Goal: Task Accomplishment & Management: Manage account settings

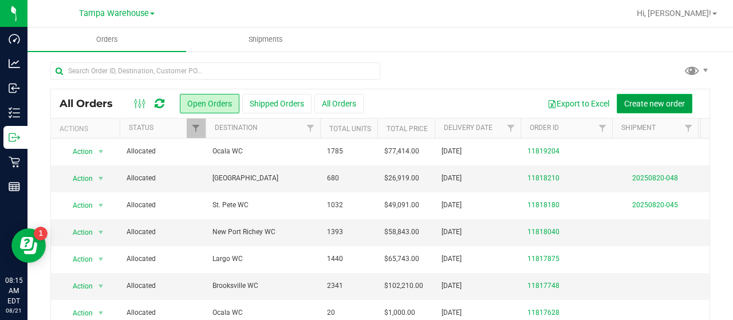
click at [646, 101] on span "Create new order" at bounding box center [654, 103] width 61 height 9
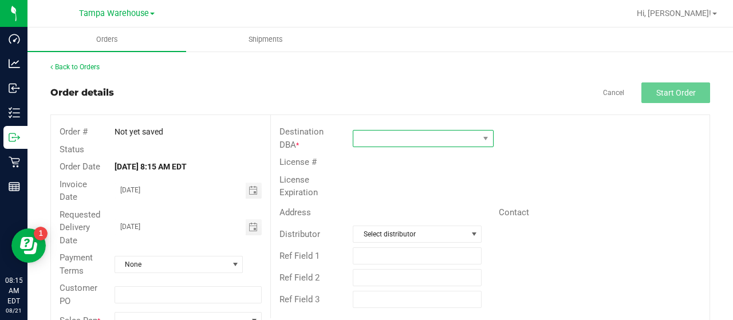
click at [415, 137] on span at bounding box center [415, 139] width 125 height 16
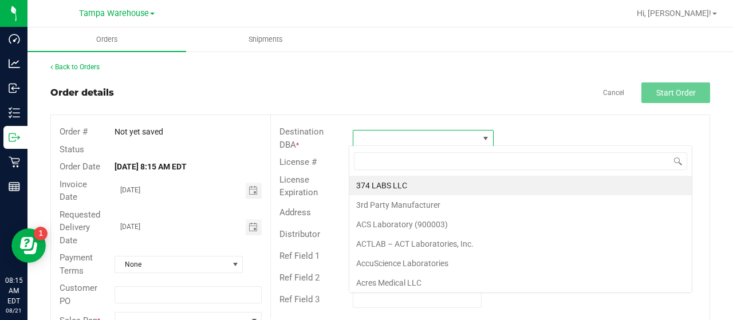
scroll to position [17, 139]
type input "WPB"
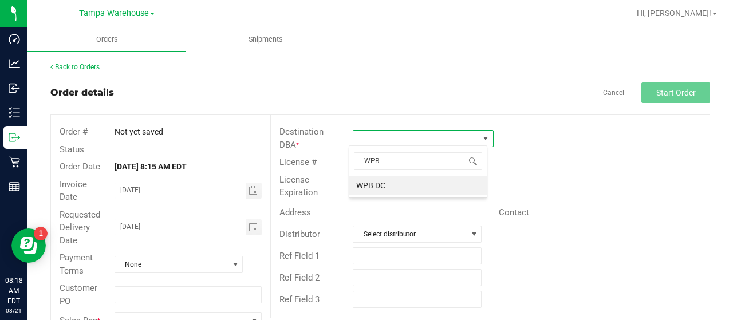
click at [382, 186] on li "WPB DC" at bounding box center [417, 185] width 137 height 19
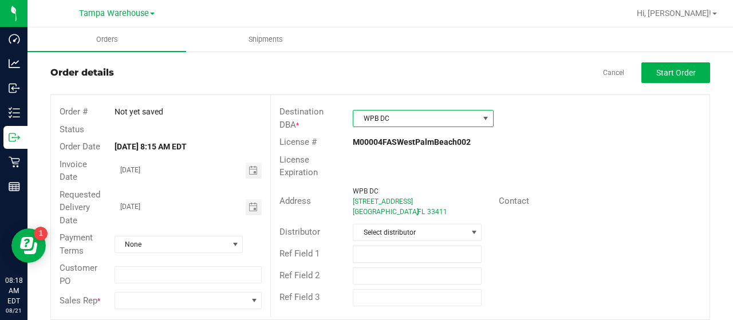
scroll to position [31, 0]
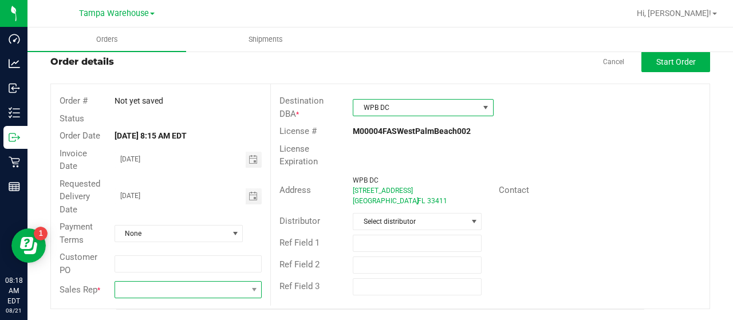
click at [167, 286] on span at bounding box center [181, 290] width 132 height 16
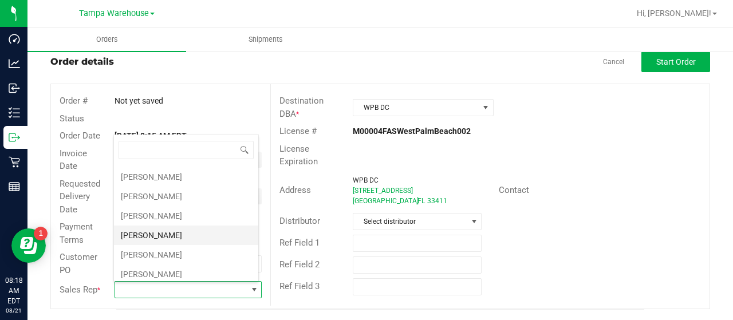
scroll to position [172, 0]
click at [186, 246] on li "Joseph Oxendine" at bounding box center [186, 255] width 144 height 19
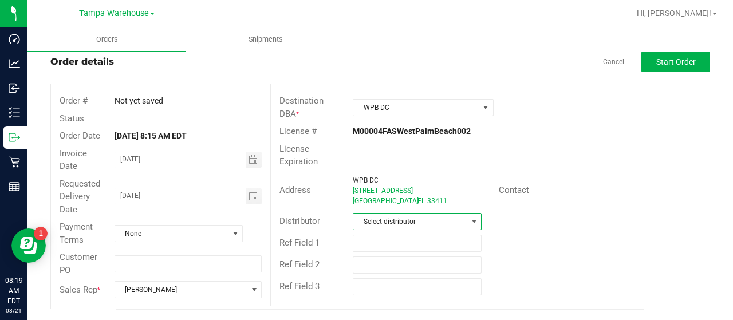
click at [429, 218] on span "Select distributor" at bounding box center [409, 222] width 113 height 16
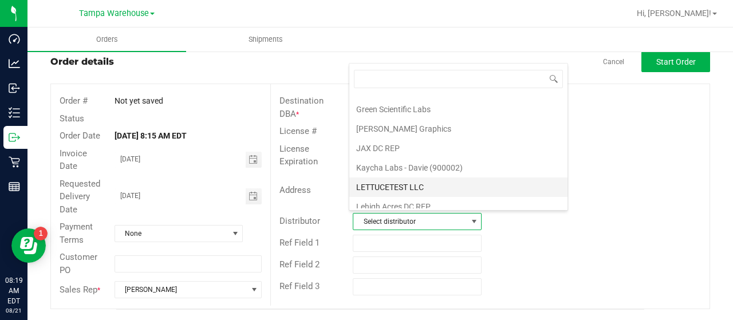
scroll to position [534, 0]
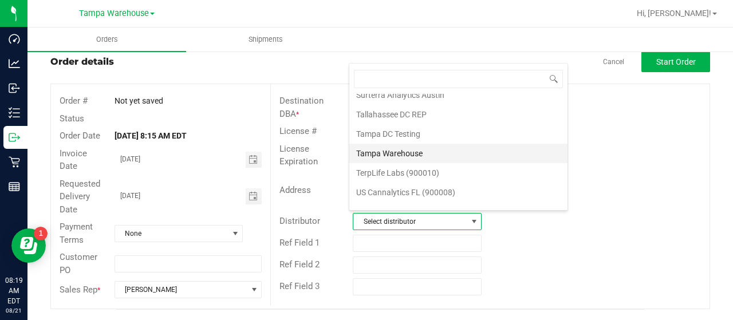
click at [374, 144] on li "Tampa Warehouse" at bounding box center [458, 153] width 218 height 19
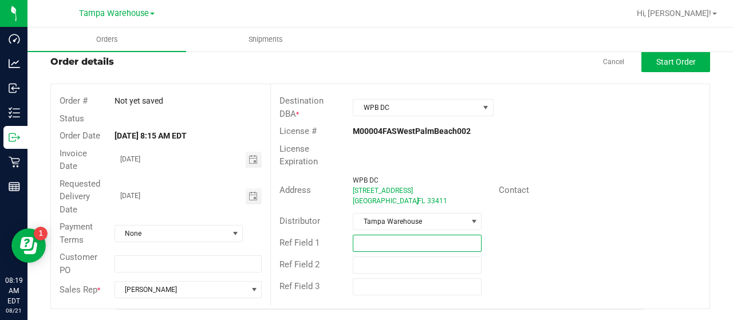
click at [381, 241] on input "text" at bounding box center [417, 243] width 129 height 17
type input "UNIFORMS [DATE] [GEOGRAPHIC_DATA]"
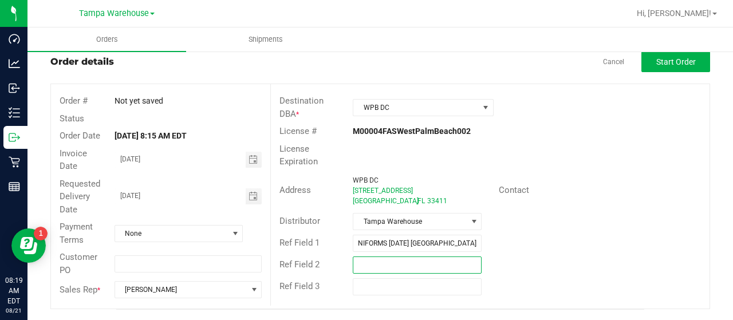
scroll to position [0, 0]
click at [404, 257] on input "text" at bounding box center [417, 265] width 129 height 17
type input "[PERSON_NAME]"
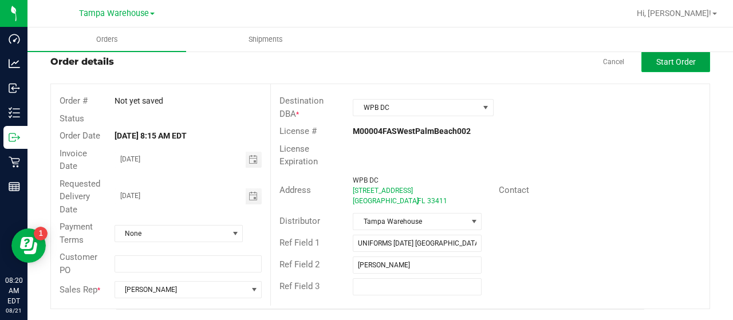
click at [663, 60] on span "Start Order" at bounding box center [676, 61] width 40 height 9
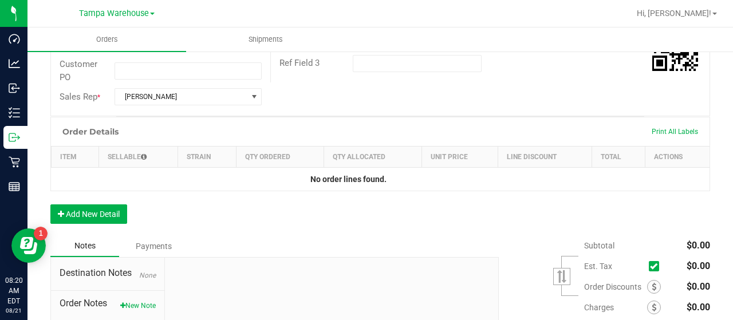
scroll to position [317, 0]
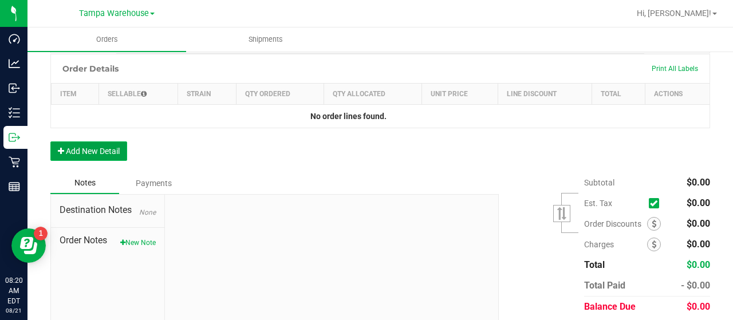
click at [102, 147] on button "Add New Detail" at bounding box center [88, 150] width 77 height 19
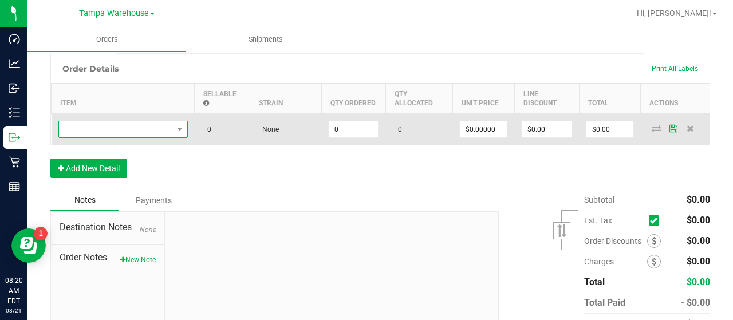
click at [123, 128] on span "NO DATA FOUND" at bounding box center [116, 129] width 114 height 16
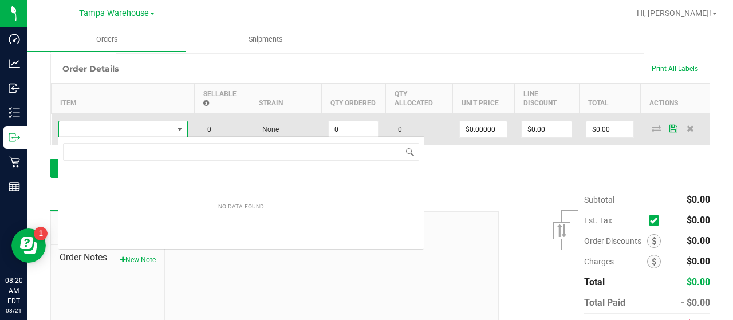
scroll to position [17, 129]
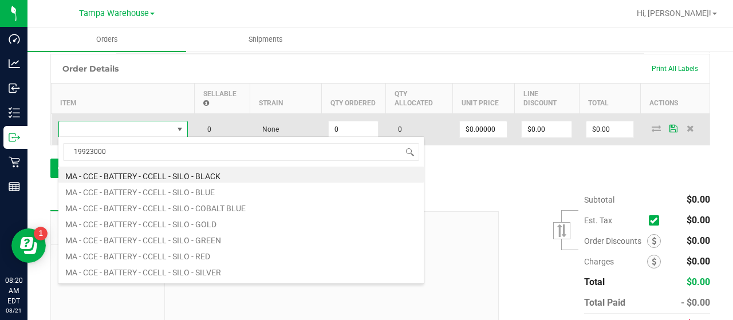
type input "1992300"
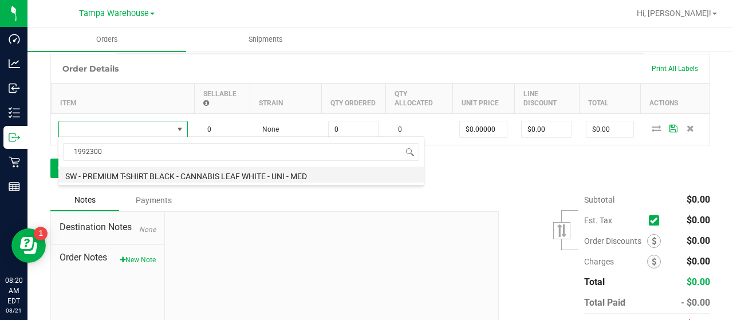
click at [238, 173] on li "SW - PREMIUM T-SHIRT BLACK - CANNABIS LEAF WHITE - UNI - MED" at bounding box center [240, 175] width 365 height 16
type input "0 ea"
type input "$10.45000"
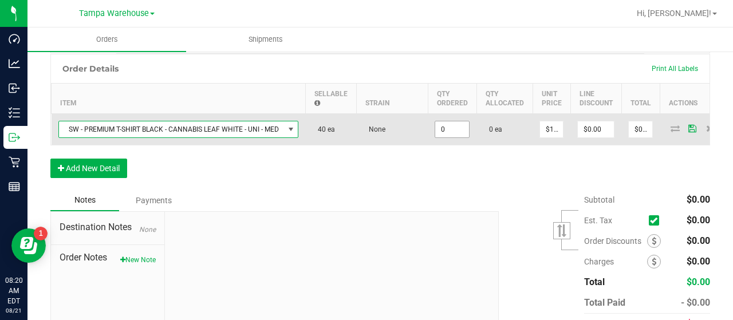
click at [452, 125] on input "0" at bounding box center [452, 129] width 34 height 16
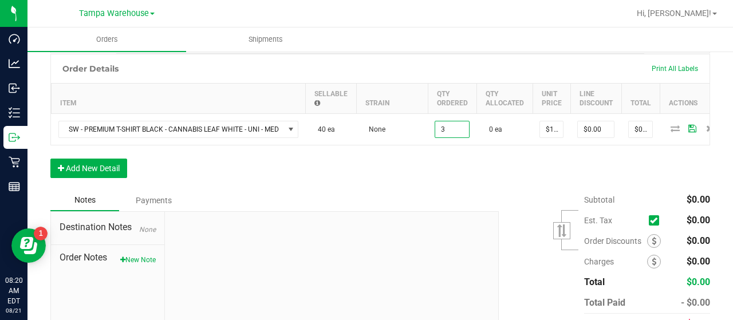
type input "3 ea"
type input "$31.35"
click at [488, 178] on div "Order Details Print All Labels Item Sellable Strain Qty Ordered Qty Allocated U…" at bounding box center [380, 122] width 660 height 136
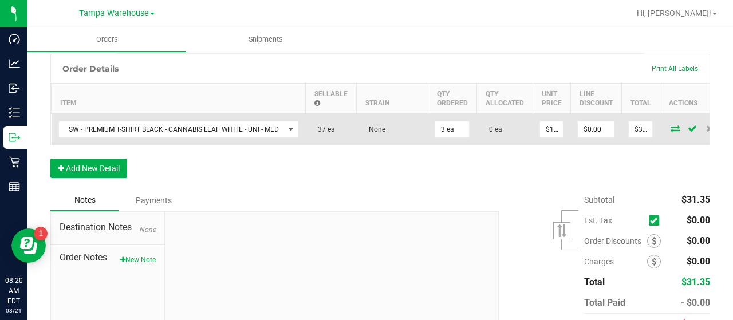
click at [670, 125] on icon at bounding box center [674, 128] width 9 height 7
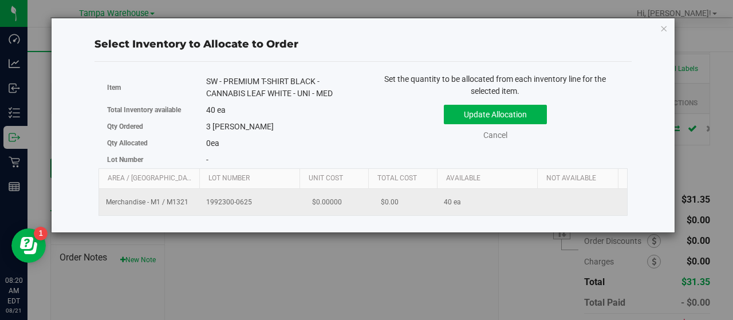
scroll to position [0, 118]
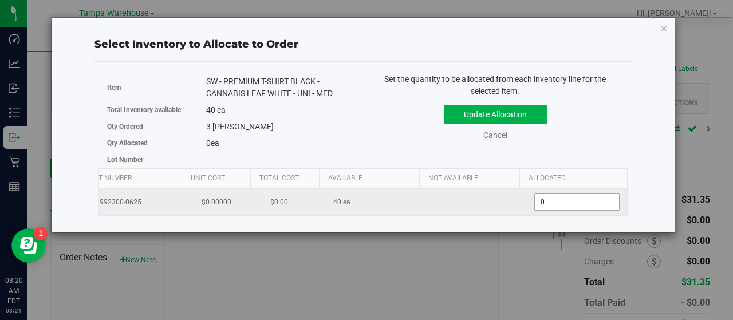
click at [569, 198] on span "0 0" at bounding box center [576, 202] width 85 height 17
type input "037"
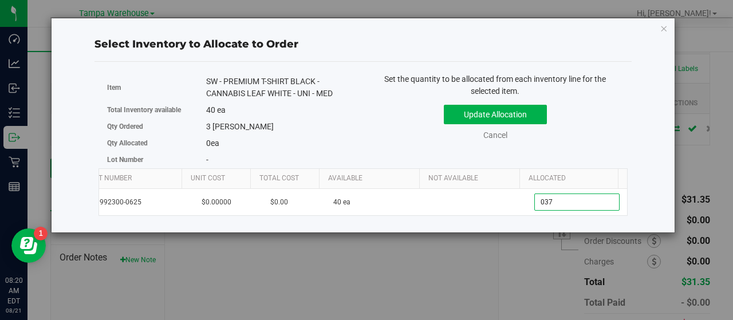
type input "37"
click at [624, 125] on div "Set the quantity to be allocated from each inventory line for the selected item…" at bounding box center [495, 112] width 265 height 79
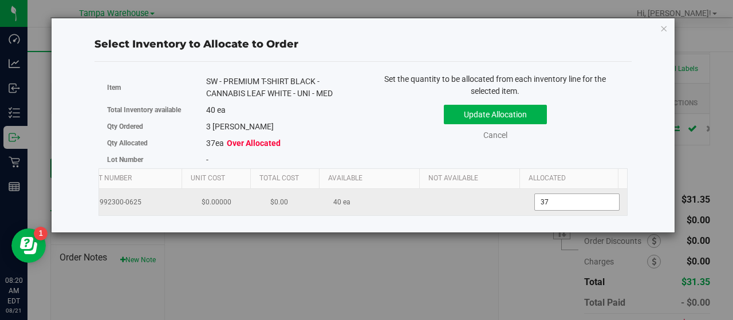
click at [574, 200] on span "37 37" at bounding box center [576, 202] width 85 height 17
type input "3"
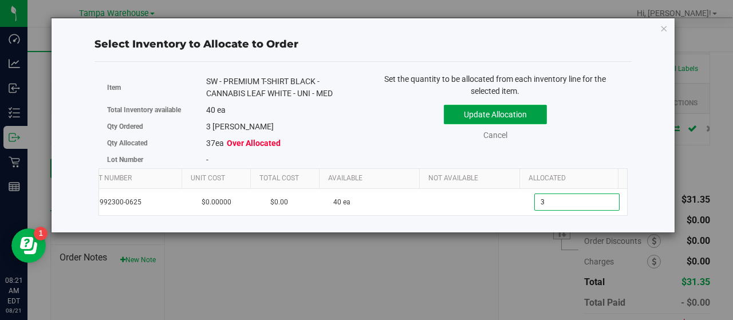
type input "3"
click at [531, 113] on button "Update Allocation" at bounding box center [495, 114] width 103 height 19
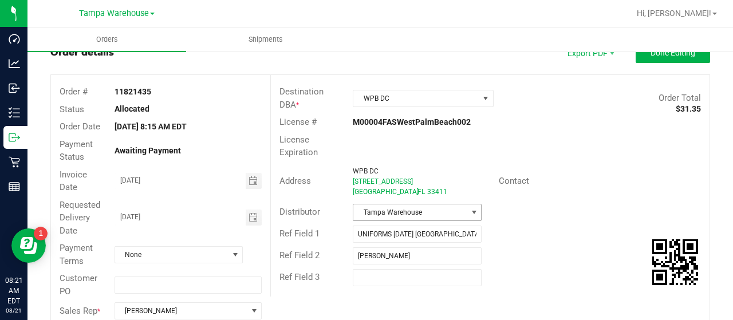
scroll to position [0, 0]
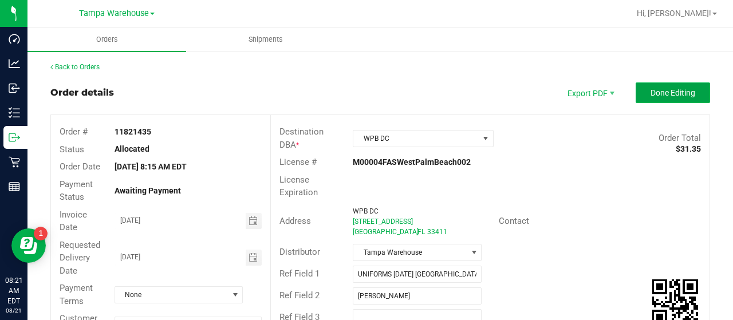
click at [639, 90] on button "Done Editing" at bounding box center [673, 92] width 74 height 21
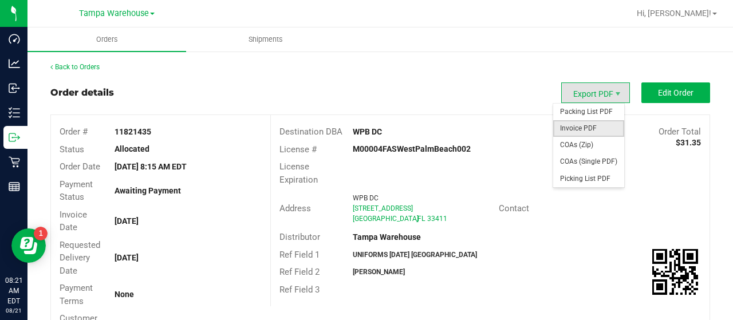
click at [582, 124] on span "Invoice PDF" at bounding box center [588, 128] width 71 height 17
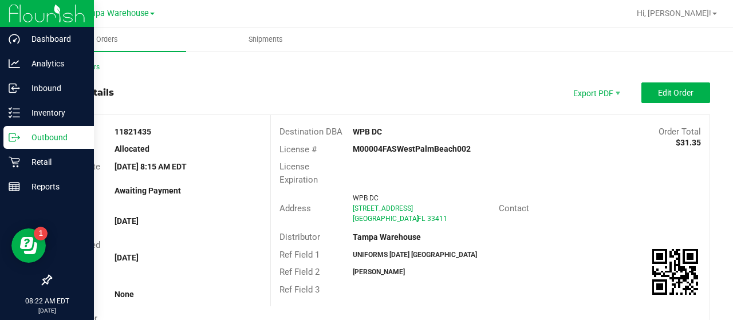
click at [48, 135] on p "Outbound" at bounding box center [54, 138] width 69 height 14
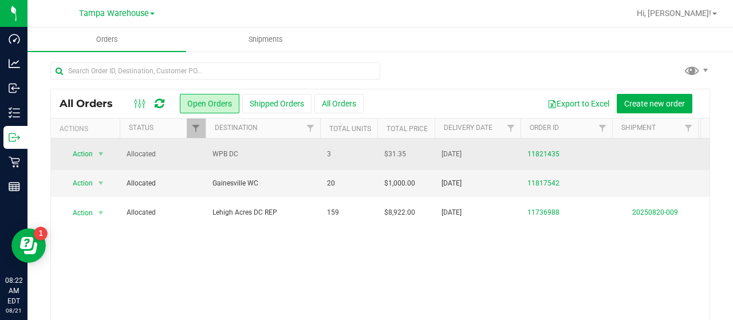
click at [267, 153] on span "WPB DC" at bounding box center [262, 154] width 101 height 11
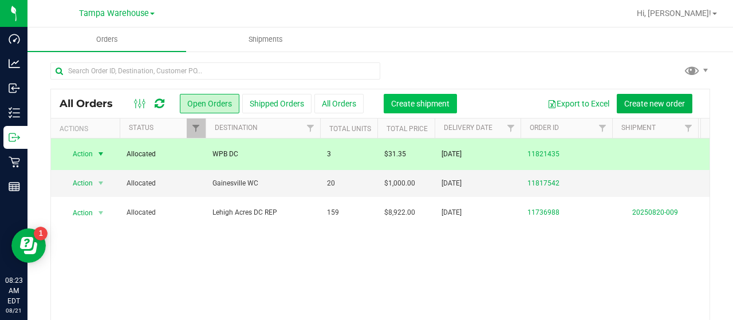
click at [425, 98] on button "Create shipment" at bounding box center [420, 103] width 73 height 19
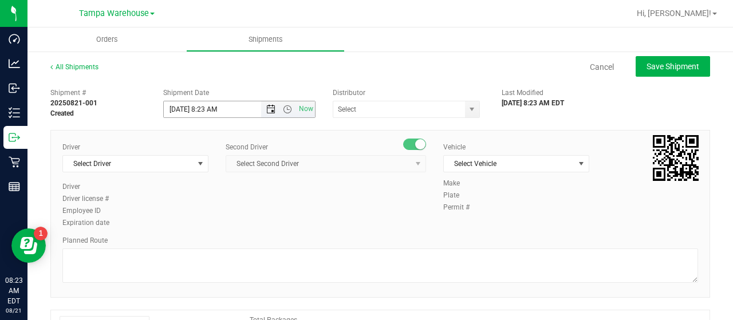
click at [269, 109] on span "Open the date view" at bounding box center [270, 109] width 9 height 9
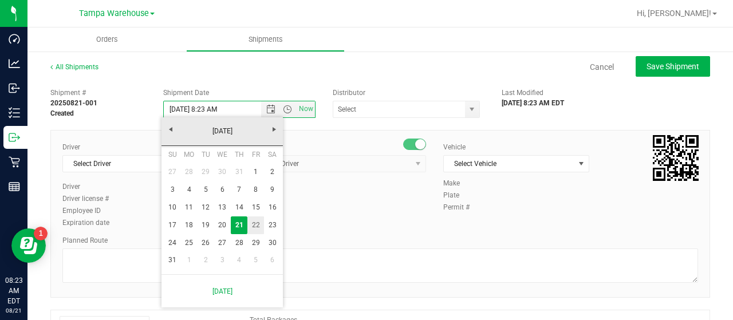
click at [256, 224] on link "22" at bounding box center [255, 225] width 17 height 18
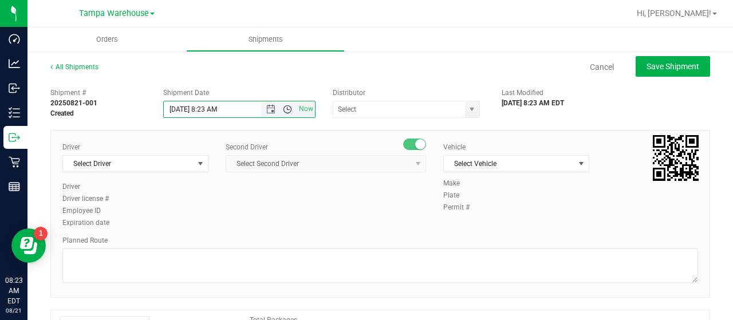
click at [285, 106] on span "Open the time view" at bounding box center [287, 109] width 9 height 9
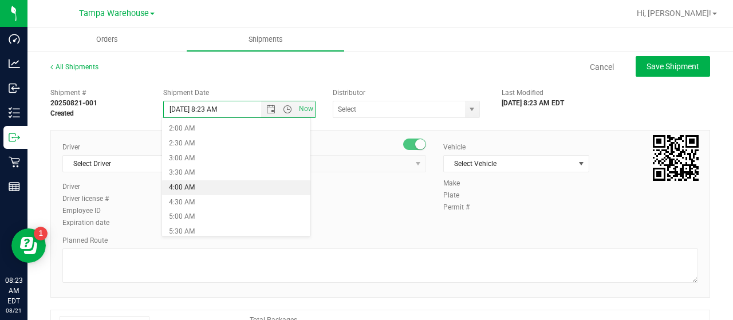
scroll to position [115, 0]
click at [206, 200] on li "6:30 AM" at bounding box center [236, 204] width 148 height 15
type input "8/22/2025 6:30 AM"
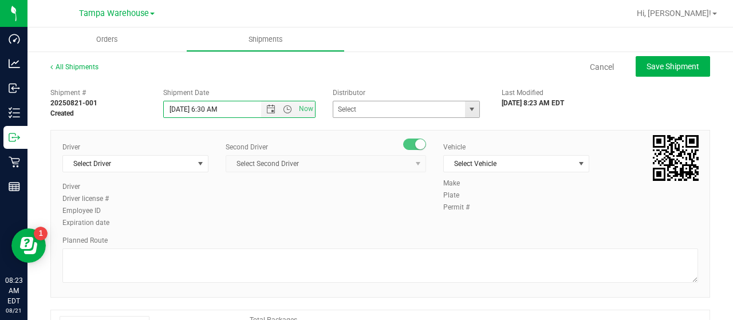
click at [467, 109] on span "select" at bounding box center [471, 109] width 9 height 9
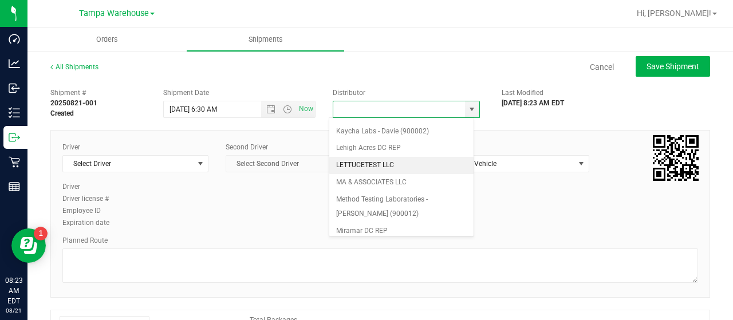
scroll to position [449, 0]
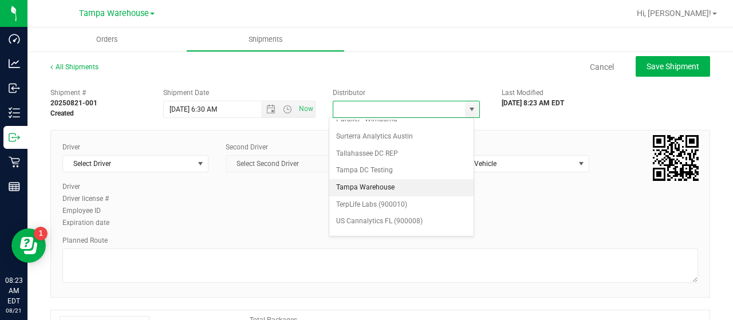
click at [387, 179] on li "Tampa Warehouse" at bounding box center [401, 187] width 144 height 17
type input "Tampa Warehouse"
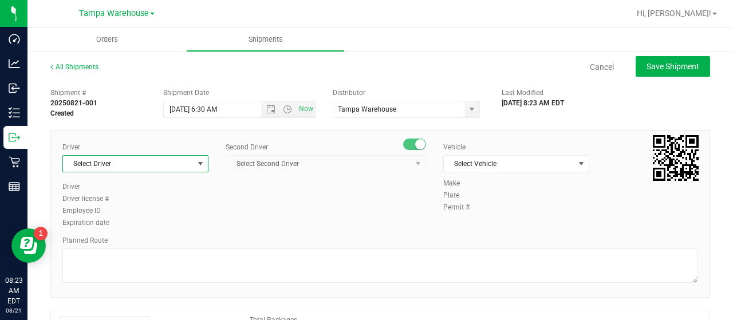
click at [151, 161] on span "Select Driver" at bounding box center [128, 164] width 131 height 16
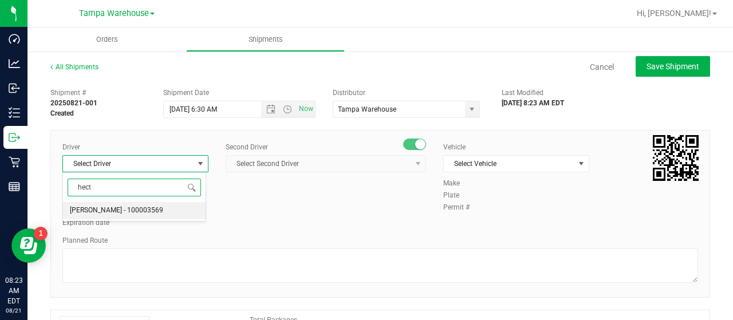
click at [129, 208] on span "Hector Ayala - 100003569" at bounding box center [116, 210] width 93 height 15
type input "hect"
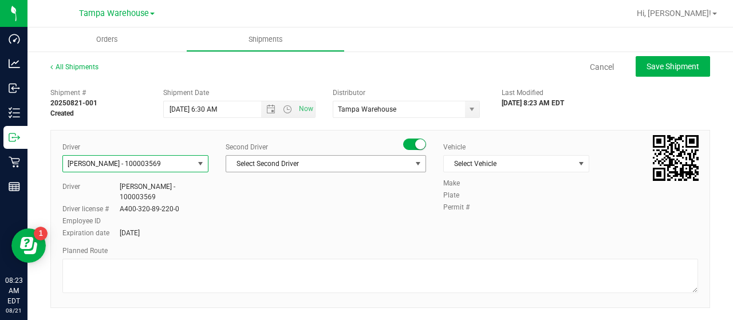
click at [330, 164] on span "Select Second Driver" at bounding box center [318, 164] width 185 height 16
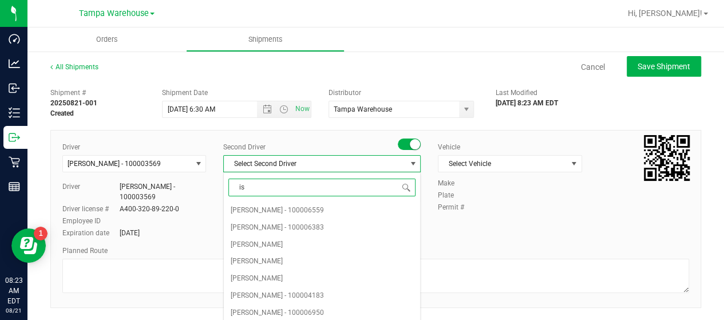
type input "isa"
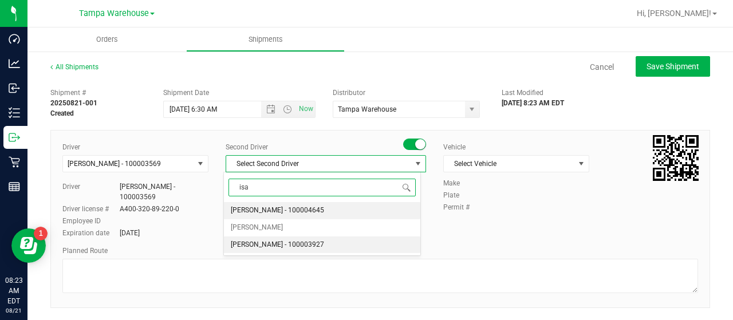
click at [277, 243] on span "Isaac Nunez Collado - 100003927" at bounding box center [277, 245] width 93 height 15
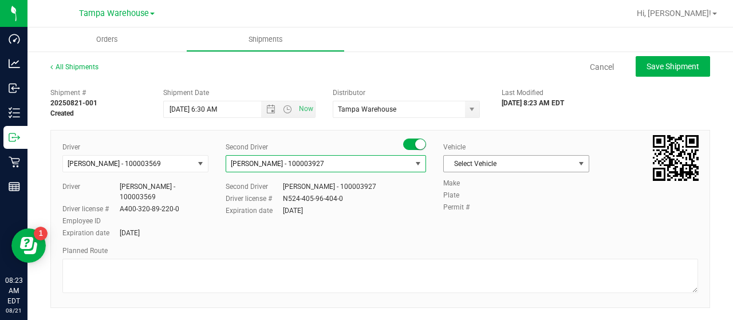
click at [538, 164] on span "Select Vehicle" at bounding box center [509, 164] width 131 height 16
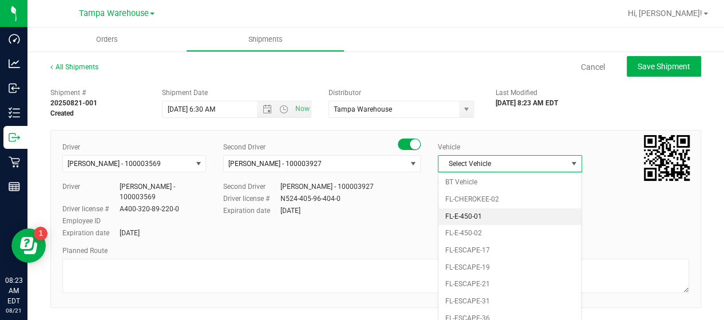
click at [498, 214] on li "FL-E-450-01" at bounding box center [510, 216] width 143 height 17
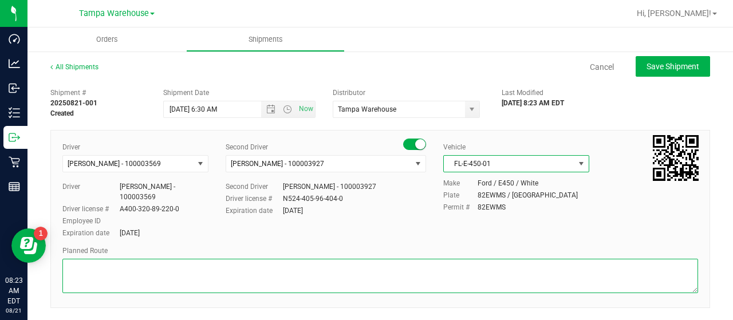
click at [129, 259] on textarea at bounding box center [380, 276] width 636 height 34
type textarea "w"
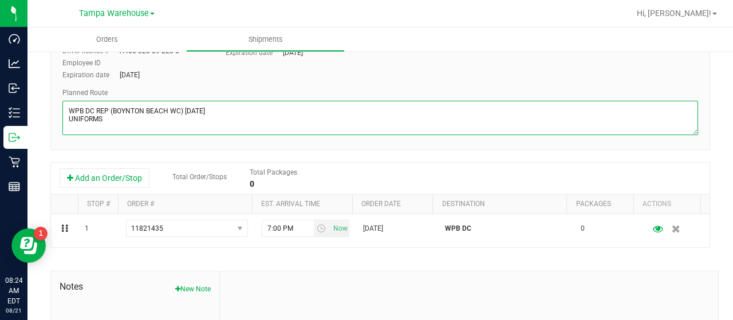
scroll to position [172, 0]
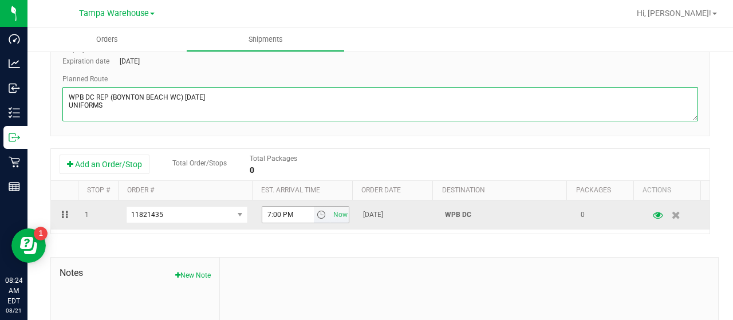
click at [317, 210] on span "select" at bounding box center [321, 214] width 9 height 9
type textarea "WPB DC REP (BOYNTON BEACH WC) 08/22/25 UNIFORMS"
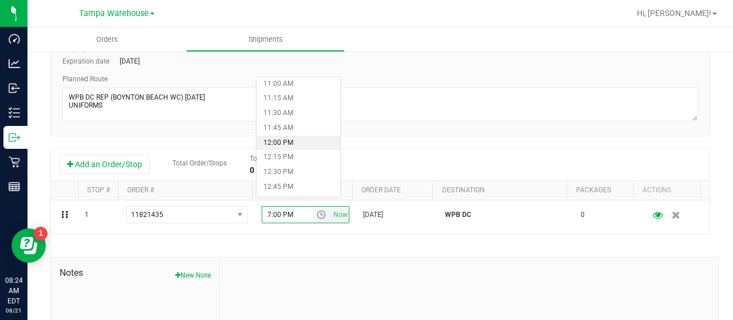
scroll to position [630, 0]
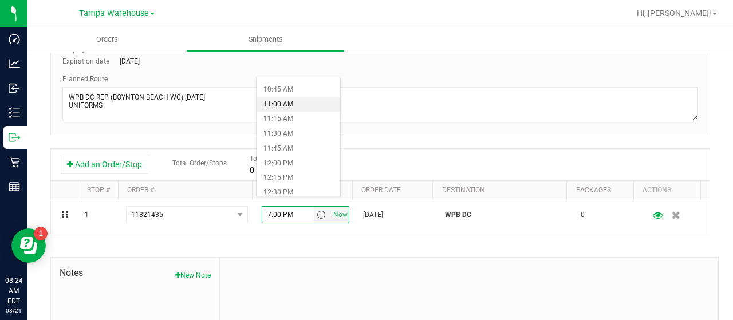
click at [289, 104] on li "11:00 AM" at bounding box center [299, 104] width 84 height 15
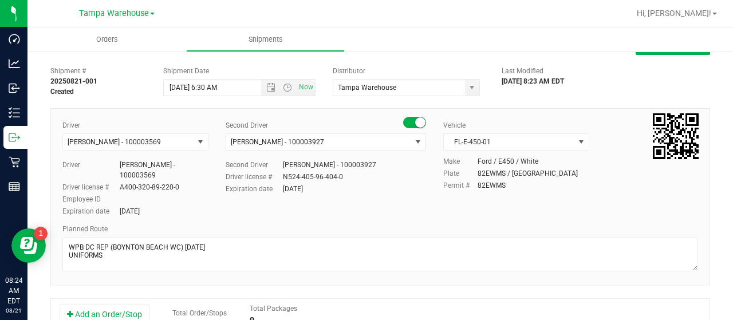
scroll to position [0, 0]
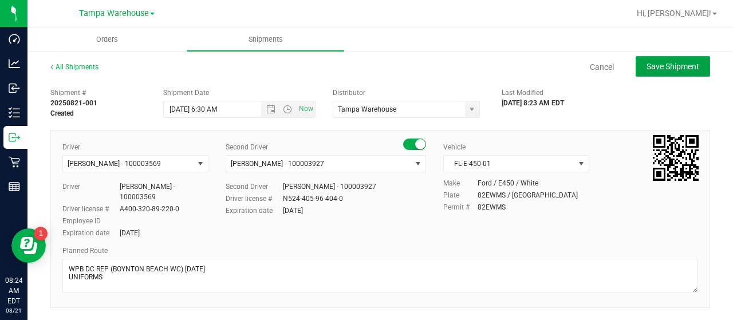
click at [661, 66] on span "Save Shipment" at bounding box center [672, 66] width 53 height 9
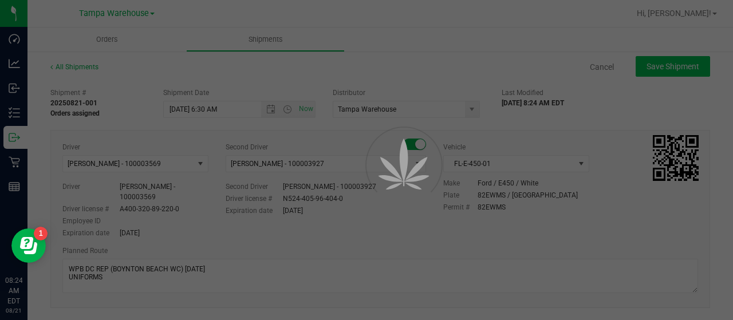
type input "8/22/2025 10:30 AM"
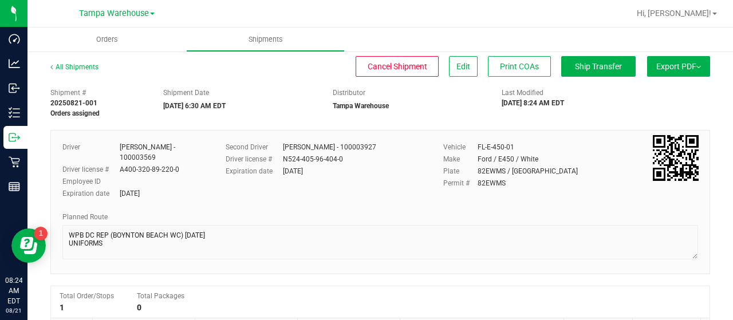
click at [663, 66] on button "Export PDF" at bounding box center [678, 66] width 63 height 21
click at [658, 105] on span "Manifest by Lot" at bounding box center [649, 109] width 48 height 8
click at [603, 67] on span "Ship Transfer" at bounding box center [598, 66] width 47 height 9
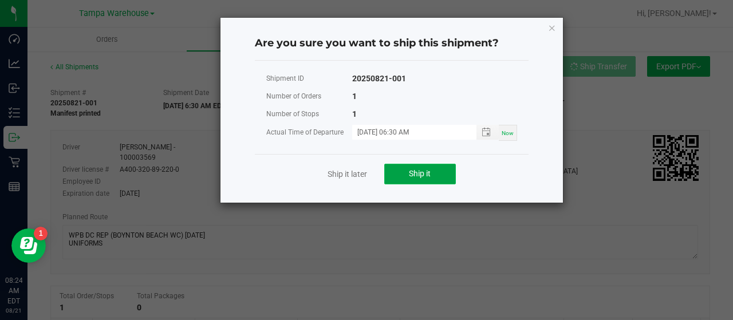
click at [435, 175] on button "Ship it" at bounding box center [420, 174] width 72 height 21
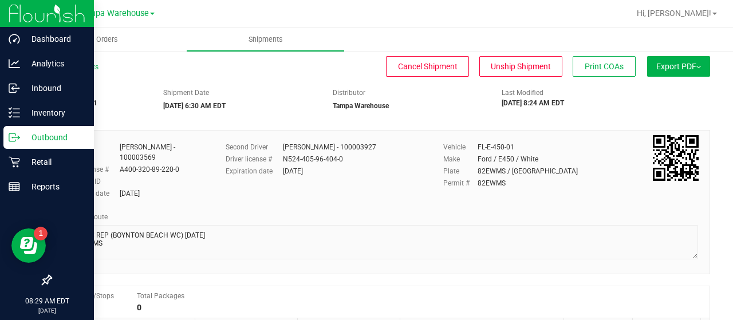
click at [40, 135] on p "Outbound" at bounding box center [54, 138] width 69 height 14
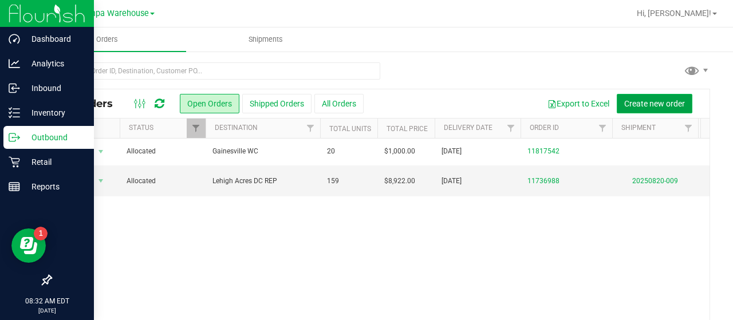
click at [643, 102] on span "Create new order" at bounding box center [654, 103] width 61 height 9
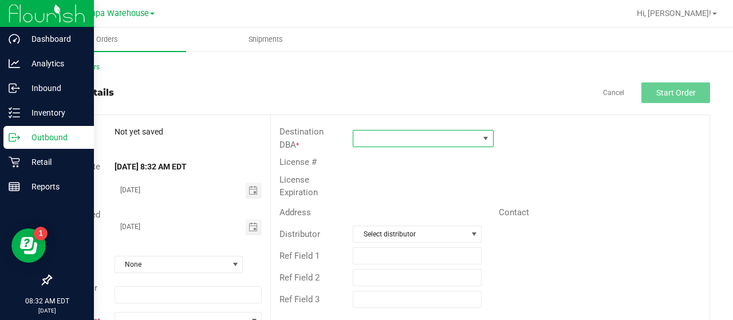
click at [433, 136] on span at bounding box center [415, 139] width 125 height 16
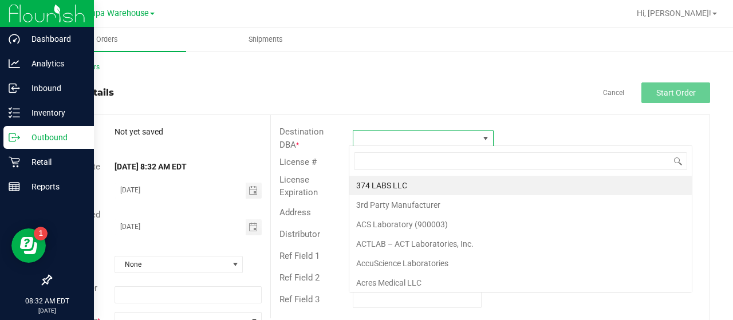
scroll to position [17, 139]
type input "wpb"
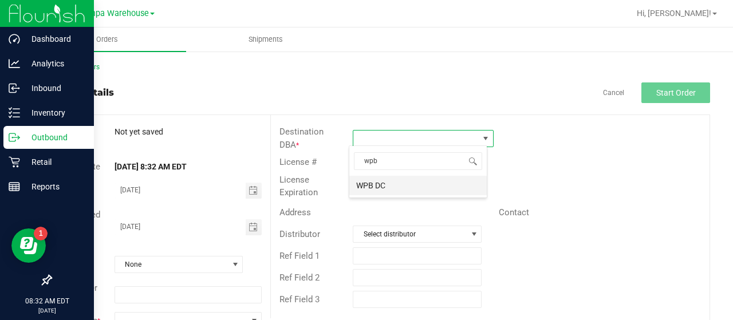
click at [377, 181] on li "WPB DC" at bounding box center [417, 185] width 137 height 19
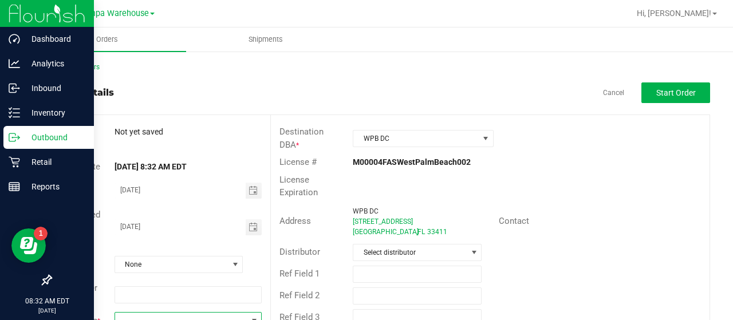
click at [173, 314] on span at bounding box center [181, 321] width 132 height 16
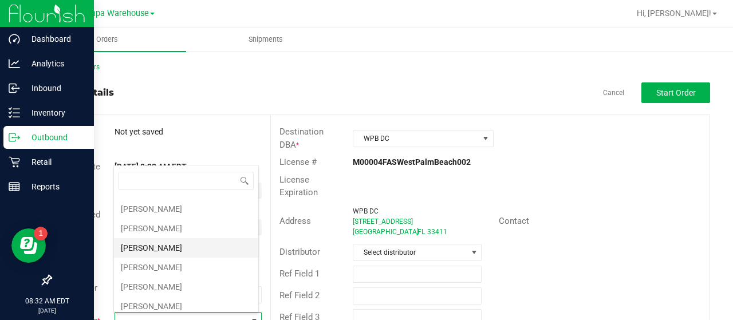
scroll to position [229, 0]
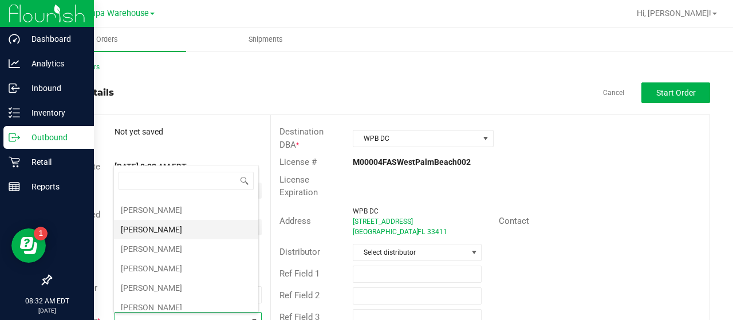
click at [180, 220] on li "Joseph Oxendine" at bounding box center [186, 229] width 144 height 19
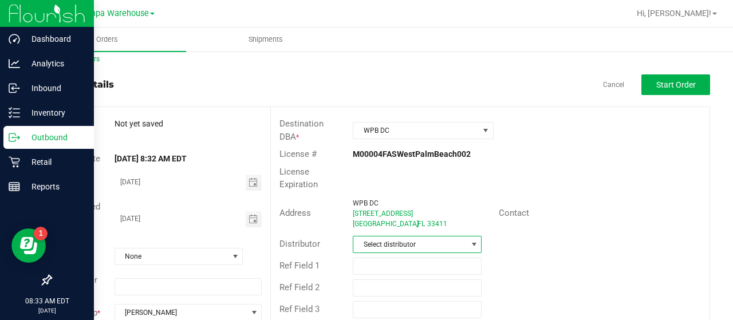
click at [432, 241] on span "Select distributor" at bounding box center [409, 244] width 113 height 16
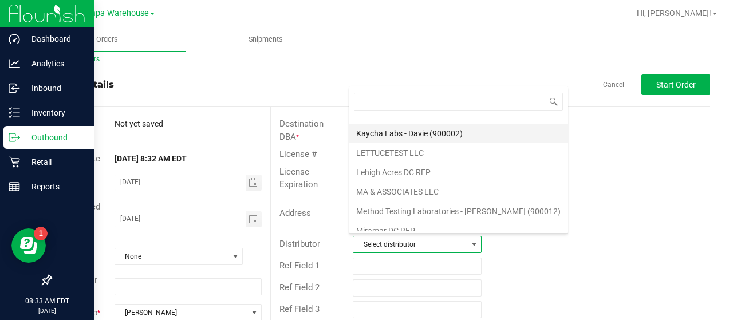
scroll to position [534, 0]
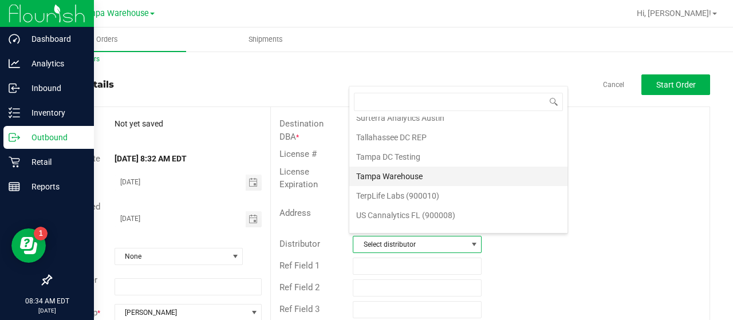
click at [440, 167] on li "Tampa Warehouse" at bounding box center [458, 176] width 218 height 19
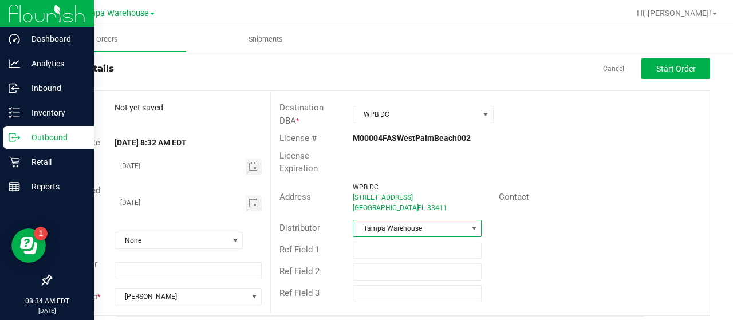
scroll to position [31, 0]
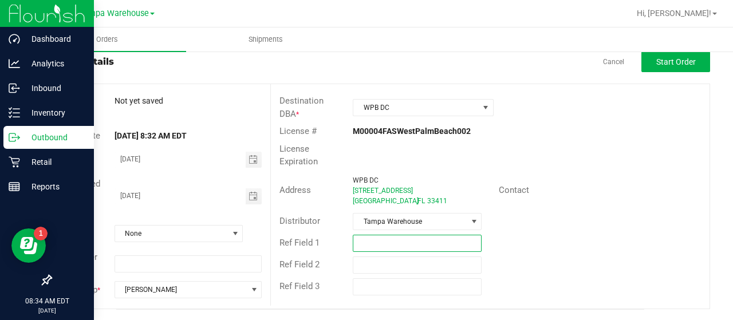
click at [392, 241] on input "text" at bounding box center [417, 243] width 129 height 17
type input "UNIFORMS 08/22/25 Miami Dadeland WC"
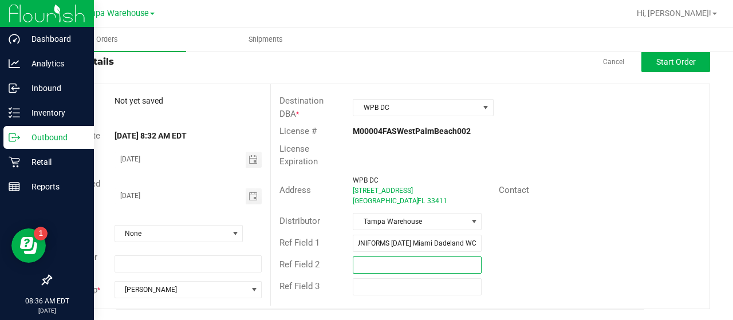
scroll to position [0, 0]
click at [398, 260] on input "text" at bounding box center [417, 265] width 129 height 17
type input "n"
type input "NICOLE MEJIA"
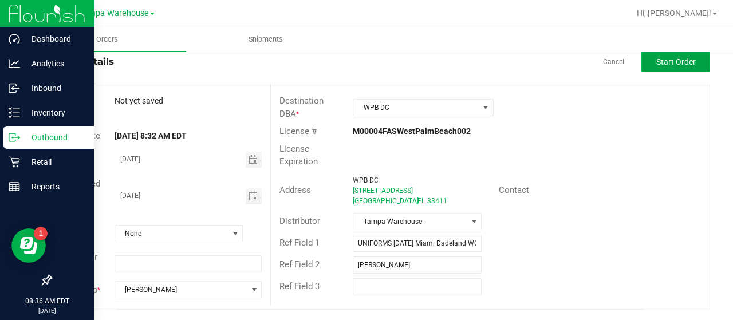
click at [662, 60] on span "Start Order" at bounding box center [676, 61] width 40 height 9
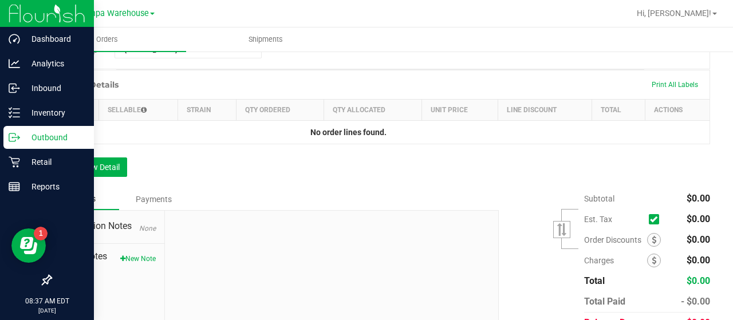
scroll to position [317, 0]
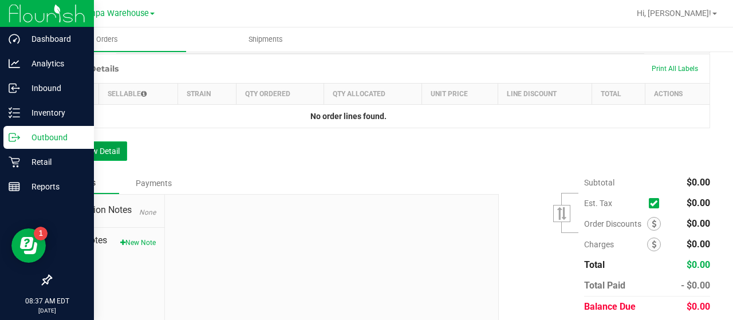
click at [110, 148] on button "Add New Detail" at bounding box center [88, 150] width 77 height 19
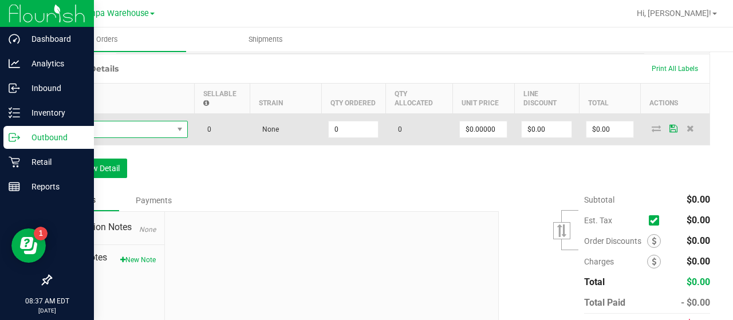
click at [143, 127] on span "NO DATA FOUND" at bounding box center [116, 129] width 114 height 16
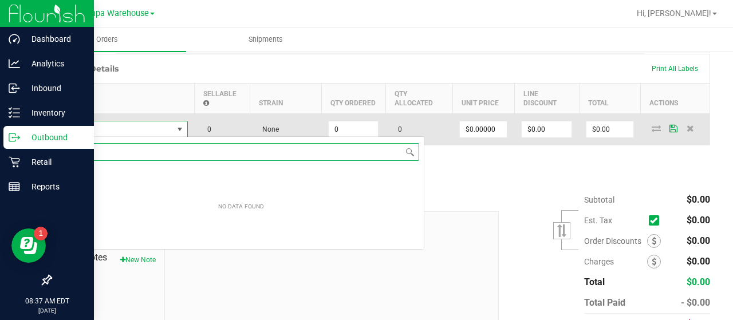
scroll to position [17, 129]
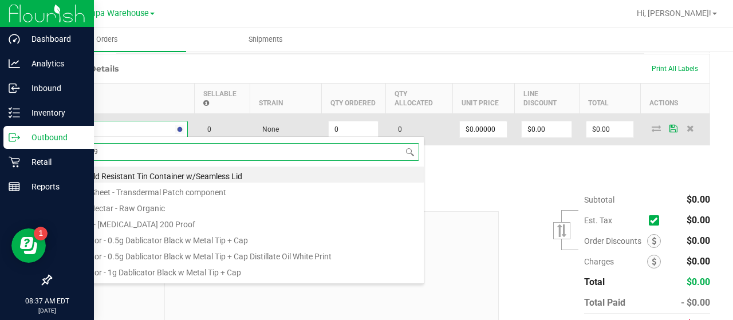
type input "1992298"
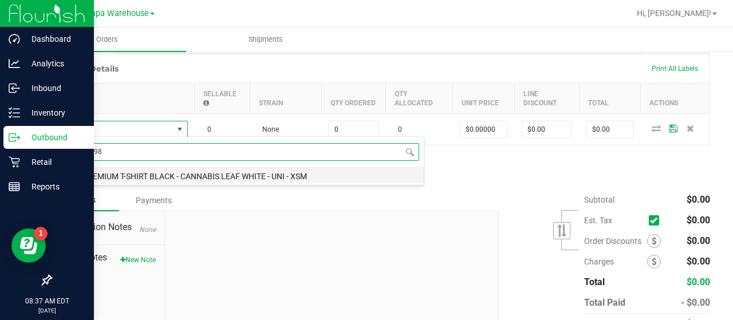
click at [243, 173] on li "SW - PREMIUM T-SHIRT BLACK - CANNABIS LEAF WHITE - UNI - XSM" at bounding box center [240, 175] width 365 height 16
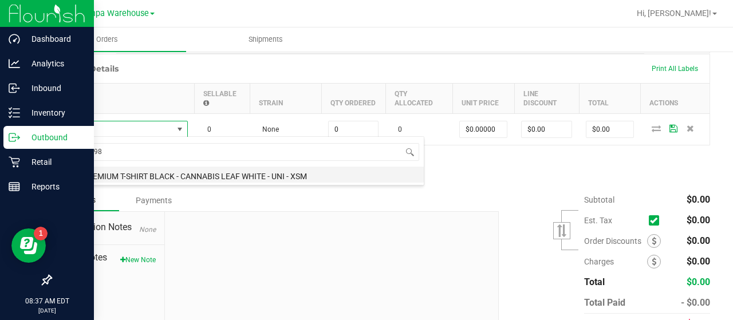
type input "0 ea"
type input "$10.45000"
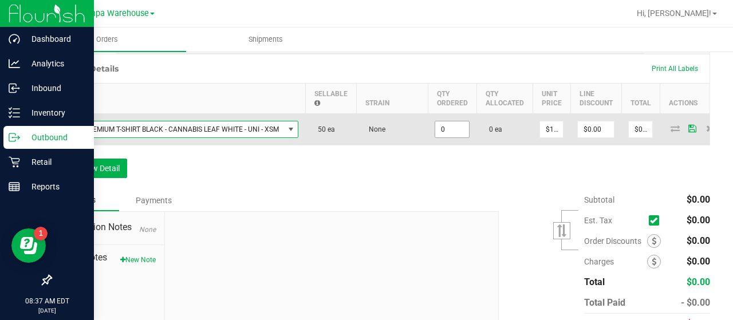
click at [455, 127] on input "0" at bounding box center [452, 129] width 34 height 16
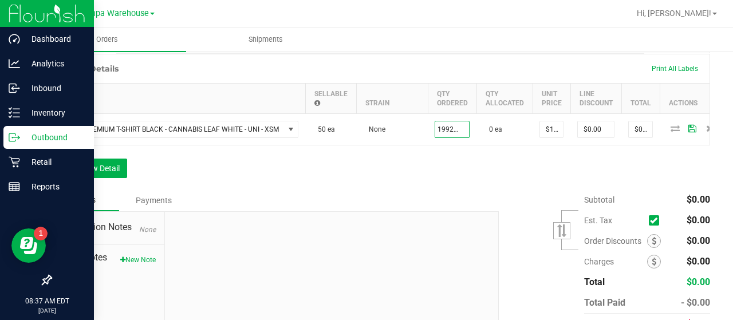
type input "1992298 ea"
type input "$20,819,514.10"
click at [373, 190] on div "Order Details Print All Labels Item Sellable Strain Qty Ordered Qty Allocated U…" at bounding box center [380, 122] width 660 height 136
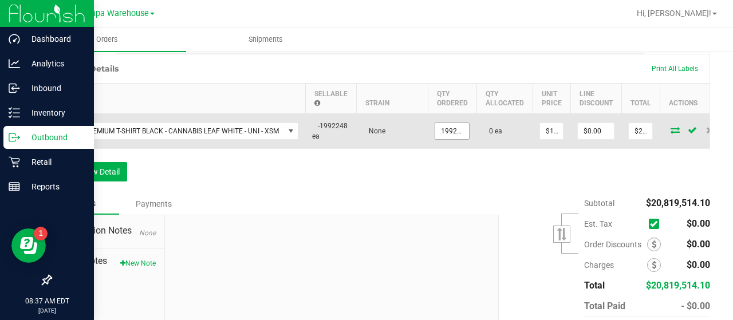
type input "1992298"
click at [461, 128] on input "1992298" at bounding box center [452, 131] width 34 height 16
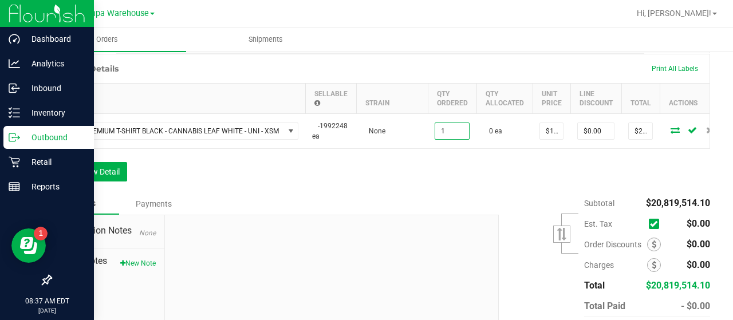
type input "1 ea"
type input "$10.45"
click at [428, 186] on div "Order Details Print All Labels Item Sellable Strain Qty Ordered Qty Allocated U…" at bounding box center [380, 123] width 660 height 139
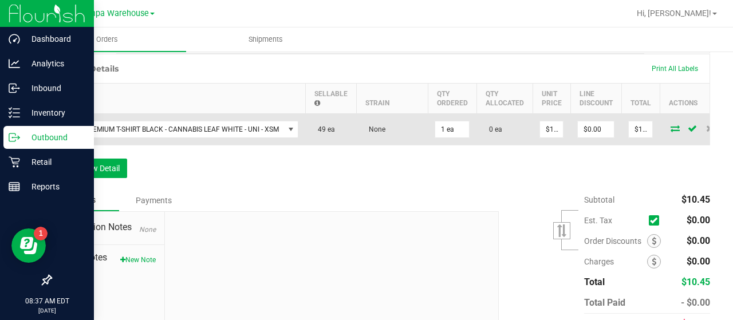
click at [672, 125] on icon at bounding box center [674, 128] width 9 height 7
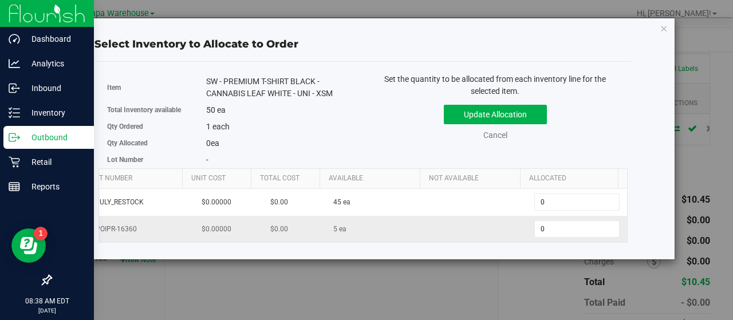
scroll to position [0, 118]
click at [548, 226] on span "0 0" at bounding box center [576, 228] width 85 height 17
type input "01"
type input "1"
click at [592, 145] on div "Set the quantity to be allocated from each inventory line for the selected item…" at bounding box center [495, 112] width 265 height 79
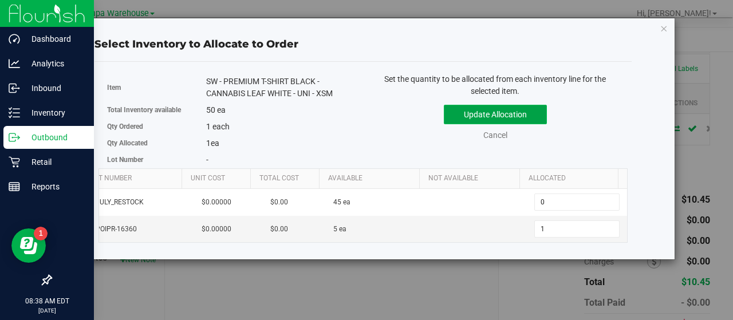
click at [532, 109] on button "Update Allocation" at bounding box center [495, 114] width 103 height 19
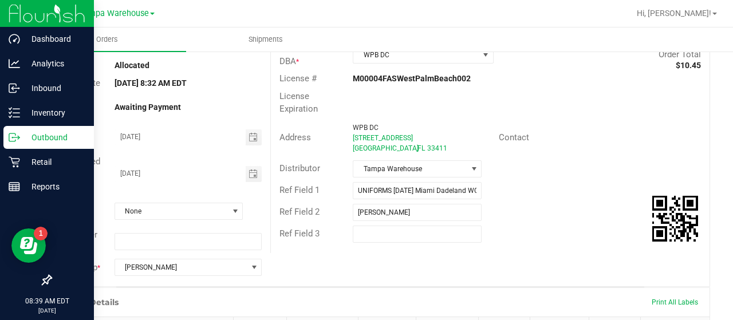
scroll to position [0, 0]
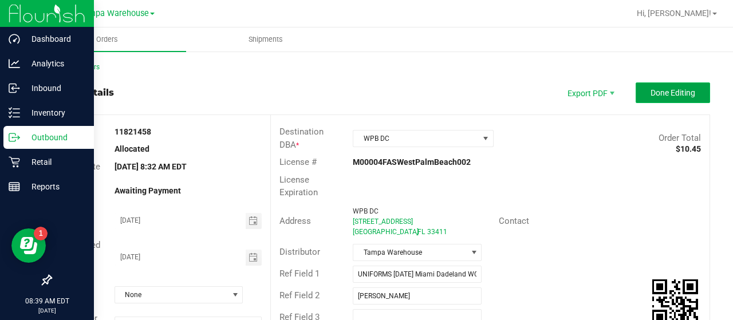
click at [650, 92] on span "Done Editing" at bounding box center [672, 92] width 45 height 9
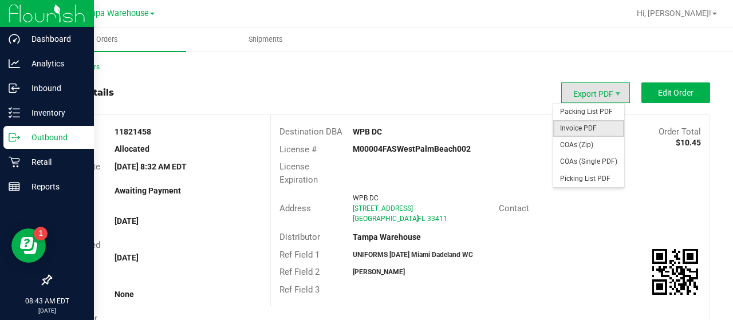
click at [569, 124] on span "Invoice PDF" at bounding box center [588, 128] width 71 height 17
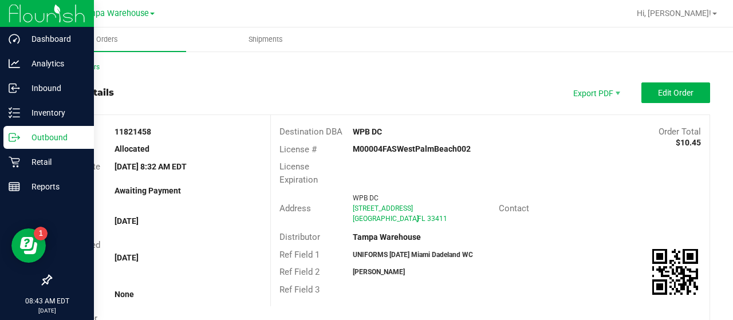
click at [42, 136] on p "Outbound" at bounding box center [54, 138] width 69 height 14
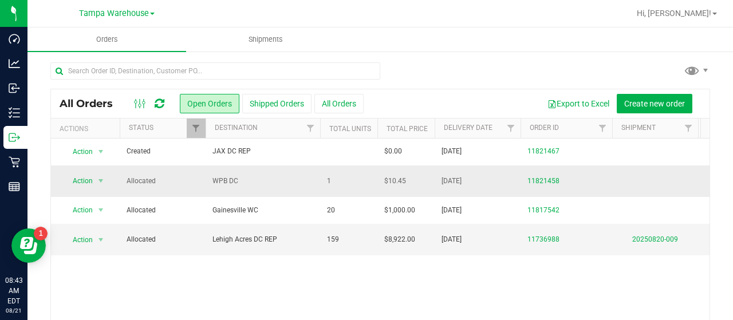
click at [188, 184] on span "Allocated" at bounding box center [163, 181] width 72 height 11
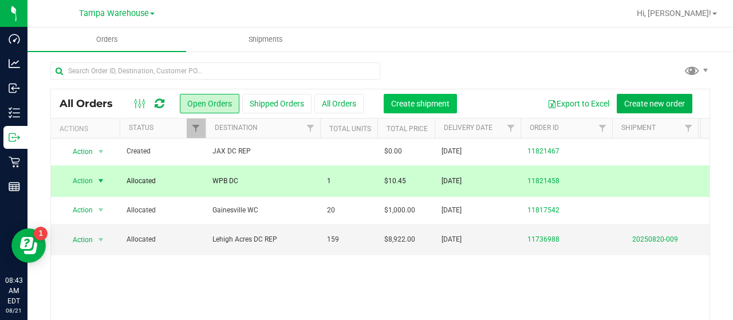
click at [423, 103] on span "Create shipment" at bounding box center [420, 103] width 58 height 9
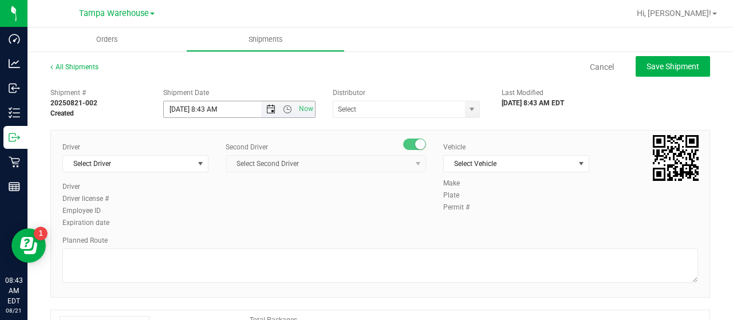
click at [266, 106] on span "Open the date view" at bounding box center [270, 109] width 9 height 9
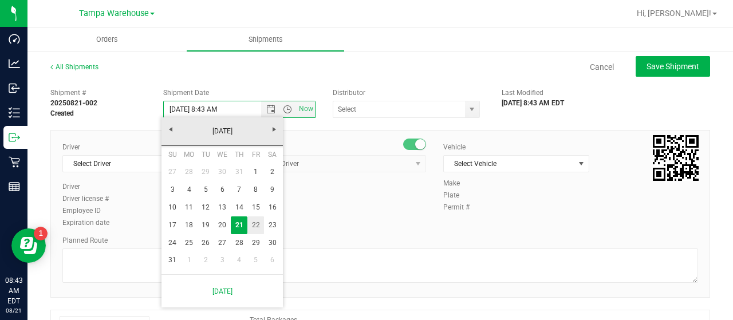
click at [252, 223] on link "22" at bounding box center [255, 225] width 17 height 18
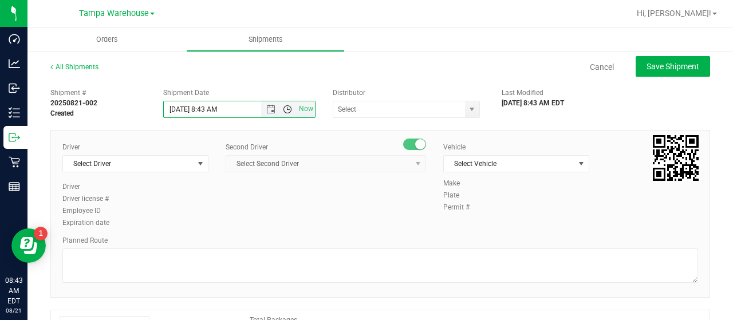
click at [285, 106] on span "Open the time view" at bounding box center [287, 109] width 9 height 9
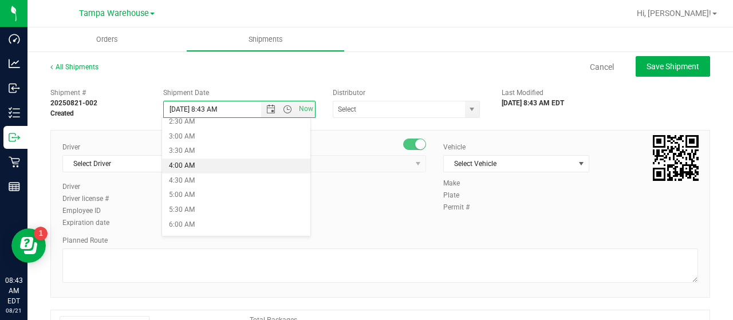
scroll to position [115, 0]
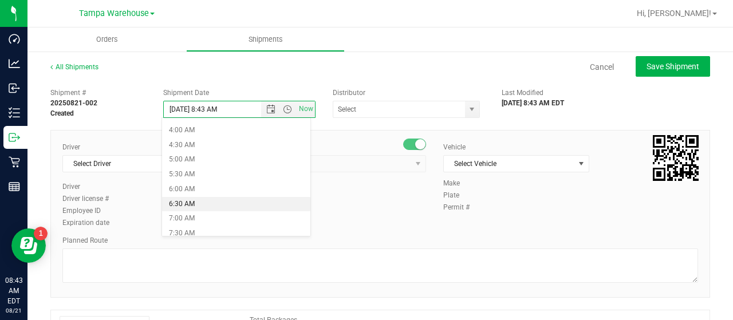
click at [199, 201] on li "6:30 AM" at bounding box center [236, 204] width 148 height 15
type input "8/22/2025 6:30 AM"
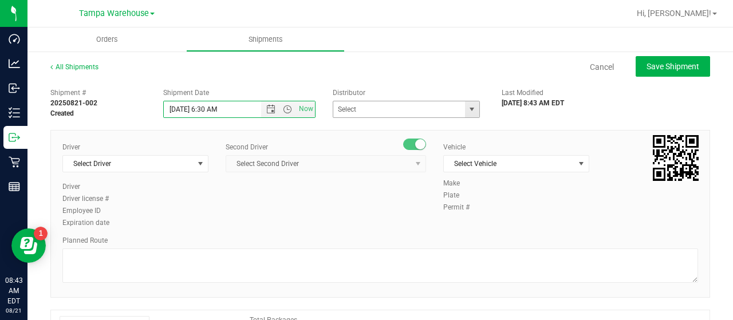
click at [468, 107] on span "select" at bounding box center [471, 109] width 9 height 9
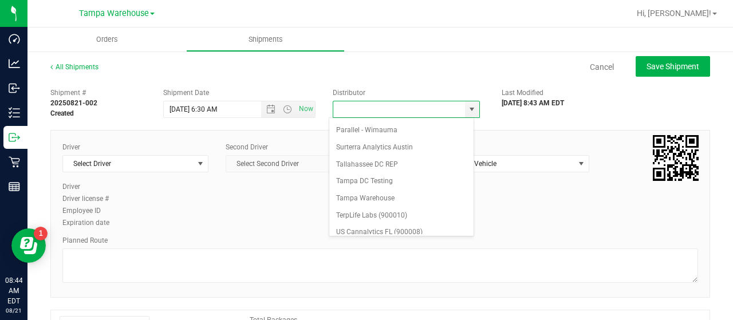
scroll to position [449, 0]
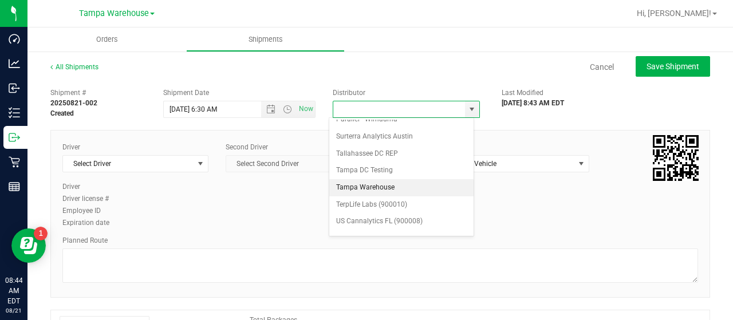
click at [366, 179] on li "Tampa Warehouse" at bounding box center [401, 187] width 144 height 17
type input "Tampa Warehouse"
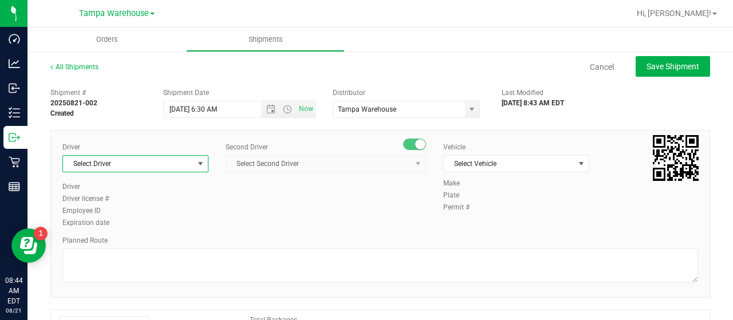
click at [198, 163] on span "select" at bounding box center [200, 163] width 9 height 9
click at [179, 160] on span "Select Driver" at bounding box center [128, 164] width 131 height 16
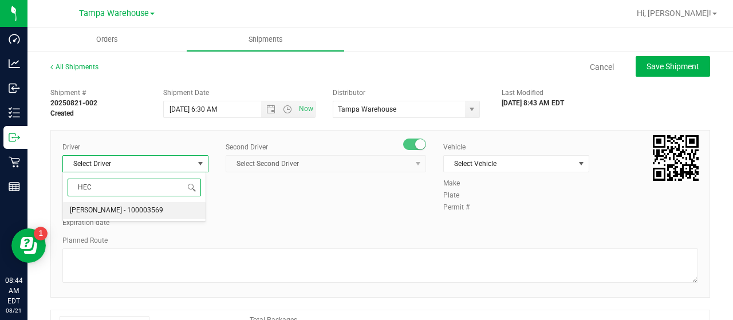
click at [134, 207] on span "Hector Ayala - 100003569" at bounding box center [116, 210] width 93 height 15
type input "HEC"
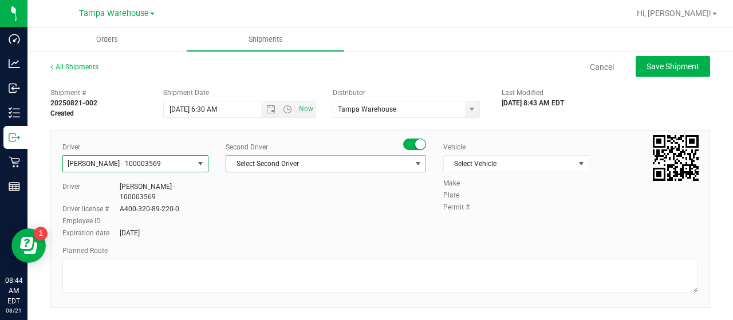
click at [349, 165] on span "Select Second Driver" at bounding box center [318, 164] width 185 height 16
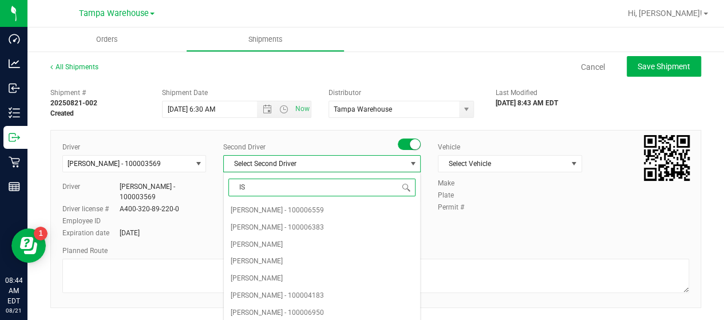
type input "ISA"
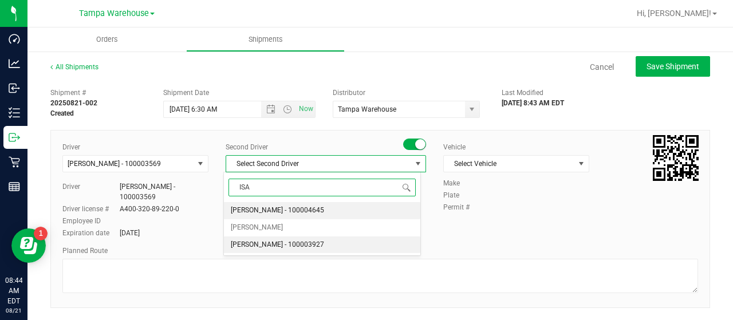
click at [296, 242] on span "Isaac Nunez Collado - 100003927" at bounding box center [277, 245] width 93 height 15
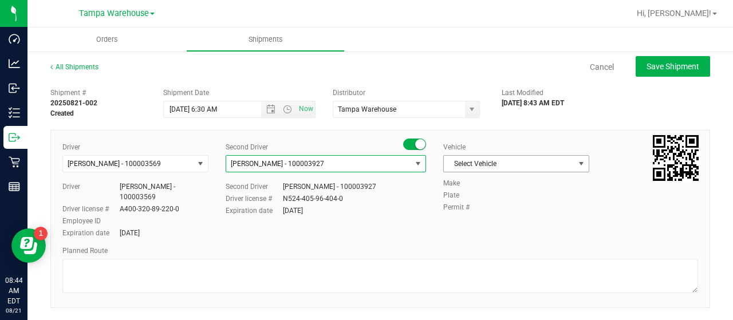
click at [577, 161] on span "select" at bounding box center [581, 163] width 9 height 9
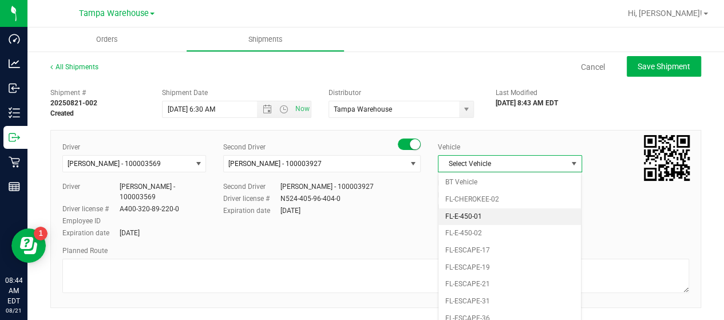
click at [507, 214] on li "FL-E-450-01" at bounding box center [510, 216] width 143 height 17
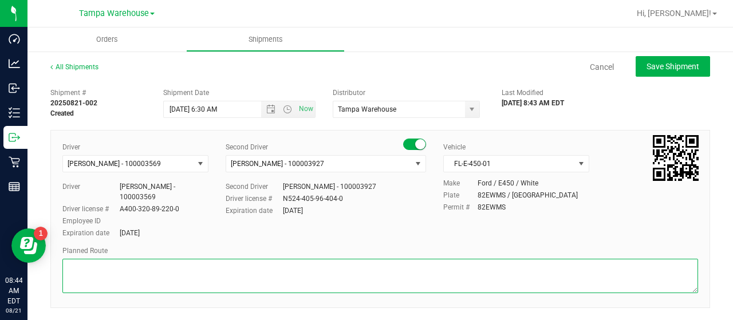
click at [153, 259] on textarea at bounding box center [380, 276] width 636 height 34
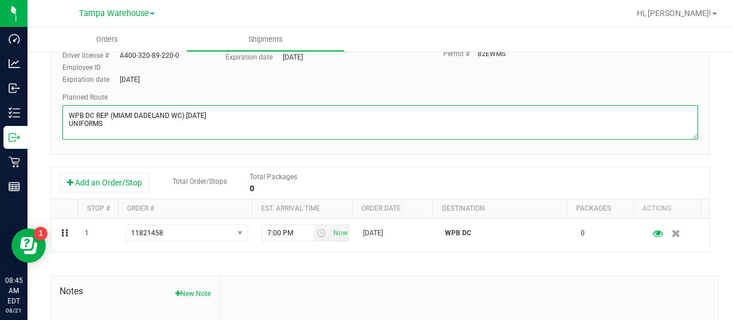
scroll to position [172, 0]
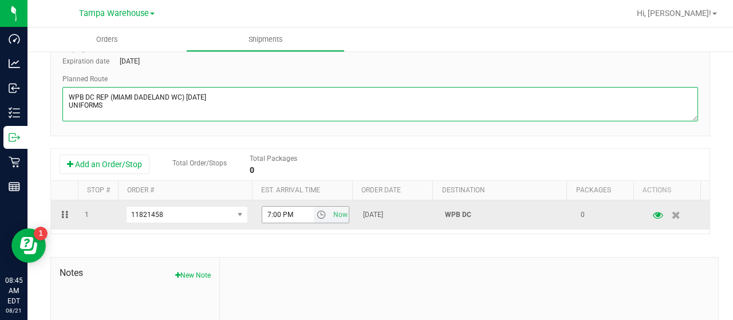
click at [317, 210] on span "select" at bounding box center [321, 214] width 9 height 9
type textarea "WPB DC REP (MIAMI DADELAND WC) 08/22/25 UNIFORMS"
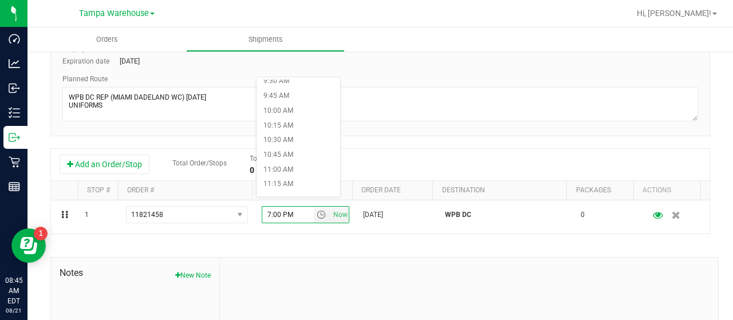
scroll to position [573, 0]
click at [311, 163] on li "11:00 AM" at bounding box center [299, 162] width 84 height 15
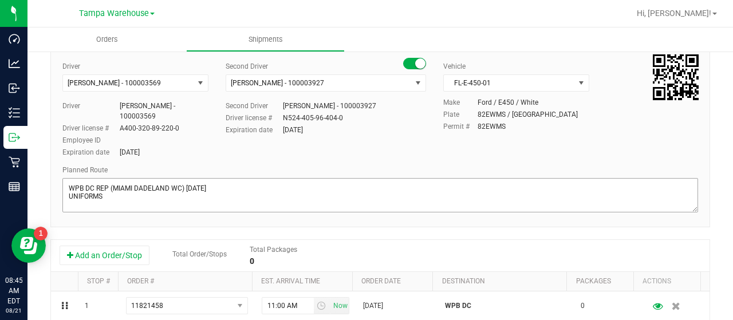
scroll to position [0, 0]
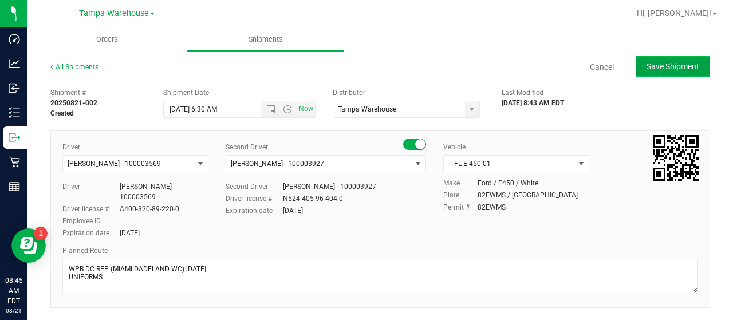
click at [662, 67] on span "Save Shipment" at bounding box center [672, 66] width 53 height 9
type input "8/22/2025 10:30 AM"
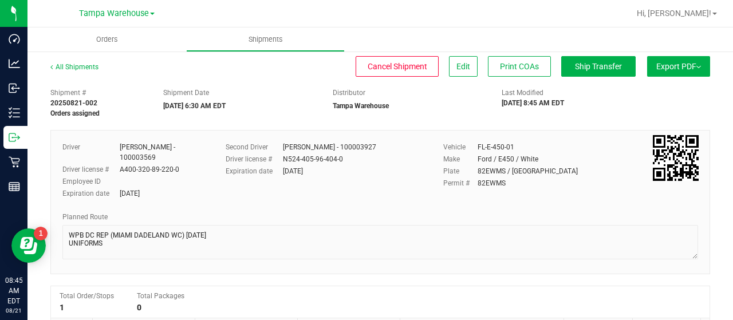
click at [657, 70] on button "Export PDF" at bounding box center [678, 66] width 63 height 21
click at [648, 108] on span "Manifest by Lot" at bounding box center [649, 109] width 48 height 8
click at [593, 64] on span "Ship Transfer" at bounding box center [598, 66] width 47 height 9
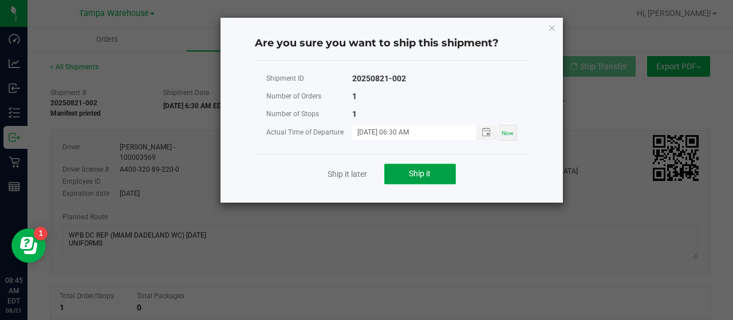
click at [425, 174] on span "Ship it" at bounding box center [420, 173] width 22 height 9
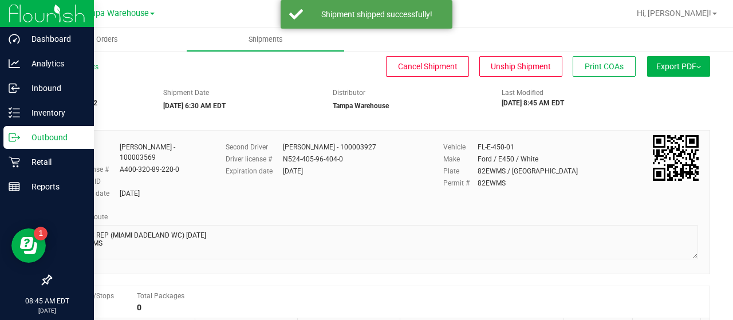
click at [44, 133] on p "Outbound" at bounding box center [54, 138] width 69 height 14
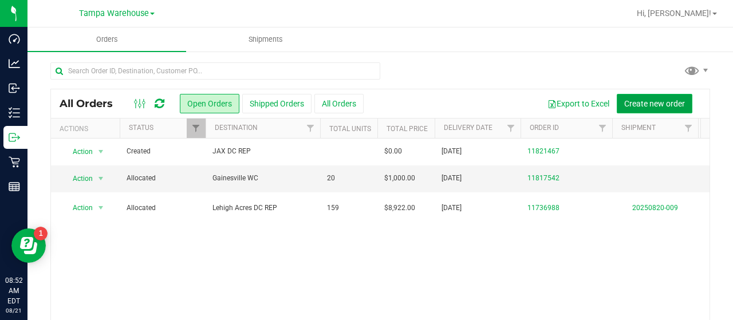
click at [630, 101] on span "Create new order" at bounding box center [654, 103] width 61 height 9
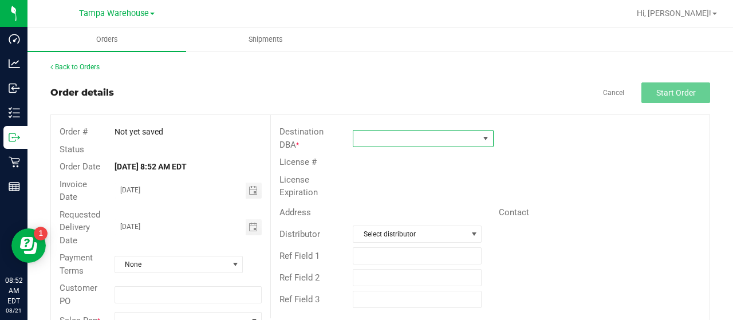
click at [428, 137] on span at bounding box center [415, 139] width 125 height 16
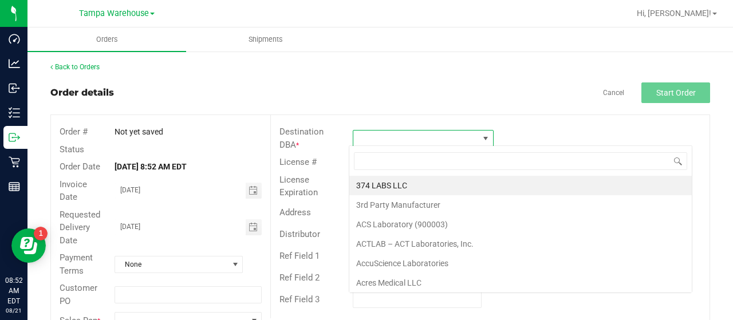
scroll to position [17, 139]
type input "JAX"
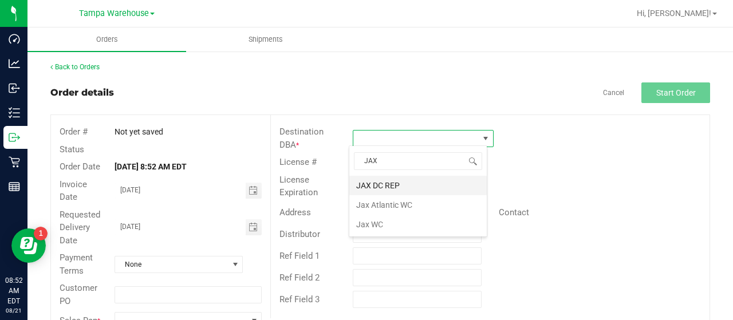
click at [392, 184] on li "JAX DC REP" at bounding box center [417, 185] width 137 height 19
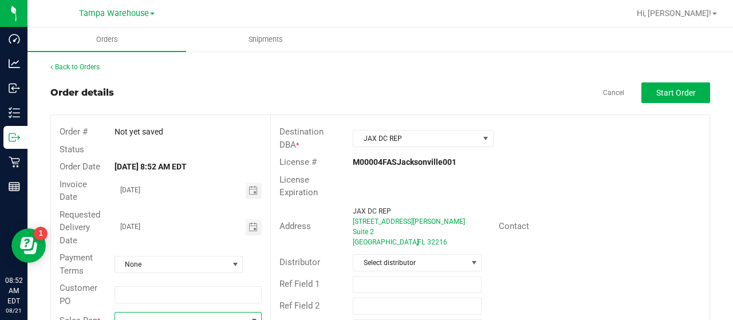
click at [214, 313] on span at bounding box center [181, 321] width 132 height 16
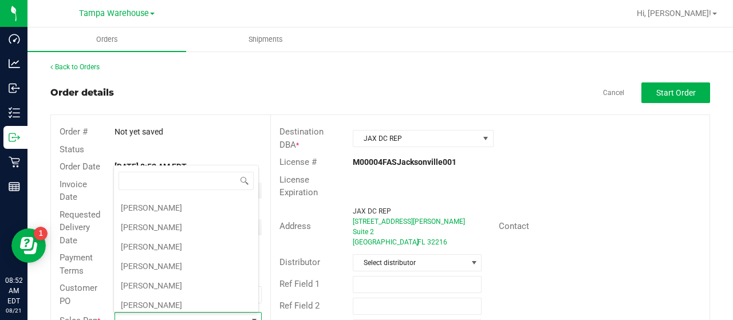
scroll to position [172, 0]
click at [174, 277] on li "Joseph Oxendine" at bounding box center [186, 286] width 144 height 19
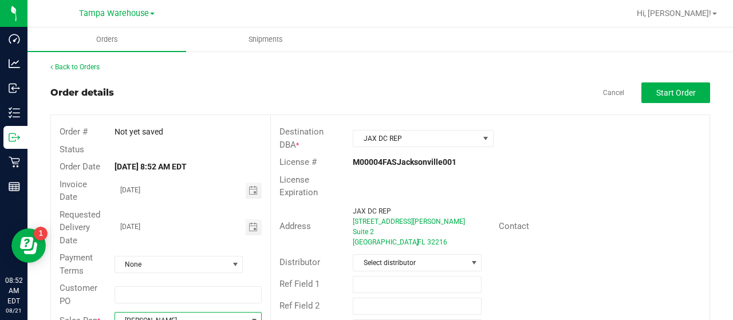
scroll to position [8, 0]
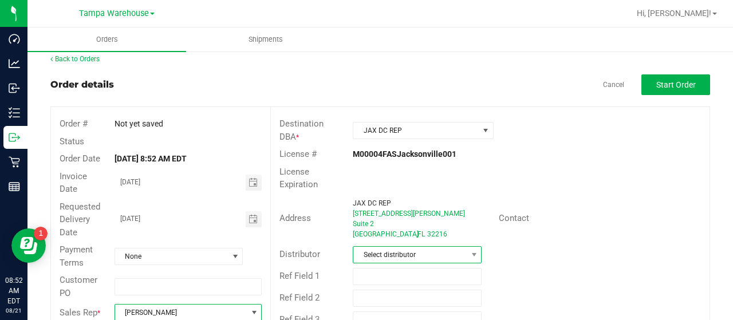
click at [447, 249] on span "Select distributor" at bounding box center [409, 255] width 113 height 16
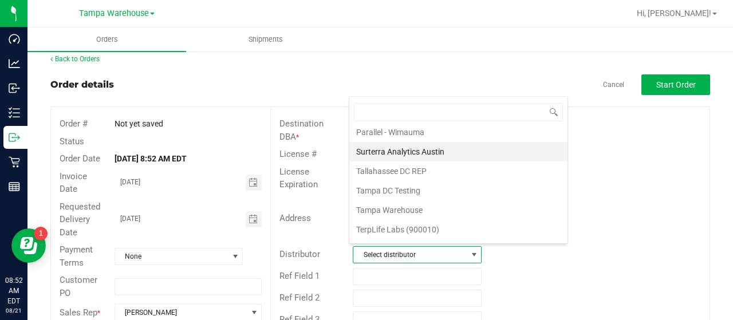
scroll to position [534, 0]
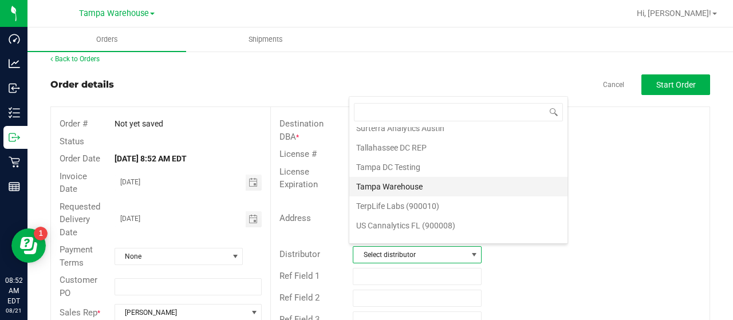
click at [418, 177] on li "Tampa Warehouse" at bounding box center [458, 186] width 218 height 19
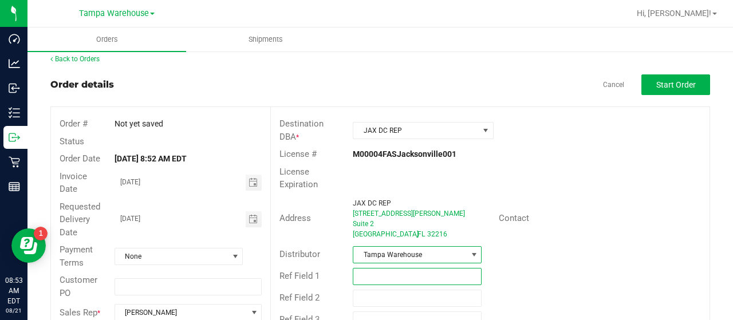
click at [404, 274] on input "text" at bounding box center [417, 276] width 129 height 17
drag, startPoint x: 353, startPoint y: 272, endPoint x: 426, endPoint y: 273, distance: 72.7
click at [426, 273] on input "HARDWARE 08/21/25" at bounding box center [417, 276] width 129 height 17
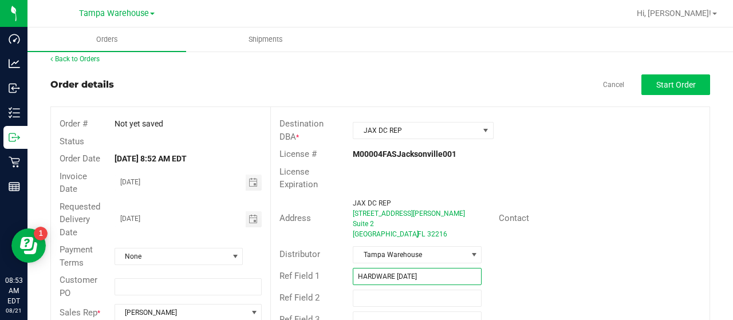
type input "HARDWARE 08/21/25"
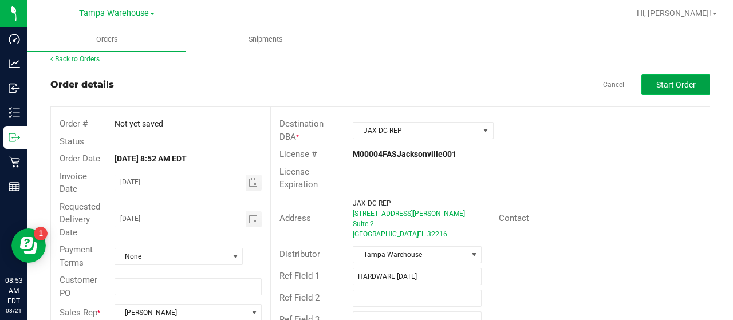
click at [656, 84] on span "Start Order" at bounding box center [676, 84] width 40 height 9
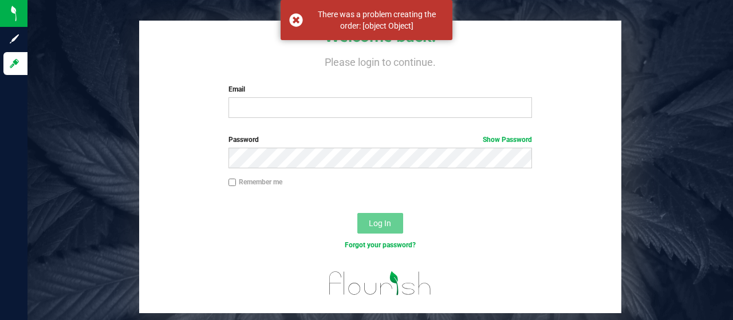
click at [230, 184] on input "Remember me" at bounding box center [232, 183] width 8 height 8
checkbox input "true"
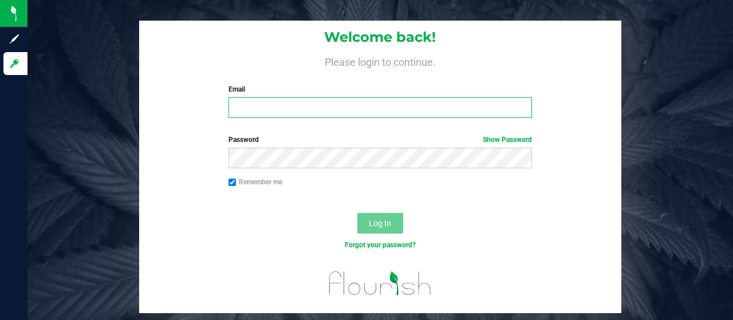
click at [291, 106] on input "Email" at bounding box center [380, 107] width 304 height 21
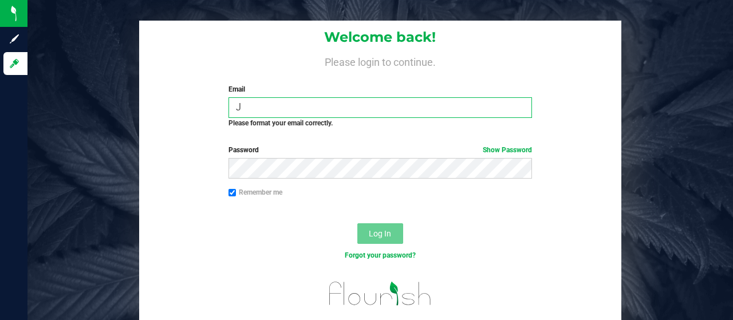
type input "joxendine@liveparallel.com"
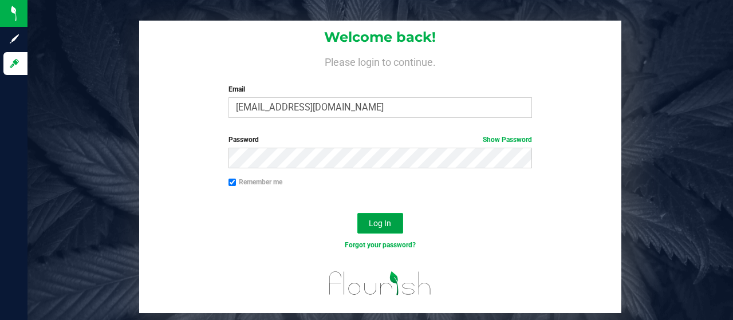
click at [369, 219] on span "Log In" at bounding box center [380, 223] width 22 height 9
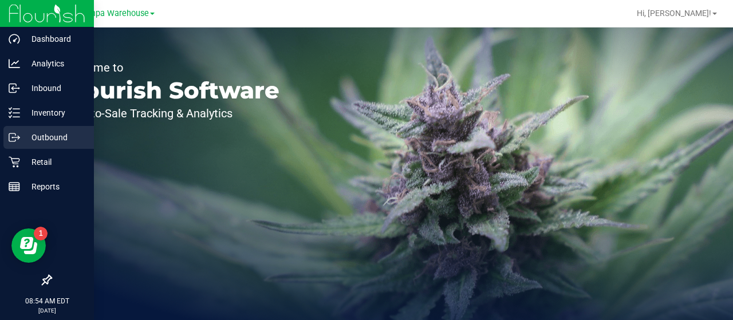
click at [45, 133] on p "Outbound" at bounding box center [54, 138] width 69 height 14
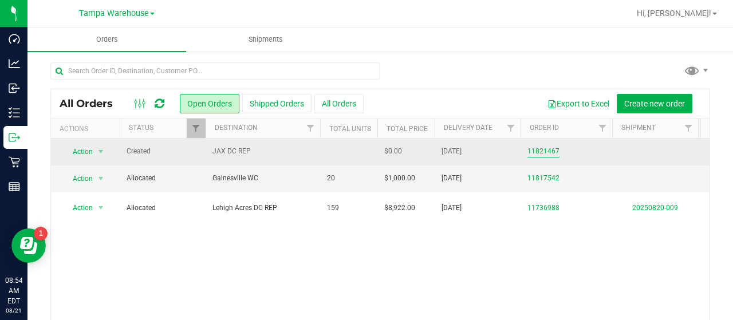
click at [542, 148] on link "11821467" at bounding box center [543, 151] width 32 height 11
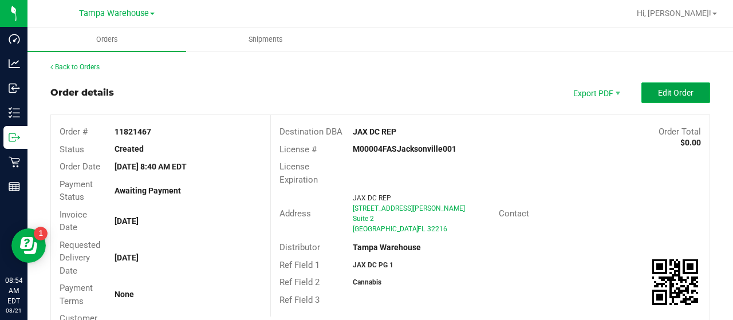
click at [648, 88] on button "Edit Order" at bounding box center [675, 92] width 69 height 21
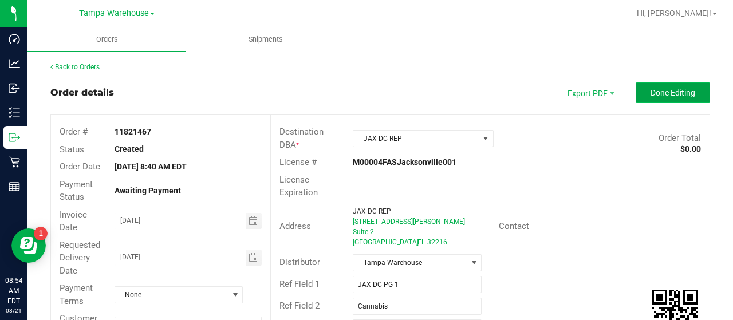
click at [636, 93] on button "Done Editing" at bounding box center [673, 92] width 74 height 21
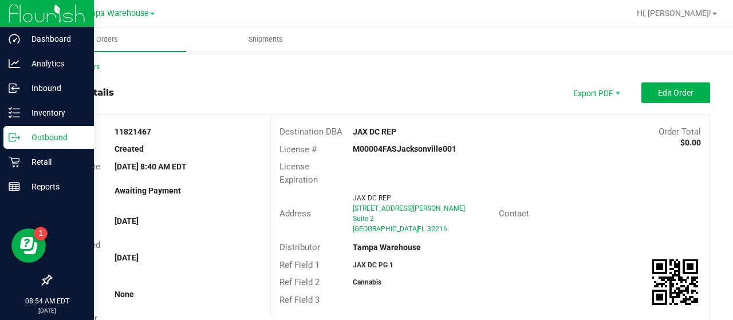
click at [41, 135] on p "Outbound" at bounding box center [54, 138] width 69 height 14
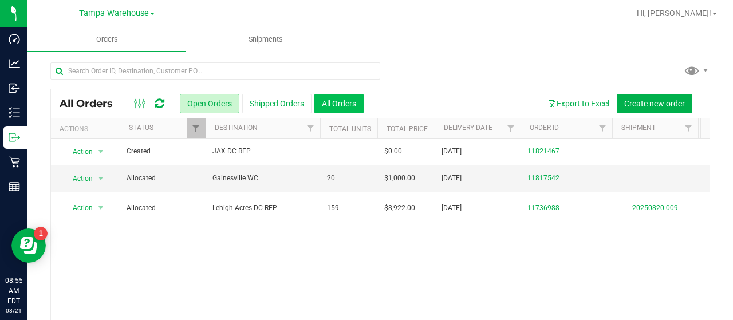
click at [352, 101] on button "All Orders" at bounding box center [338, 103] width 49 height 19
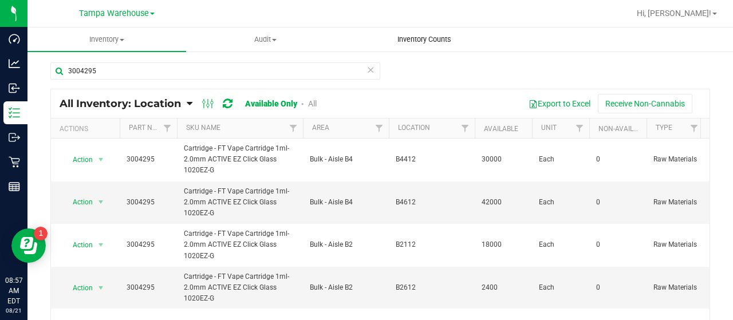
scroll to position [31, 0]
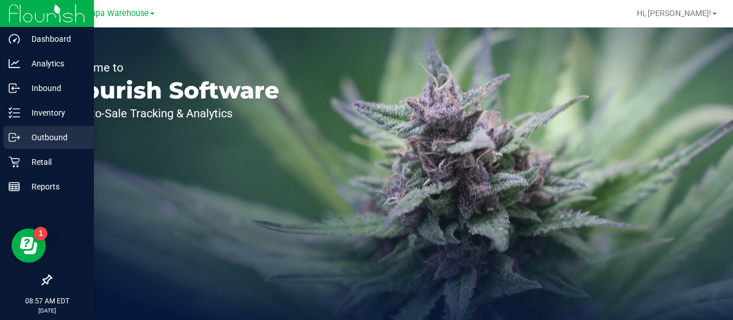
click at [34, 137] on p "Outbound" at bounding box center [54, 138] width 69 height 14
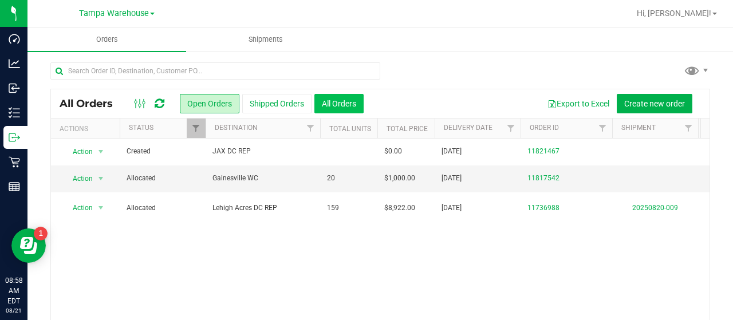
click at [343, 104] on button "All Orders" at bounding box center [338, 103] width 49 height 19
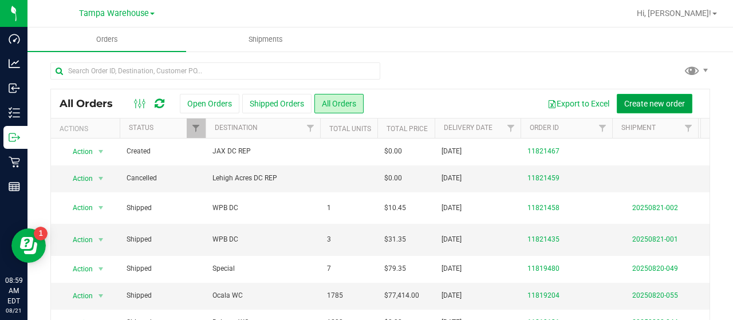
click at [641, 99] on span "Create new order" at bounding box center [654, 103] width 61 height 9
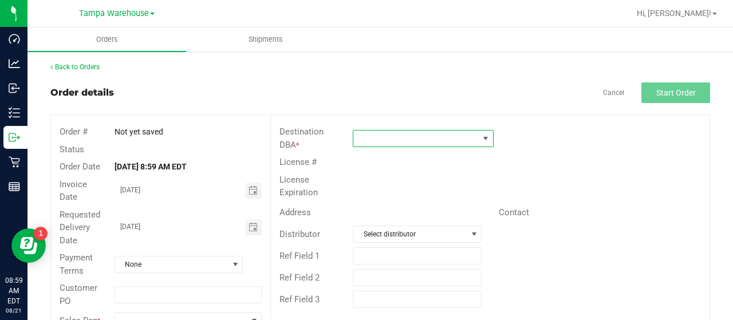
click at [395, 136] on span at bounding box center [415, 139] width 125 height 16
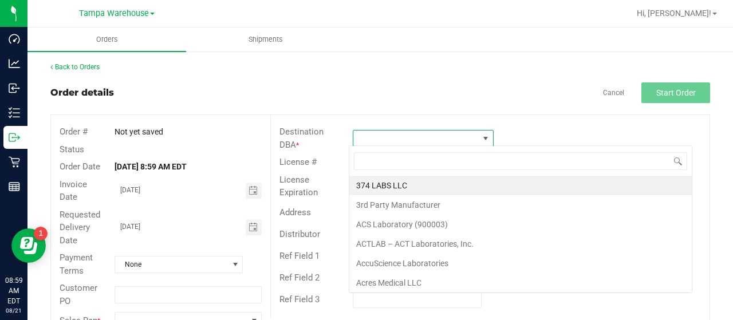
scroll to position [17, 139]
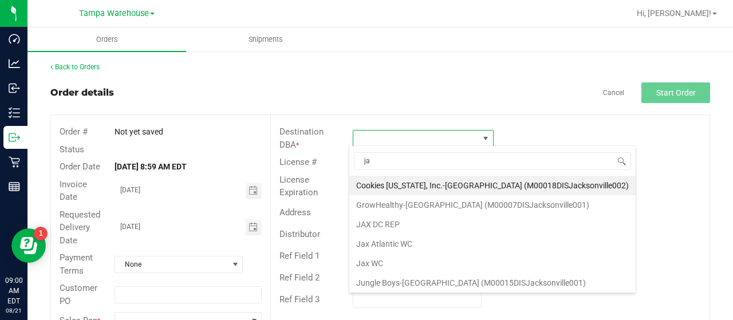
type input "jax"
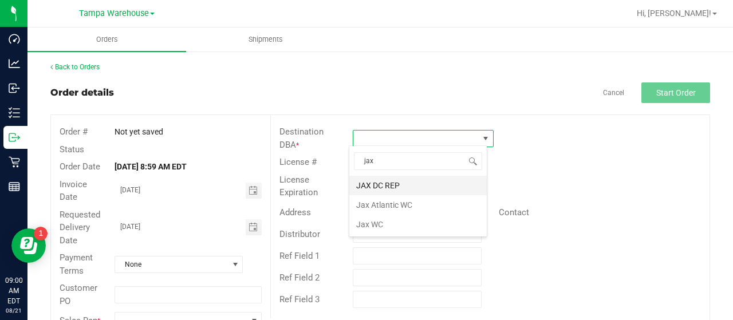
click at [392, 184] on li "JAX DC REP" at bounding box center [417, 185] width 137 height 19
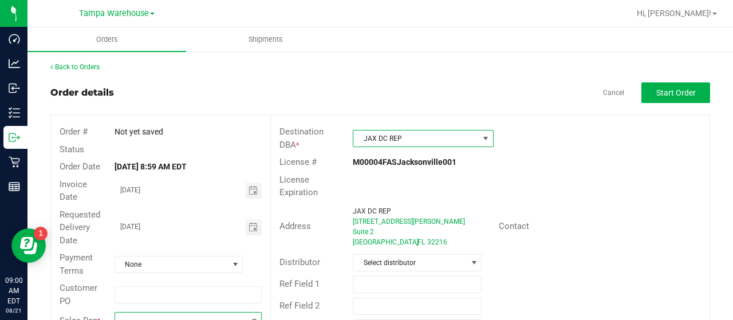
click at [157, 314] on span at bounding box center [181, 321] width 132 height 16
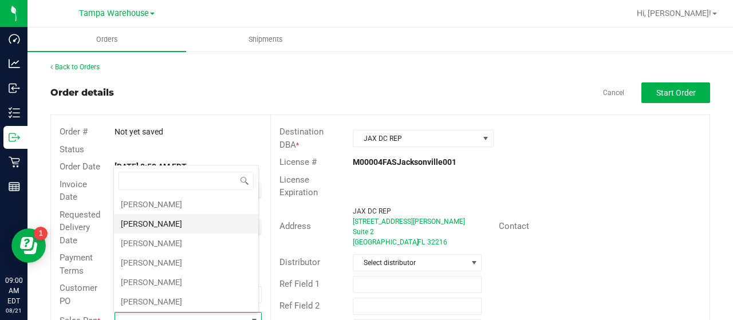
scroll to position [172, 0]
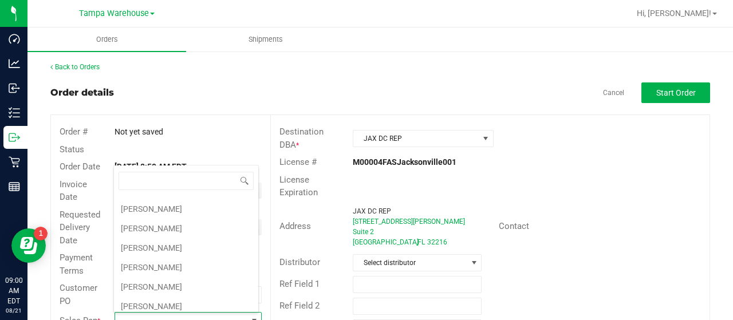
click at [170, 277] on li "Joseph Oxendine" at bounding box center [186, 286] width 144 height 19
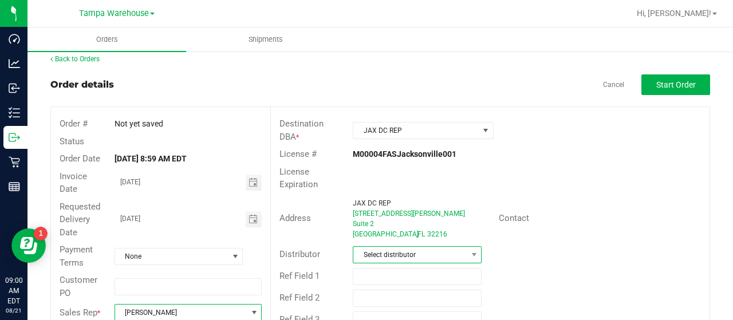
click at [429, 247] on span "Select distributor" at bounding box center [409, 255] width 113 height 16
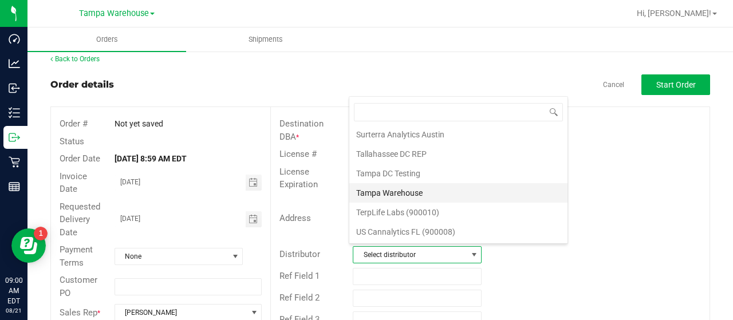
scroll to position [534, 0]
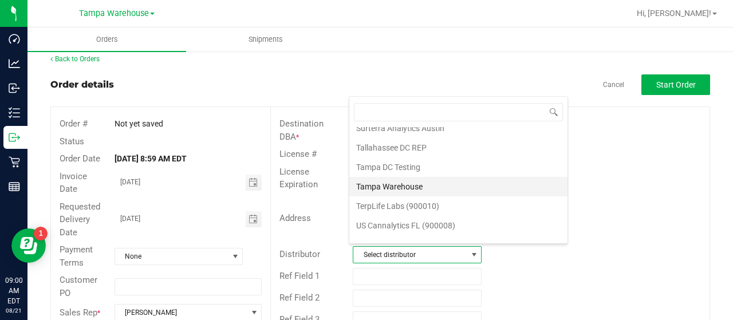
click at [439, 177] on li "Tampa Warehouse" at bounding box center [458, 186] width 218 height 19
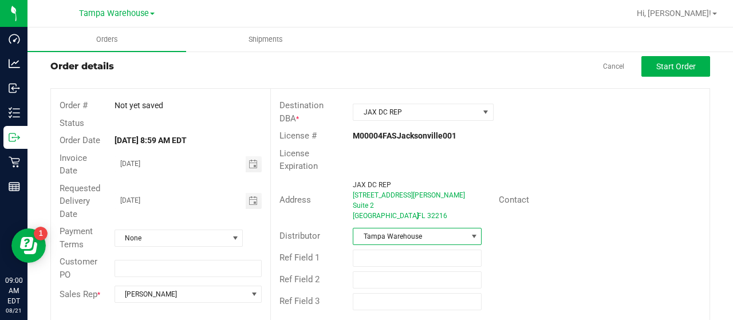
scroll to position [35, 0]
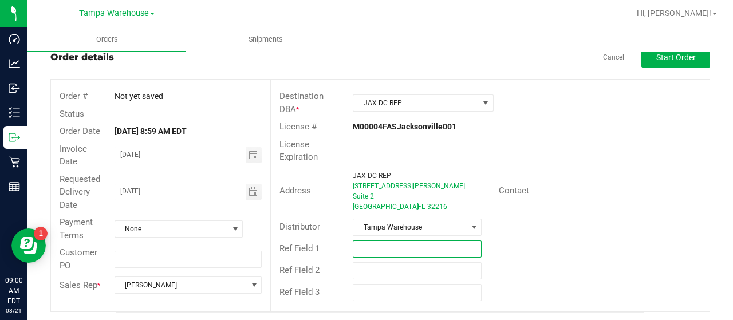
click at [402, 246] on input "text" at bounding box center [417, 248] width 129 height 17
drag, startPoint x: 352, startPoint y: 244, endPoint x: 426, endPoint y: 242, distance: 73.9
click at [426, 242] on input "HARDWARE 08/21/25" at bounding box center [417, 248] width 129 height 17
type input "HARDWARE 08/21/25"
click at [658, 58] on span "Start Order" at bounding box center [676, 57] width 40 height 9
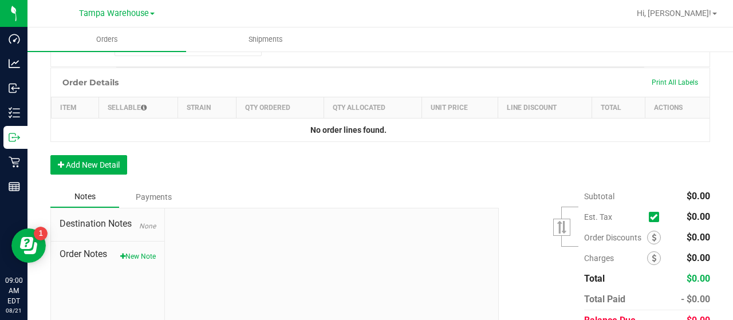
scroll to position [322, 0]
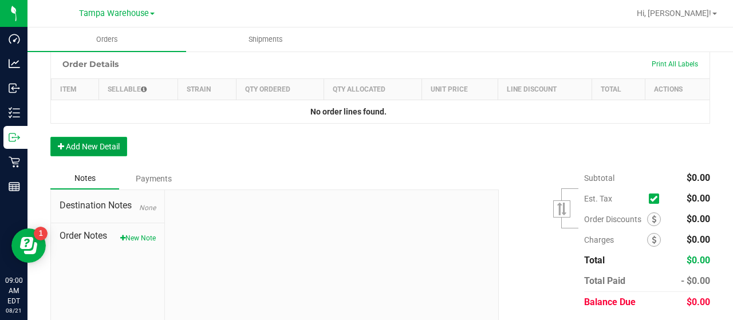
click at [112, 140] on button "Add New Detail" at bounding box center [88, 146] width 77 height 19
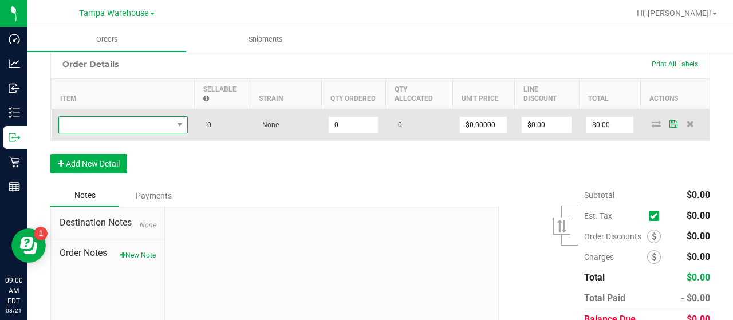
click at [116, 125] on span "NO DATA FOUND" at bounding box center [116, 125] width 114 height 16
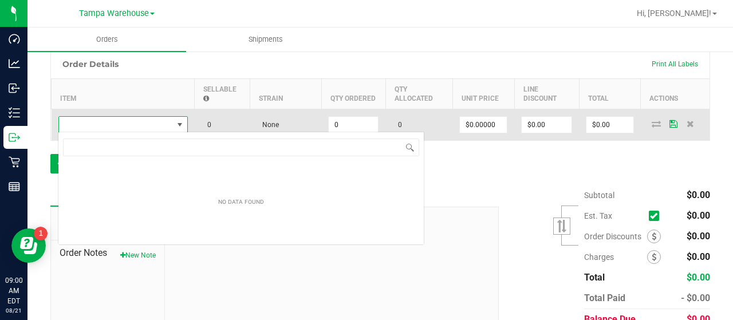
scroll to position [17, 129]
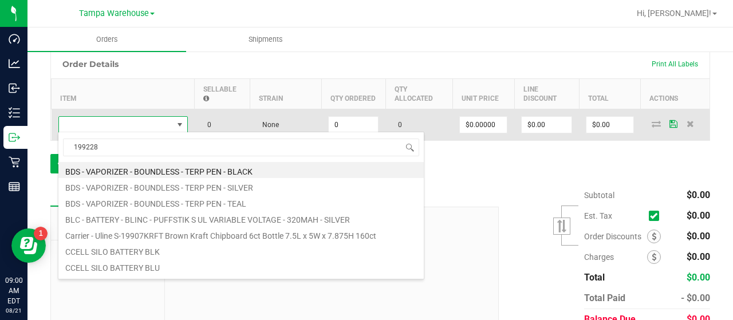
type input "1992285"
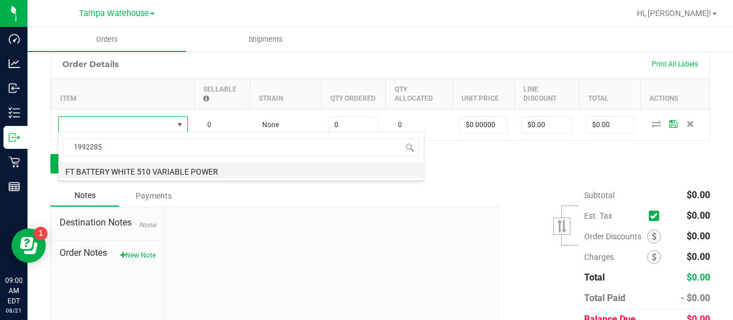
click at [170, 168] on li "FT BATTERY WHITE 510 VARIABLE POWER" at bounding box center [240, 170] width 365 height 16
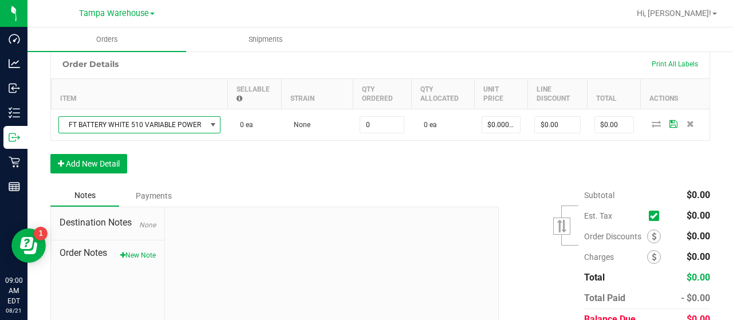
type input "0 ea"
type input "$10.00000"
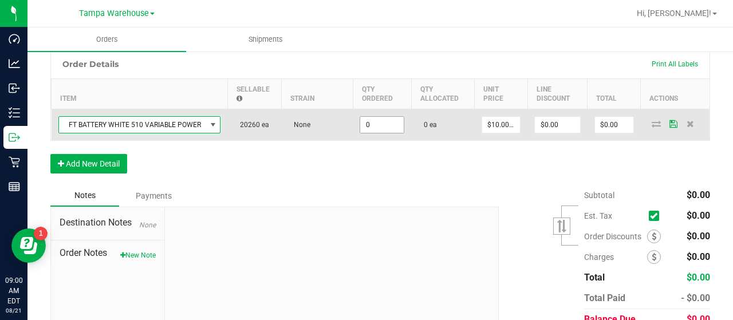
click at [384, 124] on input "0" at bounding box center [382, 125] width 44 height 16
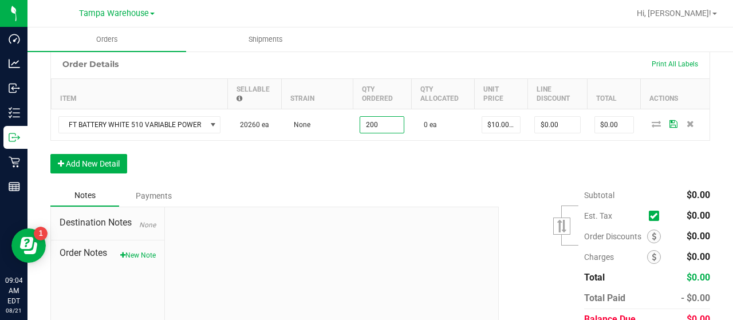
type input "200 ea"
type input "$2,000.00"
click at [417, 163] on div "Order Details Print All Labels Item Sellable Strain Qty Ordered Qty Allocated U…" at bounding box center [380, 117] width 660 height 136
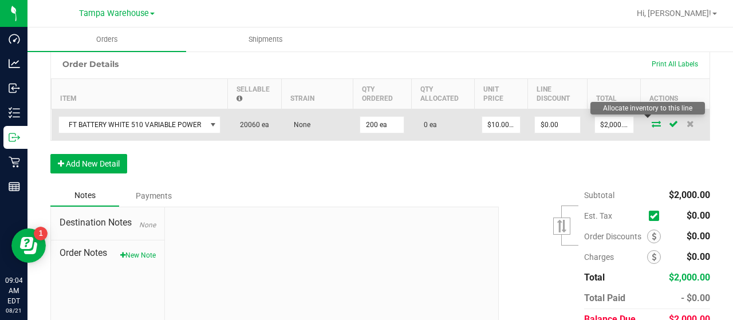
click at [652, 121] on icon at bounding box center [656, 123] width 9 height 7
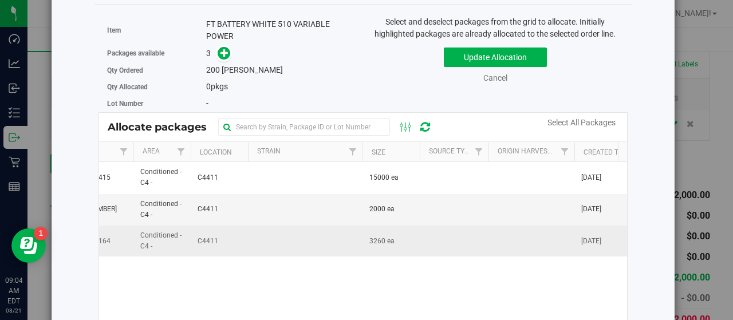
scroll to position [0, 0]
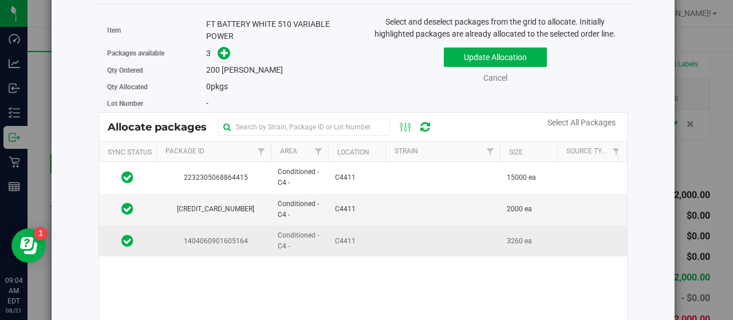
click at [390, 234] on td at bounding box center [442, 241] width 115 height 31
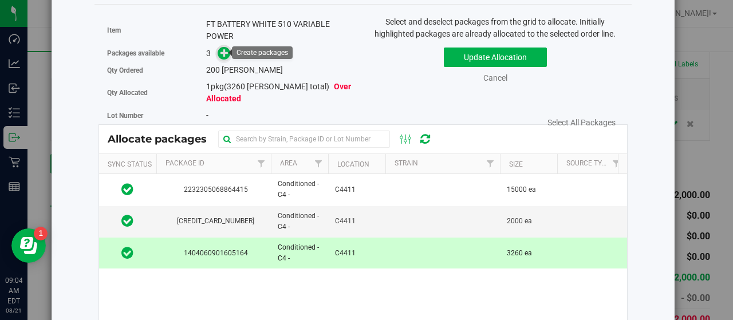
click at [223, 51] on icon at bounding box center [224, 53] width 8 height 8
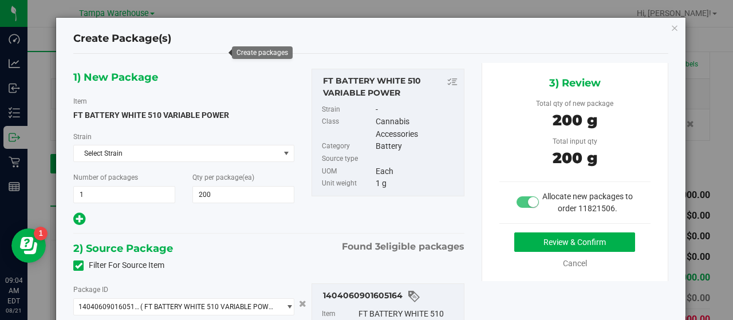
type input "200 ea"
click at [514, 240] on button "Review & Confirm" at bounding box center [574, 241] width 121 height 19
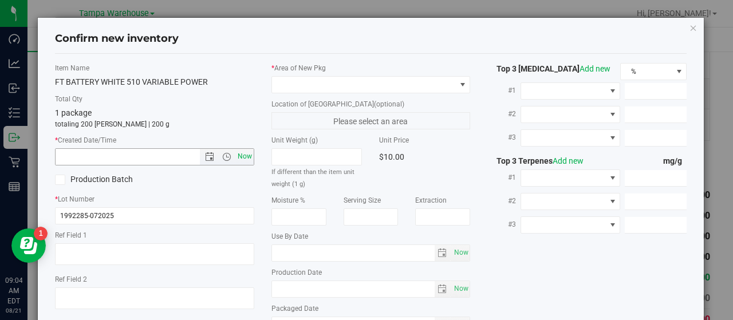
click at [239, 155] on span "Now" at bounding box center [244, 156] width 19 height 17
type input "8/21/2025 9:04 AM"
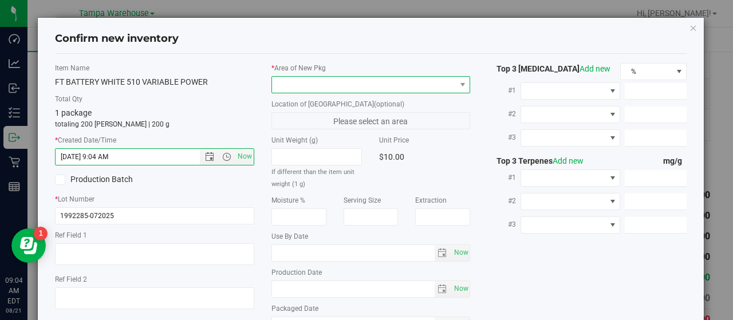
click at [443, 84] on span at bounding box center [364, 85] width 184 height 16
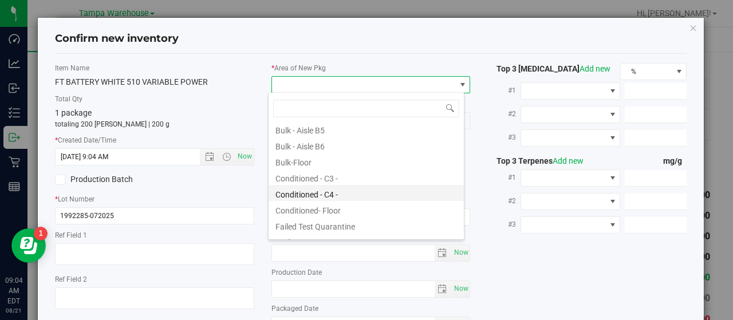
click at [364, 192] on li "Conditioned - C4 -" at bounding box center [366, 193] width 195 height 16
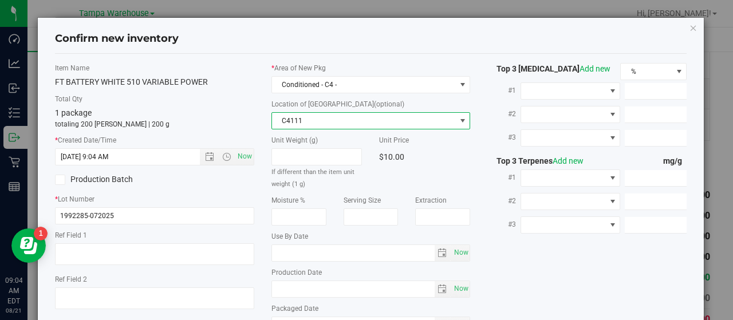
click at [421, 119] on span "C4111" at bounding box center [364, 121] width 184 height 16
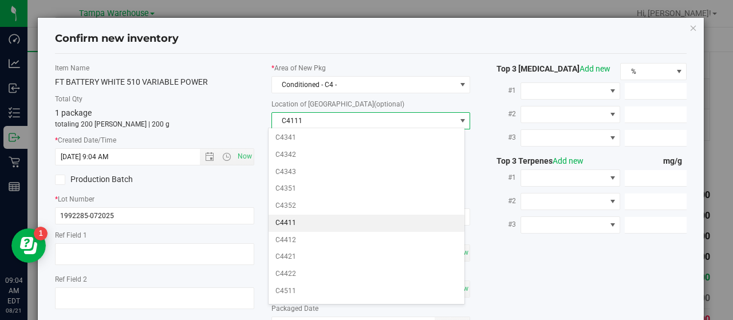
click at [348, 215] on li "C4411" at bounding box center [366, 223] width 195 height 17
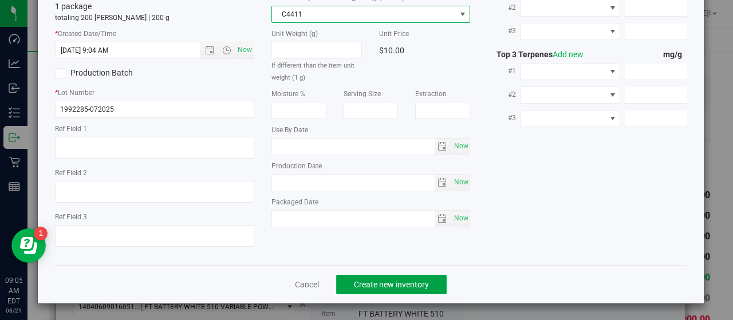
click at [426, 277] on button "Create new inventory" at bounding box center [391, 284] width 111 height 19
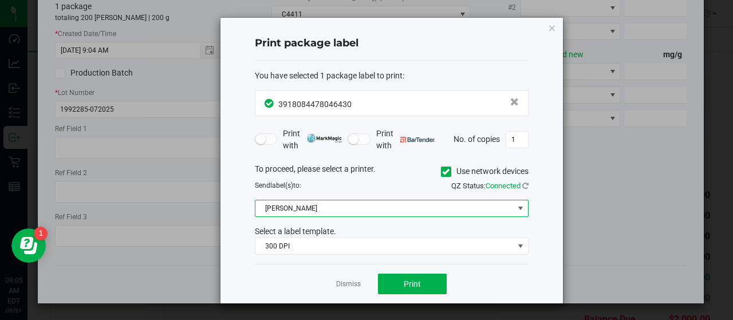
click at [520, 204] on span at bounding box center [520, 208] width 9 height 9
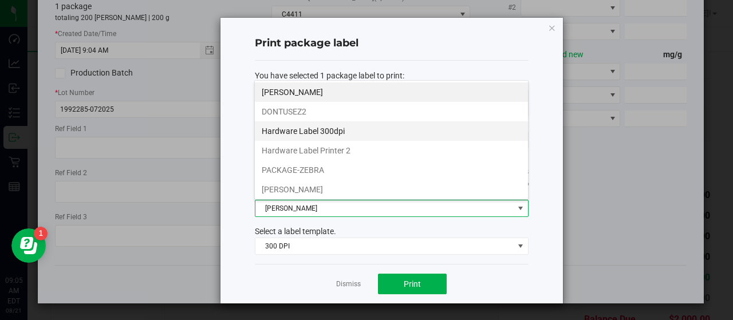
click at [330, 127] on li "Hardware Label 300dpi" at bounding box center [391, 130] width 273 height 19
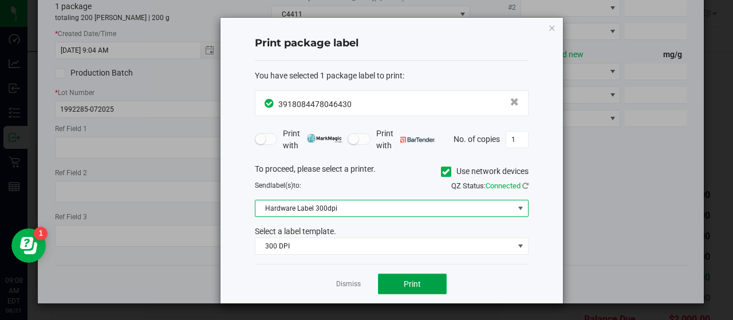
click at [428, 278] on button "Print" at bounding box center [412, 284] width 69 height 21
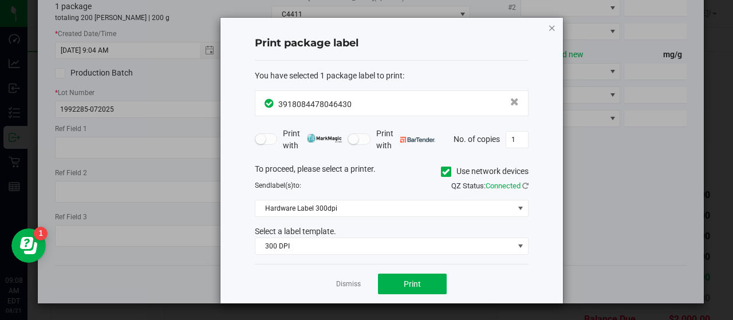
click at [551, 28] on icon "button" at bounding box center [552, 28] width 8 height 14
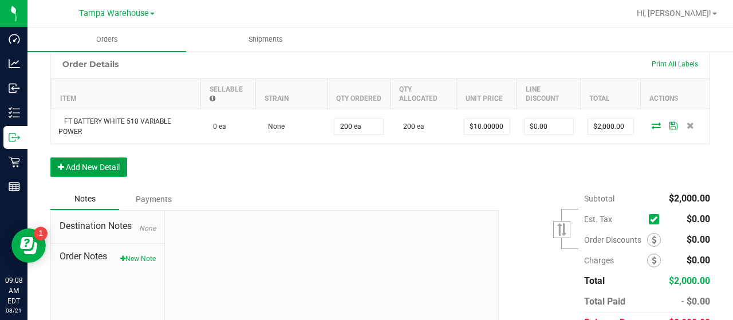
click at [104, 164] on button "Add New Detail" at bounding box center [88, 166] width 77 height 19
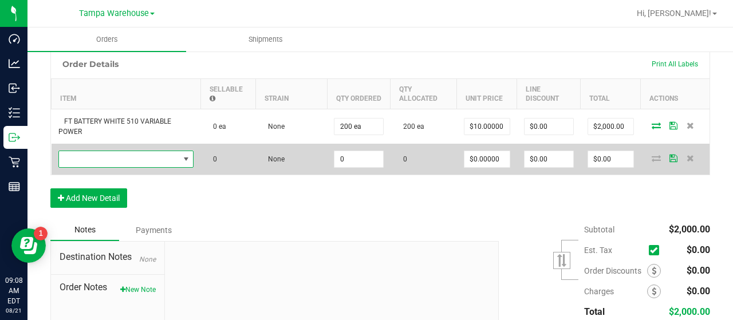
click at [114, 156] on span "NO DATA FOUND" at bounding box center [119, 159] width 120 height 16
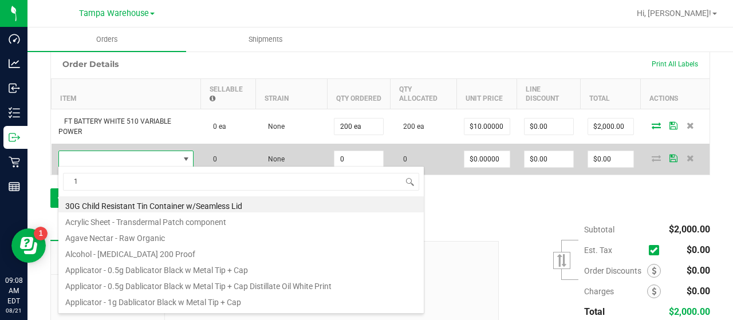
scroll to position [17, 134]
type input "1992115"
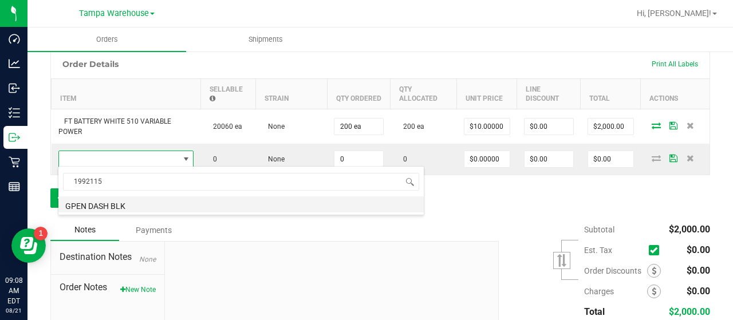
click at [140, 201] on li "GPEN DASH BLK" at bounding box center [240, 204] width 365 height 16
type input "0 ea"
type input "$69.95000"
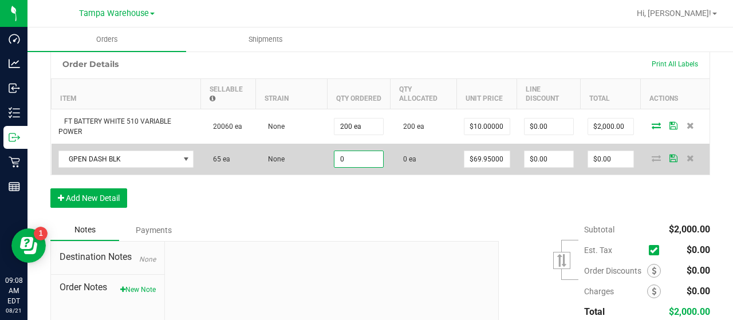
click at [365, 157] on input "0" at bounding box center [358, 159] width 48 height 16
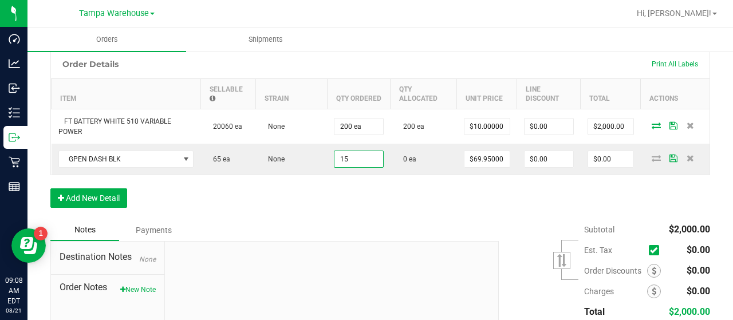
type input "15 ea"
type input "$1,049.25"
click at [377, 190] on div "Order Details Print All Labels Item Sellable Strain Qty Ordered Qty Allocated U…" at bounding box center [380, 134] width 660 height 170
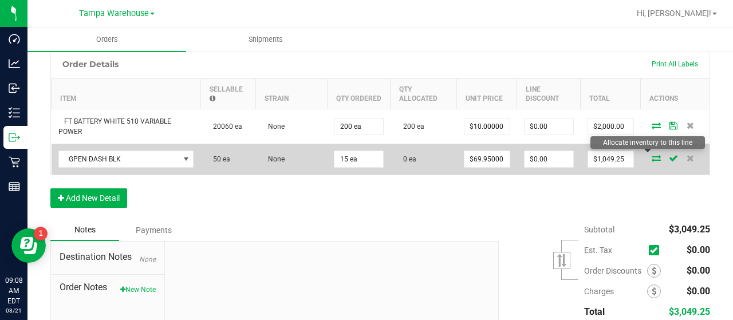
click at [652, 156] on icon at bounding box center [656, 158] width 9 height 7
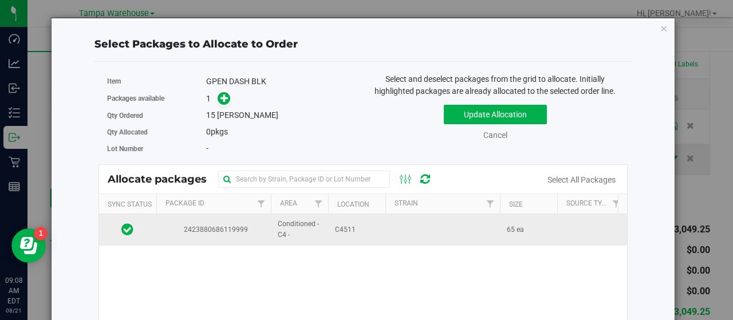
click at [377, 226] on td "C4511" at bounding box center [356, 229] width 57 height 31
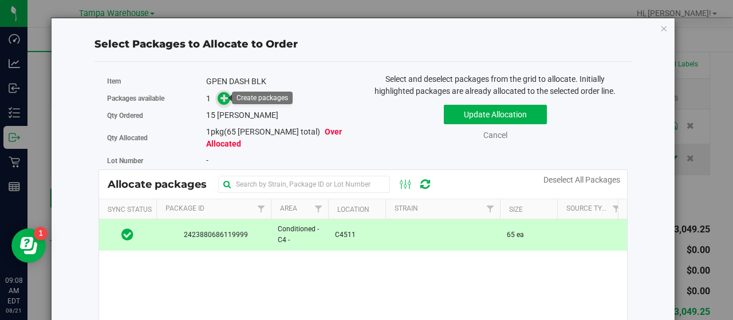
click at [222, 98] on icon at bounding box center [224, 98] width 8 height 8
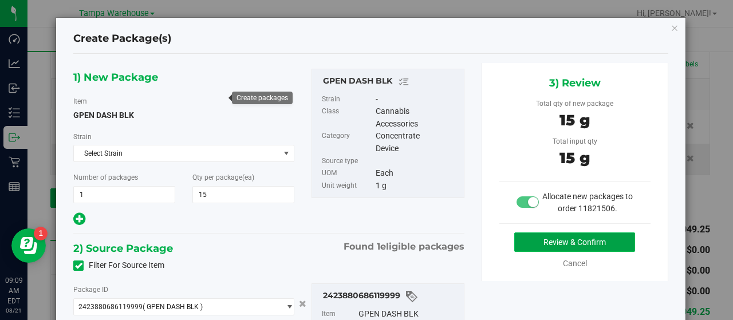
click at [515, 240] on button "Review & Confirm" at bounding box center [574, 241] width 121 height 19
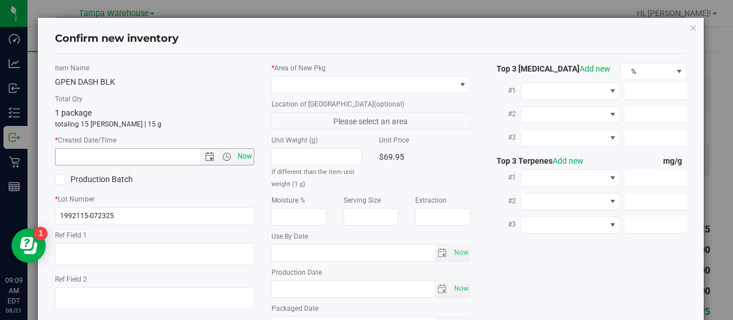
click at [244, 156] on span "Now" at bounding box center [244, 156] width 19 height 17
type input "8/21/2025 9:09 AM"
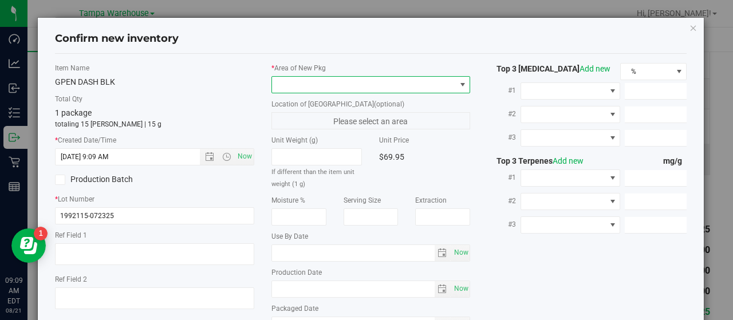
click at [458, 81] on span at bounding box center [462, 84] width 9 height 9
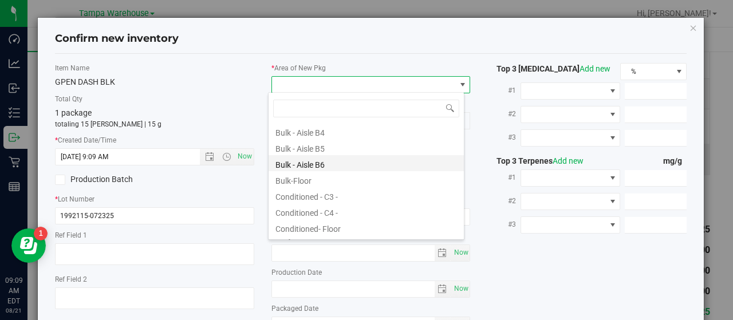
scroll to position [115, 0]
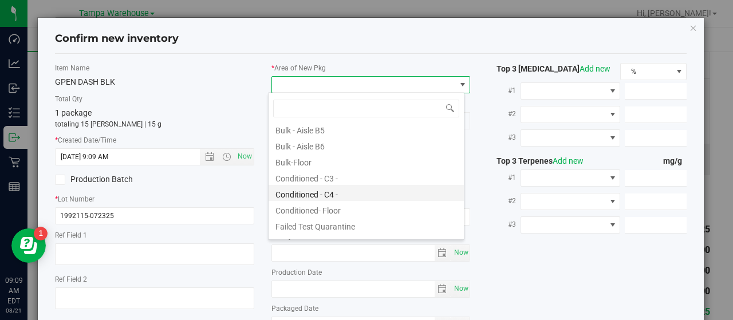
click at [355, 195] on li "Conditioned - C4 -" at bounding box center [366, 193] width 195 height 16
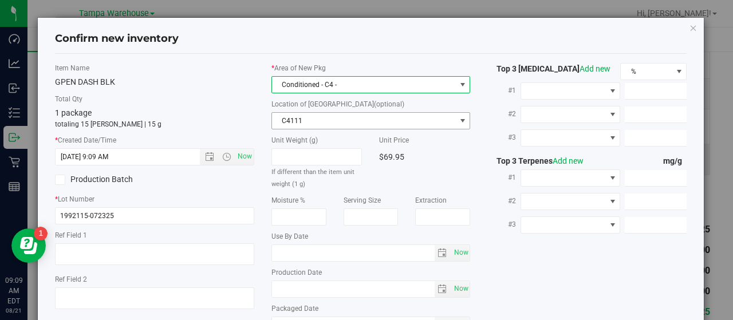
click at [409, 119] on span "C4111" at bounding box center [364, 121] width 184 height 16
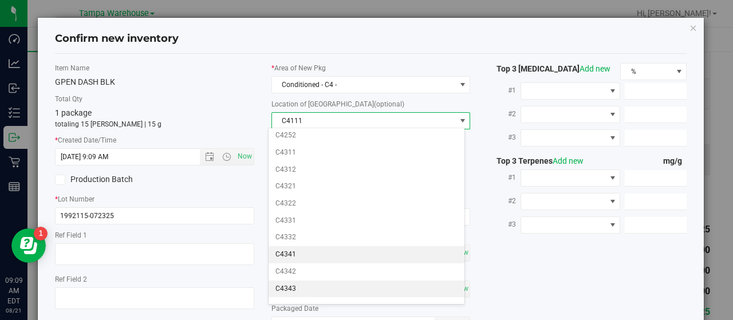
scroll to position [458, 0]
click at [327, 285] on li "C4511" at bounding box center [366, 293] width 195 height 17
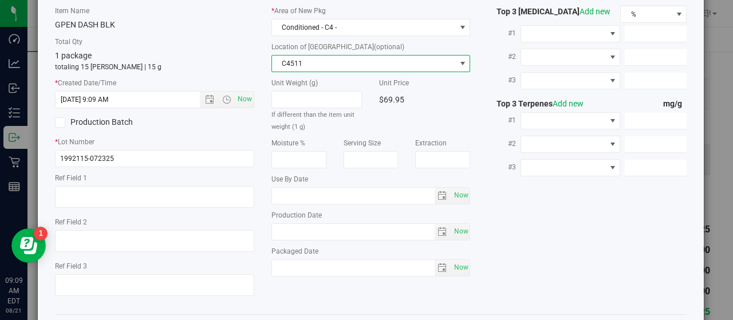
scroll to position [106, 0]
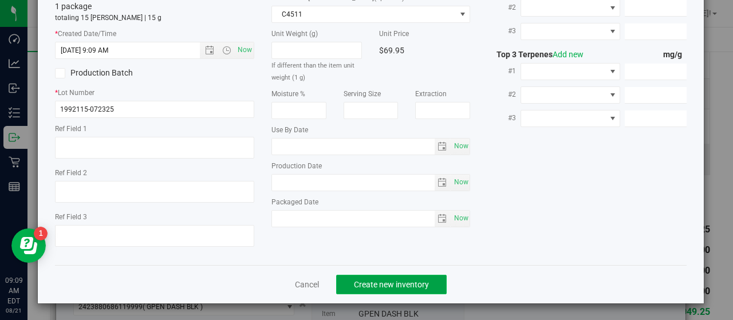
click at [413, 280] on span "Create new inventory" at bounding box center [391, 284] width 75 height 9
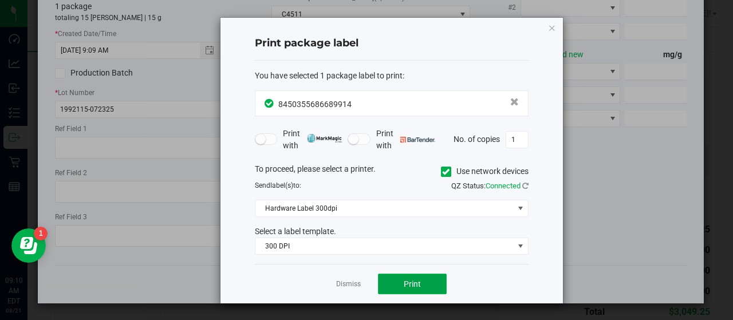
click at [433, 278] on button "Print" at bounding box center [412, 284] width 69 height 21
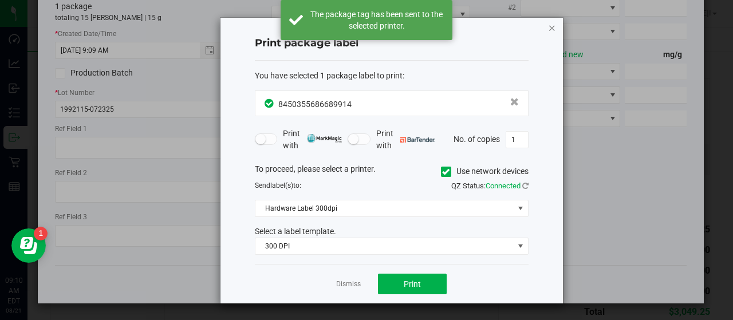
click at [551, 26] on icon "button" at bounding box center [552, 28] width 8 height 14
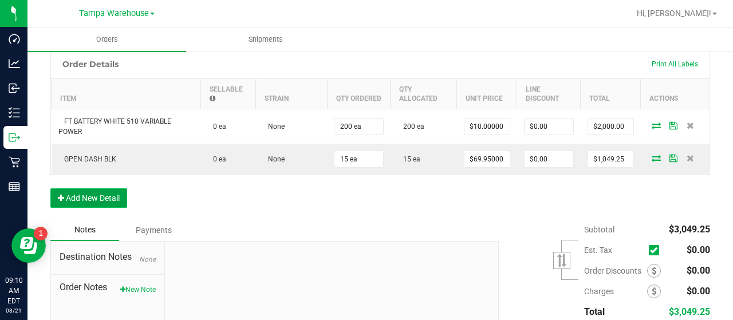
click at [106, 195] on button "Add New Detail" at bounding box center [88, 197] width 77 height 19
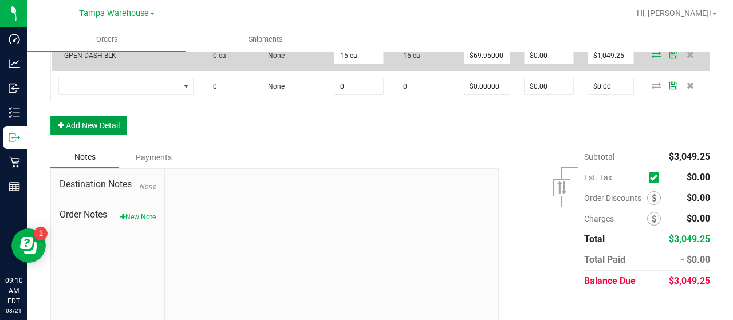
scroll to position [436, 0]
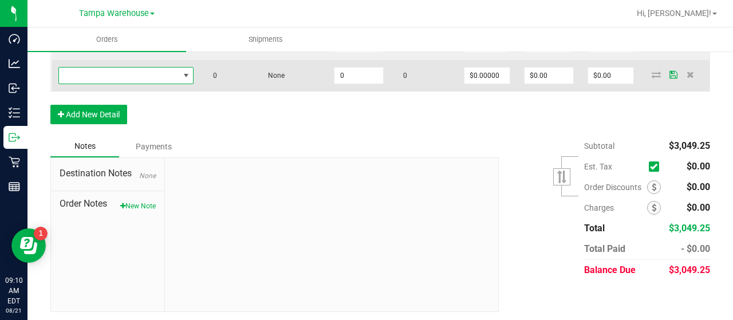
click at [105, 69] on span "NO DATA FOUND" at bounding box center [119, 76] width 120 height 16
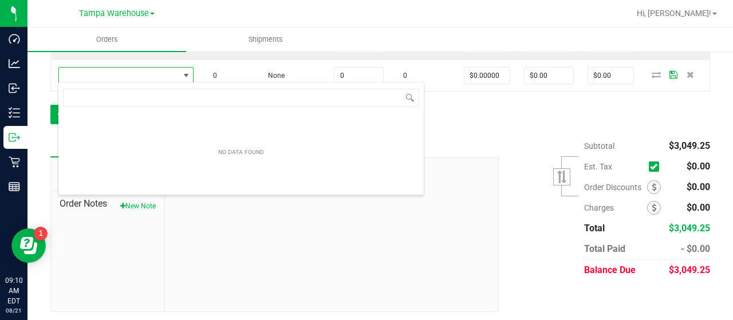
scroll to position [17, 135]
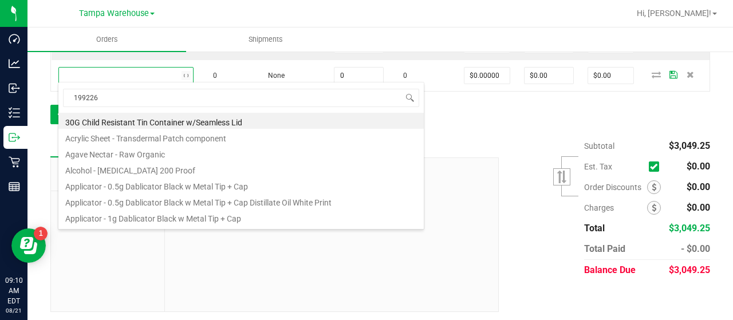
type input "1992264"
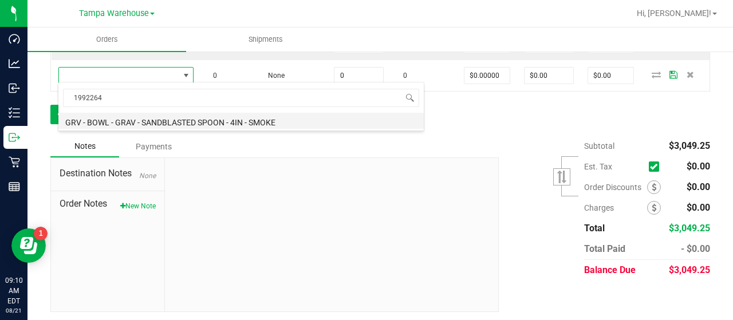
click at [198, 120] on li "GRV - BOWL - GRAV - SANDBLASTED SPOON - 4IN - SMOKE" at bounding box center [240, 121] width 365 height 16
type input "0 ea"
type input "$18.00000"
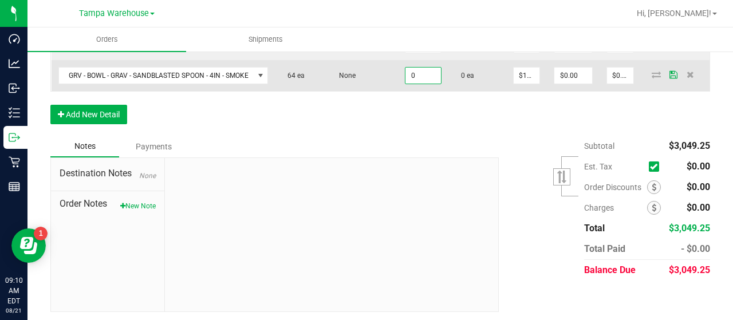
click at [427, 74] on input "0" at bounding box center [422, 76] width 35 height 16
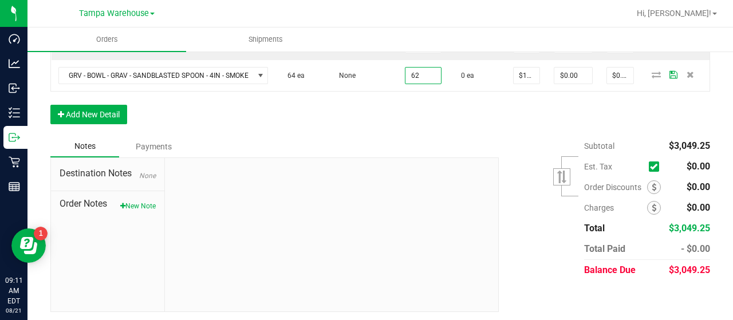
type input "62 ea"
type input "$1,116.00"
click at [409, 115] on div "Order Details Print All Labels Item Sellable Strain Qty Ordered Qty Allocated U…" at bounding box center [380, 37] width 660 height 198
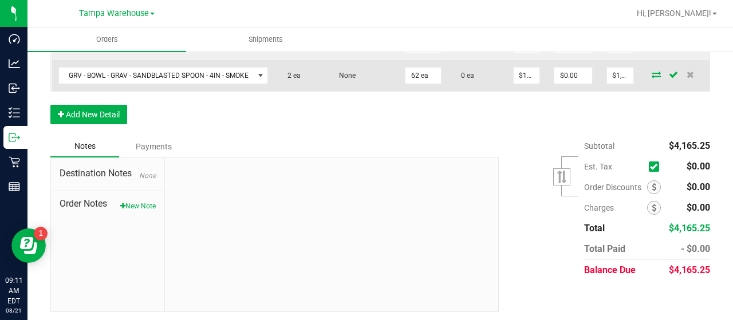
click at [652, 71] on icon at bounding box center [656, 74] width 9 height 7
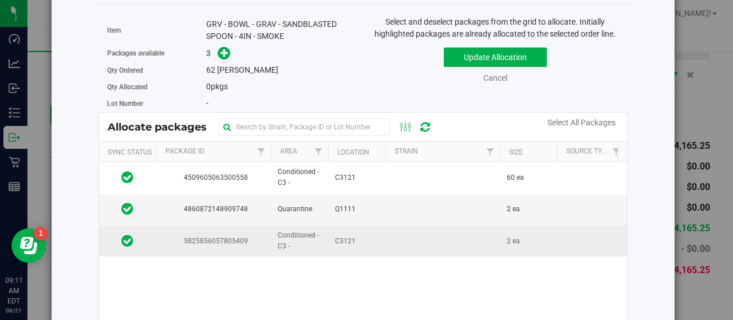
scroll to position [0, 0]
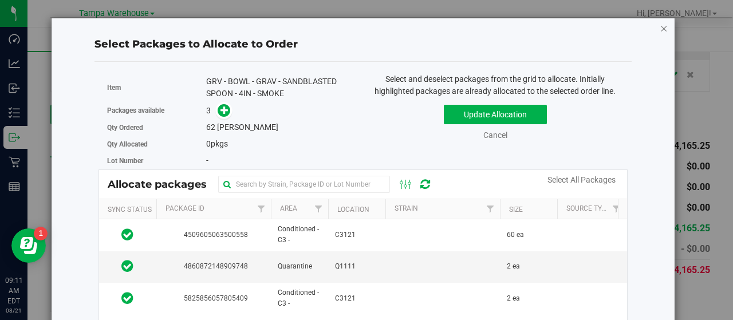
click at [660, 26] on icon "button" at bounding box center [664, 28] width 8 height 14
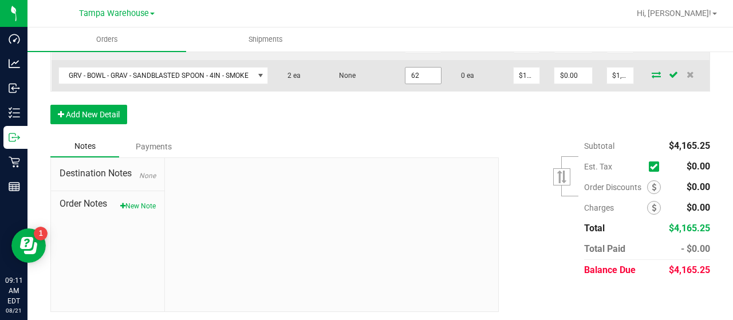
click at [433, 73] on input "62" at bounding box center [422, 76] width 35 height 16
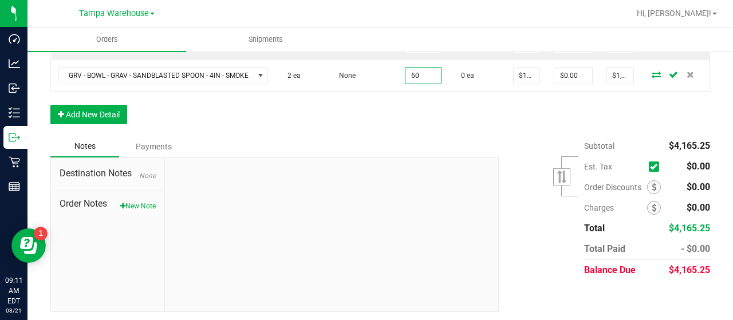
type input "60 ea"
type input "$1,080.00"
click at [449, 113] on div "Order Details Print All Labels Item Sellable Strain Qty Ordered Qty Allocated U…" at bounding box center [380, 37] width 660 height 198
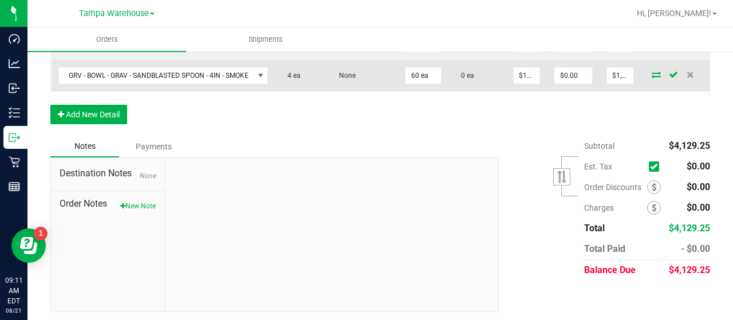
click at [652, 72] on icon at bounding box center [656, 74] width 9 height 7
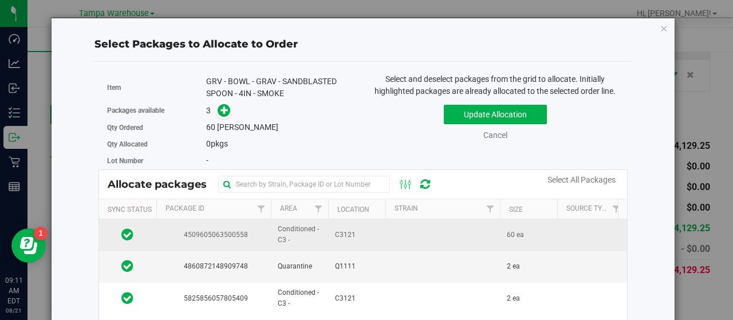
click at [424, 231] on td at bounding box center [442, 234] width 115 height 31
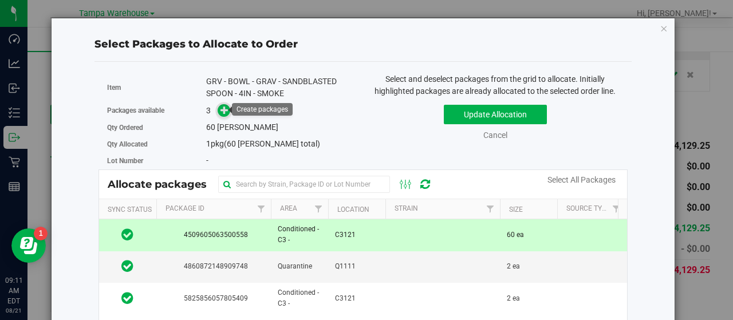
click at [222, 108] on icon at bounding box center [224, 110] width 8 height 8
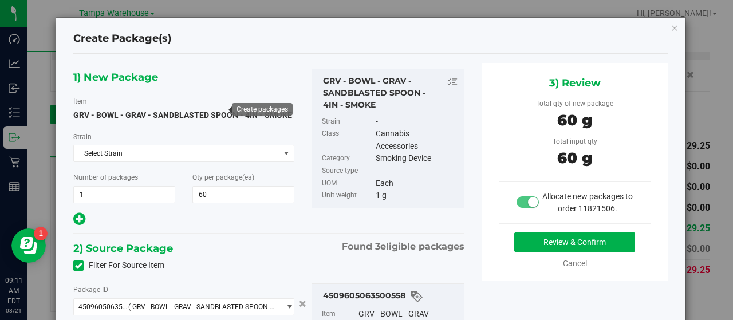
type input "60 ea"
click at [520, 242] on button "Review & Confirm" at bounding box center [574, 241] width 121 height 19
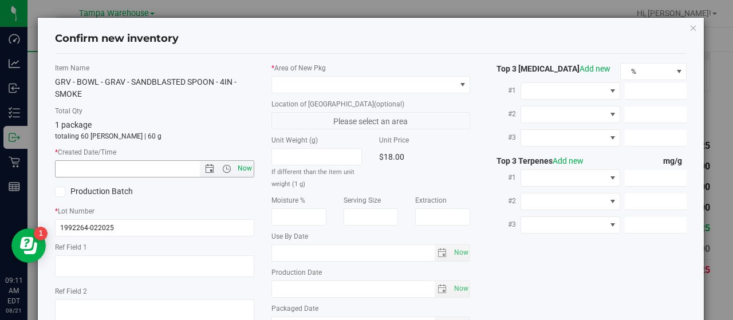
click at [242, 167] on span "Now" at bounding box center [244, 168] width 19 height 17
type input "8/21/2025 9:11 AM"
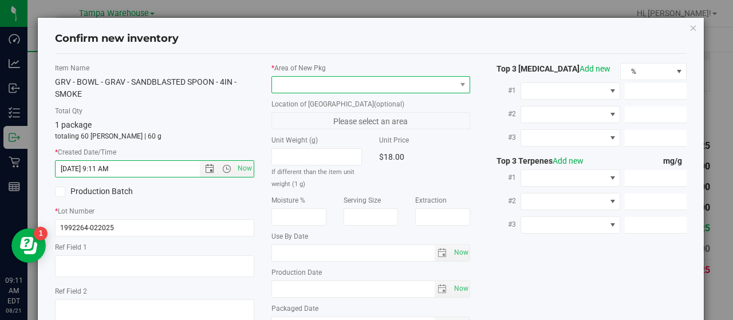
click at [447, 84] on span at bounding box center [364, 85] width 184 height 16
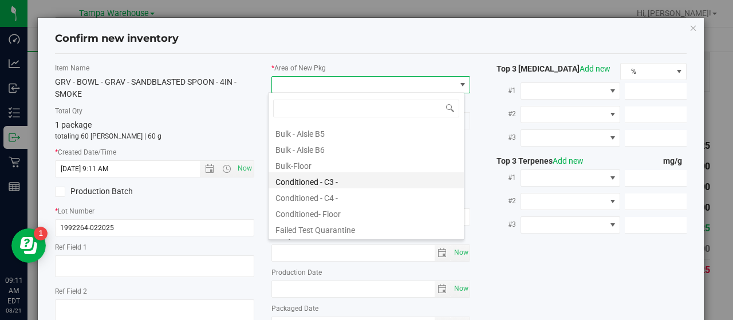
scroll to position [115, 0]
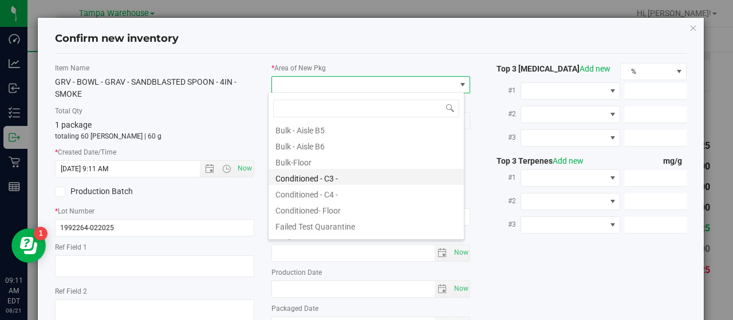
click at [355, 179] on li "Conditioned - C3 -" at bounding box center [366, 177] width 195 height 16
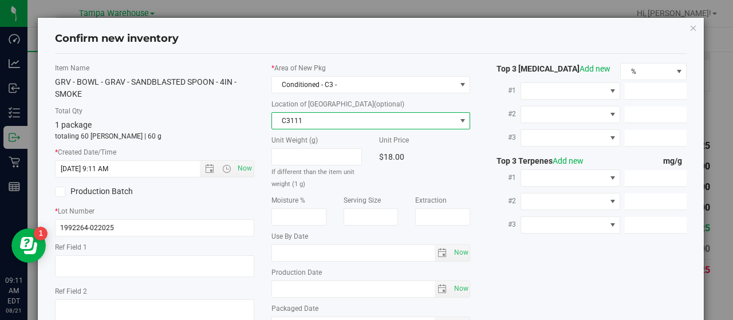
click at [397, 116] on span "C3111" at bounding box center [364, 121] width 184 height 16
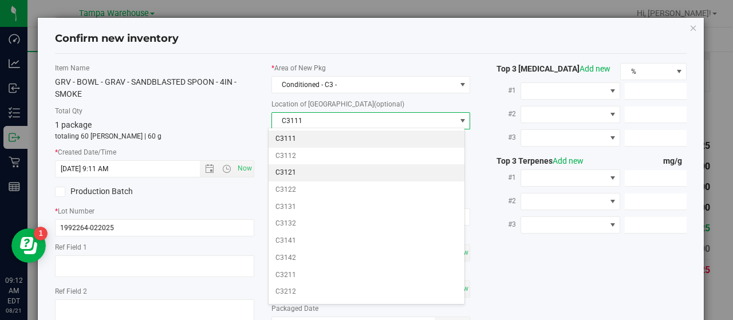
click at [306, 171] on li "C3121" at bounding box center [366, 172] width 195 height 17
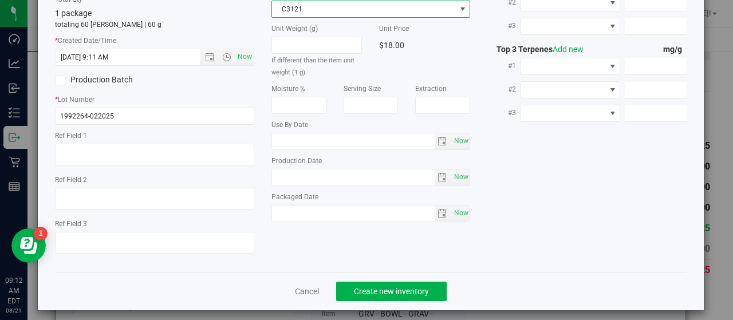
scroll to position [118, 0]
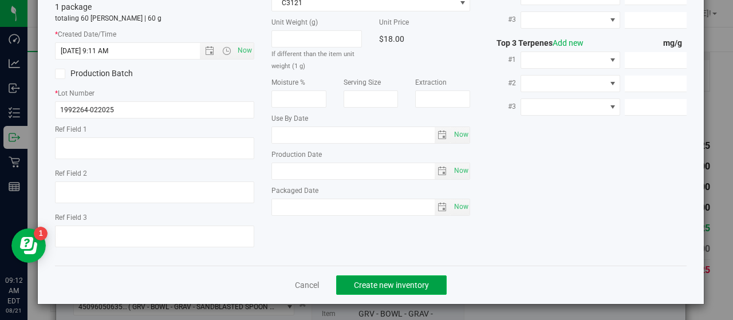
click at [412, 281] on span "Create new inventory" at bounding box center [391, 285] width 75 height 9
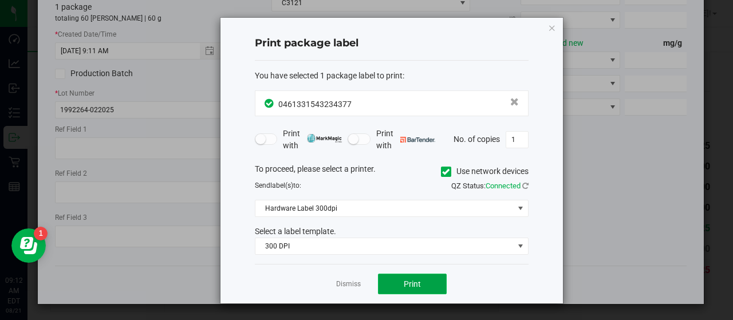
click at [432, 283] on button "Print" at bounding box center [412, 284] width 69 height 21
click at [552, 28] on icon "button" at bounding box center [552, 28] width 8 height 14
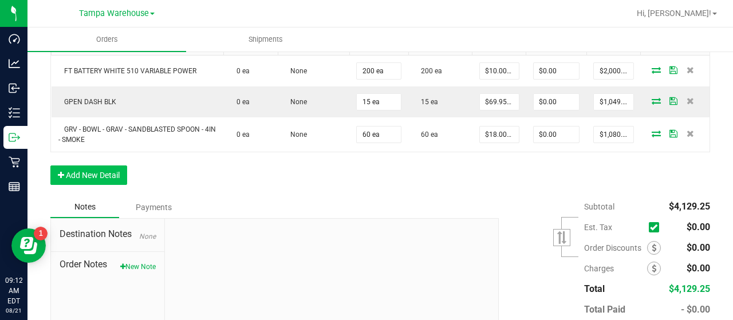
scroll to position [318, 0]
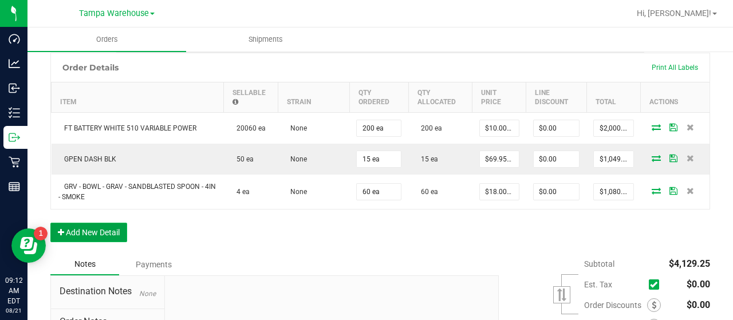
click at [97, 228] on button "Add New Detail" at bounding box center [88, 232] width 77 height 19
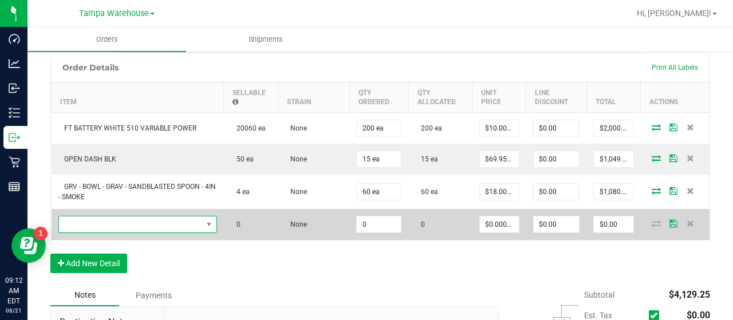
click at [109, 220] on span "NO DATA FOUND" at bounding box center [130, 224] width 143 height 16
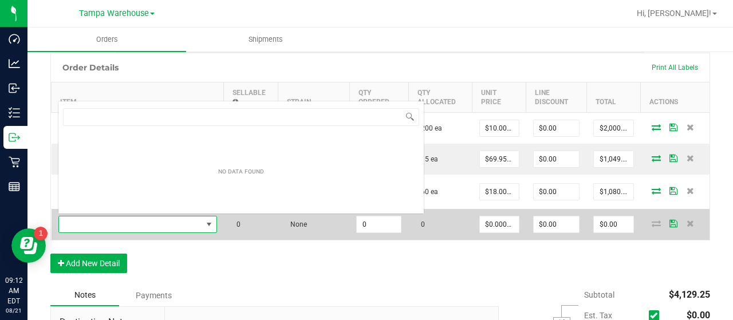
scroll to position [17, 155]
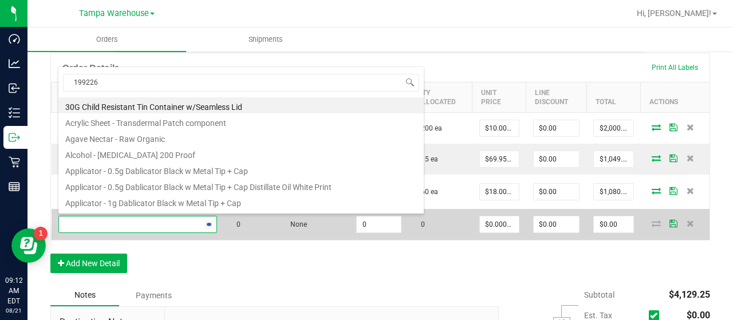
type input "1992264"
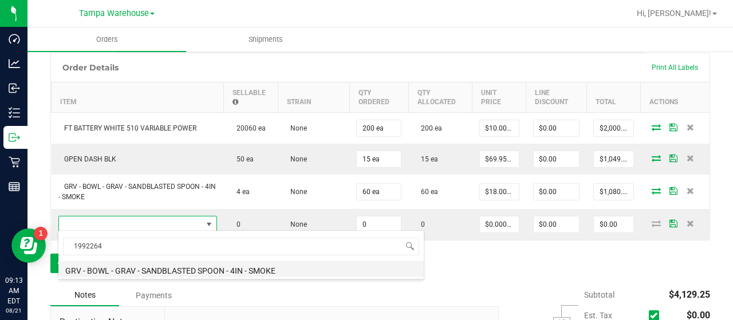
click at [263, 267] on li "GRV - BOWL - GRAV - SANDBLASTED SPOON - 4IN - SMOKE" at bounding box center [240, 269] width 365 height 16
type input "0 ea"
type input "$18.00000"
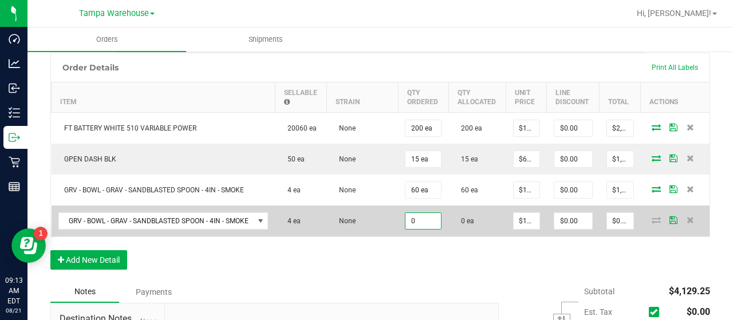
click at [421, 218] on input "0" at bounding box center [422, 221] width 35 height 16
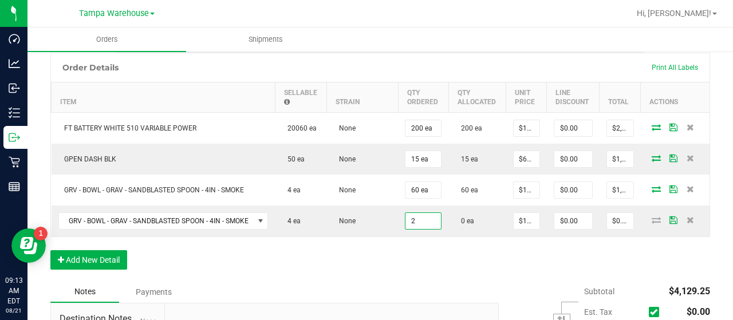
type input "2 ea"
type input "$36.00"
click at [435, 250] on div "Order Details Print All Labels Item Sellable Strain Qty Ordered Qty Allocated U…" at bounding box center [380, 167] width 660 height 228
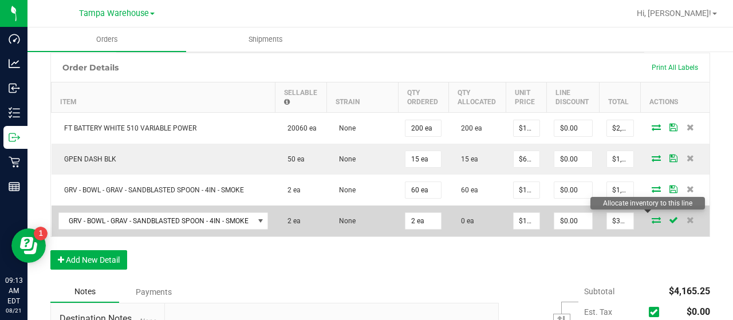
click at [652, 218] on icon at bounding box center [656, 219] width 9 height 7
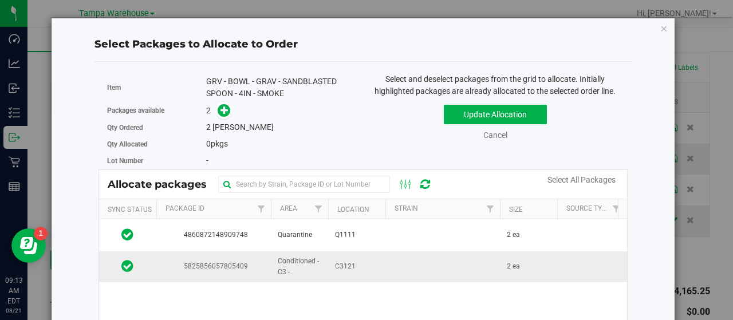
click at [419, 263] on td at bounding box center [442, 266] width 115 height 31
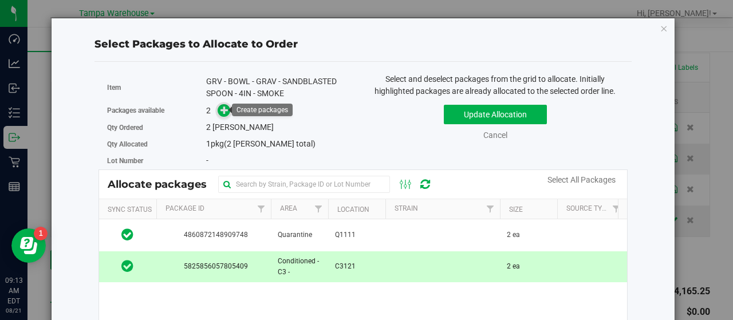
click at [225, 106] on icon at bounding box center [224, 110] width 8 height 8
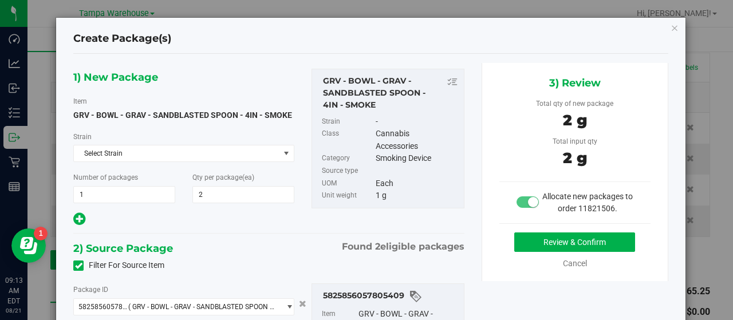
type input "2 ea"
click at [522, 239] on button "Review & Confirm" at bounding box center [574, 241] width 121 height 19
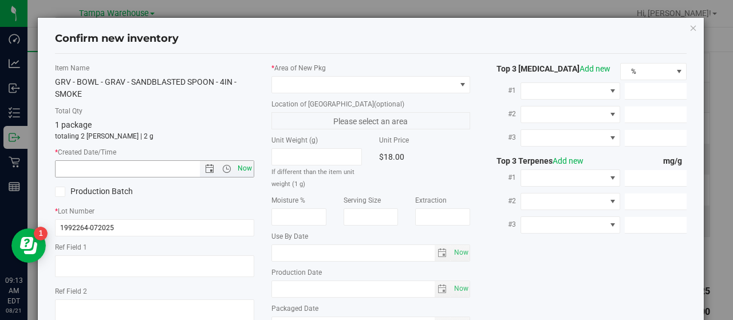
click at [247, 166] on span "Now" at bounding box center [244, 168] width 19 height 17
type input "8/21/2025 9:13 AM"
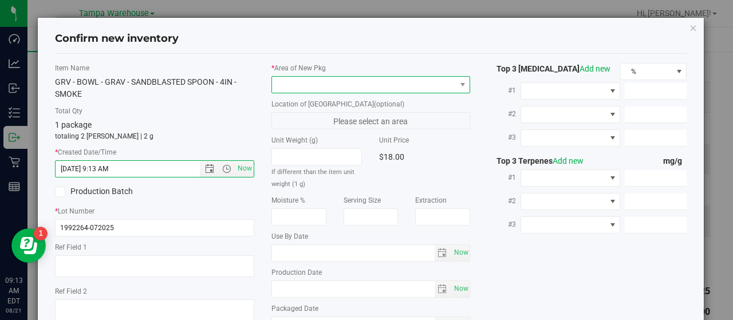
click at [434, 84] on span at bounding box center [364, 85] width 184 height 16
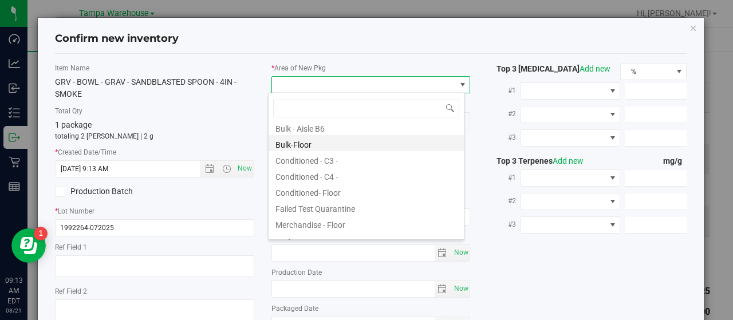
scroll to position [115, 0]
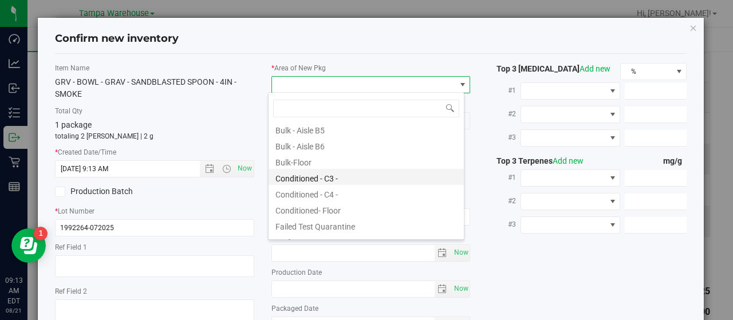
click at [357, 175] on li "Conditioned - C3 -" at bounding box center [366, 177] width 195 height 16
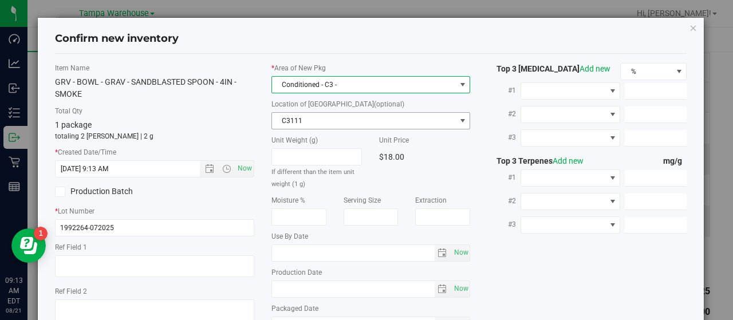
click at [412, 116] on span "C3111" at bounding box center [364, 121] width 184 height 16
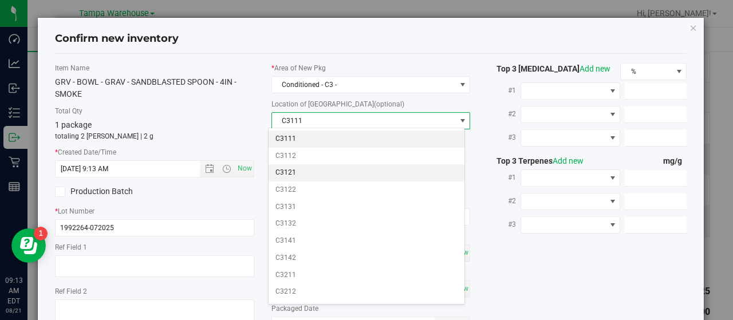
click at [304, 173] on li "C3121" at bounding box center [366, 172] width 195 height 17
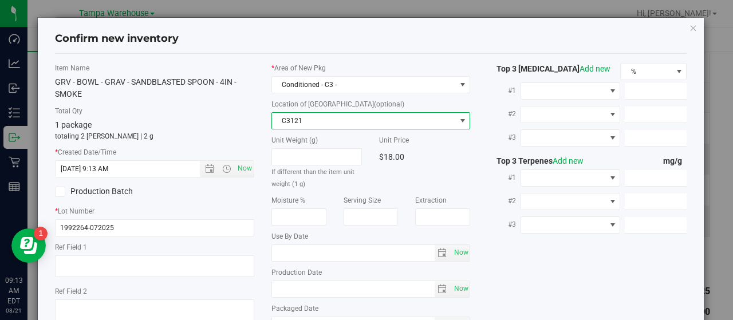
scroll to position [118, 0]
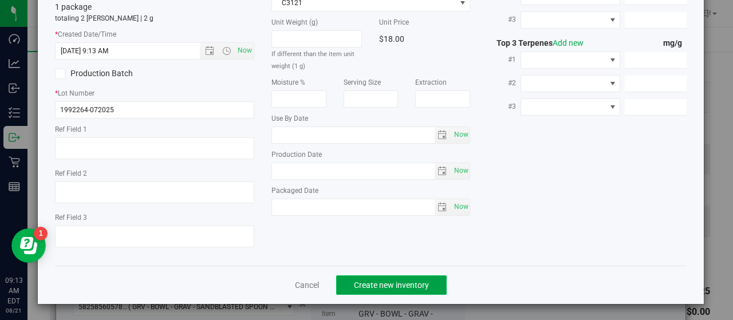
click at [431, 281] on button "Create new inventory" at bounding box center [391, 284] width 111 height 19
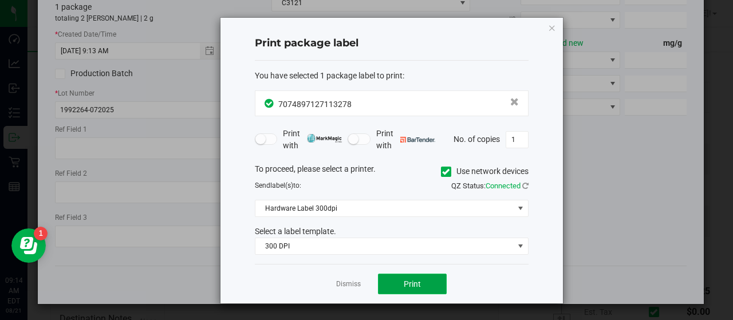
click at [431, 279] on button "Print" at bounding box center [412, 284] width 69 height 21
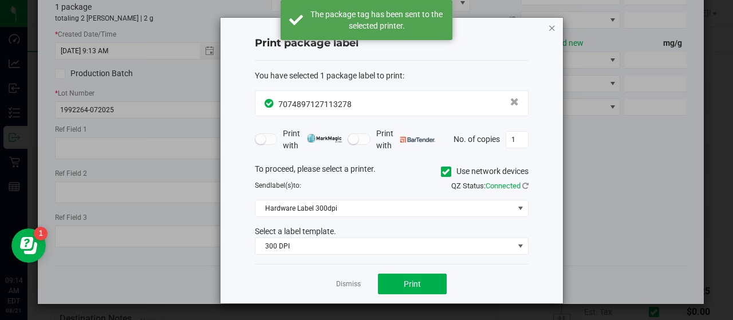
click at [552, 28] on icon "button" at bounding box center [552, 28] width 8 height 14
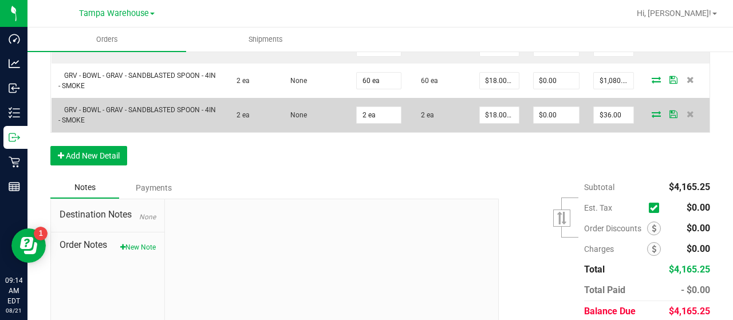
scroll to position [433, 0]
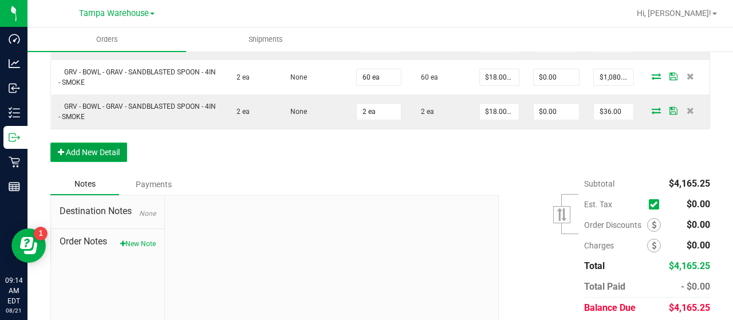
click at [104, 149] on button "Add New Detail" at bounding box center [88, 152] width 77 height 19
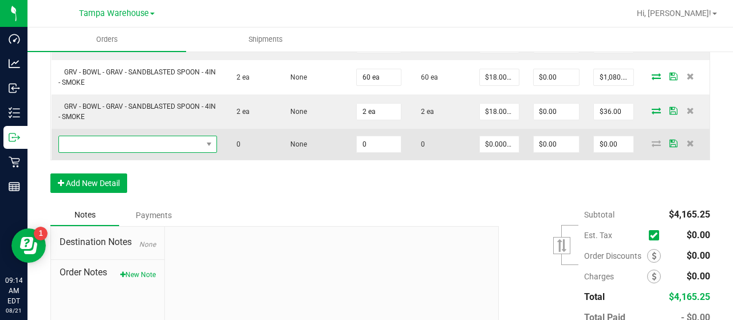
click at [136, 143] on span "NO DATA FOUND" at bounding box center [130, 144] width 143 height 16
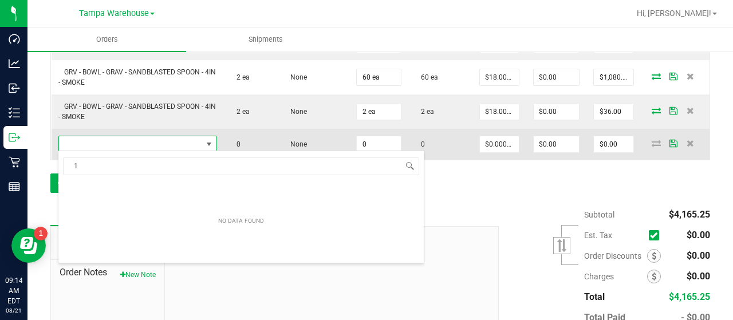
scroll to position [17, 155]
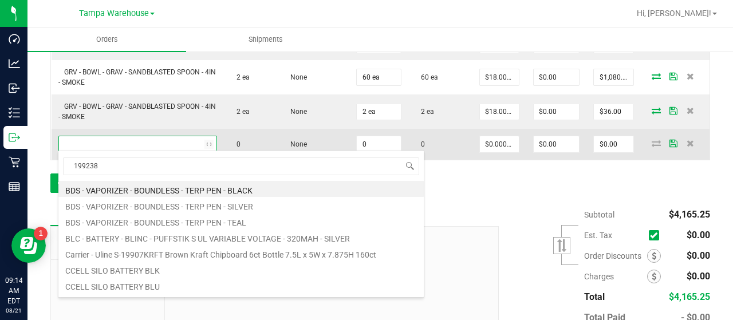
type input "1992384"
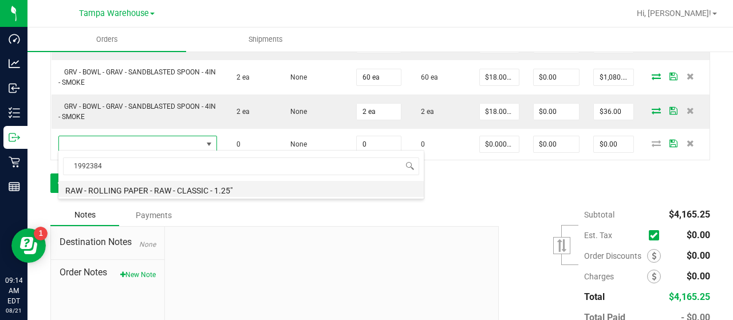
click at [222, 187] on li "RAW - ROLLING PAPER - RAW - CLASSIC - 1.25"" at bounding box center [240, 189] width 365 height 16
type input "0 ea"
type input "$2.00000"
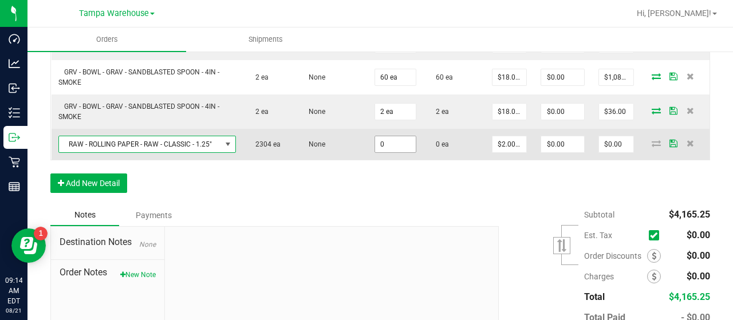
click at [393, 141] on input "0" at bounding box center [395, 144] width 41 height 16
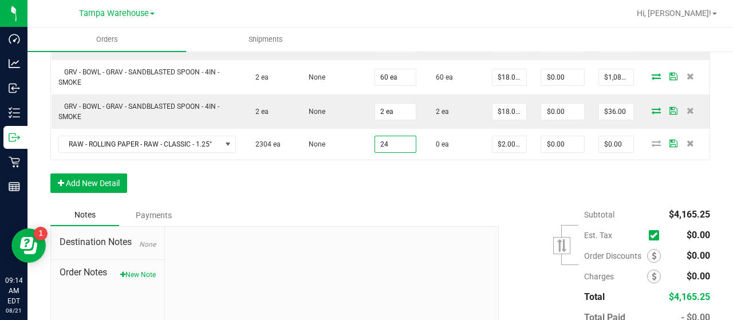
type input "24 ea"
type input "$48.00"
click at [433, 176] on div "Order Details Print All Labels Item Sellable Strain Qty Ordered Qty Allocated U…" at bounding box center [380, 71] width 660 height 266
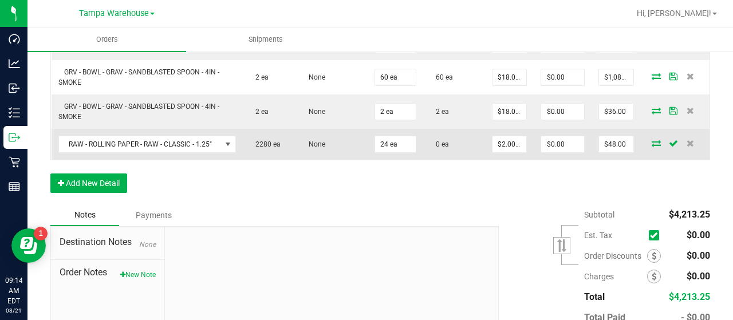
click at [652, 140] on icon at bounding box center [656, 143] width 9 height 7
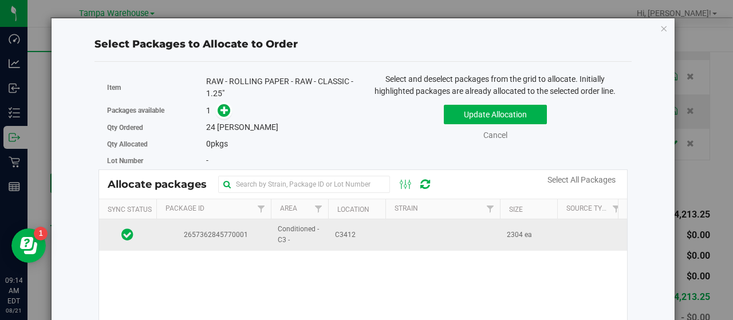
click at [385, 230] on td at bounding box center [442, 234] width 115 height 31
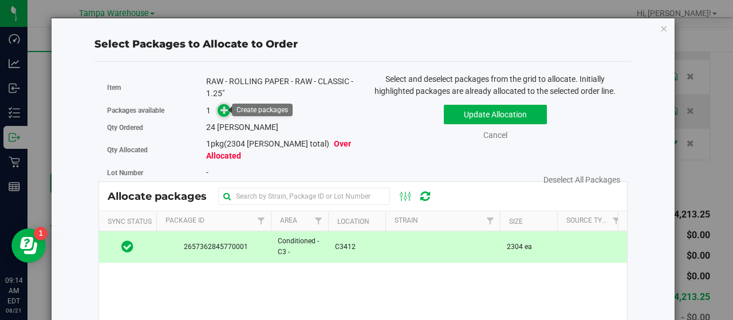
click at [222, 109] on icon at bounding box center [224, 110] width 8 height 8
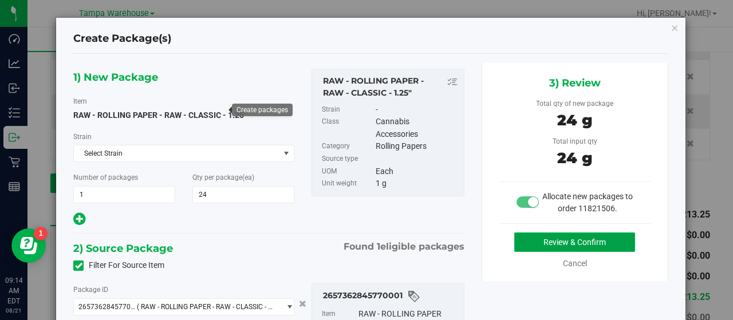
click at [516, 238] on button "Review & Confirm" at bounding box center [574, 241] width 121 height 19
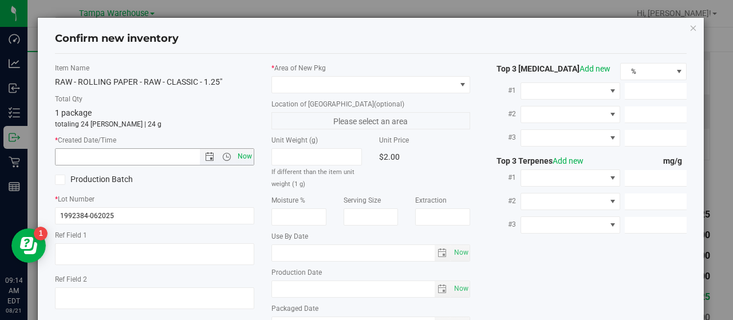
click at [242, 155] on span "Now" at bounding box center [244, 156] width 19 height 17
type input "8/21/2025 9:14 AM"
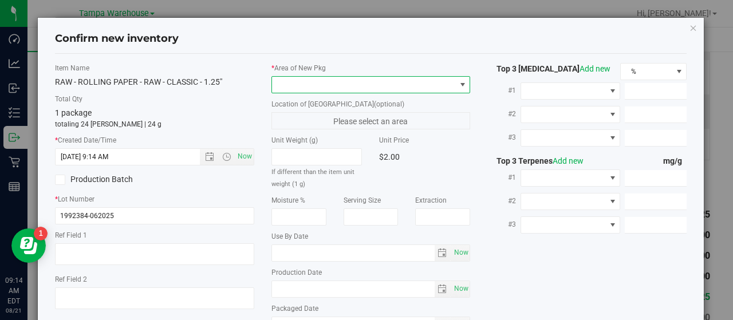
click at [397, 83] on span at bounding box center [364, 85] width 184 height 16
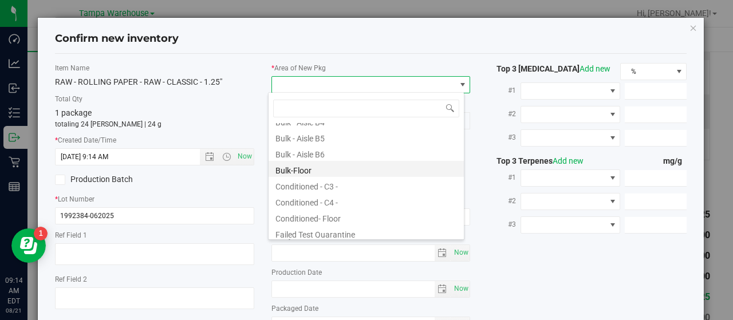
scroll to position [115, 0]
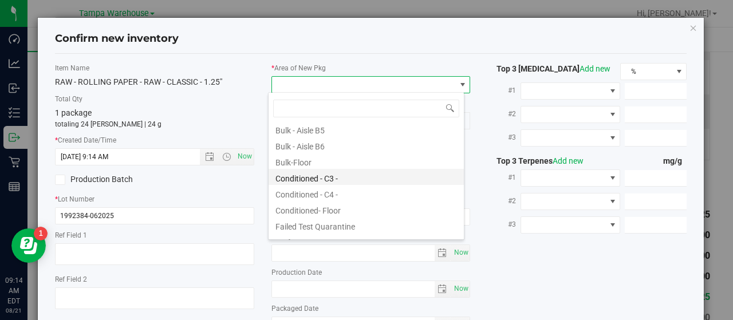
click at [365, 178] on li "Conditioned - C3 -" at bounding box center [366, 177] width 195 height 16
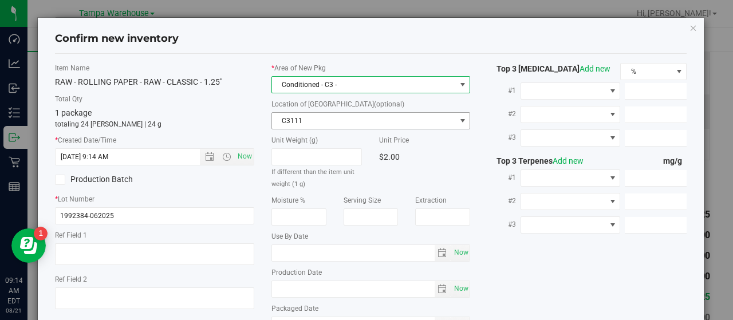
click at [369, 121] on span "C3111" at bounding box center [364, 121] width 184 height 16
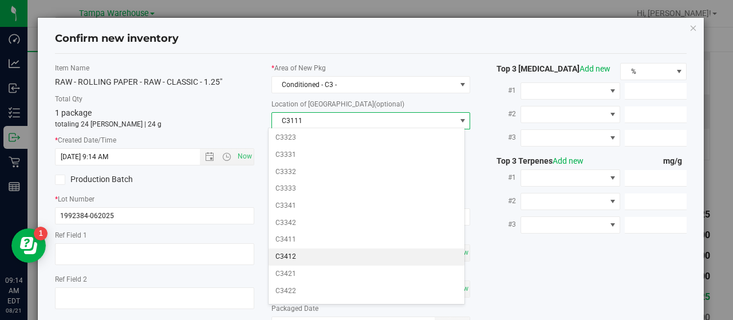
scroll to position [344, 0]
click at [308, 247] on li "C3412" at bounding box center [366, 254] width 195 height 17
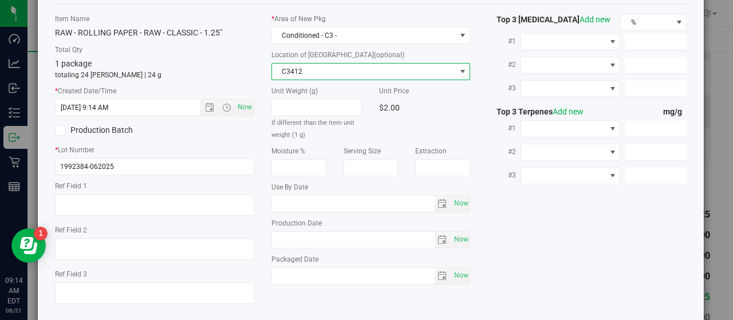
scroll to position [106, 0]
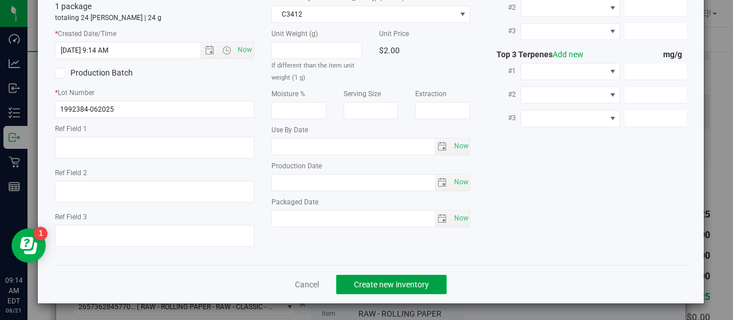
click at [434, 282] on button "Create new inventory" at bounding box center [391, 284] width 111 height 19
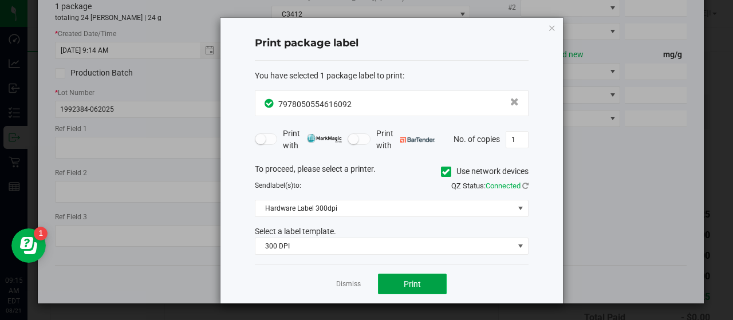
click at [433, 279] on button "Print" at bounding box center [412, 284] width 69 height 21
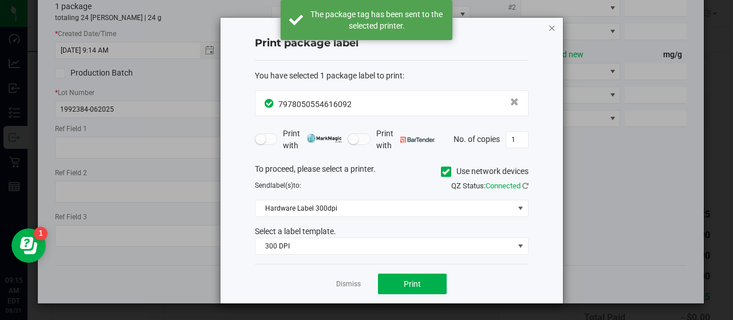
click at [552, 23] on icon "button" at bounding box center [552, 28] width 8 height 14
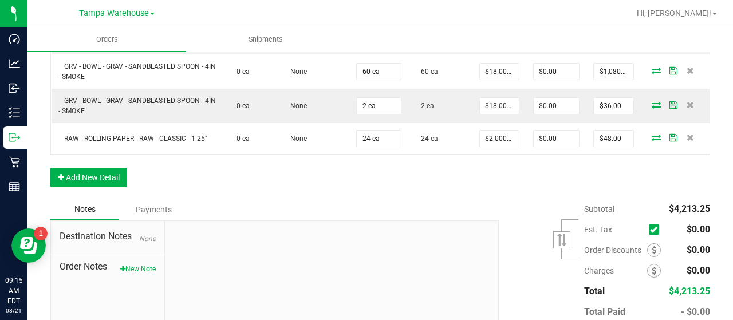
scroll to position [490, 0]
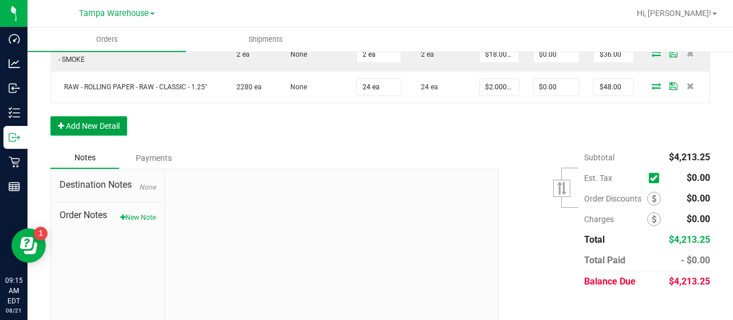
click at [116, 120] on button "Add New Detail" at bounding box center [88, 125] width 77 height 19
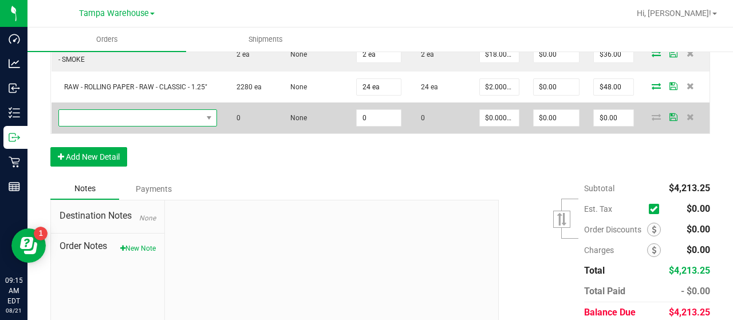
click at [164, 113] on span "NO DATA FOUND" at bounding box center [130, 118] width 143 height 16
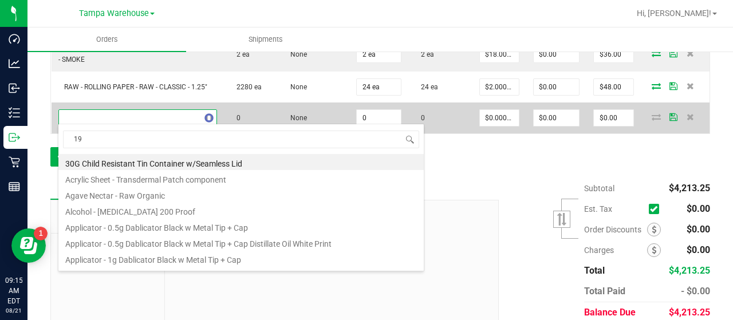
scroll to position [17, 155]
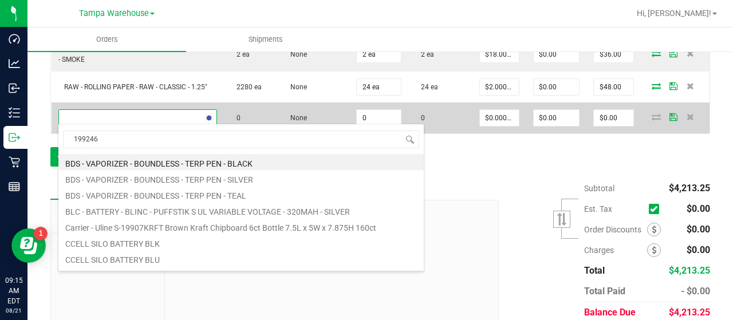
type input "1992469"
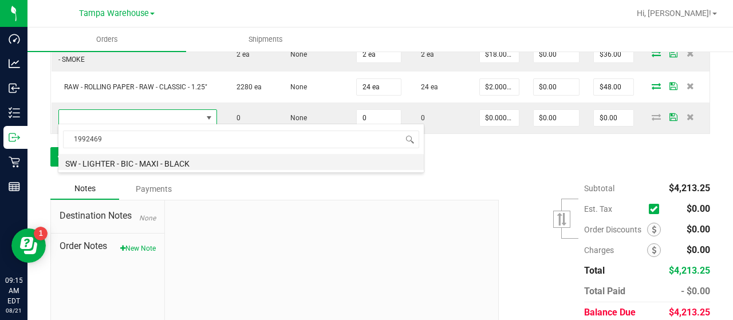
click at [172, 164] on li "SW - LIGHTER - BIC - MAXI - BLACK" at bounding box center [240, 162] width 365 height 16
type input "0 ea"
type input "$3.00000"
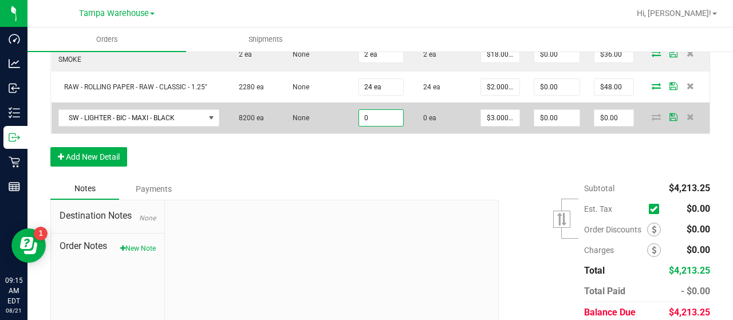
click at [386, 116] on input "0" at bounding box center [381, 118] width 44 height 16
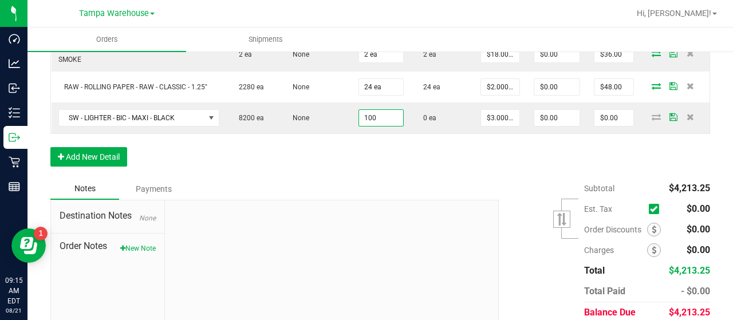
type input "100 ea"
type input "$300.00"
click at [388, 158] on div "Order Details Print All Labels Item Sellable Strain Qty Ordered Qty Allocated U…" at bounding box center [380, 29] width 660 height 297
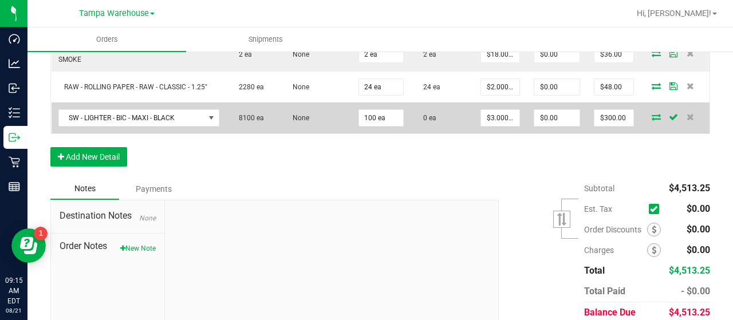
click at [652, 114] on icon at bounding box center [656, 116] width 9 height 7
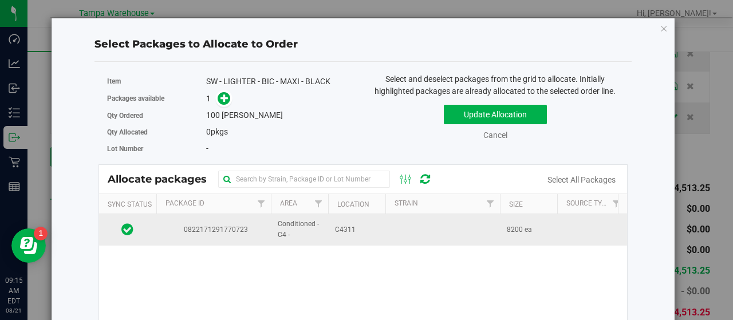
click at [381, 230] on td "C4311" at bounding box center [356, 229] width 57 height 31
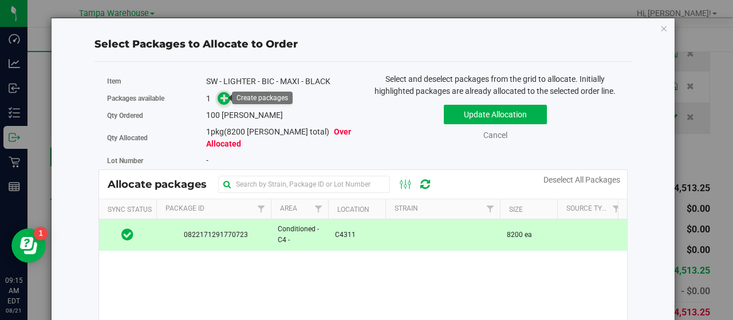
click at [226, 95] on icon at bounding box center [224, 98] width 8 height 8
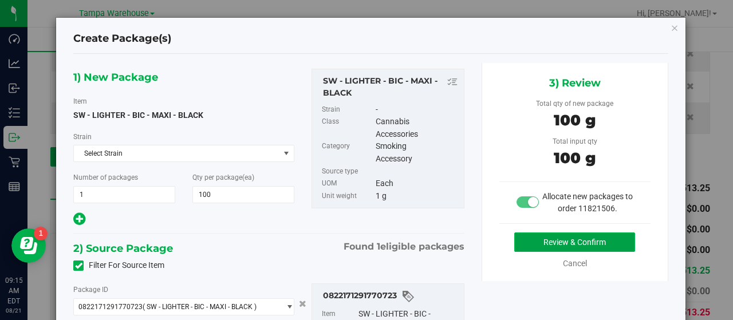
click at [521, 240] on button "Review & Confirm" at bounding box center [574, 241] width 121 height 19
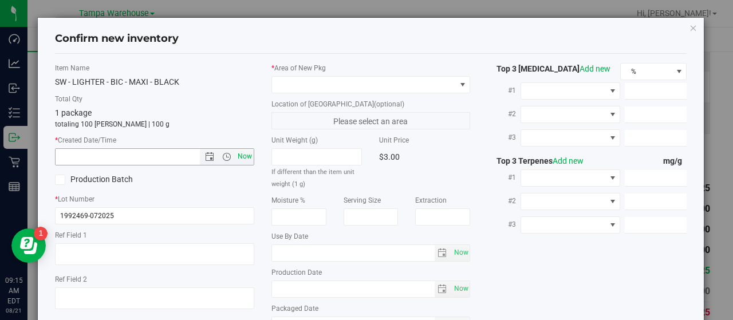
click at [247, 155] on span "Now" at bounding box center [244, 156] width 19 height 17
type input "8/21/2025 9:15 AM"
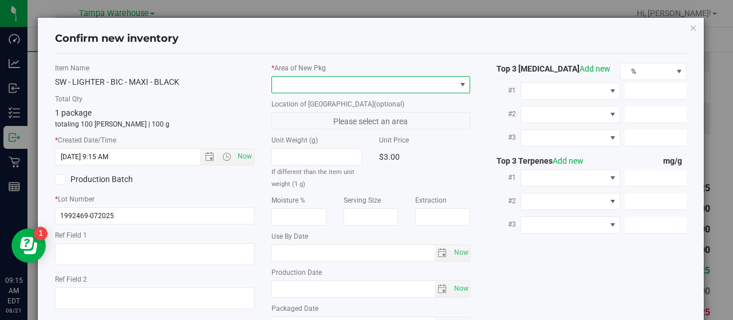
click at [424, 86] on span at bounding box center [364, 85] width 184 height 16
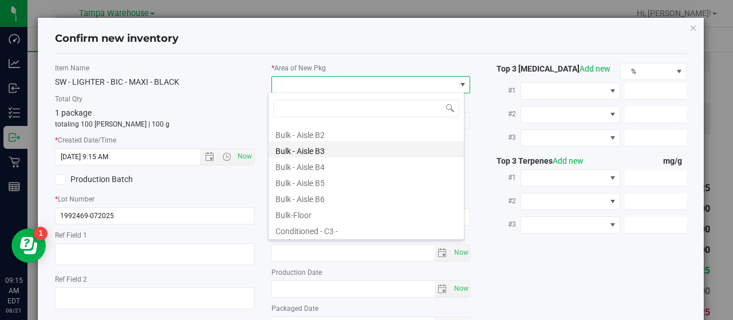
scroll to position [115, 0]
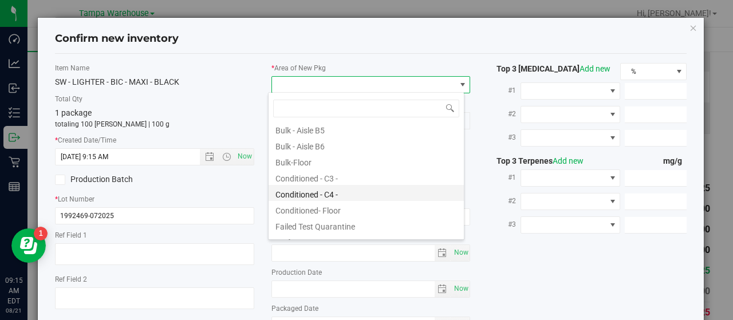
click at [342, 192] on li "Conditioned - C4 -" at bounding box center [366, 193] width 195 height 16
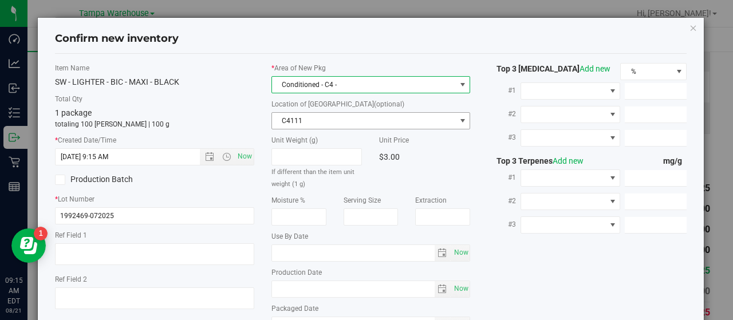
click at [381, 119] on span "C4111" at bounding box center [364, 121] width 184 height 16
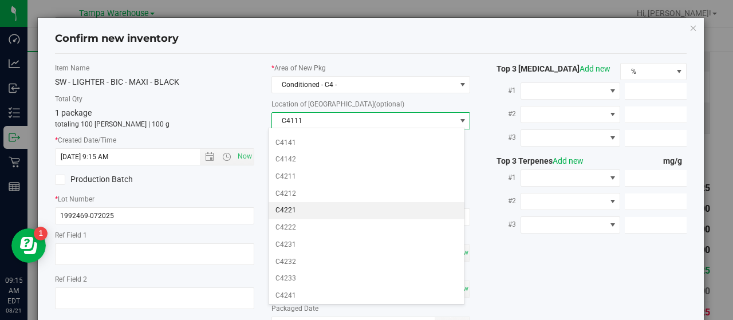
scroll to position [286, 0]
click at [314, 202] on li "C4311" at bounding box center [366, 210] width 195 height 17
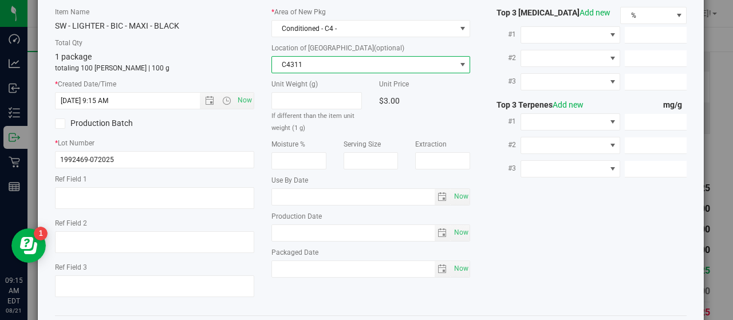
scroll to position [106, 0]
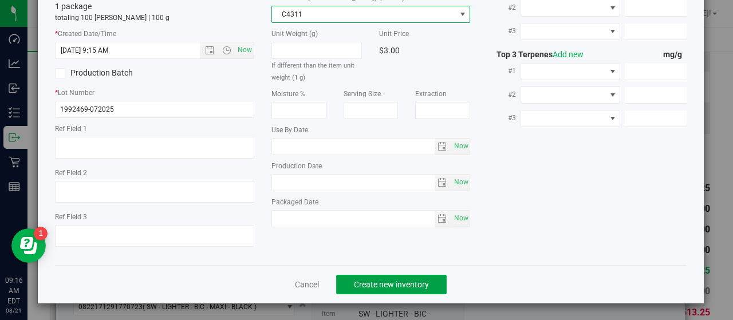
click at [415, 282] on span "Create new inventory" at bounding box center [391, 284] width 75 height 9
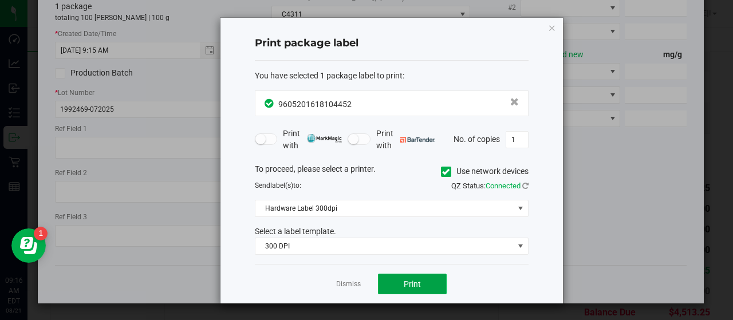
click at [430, 280] on button "Print" at bounding box center [412, 284] width 69 height 21
click at [551, 26] on icon "button" at bounding box center [552, 28] width 8 height 14
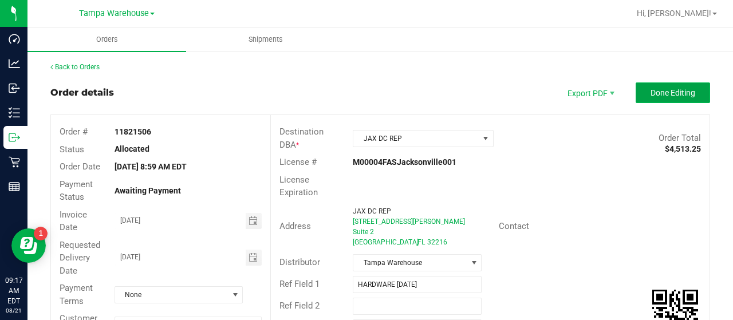
click at [636, 90] on button "Done Editing" at bounding box center [673, 92] width 74 height 21
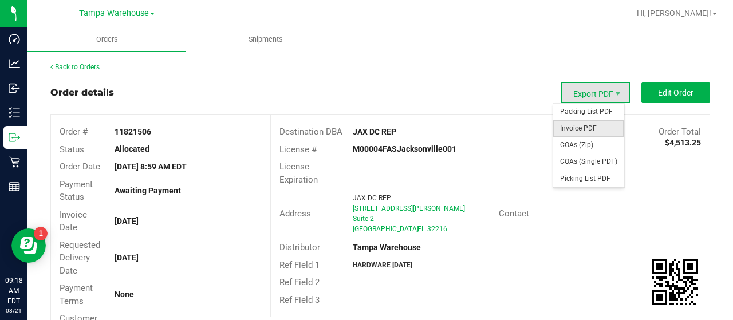
click at [575, 127] on span "Invoice PDF" at bounding box center [588, 128] width 71 height 17
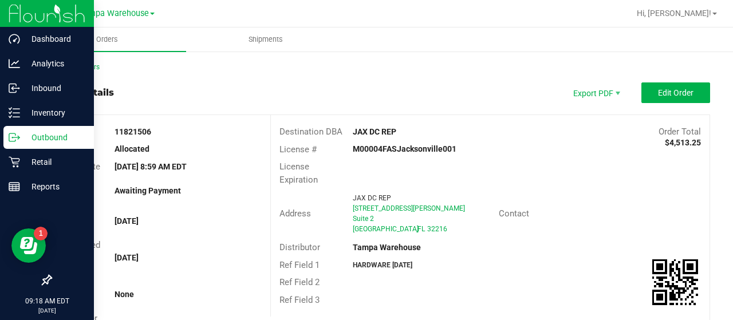
click at [42, 136] on p "Outbound" at bounding box center [54, 138] width 69 height 14
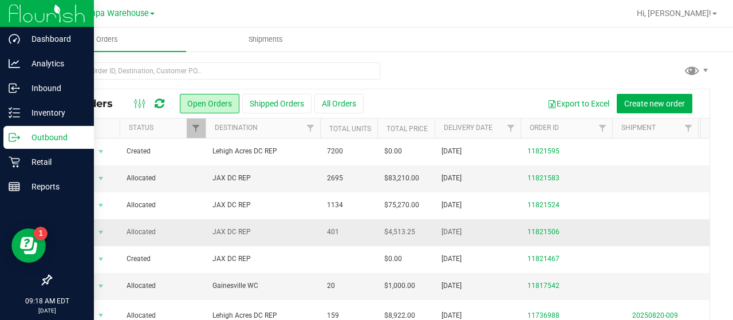
click at [192, 227] on span "Allocated" at bounding box center [163, 232] width 72 height 11
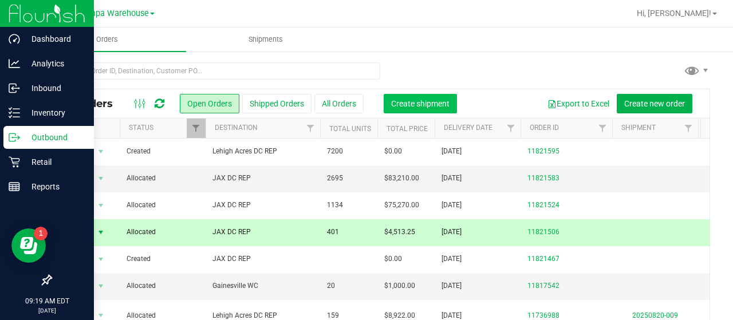
click at [412, 102] on span "Create shipment" at bounding box center [420, 103] width 58 height 9
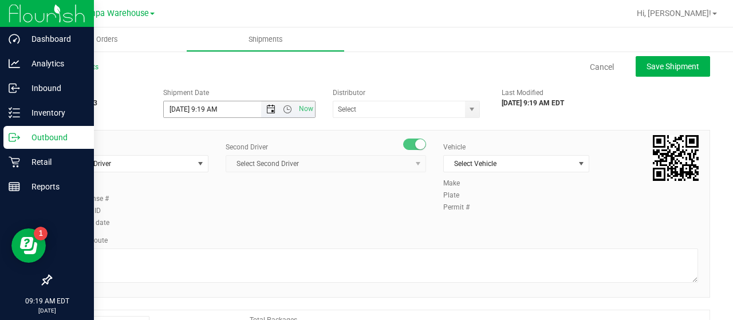
click at [267, 108] on span "Open the date view" at bounding box center [270, 109] width 9 height 9
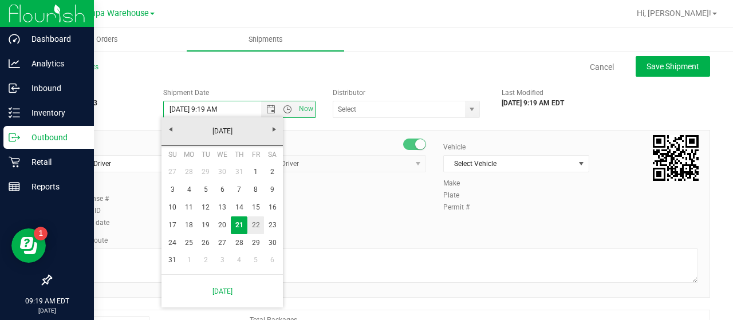
click at [254, 218] on link "22" at bounding box center [255, 225] width 17 height 18
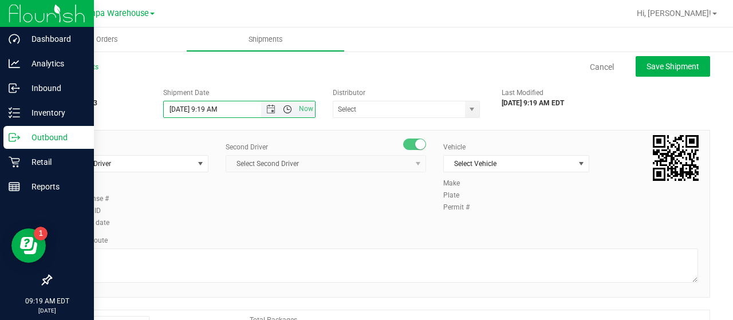
click at [285, 106] on span "Open the time view" at bounding box center [287, 109] width 9 height 9
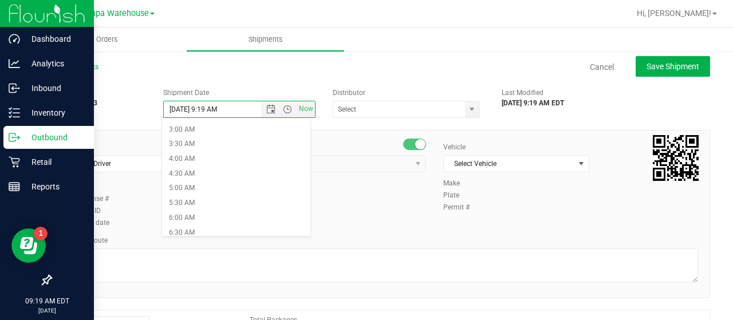
scroll to position [115, 0]
click at [202, 202] on li "6:30 AM" at bounding box center [236, 204] width 148 height 15
type input "8/22/2025 6:30 AM"
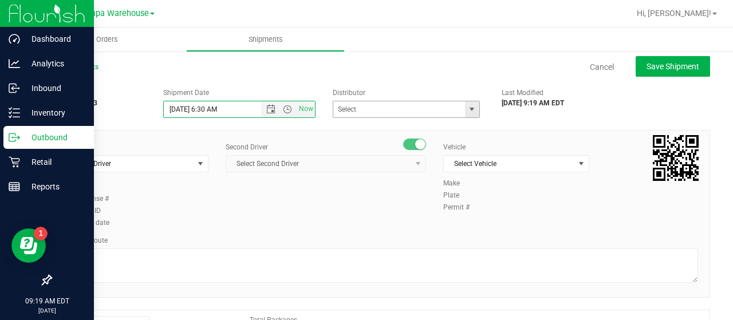
click at [467, 109] on span "select" at bounding box center [471, 109] width 9 height 9
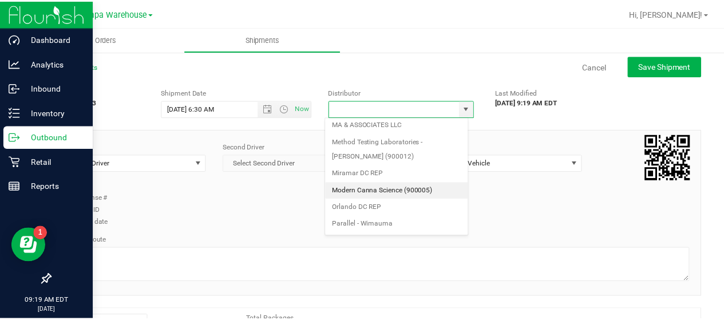
scroll to position [449, 0]
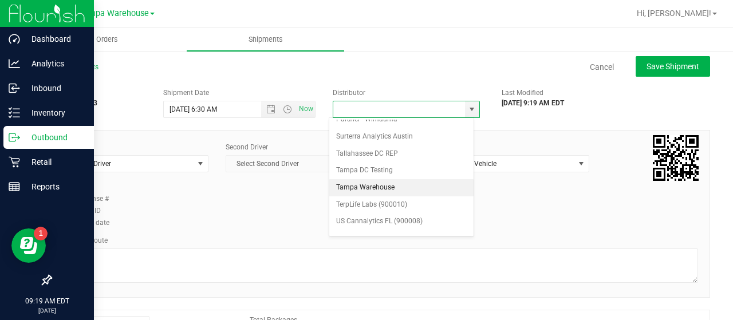
click at [369, 179] on li "Tampa Warehouse" at bounding box center [401, 187] width 144 height 17
type input "Tampa Warehouse"
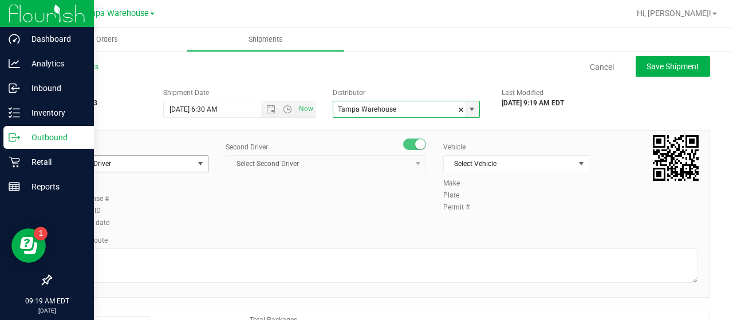
click at [196, 163] on span "select" at bounding box center [200, 163] width 9 height 9
click at [144, 160] on span "Select Driver" at bounding box center [128, 164] width 131 height 16
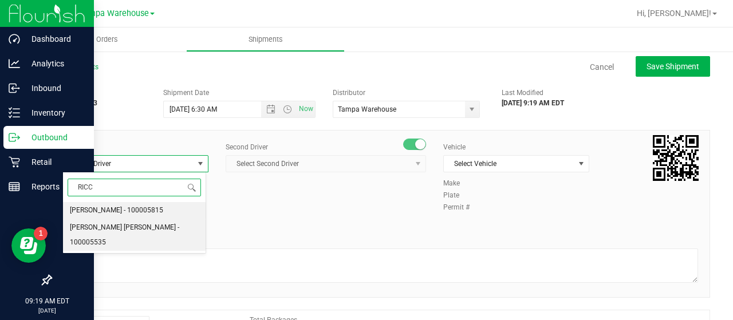
click at [104, 224] on span "Riccardo Young Reyes - 100005535" at bounding box center [134, 234] width 129 height 29
type input "RICC"
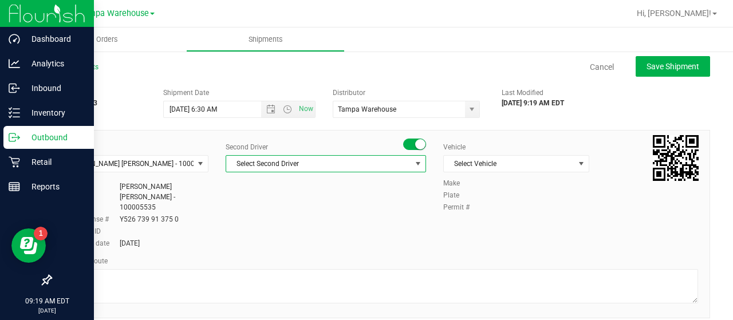
click at [301, 161] on span "Select Second Driver" at bounding box center [318, 164] width 185 height 16
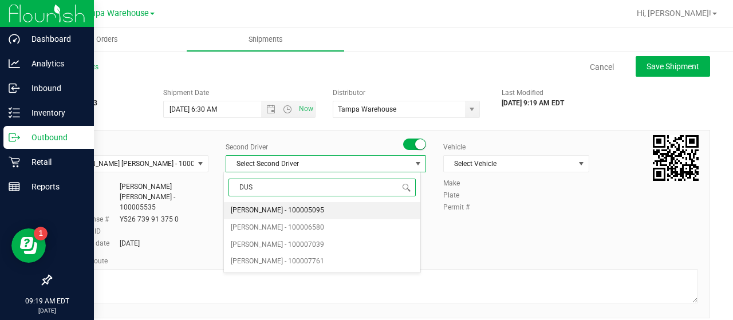
type input "DUST"
click at [285, 211] on span "Dustin Zonneville - 100007761" at bounding box center [277, 210] width 93 height 15
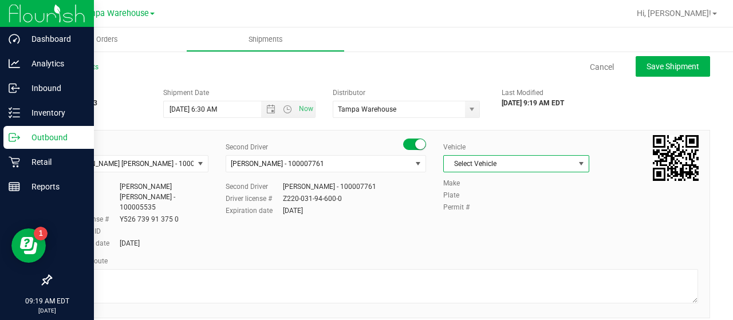
click at [524, 160] on span "Select Vehicle" at bounding box center [509, 164] width 131 height 16
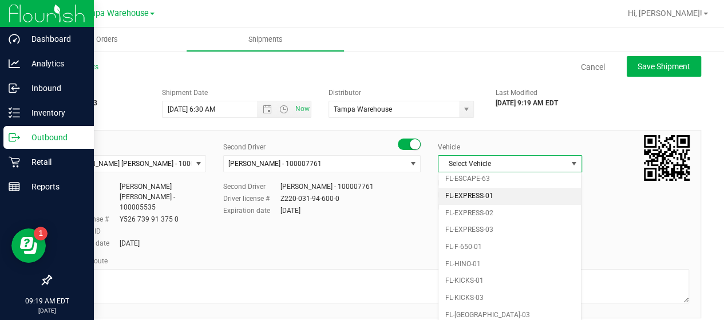
scroll to position [252, 0]
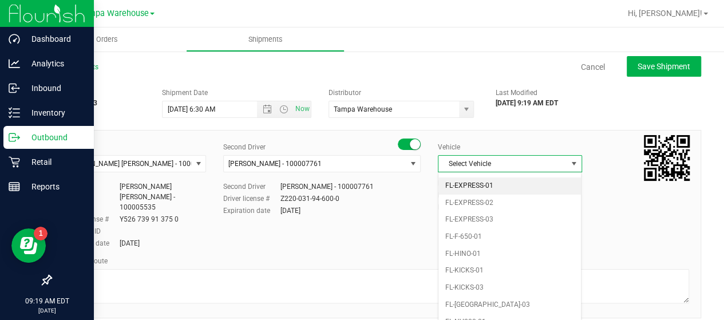
click at [517, 179] on li "FL-EXPRESS-01" at bounding box center [510, 185] width 143 height 17
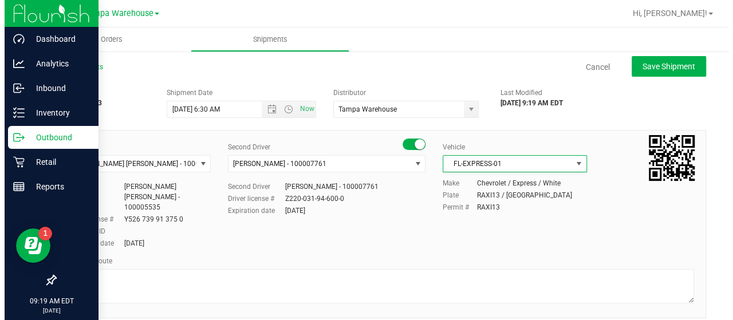
scroll to position [0, 0]
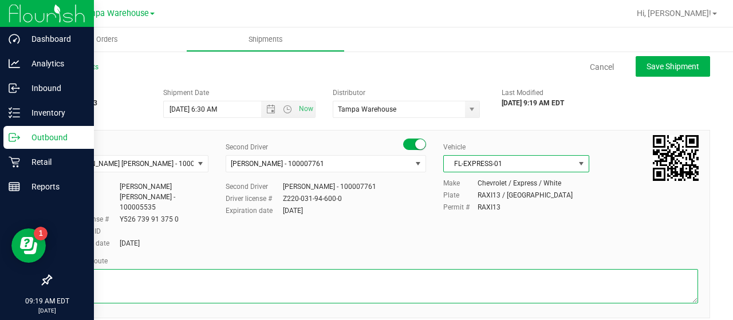
click at [133, 269] on textarea at bounding box center [380, 286] width 636 height 34
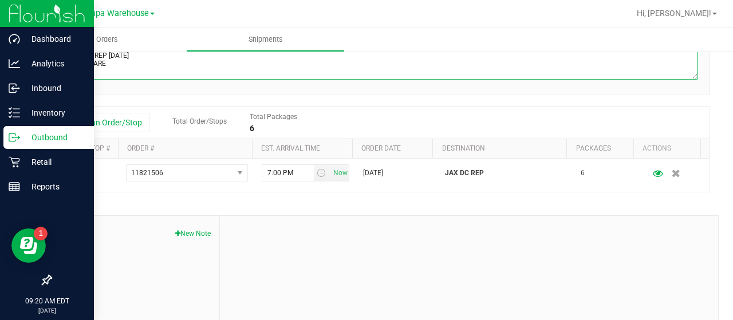
scroll to position [229, 0]
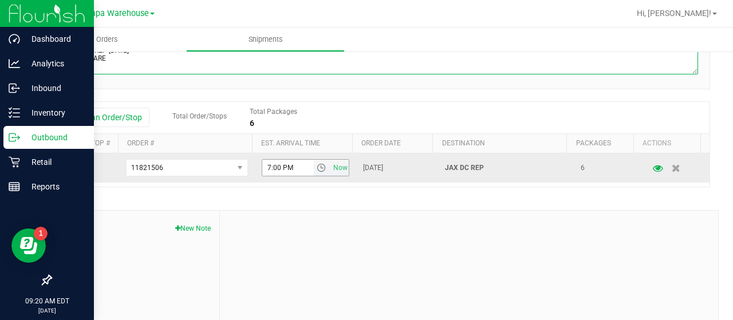
click at [317, 163] on span "select" at bounding box center [321, 167] width 9 height 9
type textarea "LHA DC REP 08/22/25 HARDWARE"
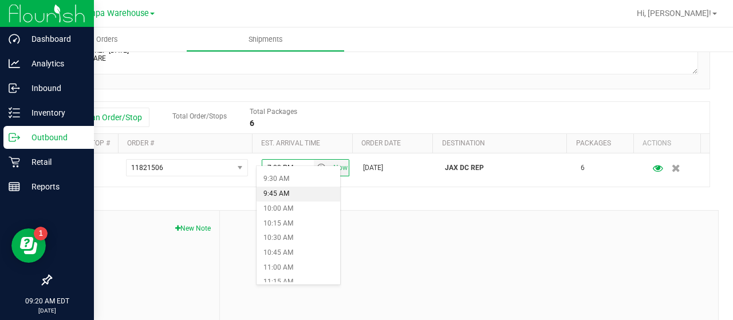
scroll to position [573, 0]
click at [292, 249] on li "11:00 AM" at bounding box center [299, 250] width 84 height 15
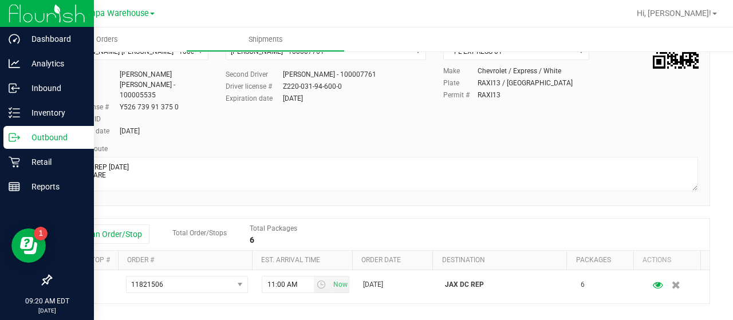
scroll to position [0, 0]
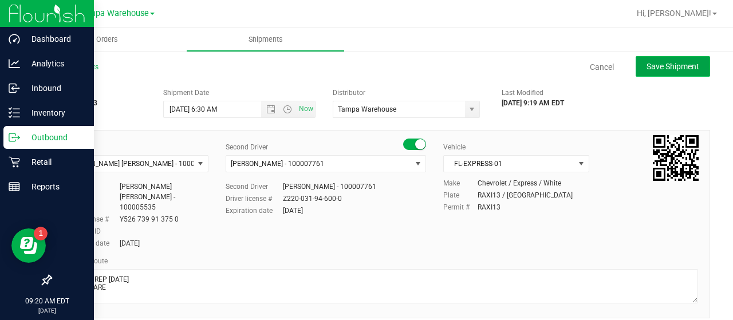
click at [670, 67] on span "Save Shipment" at bounding box center [672, 66] width 53 height 9
type input "8/22/2025 10:30 AM"
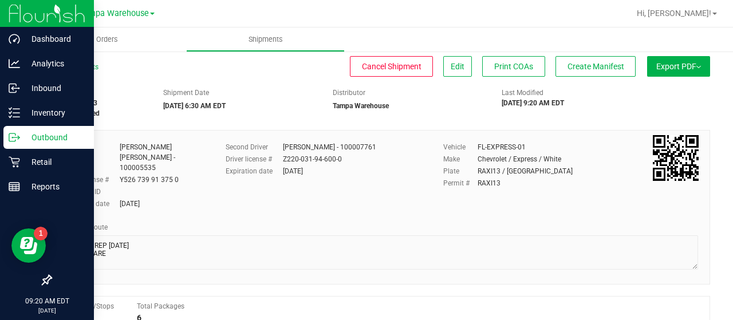
click at [663, 66] on button "Export PDF" at bounding box center [678, 66] width 63 height 21
click at [653, 108] on span "Manifest by Lot" at bounding box center [649, 109] width 48 height 8
click at [591, 66] on span "Create Manifest" at bounding box center [595, 66] width 57 height 9
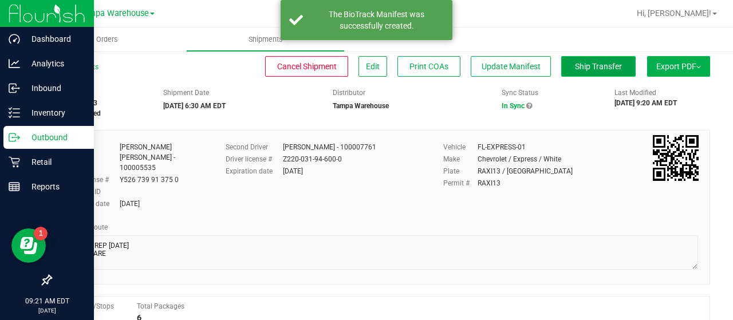
click at [590, 65] on span "Ship Transfer" at bounding box center [598, 66] width 47 height 9
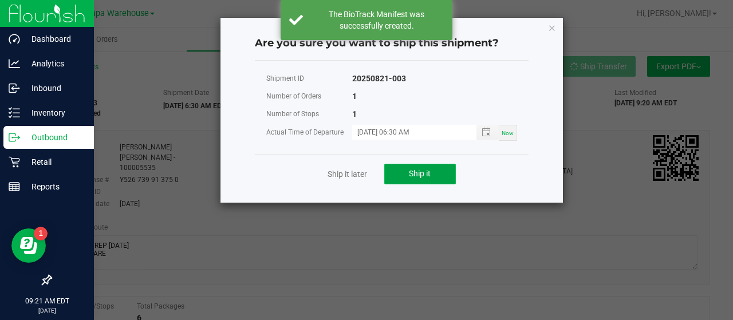
click at [435, 169] on button "Ship it" at bounding box center [420, 174] width 72 height 21
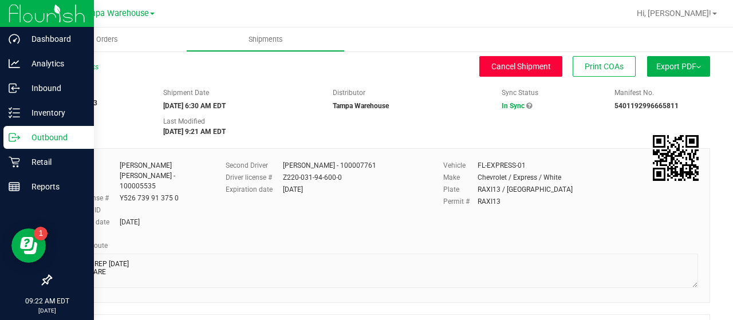
click at [522, 68] on span "Cancel Shipment" at bounding box center [521, 66] width 60 height 9
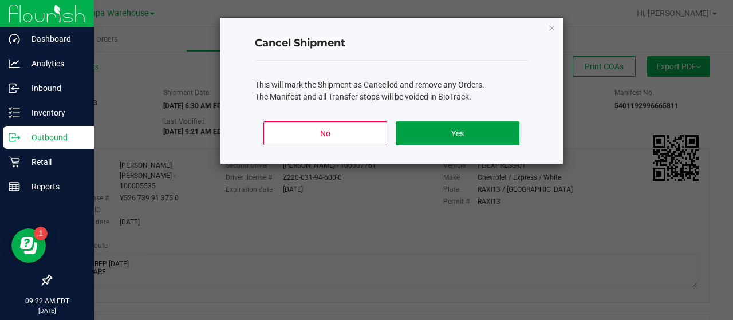
click at [488, 132] on button "Yes" at bounding box center [457, 133] width 123 height 24
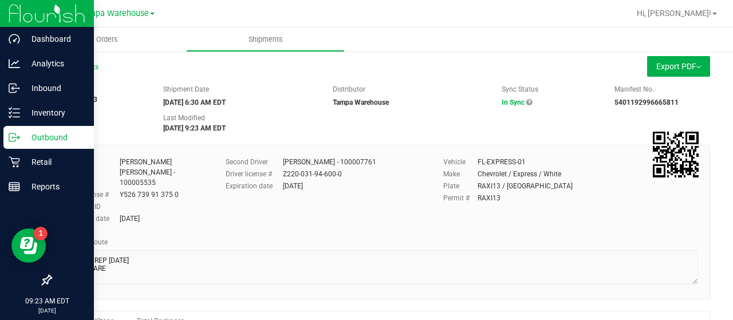
click at [47, 132] on p "Outbound" at bounding box center [54, 138] width 69 height 14
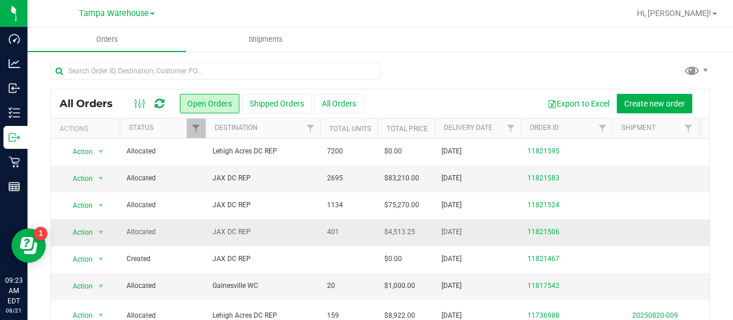
click at [275, 231] on span "JAX DC REP" at bounding box center [262, 232] width 101 height 11
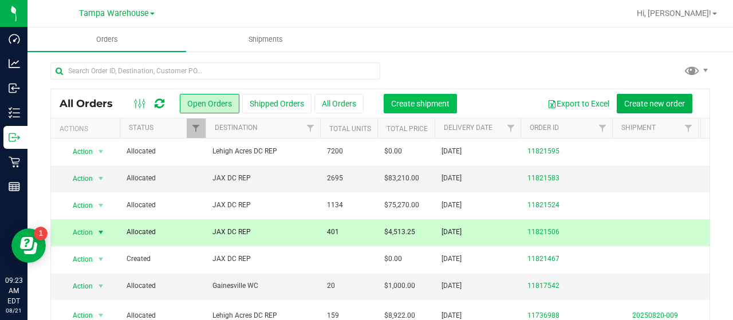
click at [421, 99] on span "Create shipment" at bounding box center [420, 103] width 58 height 9
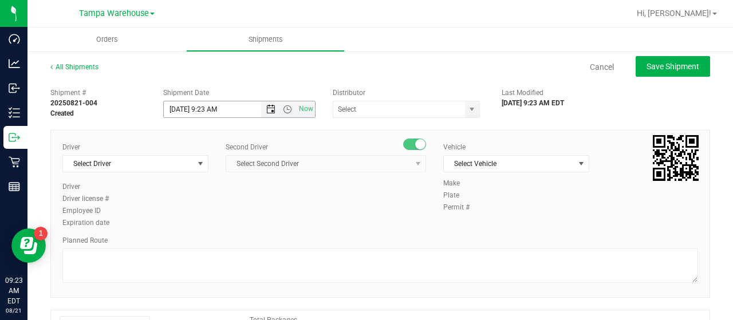
click at [267, 109] on span "Open the date view" at bounding box center [270, 109] width 9 height 9
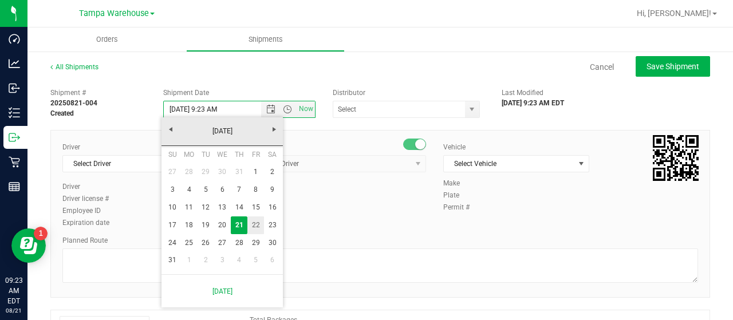
click at [255, 223] on link "22" at bounding box center [255, 225] width 17 height 18
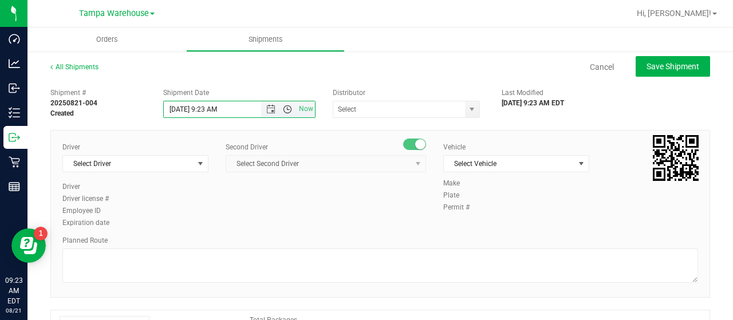
click at [285, 108] on span "Open the time view" at bounding box center [287, 109] width 9 height 9
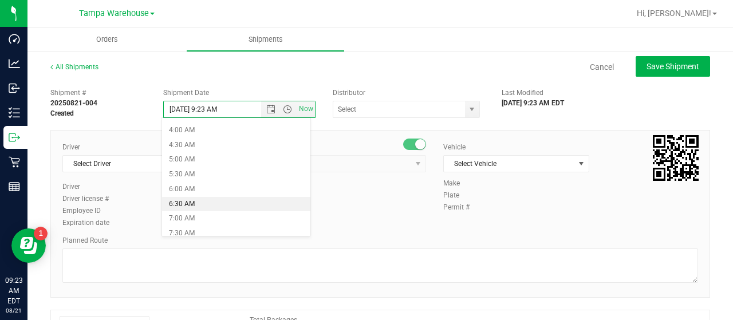
click at [223, 203] on li "6:30 AM" at bounding box center [236, 204] width 148 height 15
type input "8/22/2025 6:30 AM"
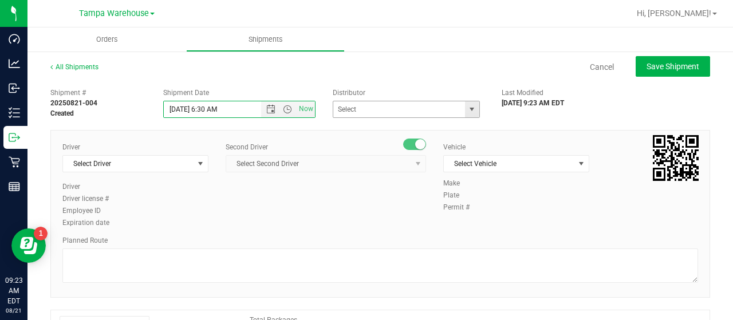
click at [467, 107] on span "select" at bounding box center [471, 109] width 9 height 9
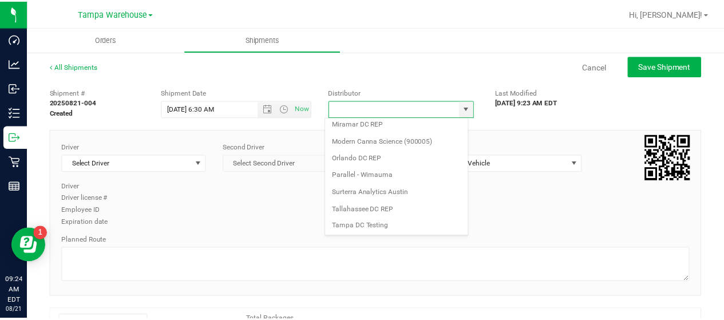
scroll to position [449, 0]
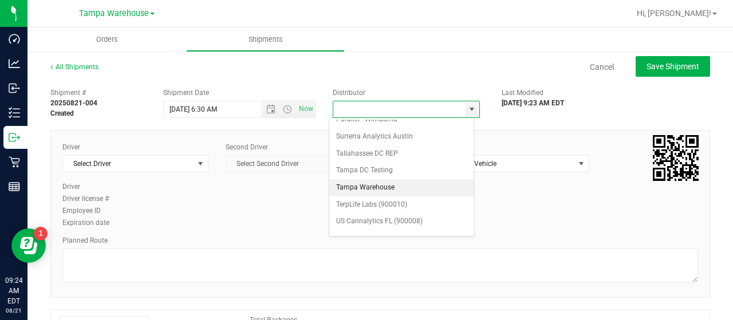
click at [378, 179] on li "Tampa Warehouse" at bounding box center [401, 187] width 144 height 17
type input "Tampa Warehouse"
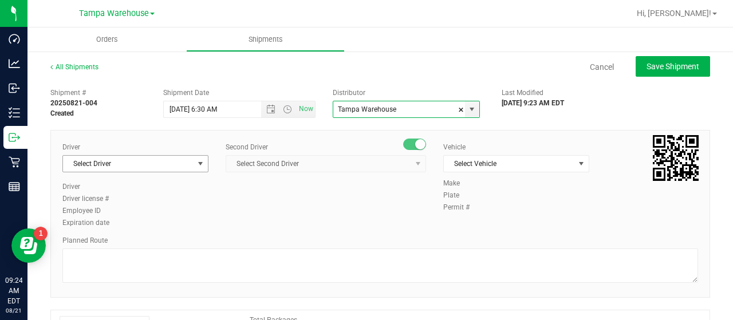
click at [197, 164] on span "select" at bounding box center [200, 163] width 9 height 9
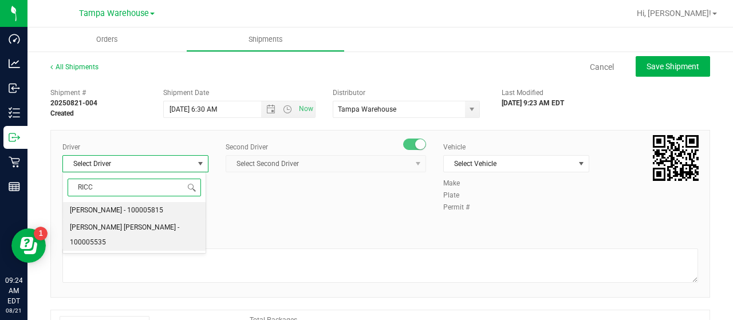
click at [121, 225] on span "Riccardo Young Reyes - 100005535" at bounding box center [134, 234] width 129 height 29
type input "RICC"
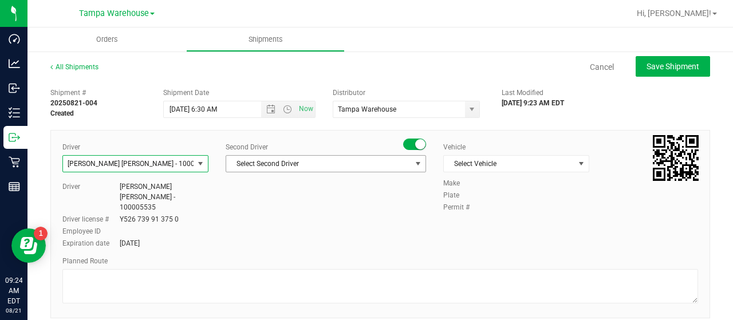
click at [411, 163] on span "select" at bounding box center [418, 164] width 14 height 16
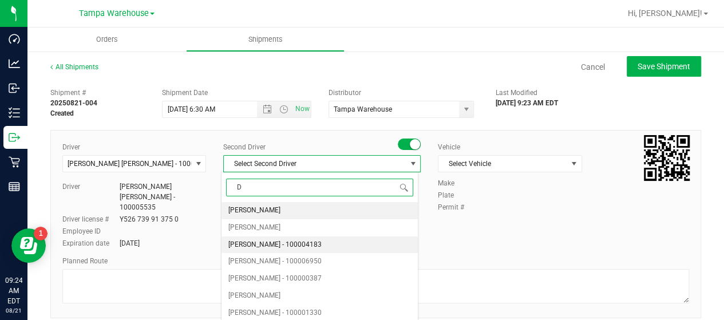
type input "DU"
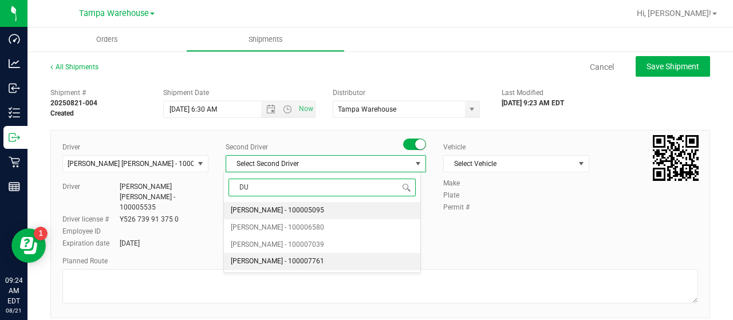
click at [285, 259] on span "Dustin Zonneville - 100007761" at bounding box center [277, 261] width 93 height 15
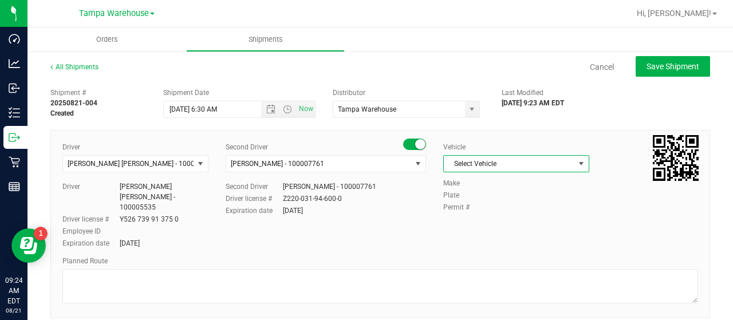
click at [559, 160] on span "Select Vehicle" at bounding box center [509, 164] width 131 height 16
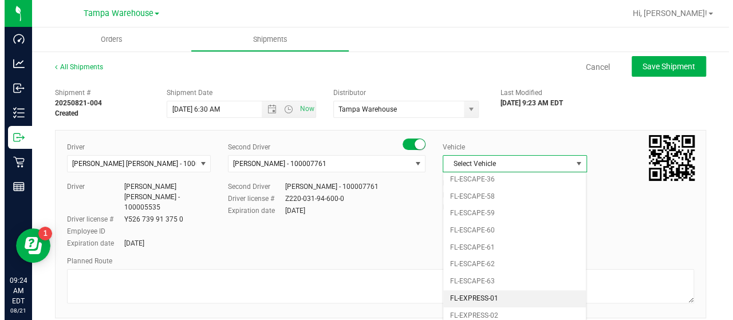
scroll to position [208, 0]
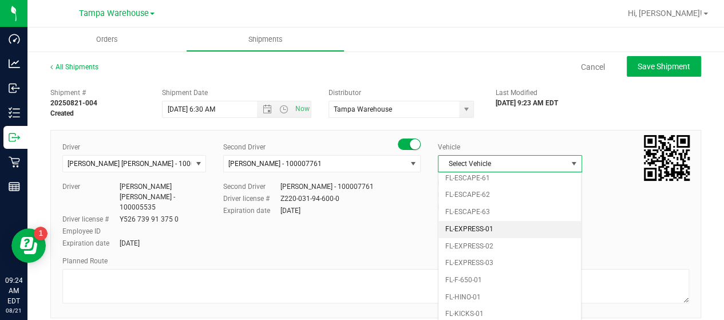
click at [504, 221] on li "FL-EXPRESS-01" at bounding box center [510, 229] width 143 height 17
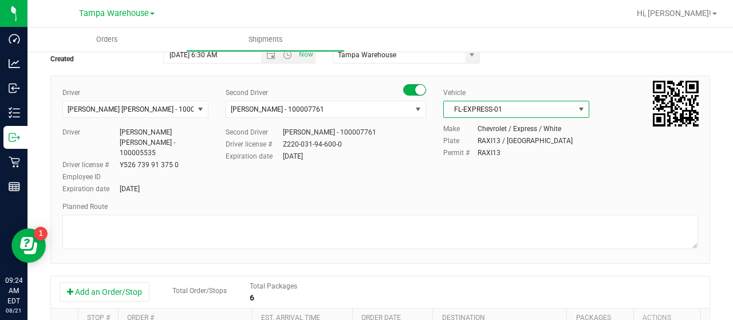
scroll to position [172, 0]
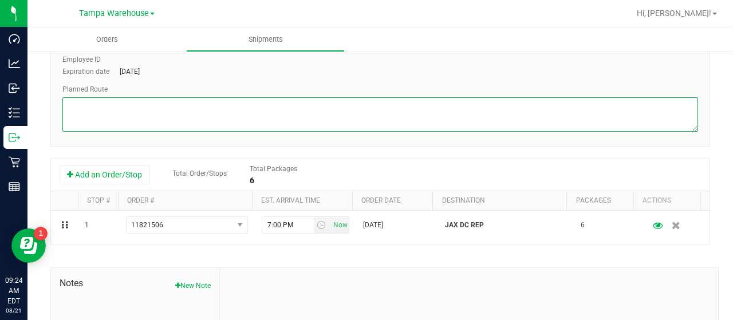
click at [246, 104] on textarea at bounding box center [380, 114] width 636 height 34
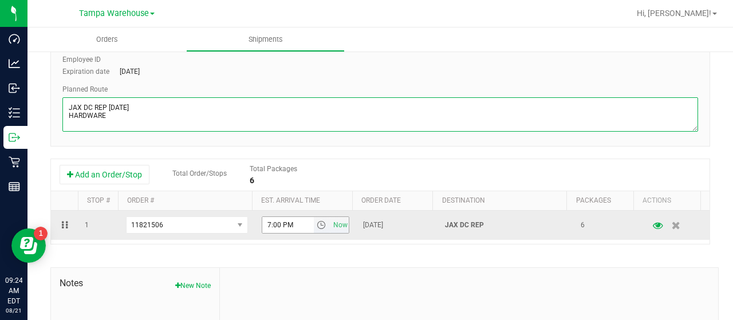
click at [317, 220] on span "select" at bounding box center [321, 224] width 9 height 9
type textarea "JAX DC REP 08/22/25 HARDWARE"
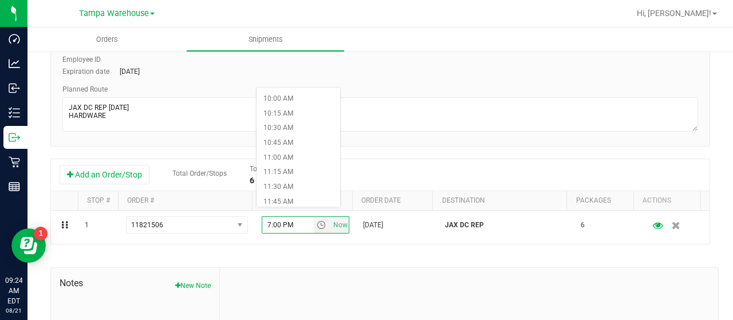
scroll to position [573, 0]
click at [289, 170] on li "11:00 AM" at bounding box center [299, 172] width 84 height 15
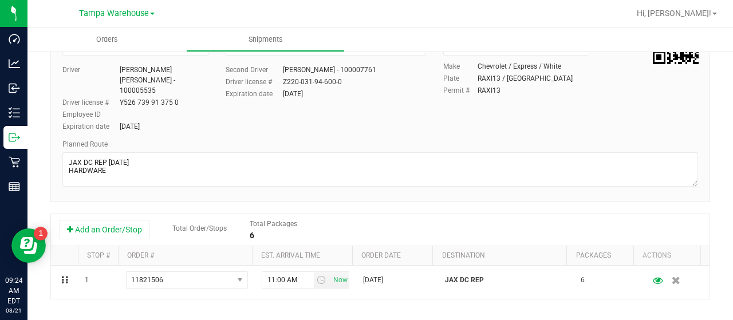
scroll to position [0, 0]
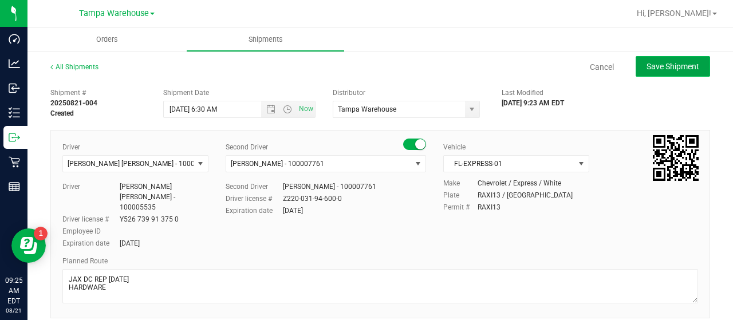
click at [655, 65] on span "Save Shipment" at bounding box center [672, 66] width 53 height 9
type input "8/22/2025 10:30 AM"
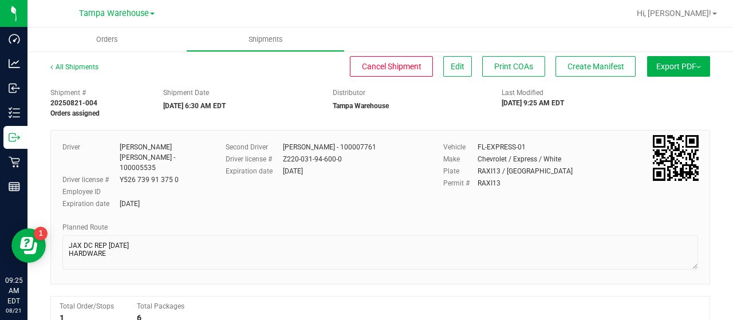
click at [656, 64] on button "Export PDF" at bounding box center [678, 66] width 63 height 21
click at [649, 105] on span "Manifest by Lot" at bounding box center [649, 109] width 48 height 8
click at [584, 65] on span "Create Manifest" at bounding box center [595, 66] width 57 height 9
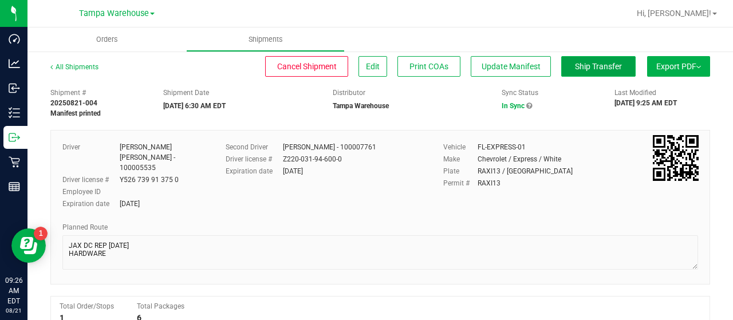
click at [583, 69] on span "Ship Transfer" at bounding box center [598, 66] width 47 height 9
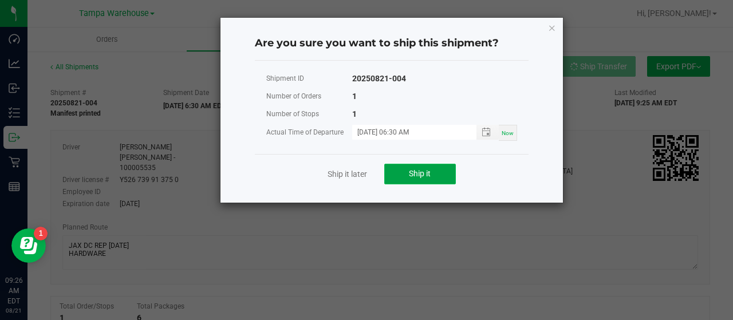
click at [419, 169] on span "Ship it" at bounding box center [420, 173] width 22 height 9
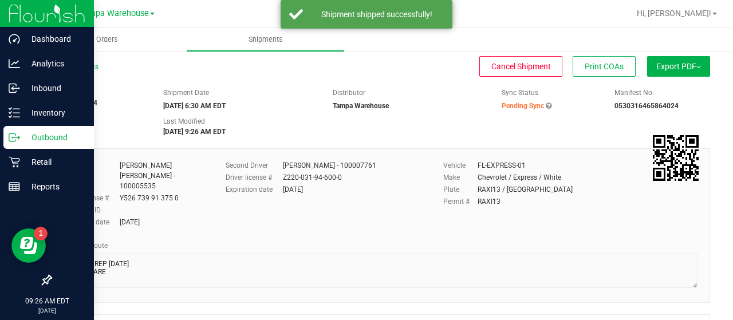
click at [54, 136] on p "Outbound" at bounding box center [54, 138] width 69 height 14
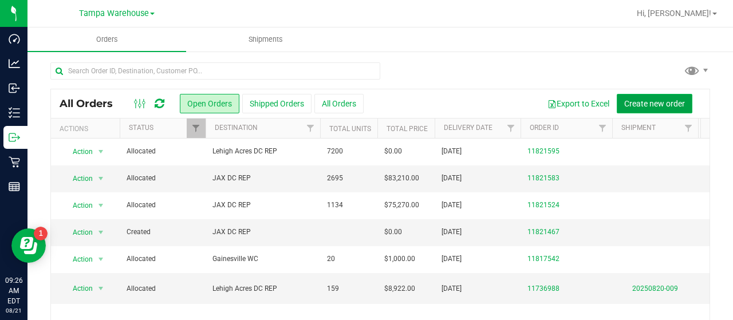
click at [630, 101] on span "Create new order" at bounding box center [654, 103] width 61 height 9
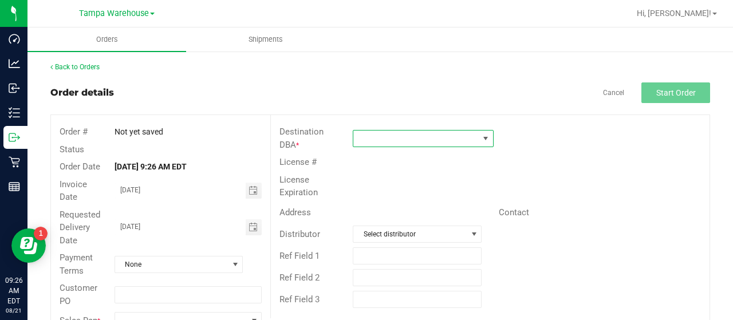
click at [428, 136] on span at bounding box center [415, 139] width 125 height 16
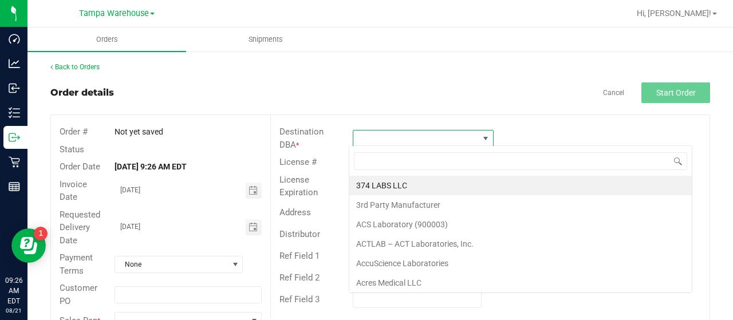
scroll to position [17, 139]
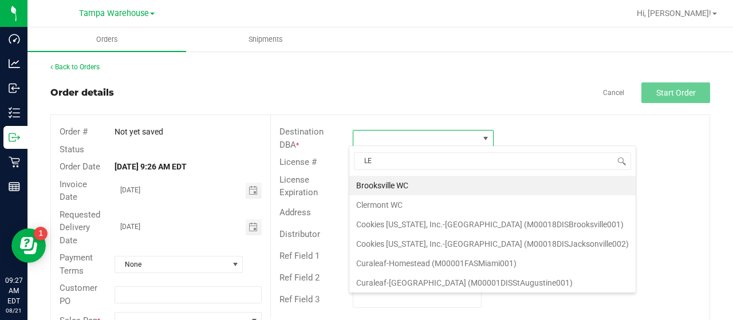
type input "LEH"
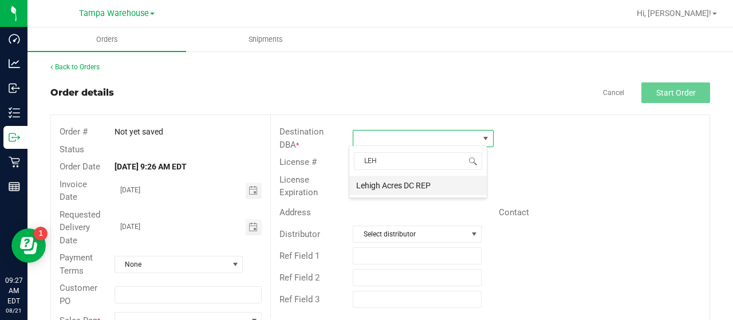
click at [418, 180] on li "Lehigh Acres DC REP" at bounding box center [417, 185] width 137 height 19
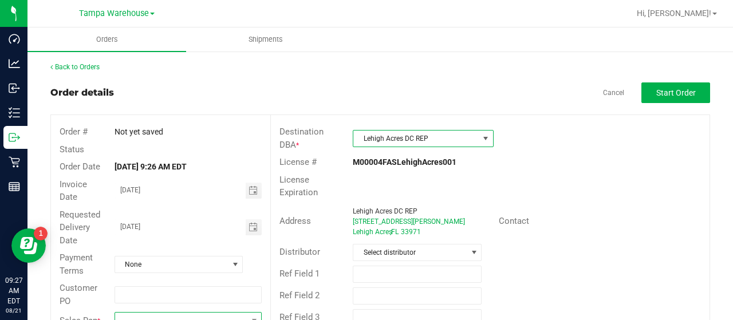
click at [142, 314] on span at bounding box center [181, 321] width 132 height 16
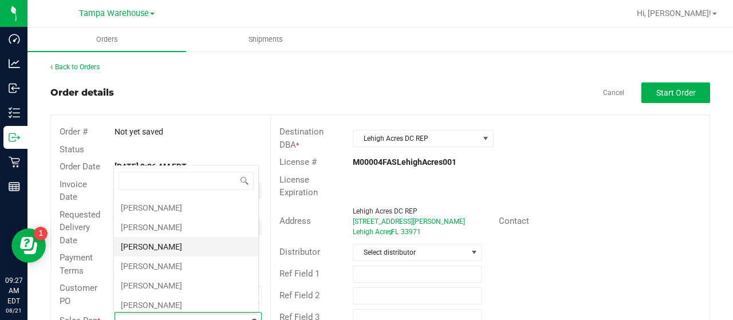
scroll to position [172, 0]
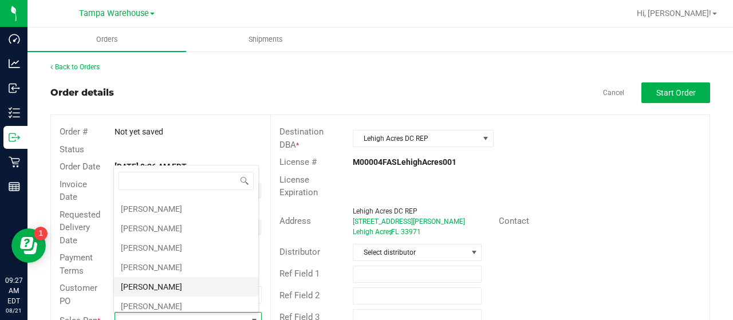
click at [161, 279] on li "Joseph Oxendine" at bounding box center [186, 286] width 144 height 19
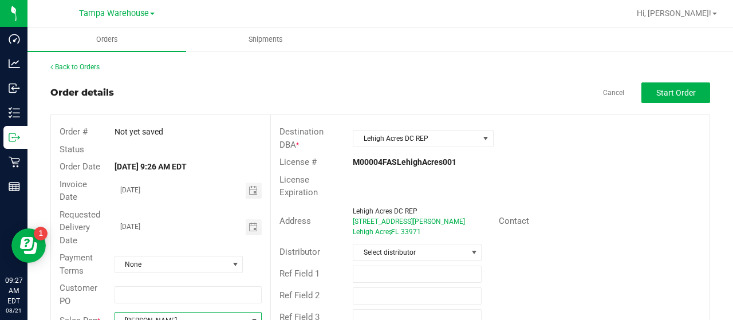
scroll to position [8, 0]
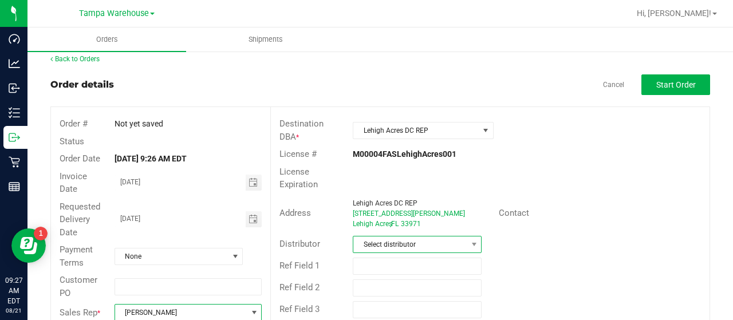
click at [429, 238] on span "Select distributor" at bounding box center [409, 244] width 113 height 16
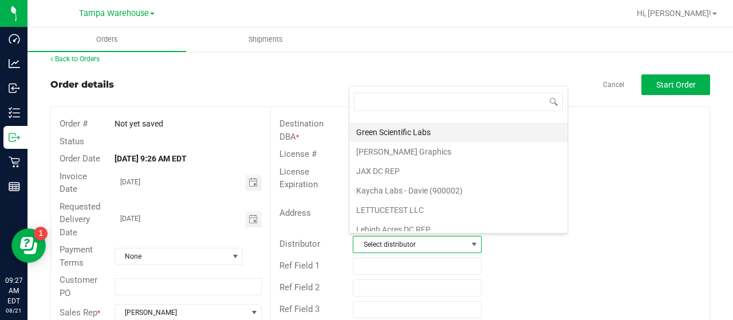
scroll to position [534, 0]
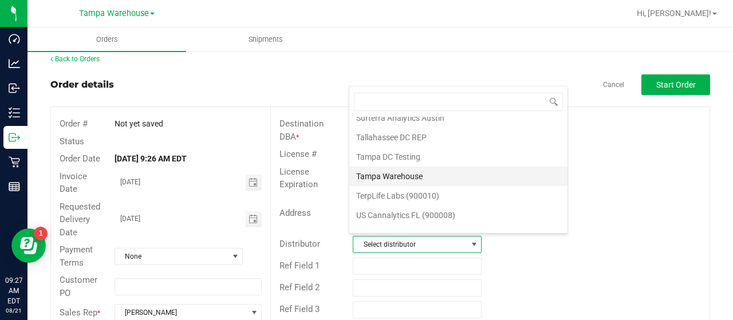
click at [406, 167] on li "Tampa Warehouse" at bounding box center [458, 176] width 218 height 19
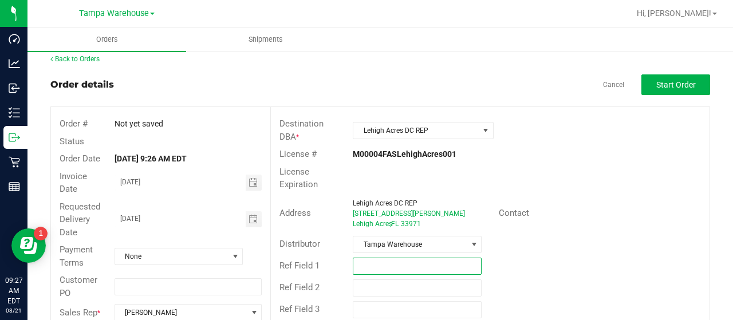
click at [376, 262] on input "text" at bounding box center [417, 266] width 129 height 17
paste input "HARDWARE 08/21/25"
type input "HARDWARE 08/21/25"
click at [662, 85] on span "Start Order" at bounding box center [676, 84] width 40 height 9
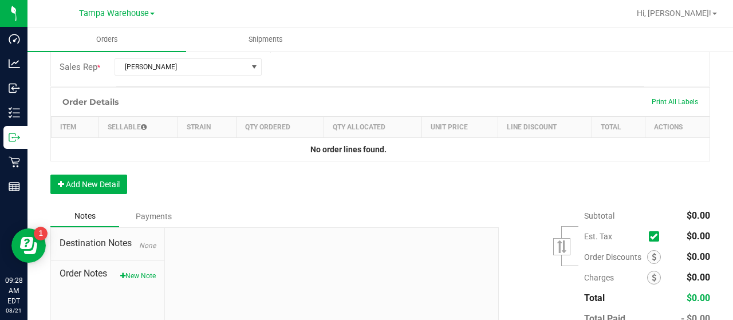
scroll to position [294, 0]
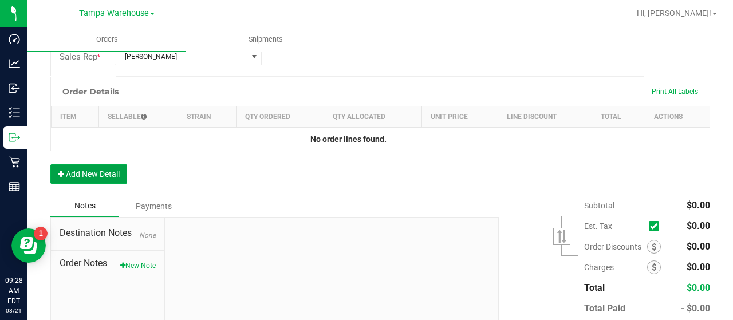
click at [112, 170] on button "Add New Detail" at bounding box center [88, 173] width 77 height 19
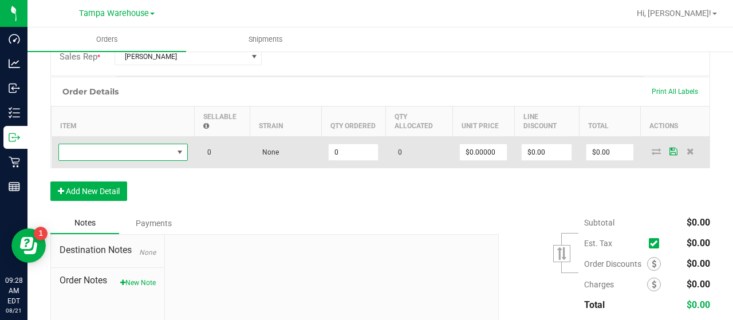
click at [132, 152] on span "NO DATA FOUND" at bounding box center [116, 152] width 114 height 16
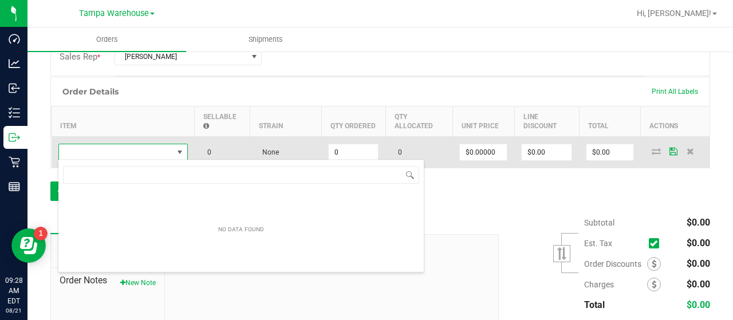
scroll to position [17, 129]
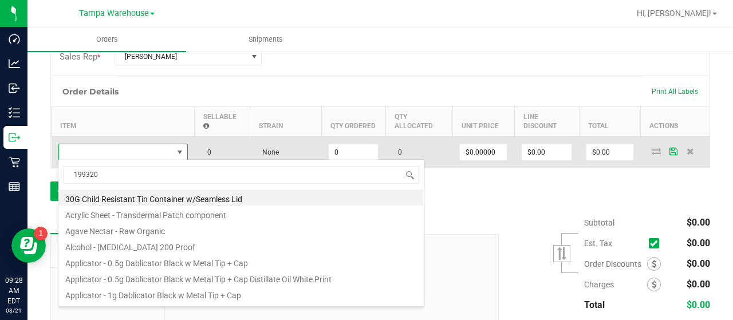
type input "1993207"
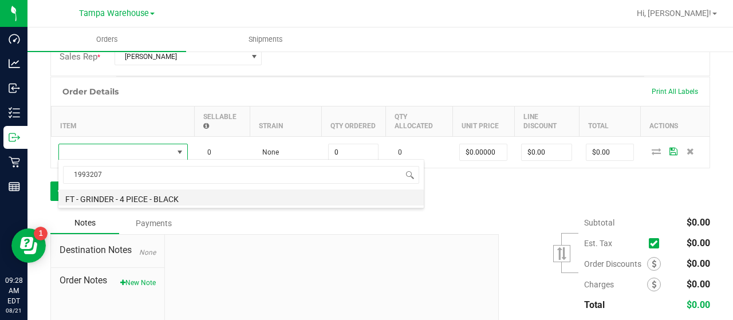
click at [161, 195] on li "FT - GRINDER - 4 PIECE - BLACK" at bounding box center [240, 198] width 365 height 16
type input "0 ea"
type input "$20.00000"
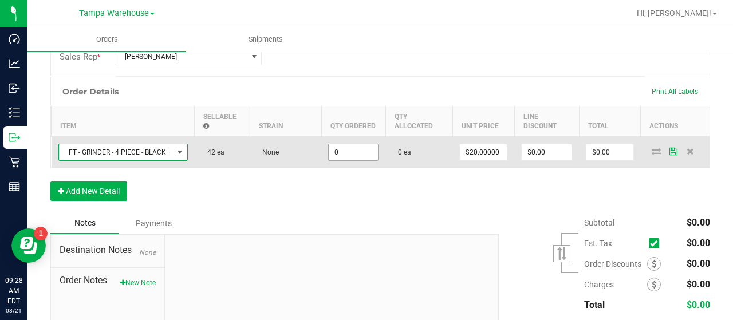
click at [359, 152] on input "0" at bounding box center [353, 152] width 49 height 16
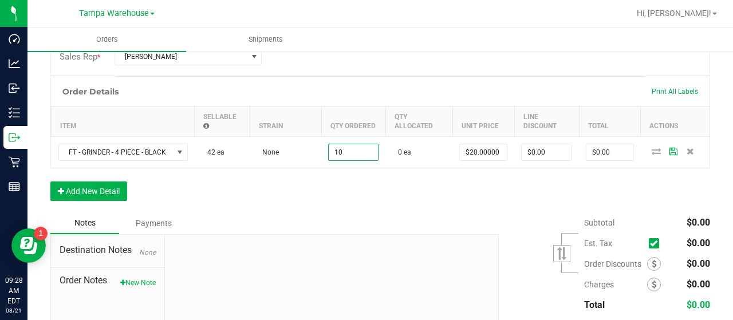
type input "10 ea"
type input "$200.00"
click at [378, 185] on div "Order Details Print All Labels Item Sellable Strain Qty Ordered Qty Allocated U…" at bounding box center [380, 145] width 660 height 136
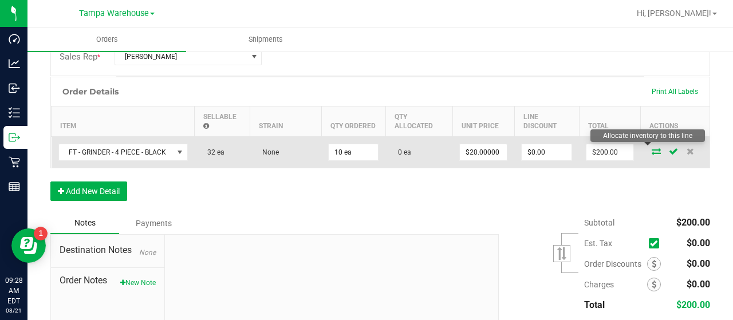
click at [652, 148] on icon at bounding box center [656, 151] width 9 height 7
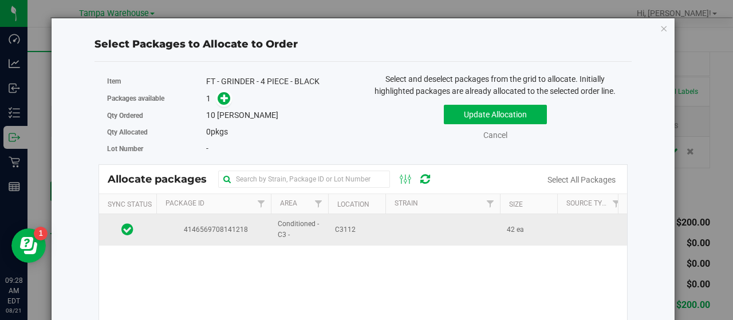
click at [386, 226] on td at bounding box center [442, 229] width 115 height 31
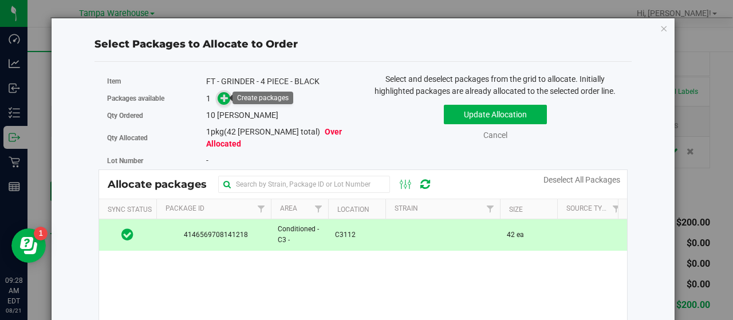
click at [223, 97] on icon at bounding box center [224, 98] width 8 height 8
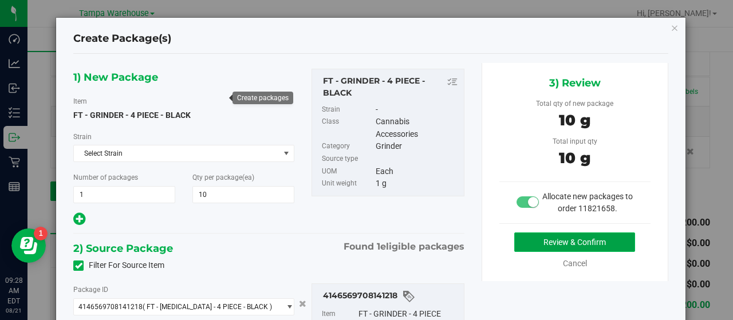
click at [514, 235] on button "Review & Confirm" at bounding box center [574, 241] width 121 height 19
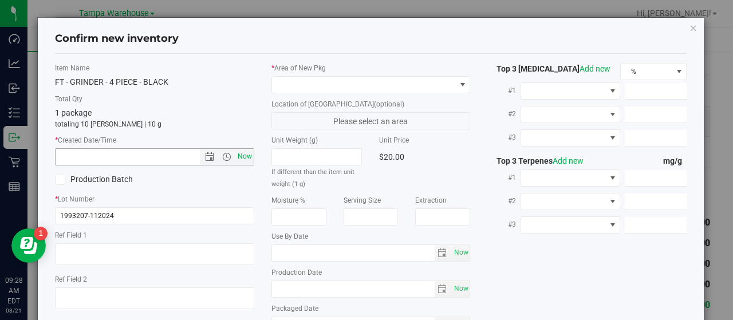
click at [240, 152] on span "Now" at bounding box center [244, 156] width 19 height 17
type input "8/21/2025 9:28 AM"
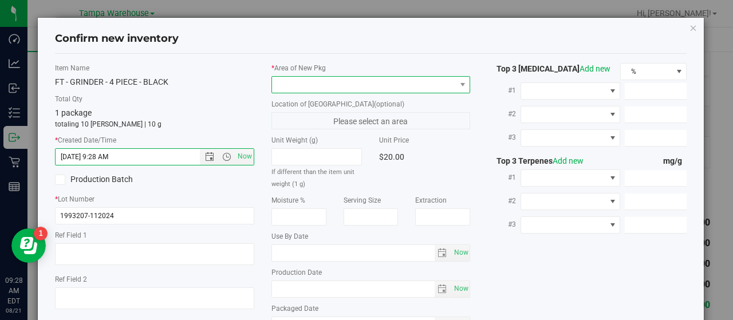
click at [455, 82] on span at bounding box center [462, 85] width 14 height 16
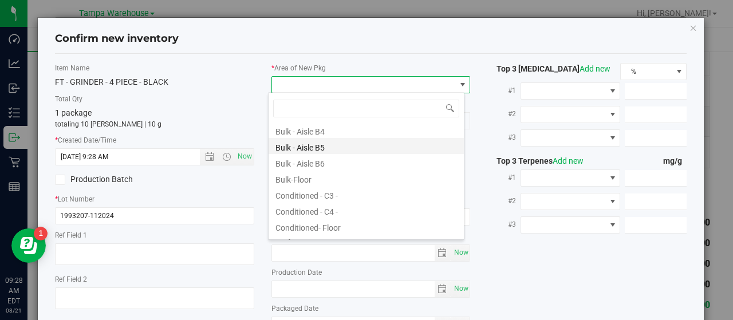
scroll to position [115, 0]
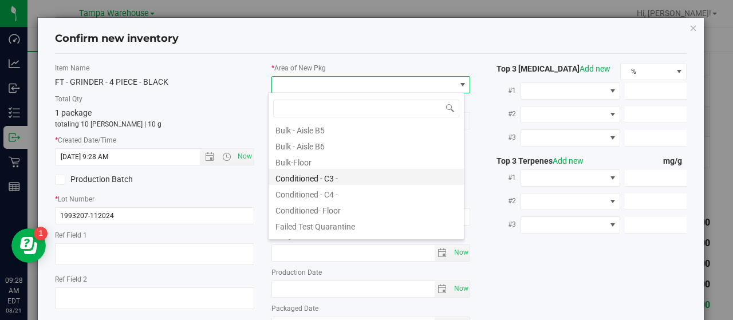
click at [366, 177] on li "Conditioned - C3 -" at bounding box center [366, 177] width 195 height 16
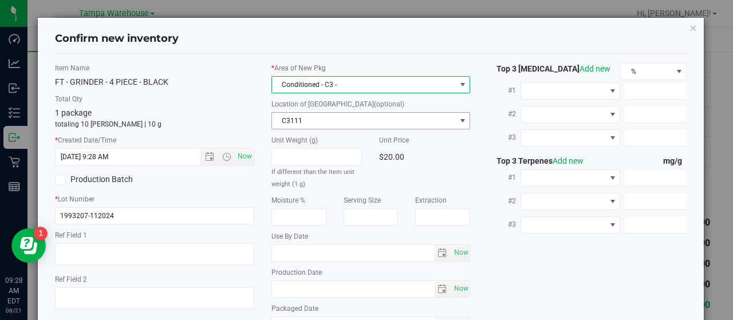
click at [443, 116] on span "C3111" at bounding box center [364, 121] width 184 height 16
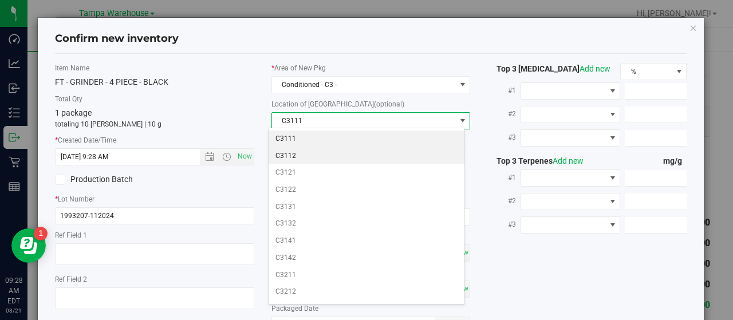
click at [310, 153] on li "C3112" at bounding box center [366, 156] width 195 height 17
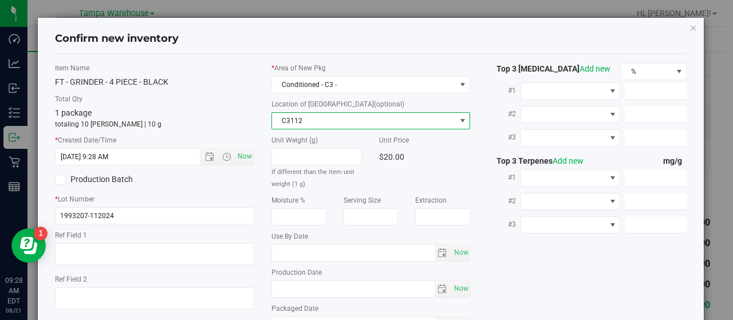
scroll to position [106, 0]
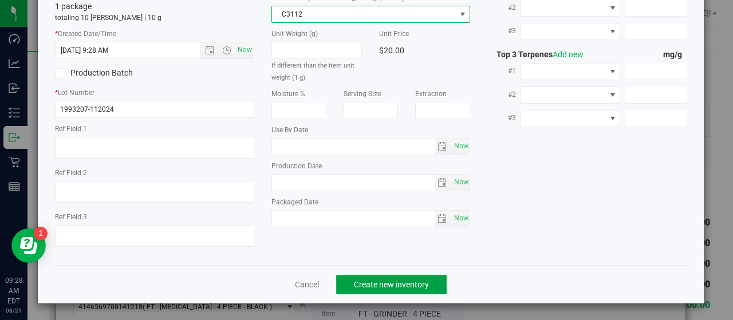
click at [424, 282] on button "Create new inventory" at bounding box center [391, 284] width 111 height 19
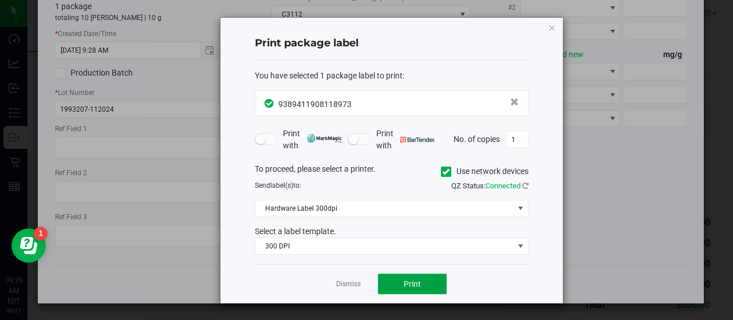
click at [432, 278] on button "Print" at bounding box center [412, 284] width 69 height 21
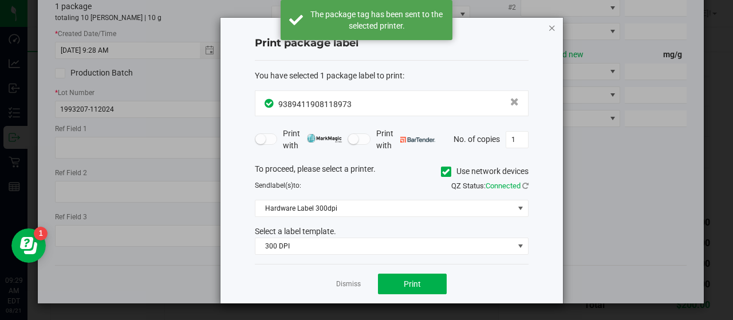
click at [551, 26] on icon "button" at bounding box center [552, 28] width 8 height 14
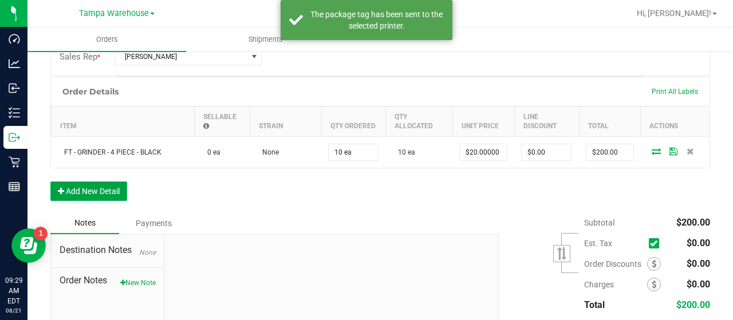
click at [112, 190] on button "Add New Detail" at bounding box center [88, 190] width 77 height 19
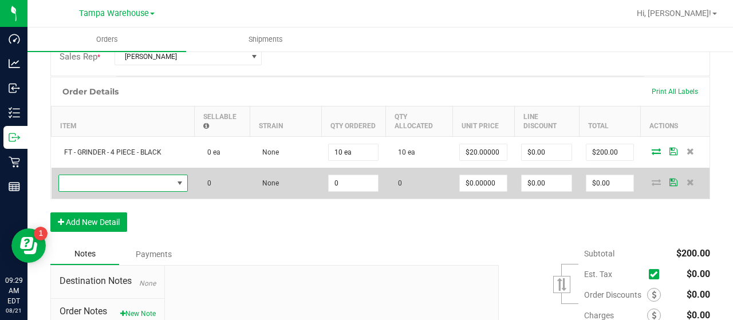
click at [151, 178] on span "NO DATA FOUND" at bounding box center [116, 183] width 114 height 16
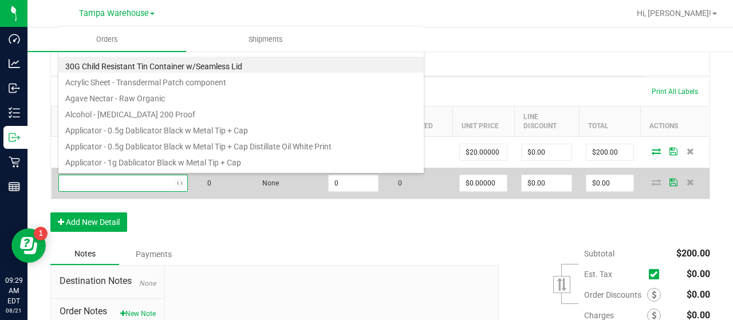
type input "1992285"
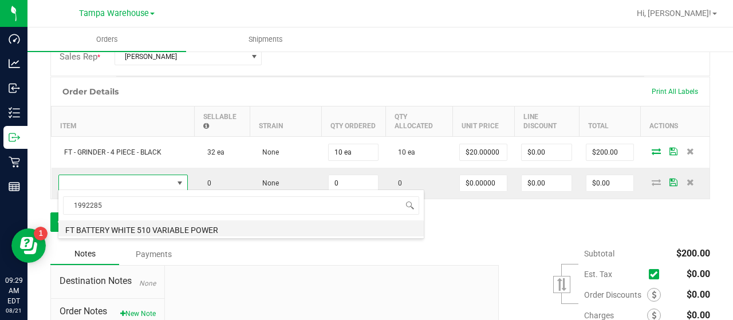
click at [174, 227] on li "FT BATTERY WHITE 510 VARIABLE POWER" at bounding box center [240, 228] width 365 height 16
type input "0 ea"
type input "$10.00000"
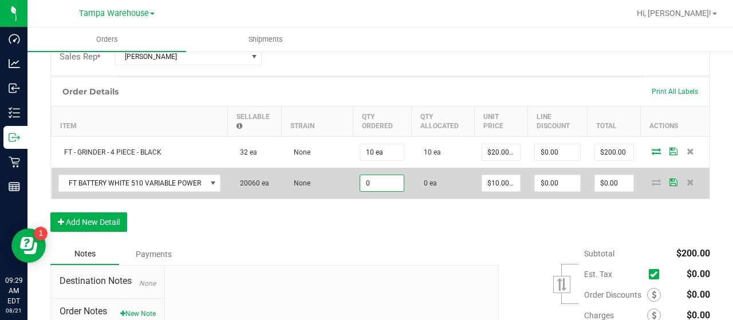
click at [381, 183] on input "0" at bounding box center [382, 183] width 44 height 16
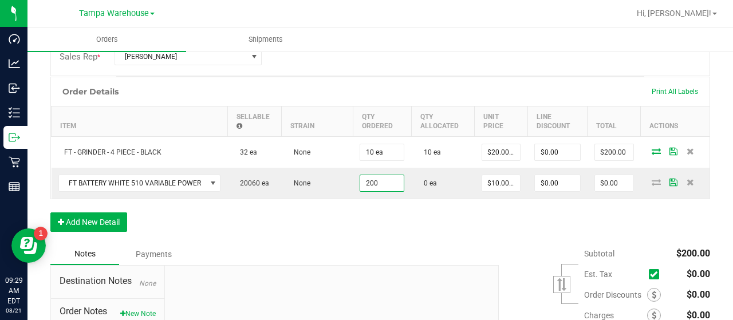
type input "200 ea"
type input "$2,000.00"
click at [385, 218] on div "Order Details Print All Labels Item Sellable Strain Qty Ordered Qty Allocated U…" at bounding box center [380, 160] width 660 height 167
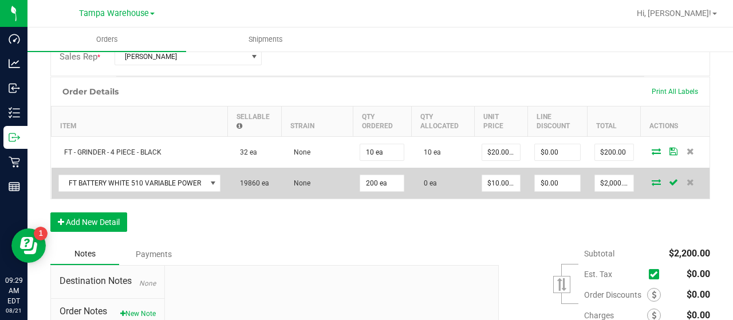
click at [652, 179] on icon at bounding box center [656, 182] width 9 height 7
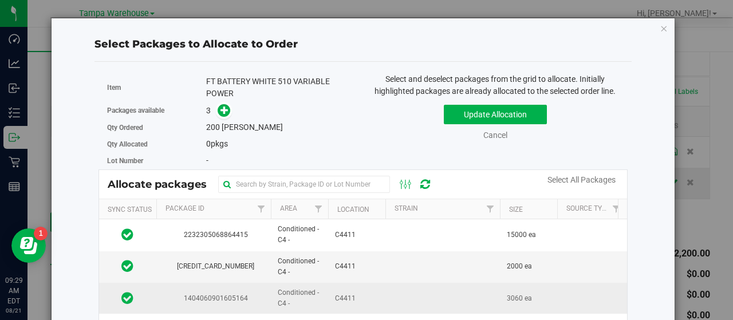
click at [386, 291] on td at bounding box center [442, 298] width 115 height 31
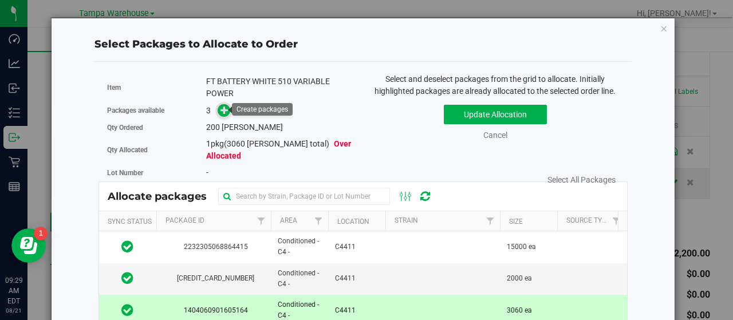
click at [223, 108] on icon at bounding box center [224, 110] width 8 height 8
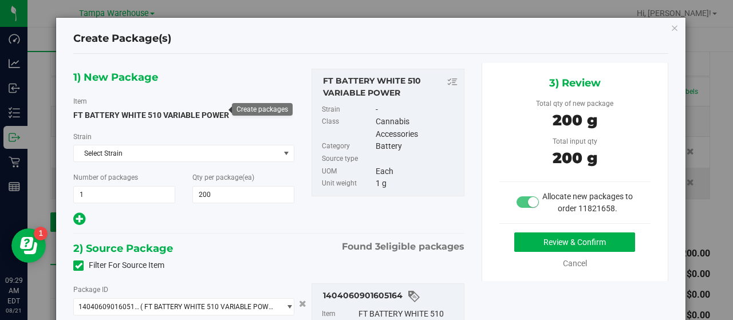
type input "200 ea"
click at [514, 238] on button "Review & Confirm" at bounding box center [574, 241] width 121 height 19
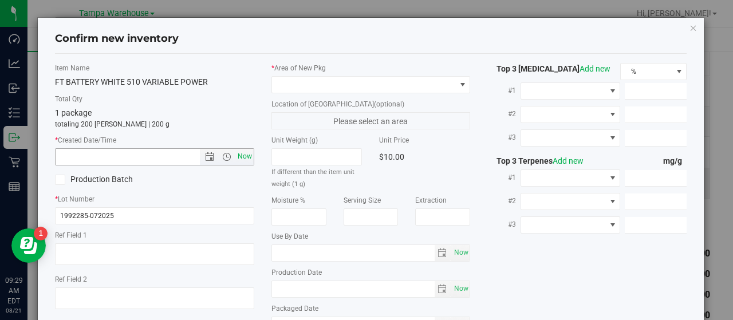
click at [249, 152] on span "Now" at bounding box center [244, 156] width 19 height 17
type input "8/21/2025 9:29 AM"
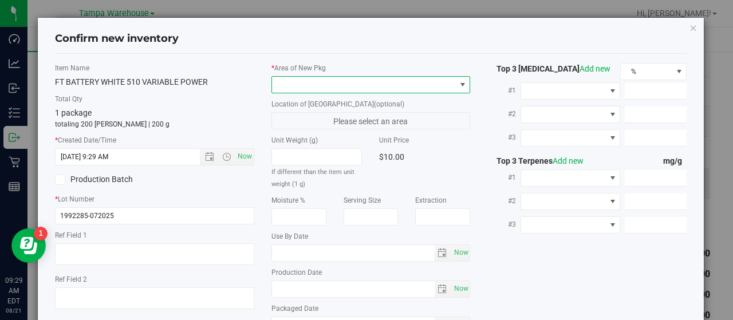
click at [421, 81] on span at bounding box center [364, 85] width 184 height 16
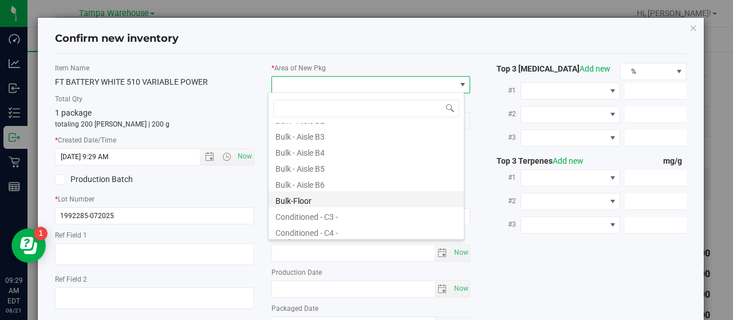
scroll to position [115, 0]
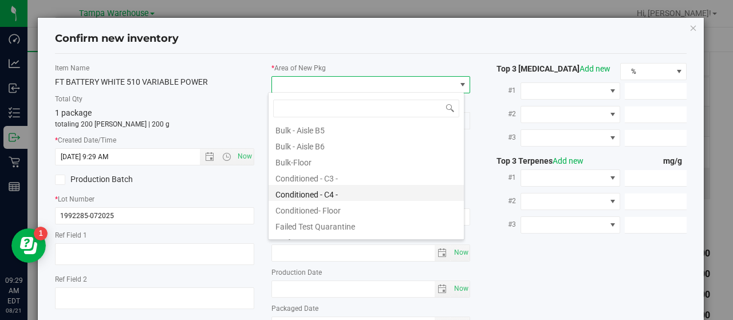
click at [362, 186] on li "Conditioned - C4 -" at bounding box center [366, 193] width 195 height 16
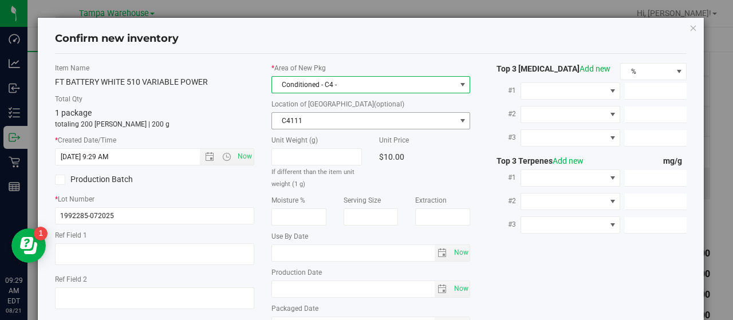
click at [405, 115] on span "C4111" at bounding box center [364, 121] width 184 height 16
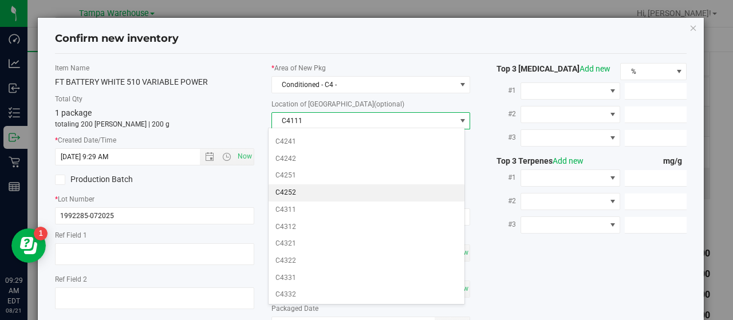
scroll to position [460, 0]
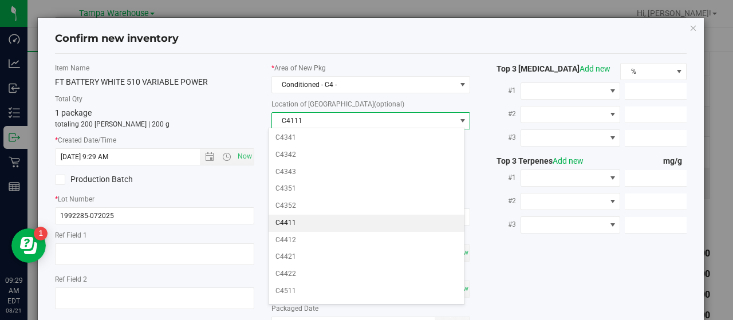
click at [345, 215] on li "C4411" at bounding box center [366, 223] width 195 height 17
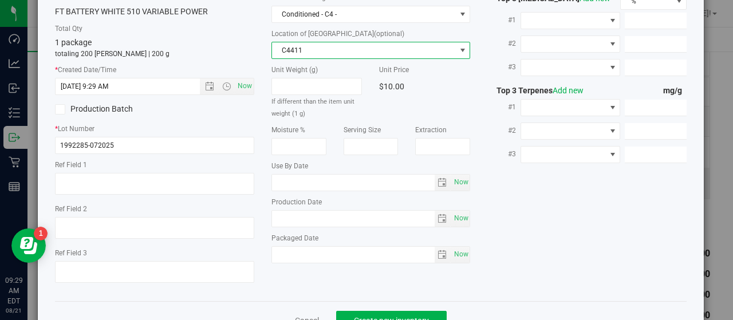
scroll to position [106, 0]
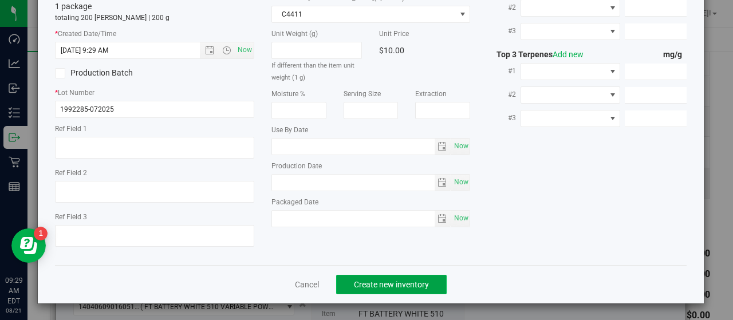
click at [424, 278] on button "Create new inventory" at bounding box center [391, 284] width 111 height 19
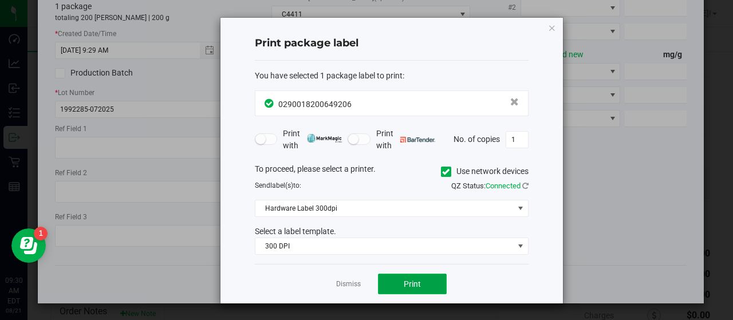
click at [433, 278] on button "Print" at bounding box center [412, 284] width 69 height 21
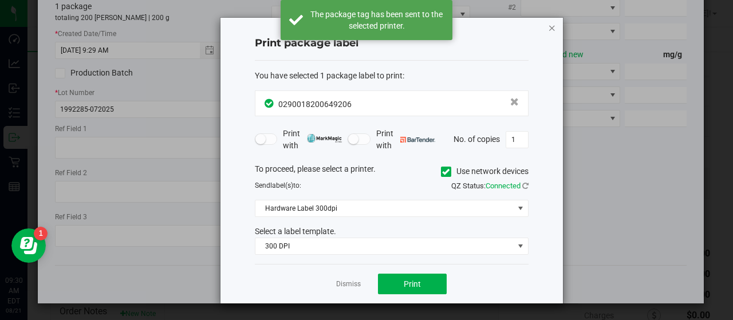
click at [552, 27] on icon "button" at bounding box center [552, 28] width 8 height 14
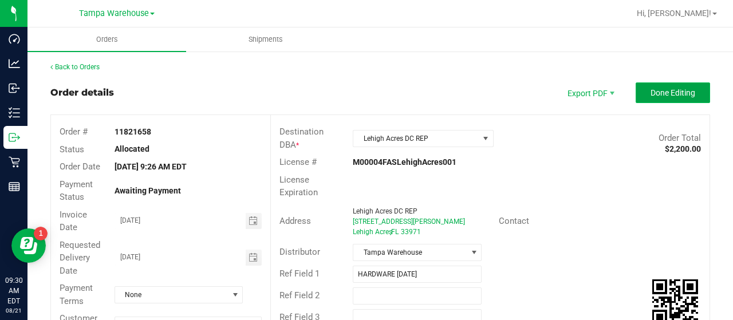
click at [639, 92] on button "Done Editing" at bounding box center [673, 92] width 74 height 21
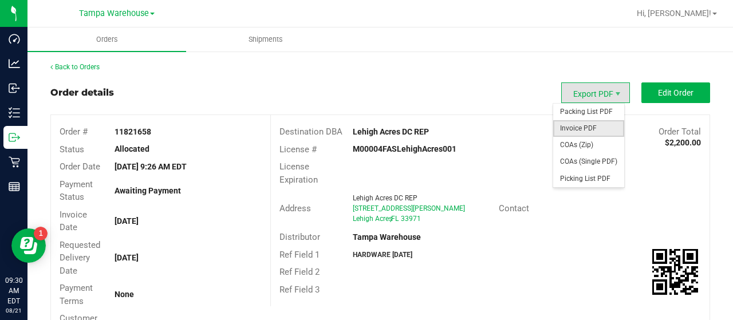
click at [576, 128] on span "Invoice PDF" at bounding box center [588, 128] width 71 height 17
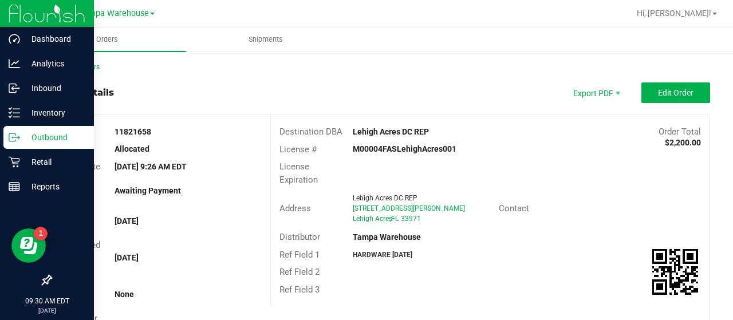
click at [48, 135] on p "Outbound" at bounding box center [54, 138] width 69 height 14
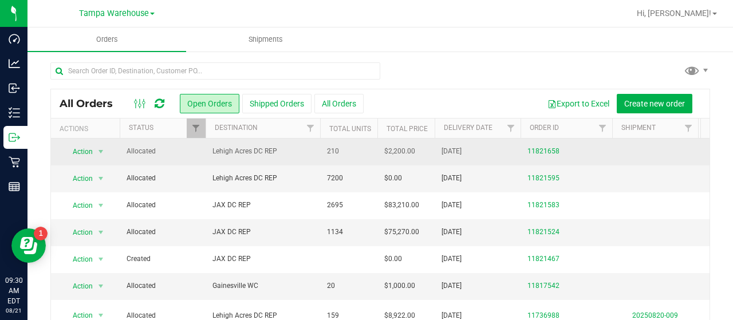
click at [297, 149] on span "Lehigh Acres DC REP" at bounding box center [262, 151] width 101 height 11
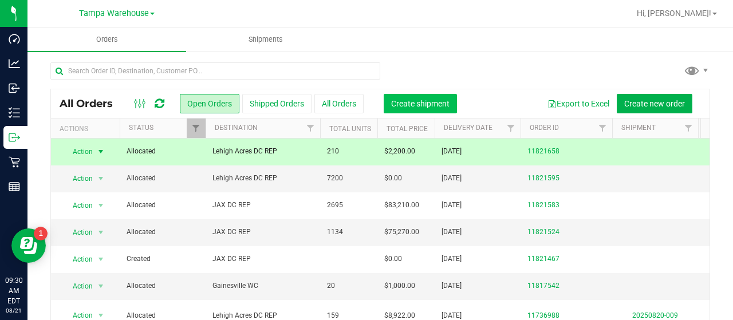
click at [436, 99] on span "Create shipment" at bounding box center [420, 103] width 58 height 9
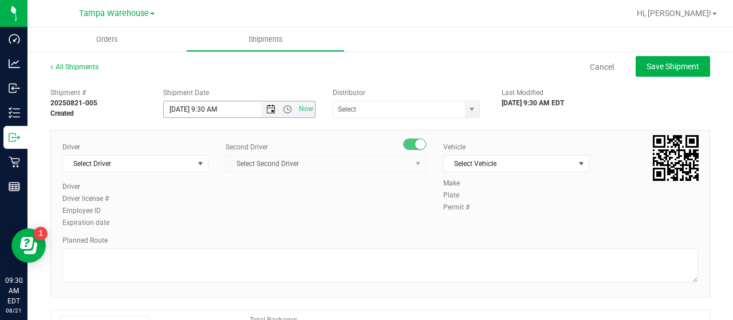
click at [267, 108] on span "Open the date view" at bounding box center [270, 109] width 9 height 9
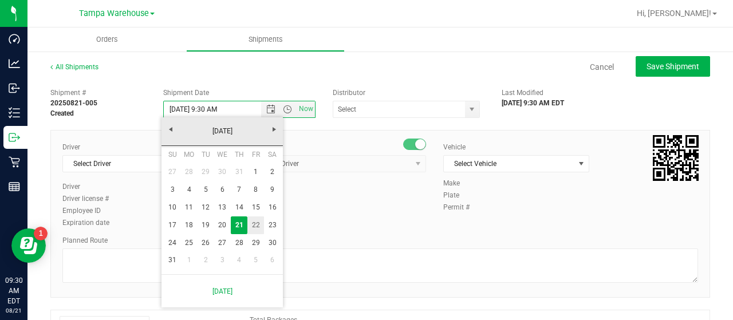
click at [258, 220] on link "22" at bounding box center [255, 225] width 17 height 18
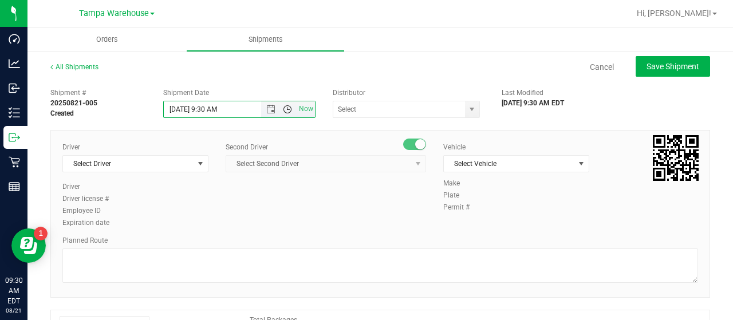
click at [285, 107] on span "Open the time view" at bounding box center [287, 109] width 9 height 9
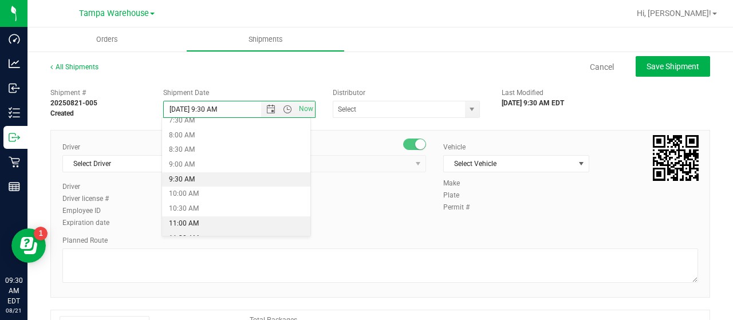
scroll to position [176, 0]
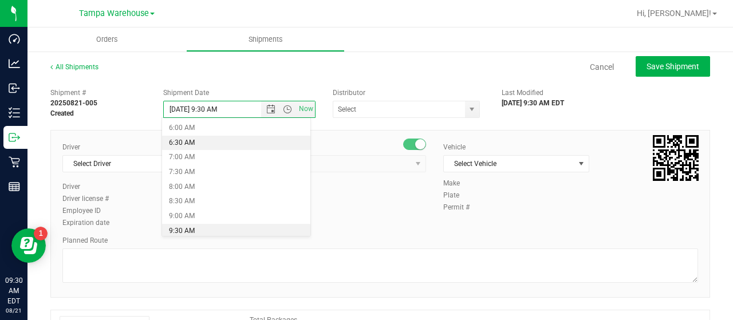
click at [206, 143] on li "6:30 AM" at bounding box center [236, 143] width 148 height 15
type input "8/22/2025 6:30 AM"
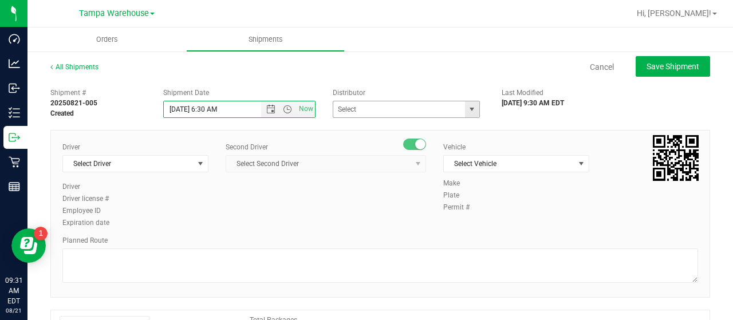
click at [467, 108] on span "select" at bounding box center [471, 109] width 9 height 9
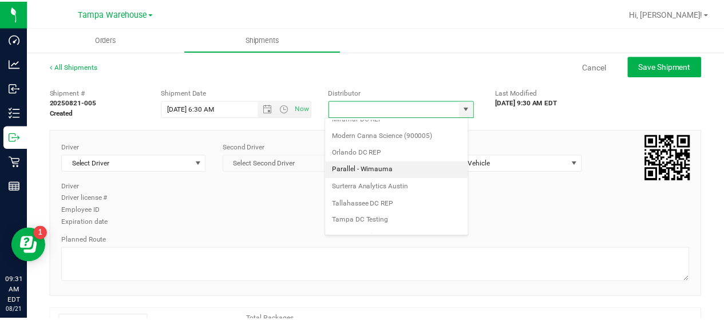
scroll to position [449, 0]
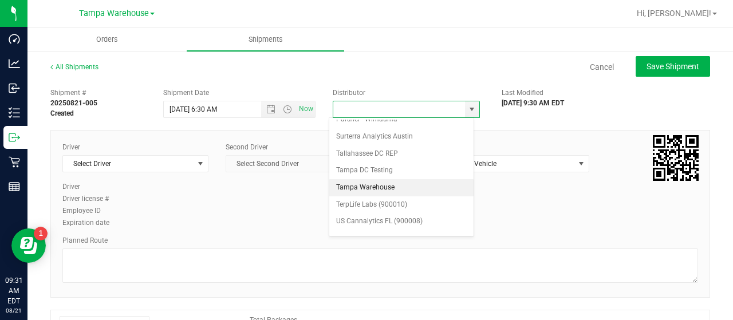
click at [387, 179] on li "Tampa Warehouse" at bounding box center [401, 187] width 144 height 17
type input "Tampa Warehouse"
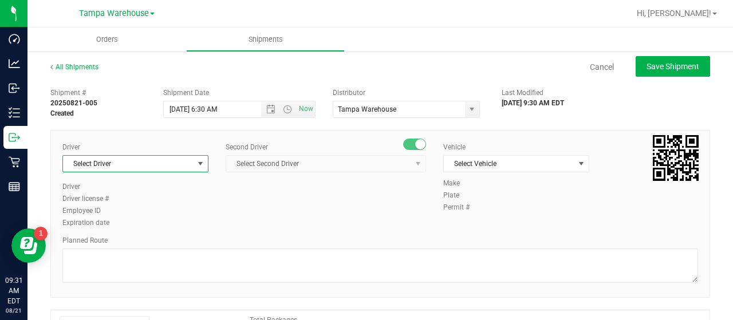
click at [196, 163] on span "select" at bounding box center [200, 163] width 9 height 9
click at [147, 161] on span "Select Driver" at bounding box center [128, 164] width 131 height 16
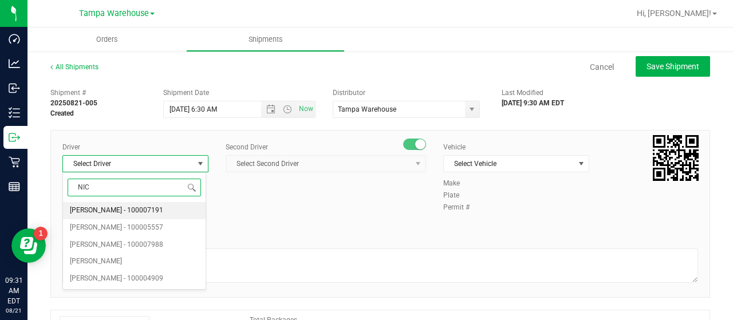
click at [109, 209] on span "Nicholas Pinero - 100007191" at bounding box center [116, 210] width 93 height 15
type input "NIC"
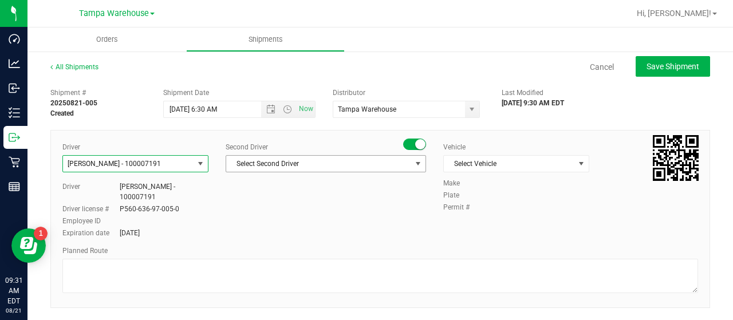
click at [303, 167] on span "Select Second Driver" at bounding box center [318, 164] width 185 height 16
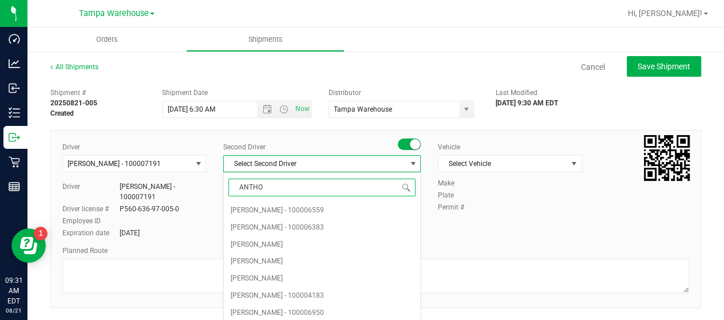
type input "ANTHON"
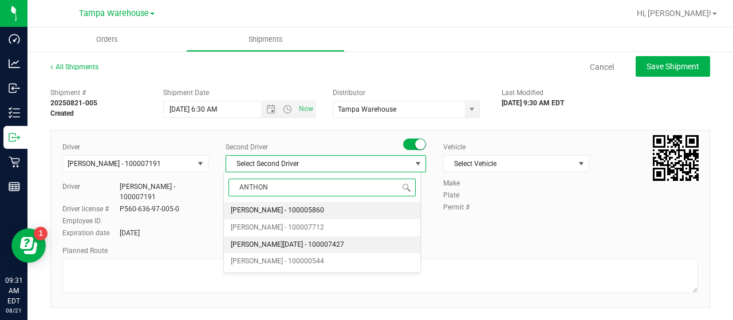
click at [275, 240] on span "Anthony Natale - 100007427" at bounding box center [287, 245] width 113 height 15
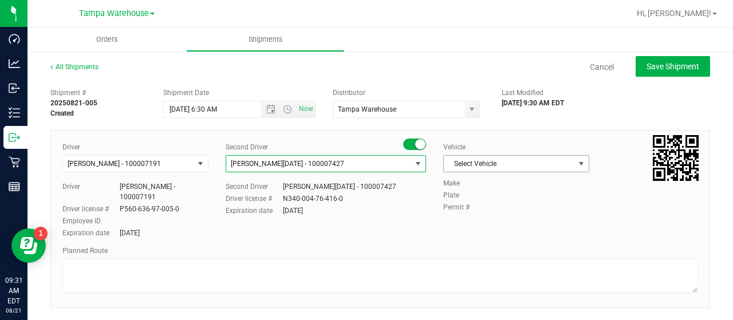
click at [577, 163] on span "select" at bounding box center [581, 163] width 9 height 9
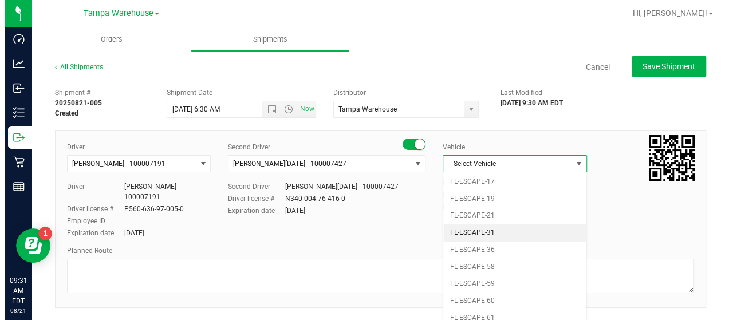
scroll to position [195, 0]
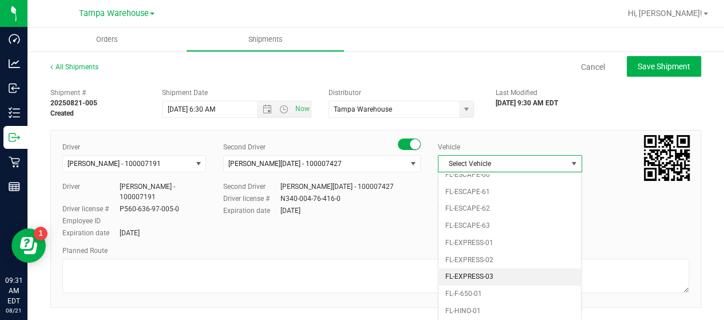
click at [520, 271] on li "FL-EXPRESS-03" at bounding box center [510, 277] width 143 height 17
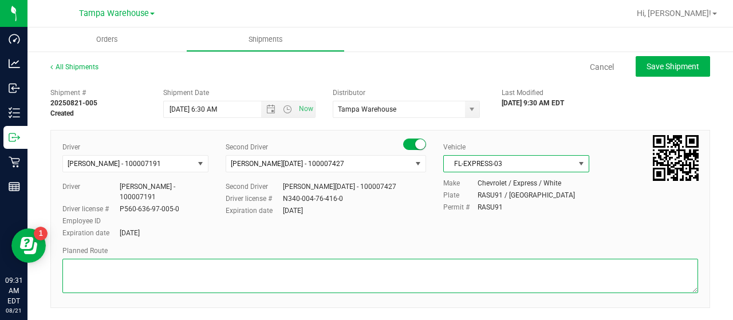
click at [129, 272] on textarea at bounding box center [380, 276] width 636 height 34
paste textarea "HARDWARE 08/21/25"
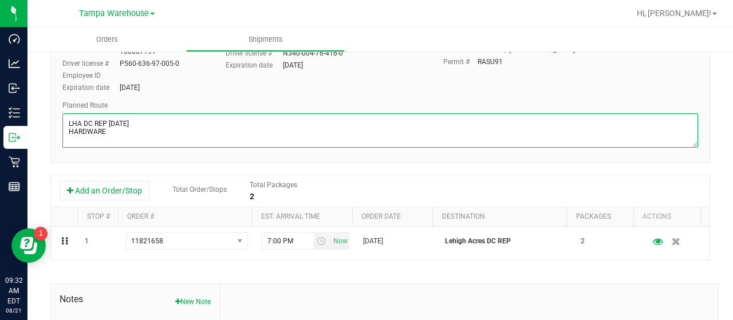
scroll to position [172, 0]
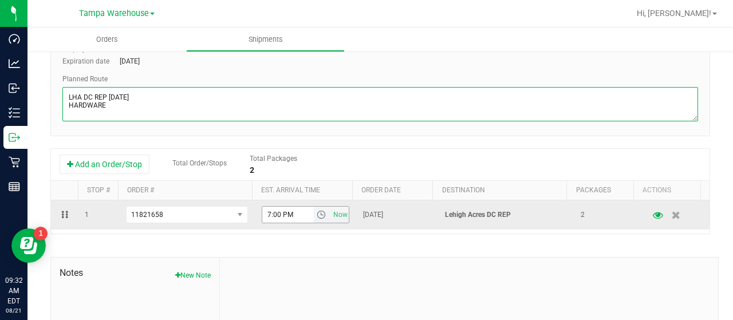
click at [317, 213] on span "select" at bounding box center [321, 214] width 9 height 9
type textarea "LHA DC REP 08/22/25 HARDWARE"
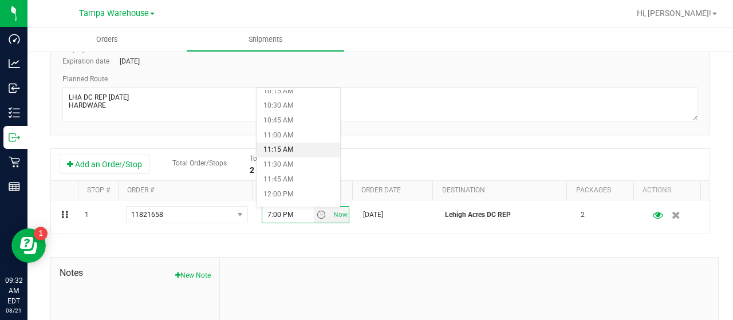
scroll to position [630, 0]
click at [290, 113] on li "11:00 AM" at bounding box center [299, 115] width 84 height 15
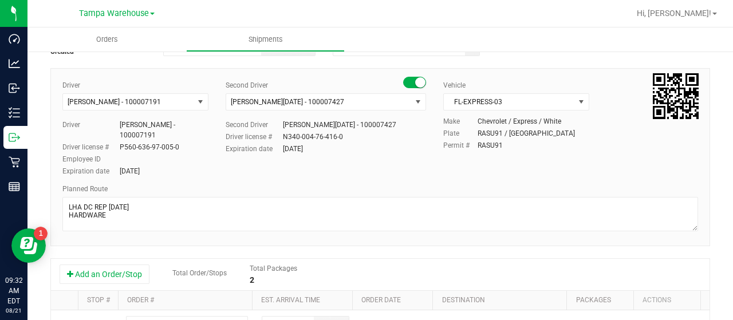
scroll to position [0, 0]
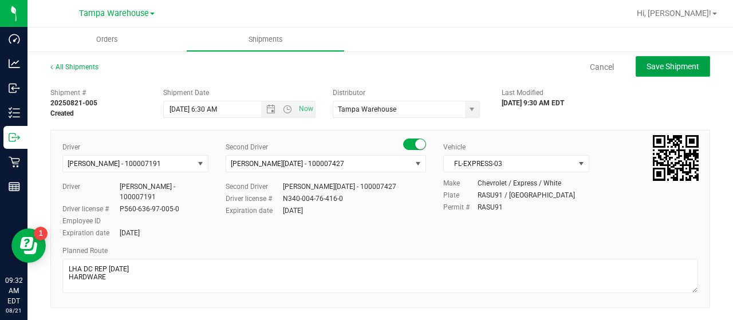
click at [660, 64] on span "Save Shipment" at bounding box center [672, 66] width 53 height 9
type input "8/22/2025 10:30 AM"
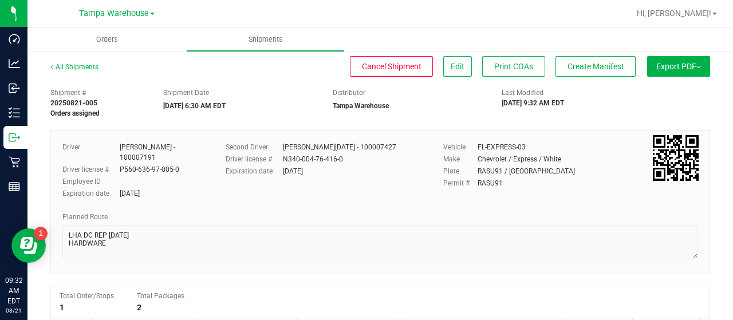
click at [654, 68] on button "Export PDF" at bounding box center [678, 66] width 63 height 21
click at [653, 105] on span "Manifest by Lot" at bounding box center [649, 109] width 48 height 8
click at [594, 64] on span "Create Manifest" at bounding box center [595, 66] width 57 height 9
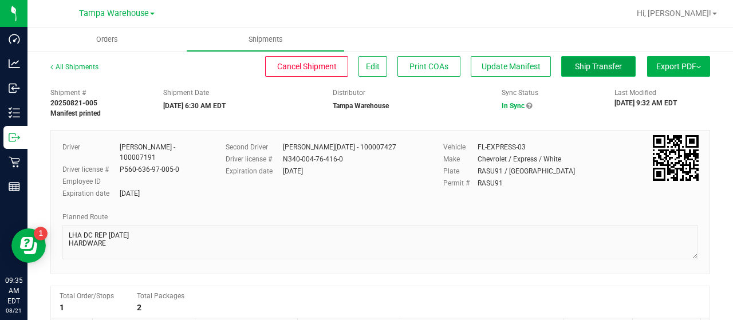
click at [581, 68] on span "Ship Transfer" at bounding box center [598, 66] width 47 height 9
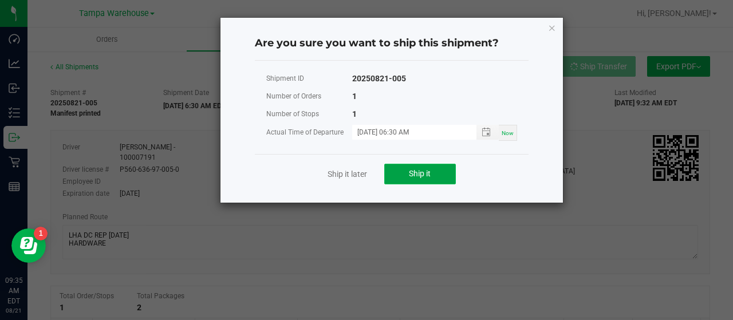
click at [425, 165] on button "Ship it" at bounding box center [420, 174] width 72 height 21
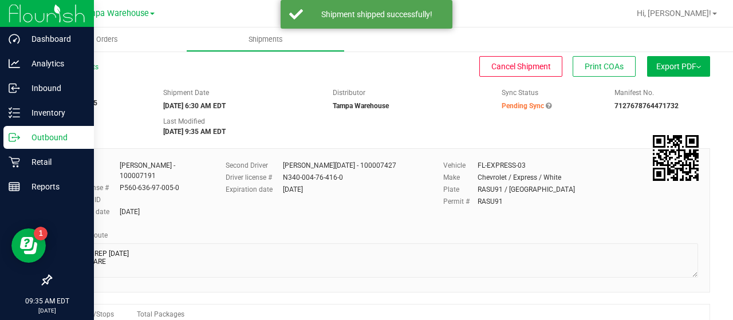
click at [38, 137] on p "Outbound" at bounding box center [54, 138] width 69 height 14
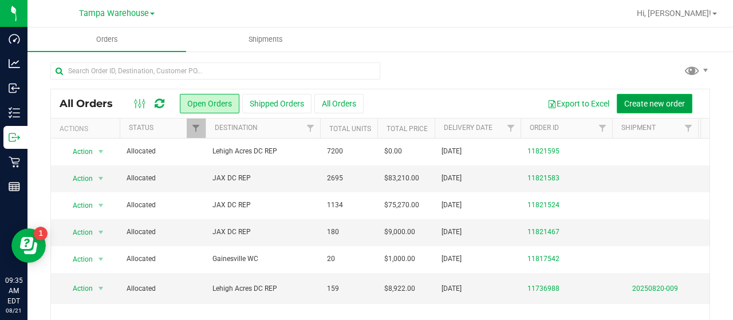
click at [647, 102] on span "Create new order" at bounding box center [654, 103] width 61 height 9
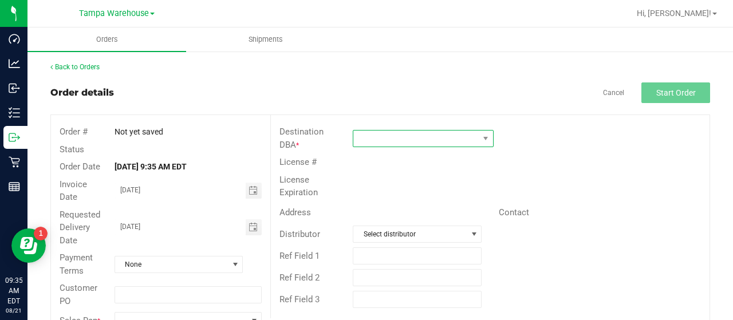
click at [432, 136] on span at bounding box center [415, 139] width 125 height 16
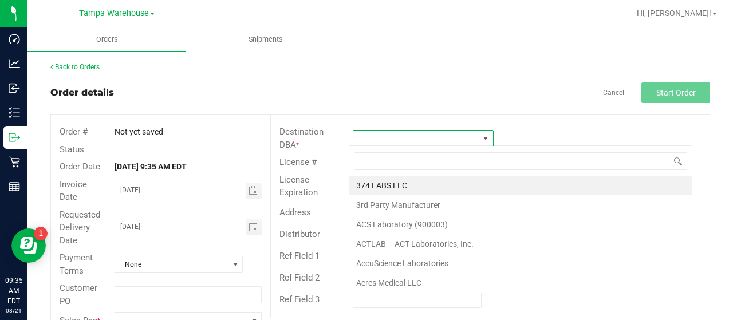
scroll to position [17, 139]
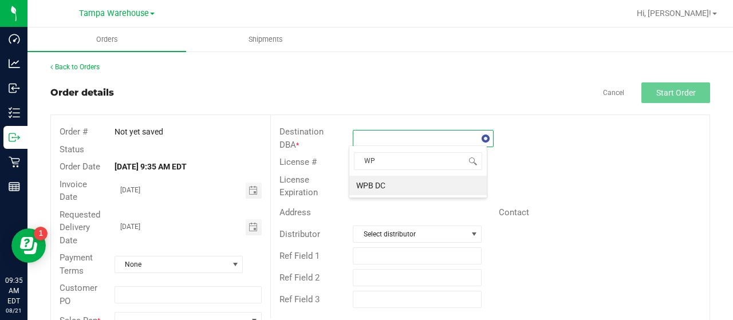
type input "WPB"
click at [396, 183] on li "WPB DC" at bounding box center [417, 185] width 137 height 19
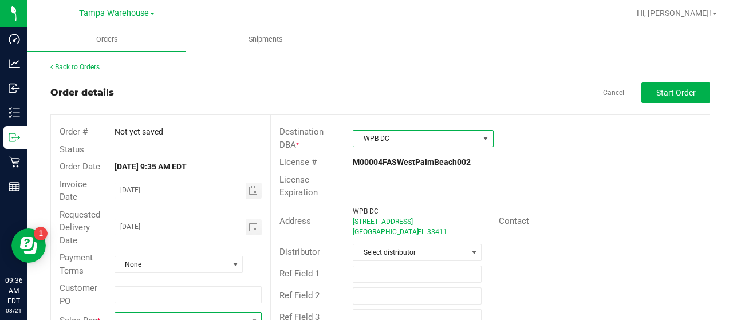
click at [159, 314] on span at bounding box center [181, 321] width 132 height 16
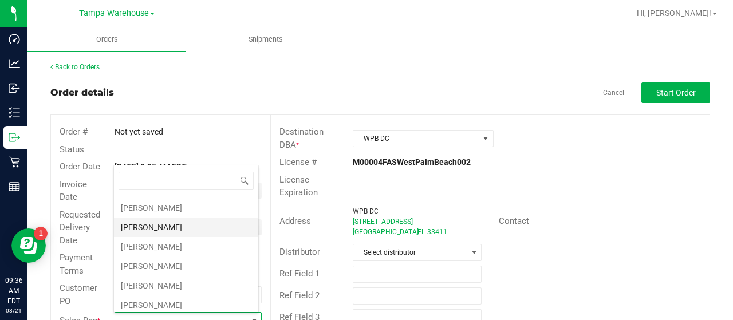
scroll to position [172, 0]
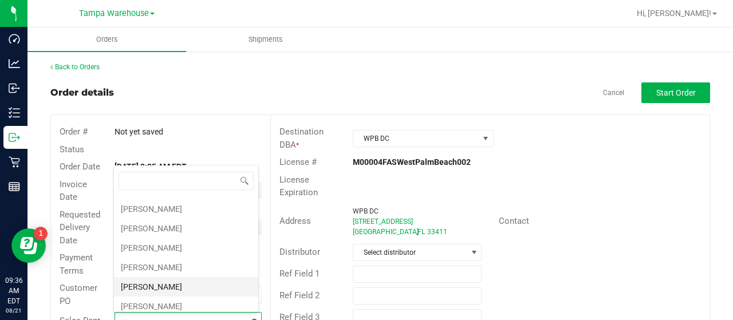
click at [163, 277] on li "Joseph Oxendine" at bounding box center [186, 286] width 144 height 19
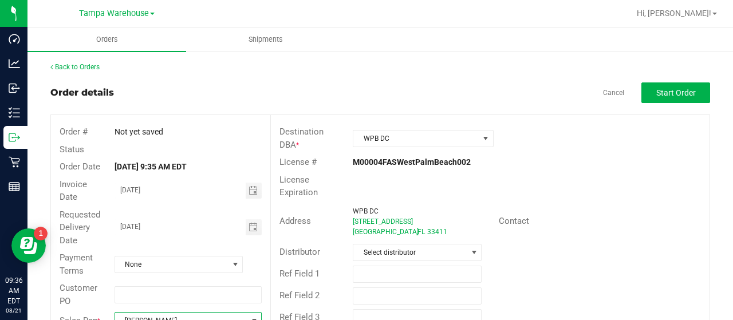
scroll to position [8, 0]
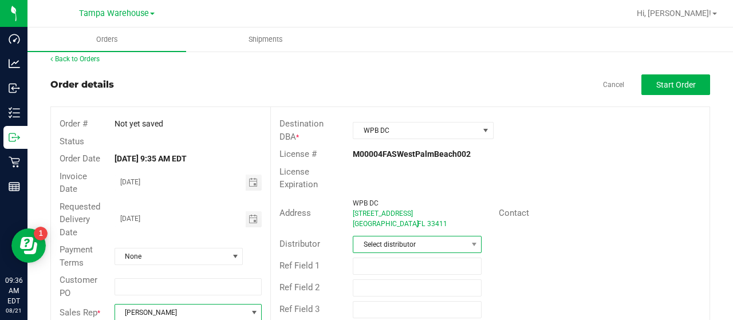
click at [435, 240] on span "Select distributor" at bounding box center [409, 244] width 113 height 16
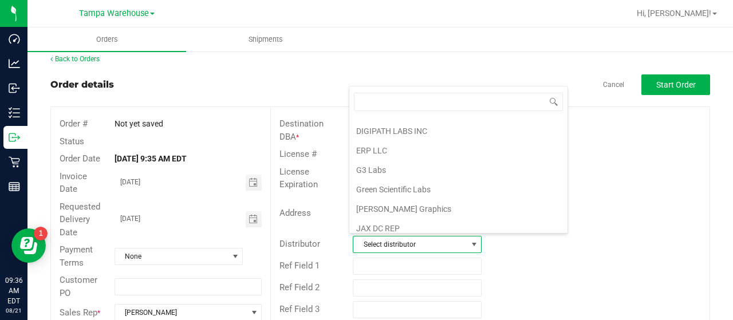
scroll to position [534, 0]
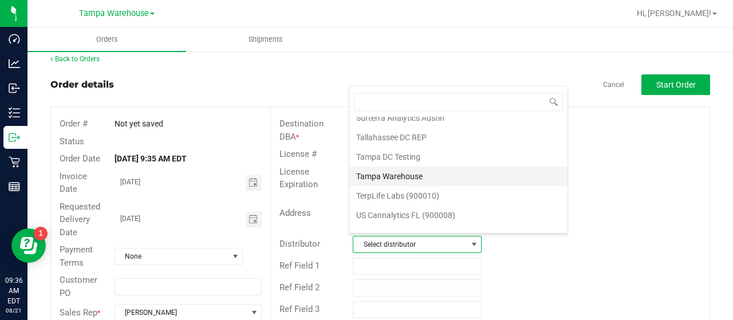
click at [393, 167] on li "Tampa Warehouse" at bounding box center [458, 176] width 218 height 19
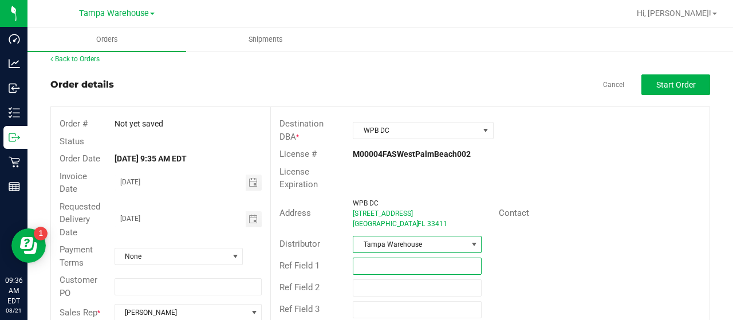
click at [375, 263] on input "text" at bounding box center [417, 266] width 129 height 17
paste input "HARDWARE 08/21/25"
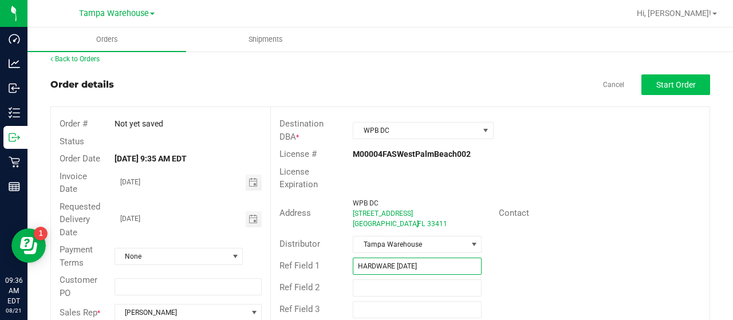
type input "HARDWARE 08/21/25"
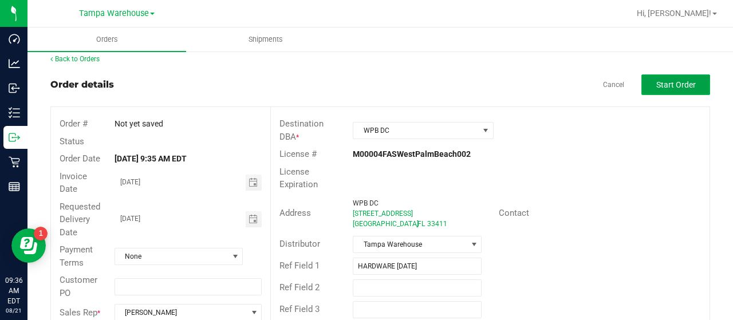
click at [660, 85] on span "Start Order" at bounding box center [676, 84] width 40 height 9
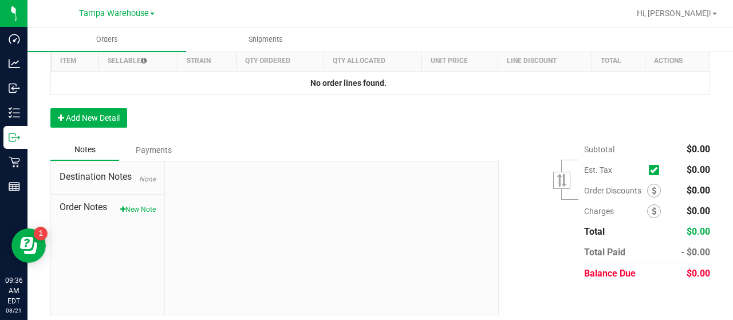
scroll to position [352, 0]
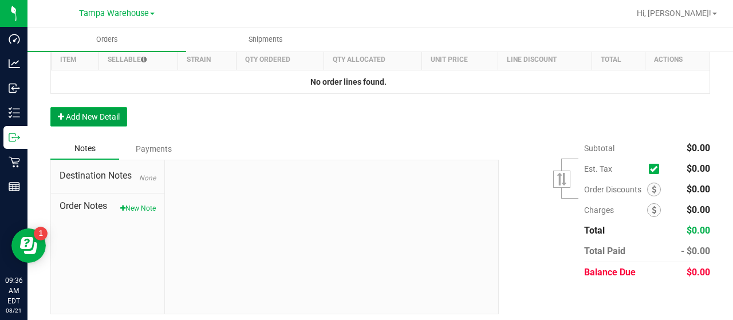
click at [89, 115] on button "Add New Detail" at bounding box center [88, 116] width 77 height 19
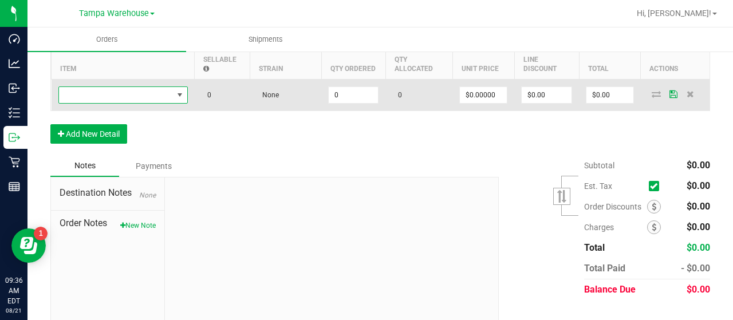
click at [140, 94] on span "NO DATA FOUND" at bounding box center [116, 95] width 114 height 16
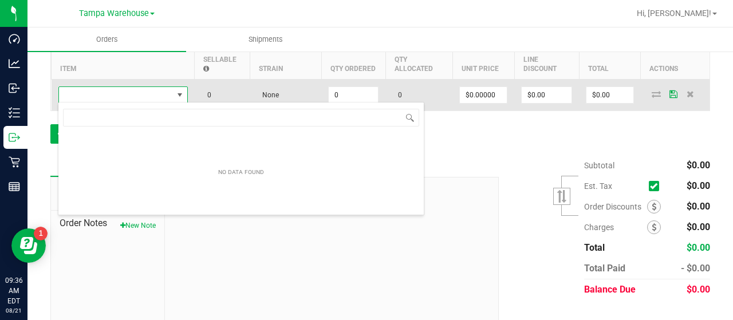
scroll to position [17, 129]
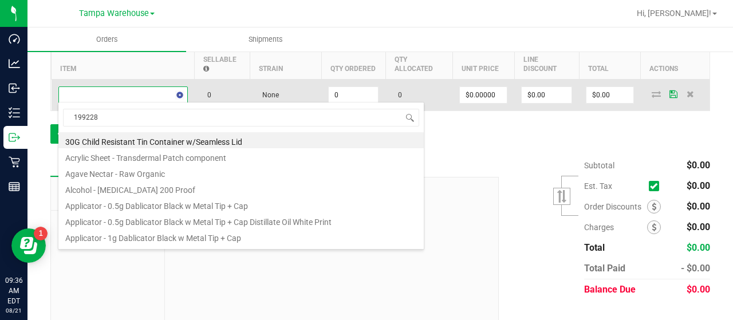
type input "1992285"
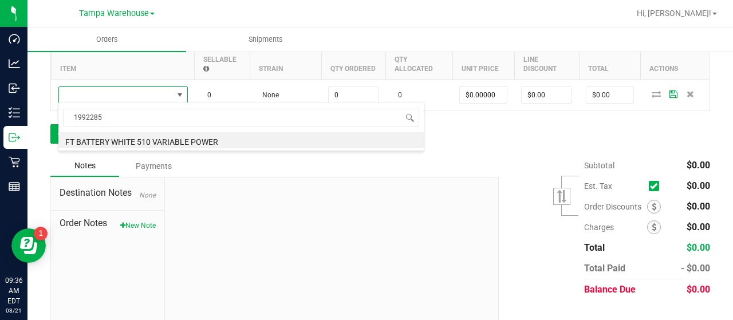
click at [190, 140] on li "FT BATTERY WHITE 510 VARIABLE POWER" at bounding box center [240, 140] width 365 height 16
type input "0 ea"
type input "$10.00000"
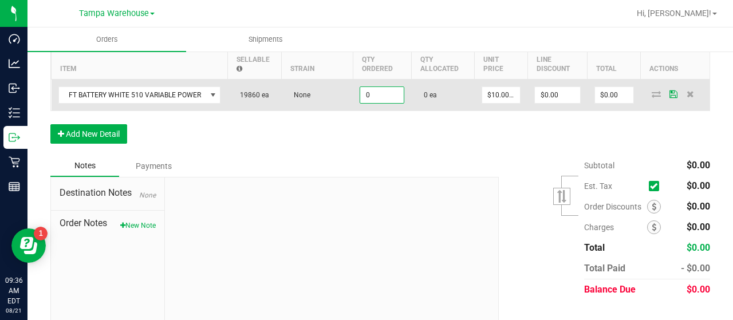
click at [394, 95] on input "0" at bounding box center [382, 95] width 44 height 16
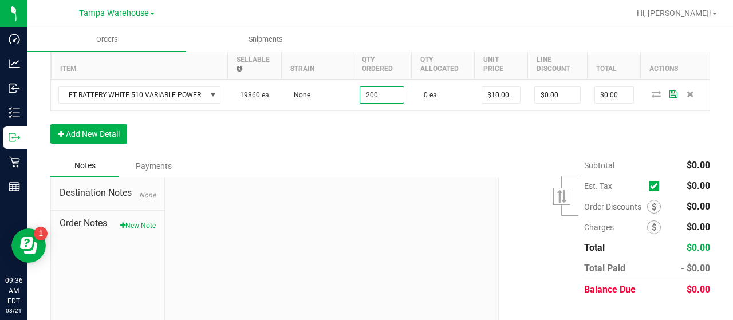
type input "200 ea"
type input "$2,000.00"
click at [385, 129] on div "Order Details Print All Labels Item Sellable Strain Qty Ordered Qty Allocated U…" at bounding box center [380, 87] width 660 height 136
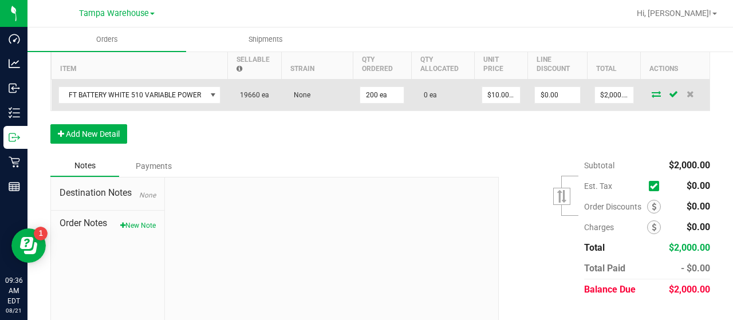
click at [652, 90] on icon at bounding box center [656, 93] width 9 height 7
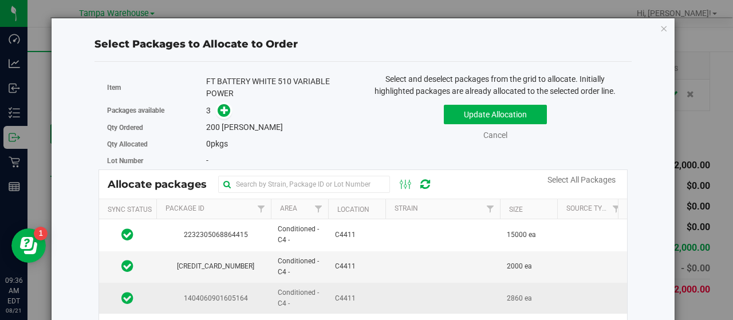
click at [389, 292] on td at bounding box center [442, 298] width 115 height 31
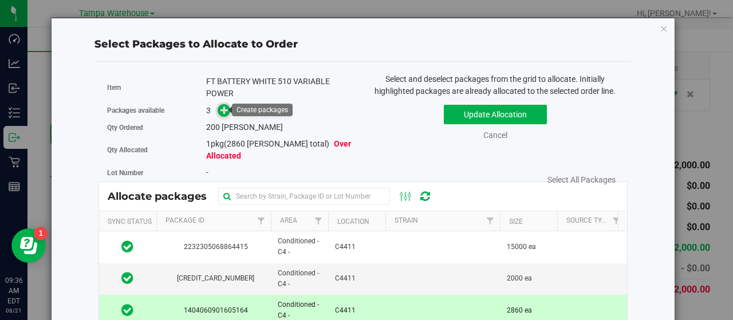
click at [220, 107] on icon at bounding box center [224, 110] width 8 height 8
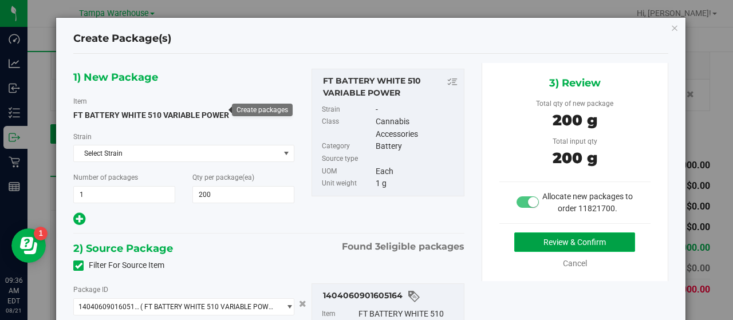
click at [514, 240] on button "Review & Confirm" at bounding box center [574, 241] width 121 height 19
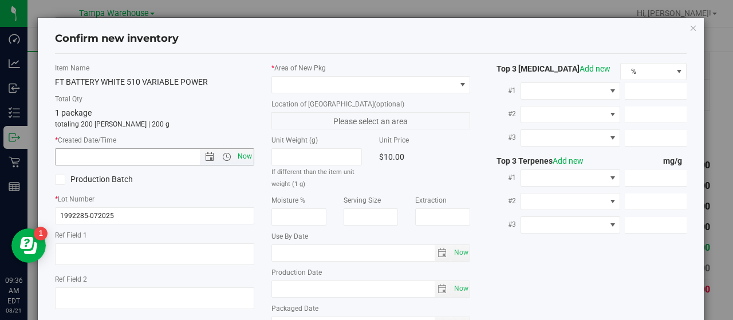
click at [238, 153] on span "Now" at bounding box center [244, 156] width 19 height 17
type input "8/21/2025 9:36 AM"
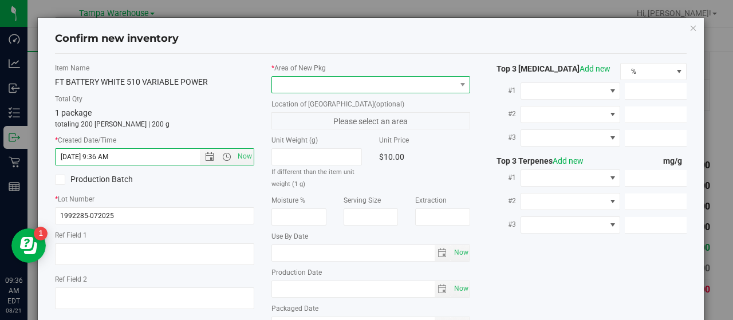
click at [443, 82] on span at bounding box center [364, 85] width 184 height 16
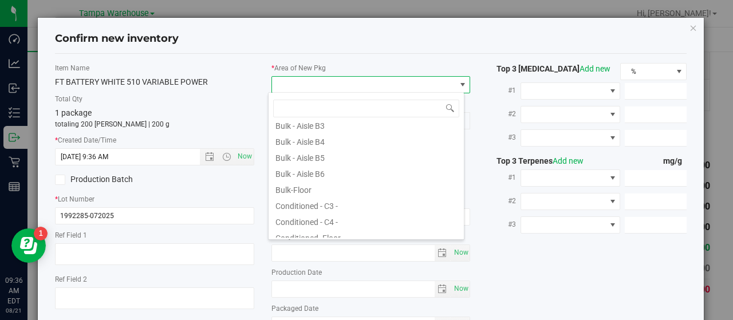
scroll to position [115, 0]
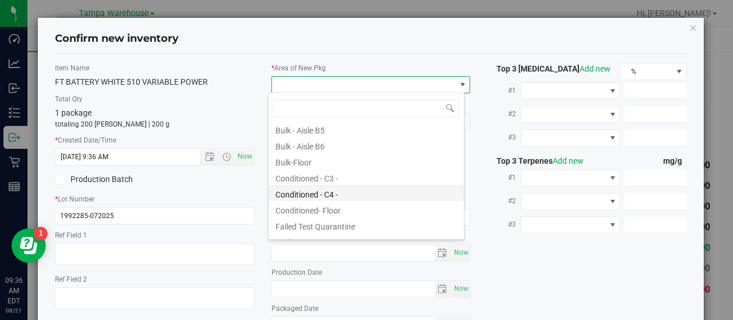
click at [352, 193] on li "Conditioned - C4 -" at bounding box center [366, 193] width 195 height 16
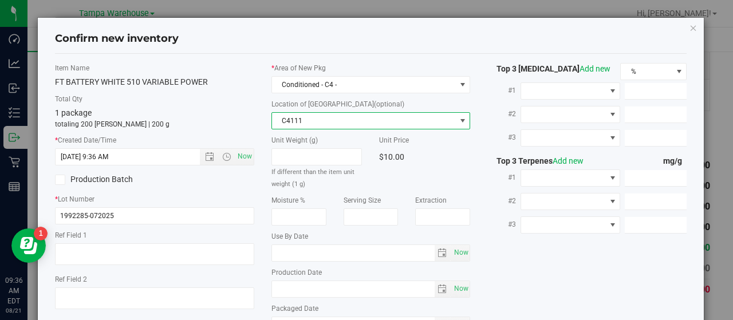
click at [412, 116] on span "C4111" at bounding box center [364, 121] width 184 height 16
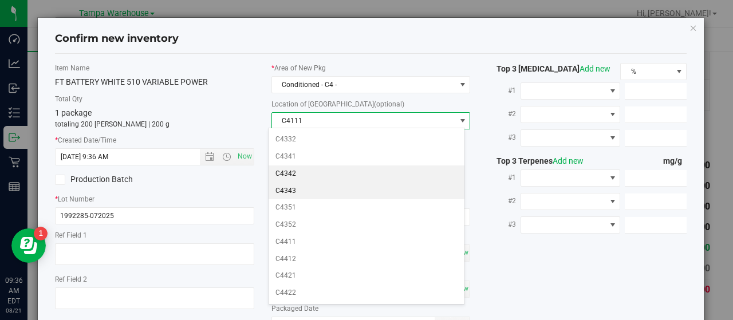
scroll to position [460, 0]
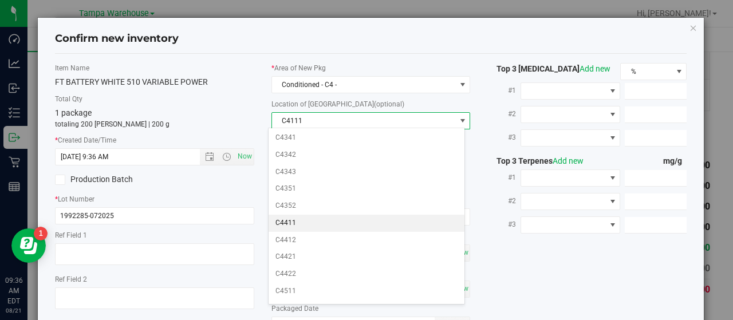
click at [381, 215] on li "C4411" at bounding box center [366, 223] width 195 height 17
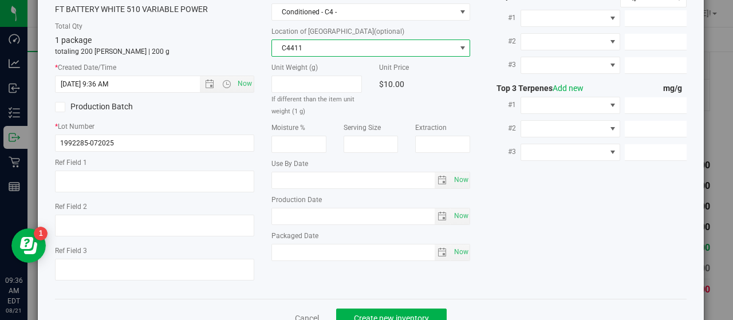
scroll to position [106, 0]
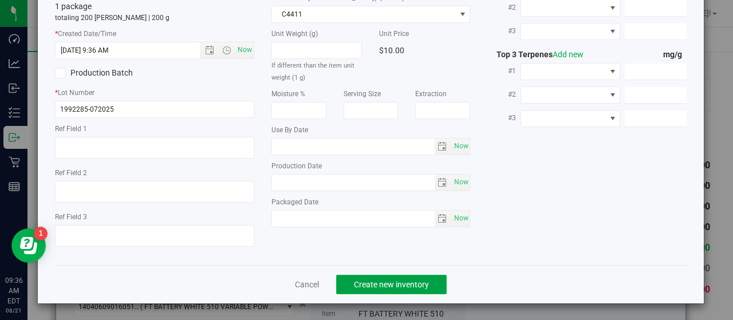
click at [432, 279] on button "Create new inventory" at bounding box center [391, 284] width 111 height 19
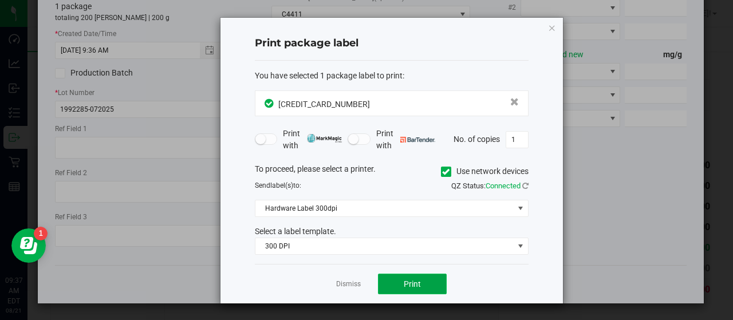
click at [425, 281] on button "Print" at bounding box center [412, 284] width 69 height 21
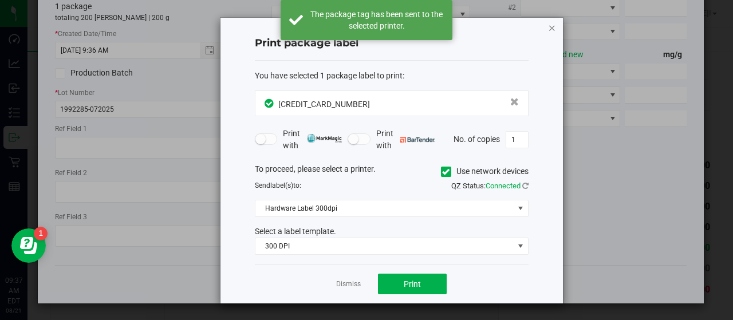
click at [552, 25] on icon "button" at bounding box center [552, 28] width 8 height 14
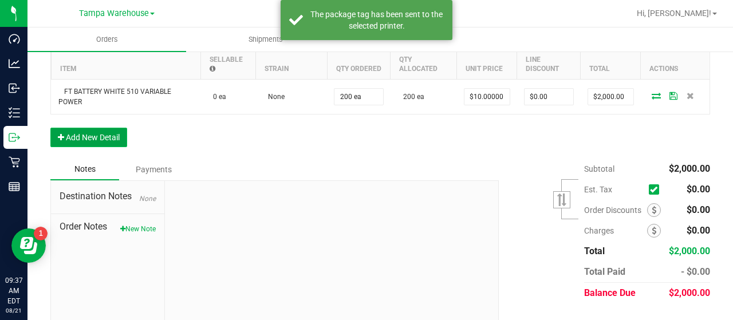
click at [103, 133] on button "Add New Detail" at bounding box center [88, 137] width 77 height 19
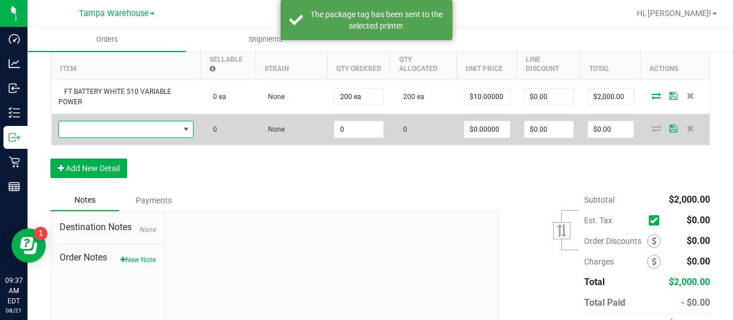
click at [105, 128] on span "NO DATA FOUND" at bounding box center [119, 129] width 120 height 16
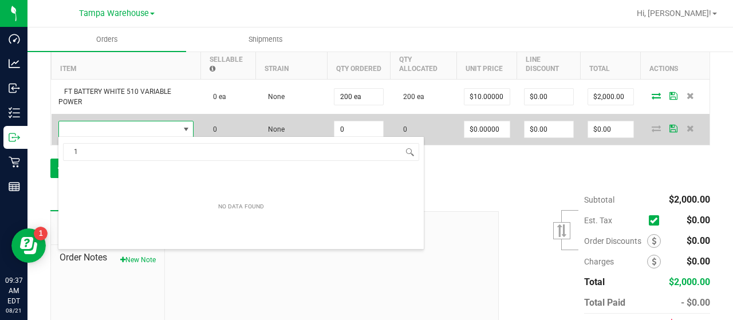
scroll to position [17, 134]
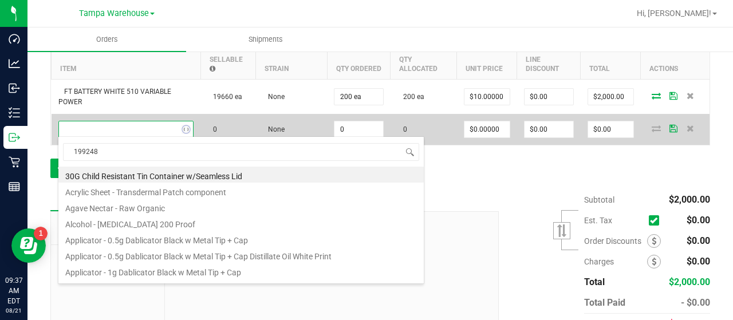
type input "1992484"
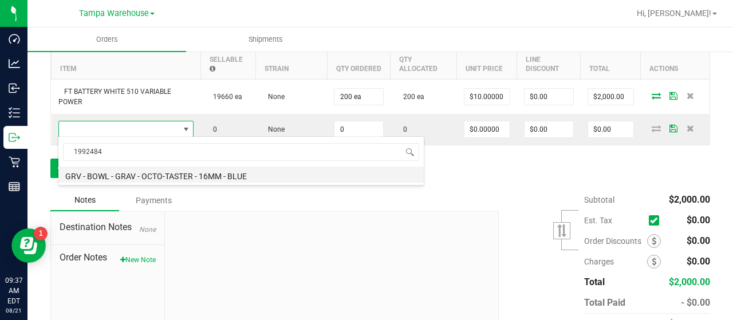
click at [161, 176] on li "GRV - BOWL - GRAV - OCTO-TASTER - 16MM - BLUE" at bounding box center [240, 175] width 365 height 16
type input "0 ea"
type input "$14.00000"
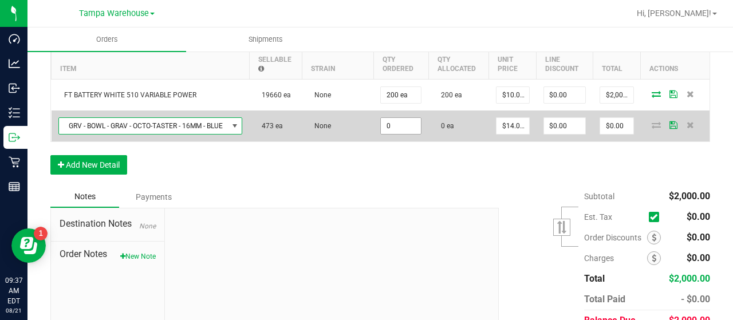
click at [410, 124] on input "0" at bounding box center [401, 126] width 40 height 16
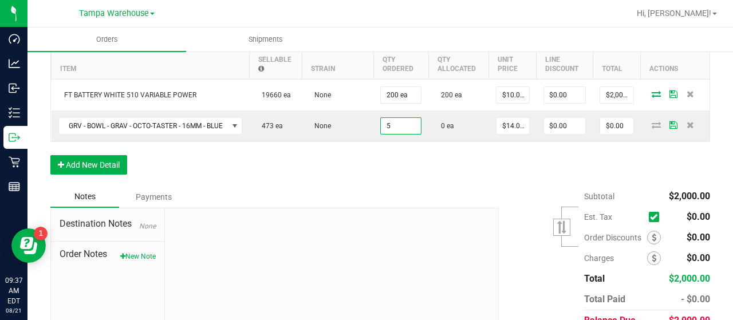
type input "5 ea"
type input "$70.00"
click at [454, 175] on div "Order Details Print All Labels Item Sellable Strain Qty Ordered Qty Allocated U…" at bounding box center [380, 102] width 660 height 167
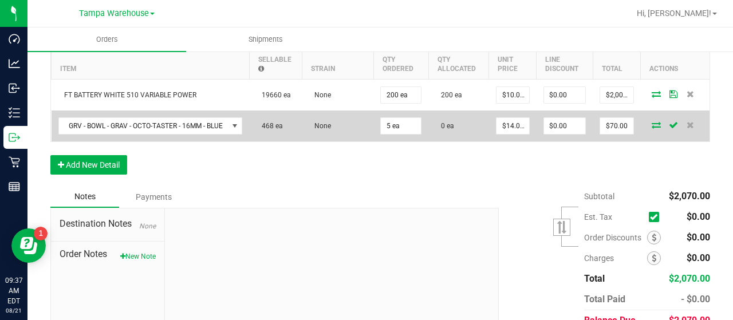
click at [652, 121] on icon at bounding box center [656, 124] width 9 height 7
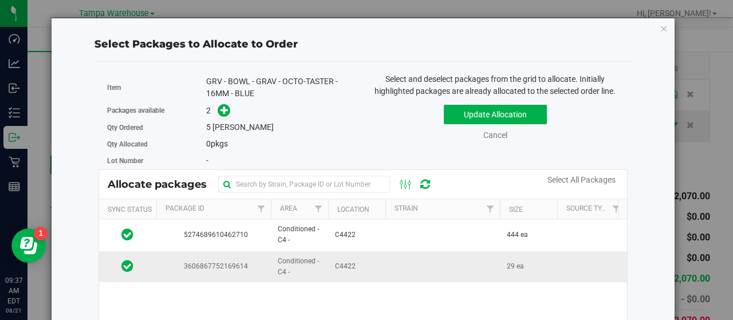
click at [376, 266] on td "C4422" at bounding box center [356, 266] width 57 height 31
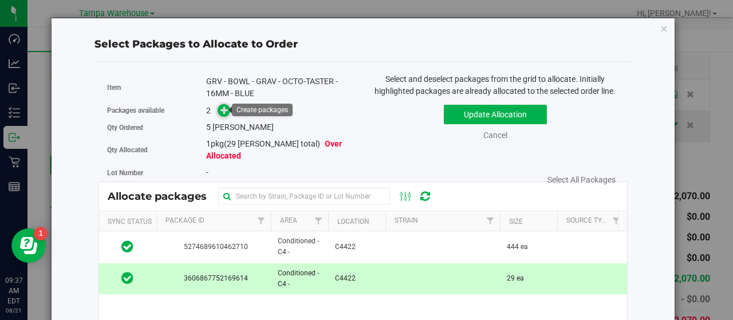
click at [223, 107] on icon at bounding box center [224, 110] width 8 height 8
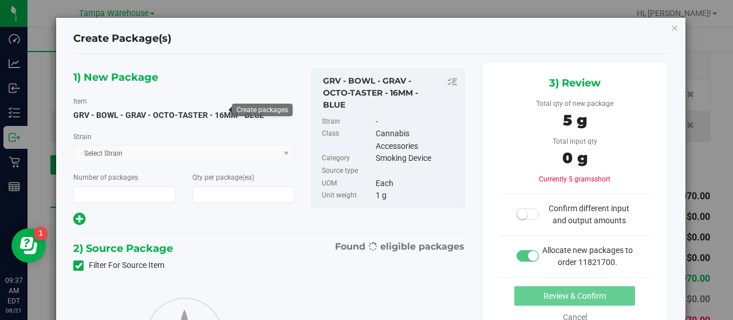
type input "1"
type input "5"
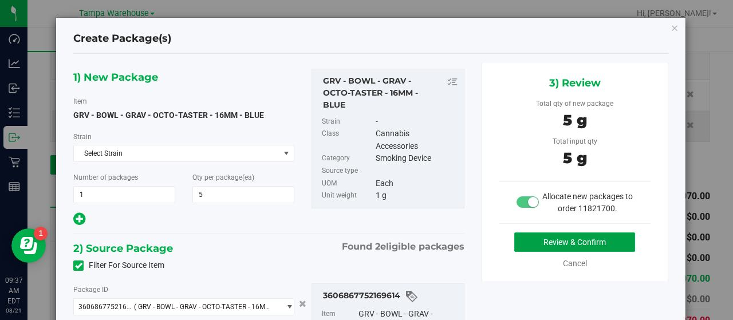
click at [515, 235] on button "Review & Confirm" at bounding box center [574, 241] width 121 height 19
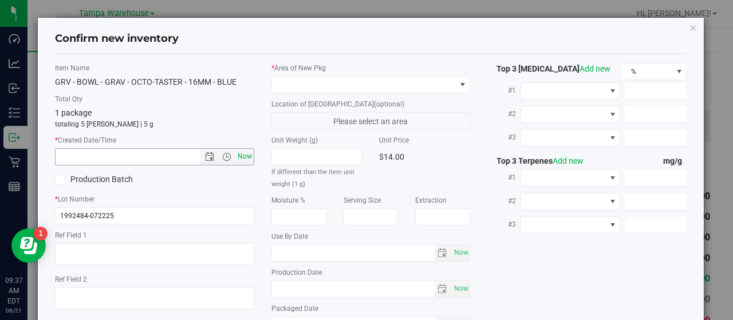
click at [246, 154] on span "Now" at bounding box center [244, 156] width 19 height 17
type input "8/21/2025 9:37 AM"
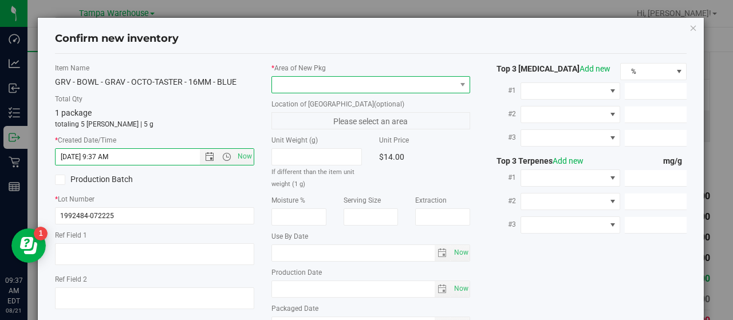
click at [411, 88] on span at bounding box center [364, 85] width 184 height 16
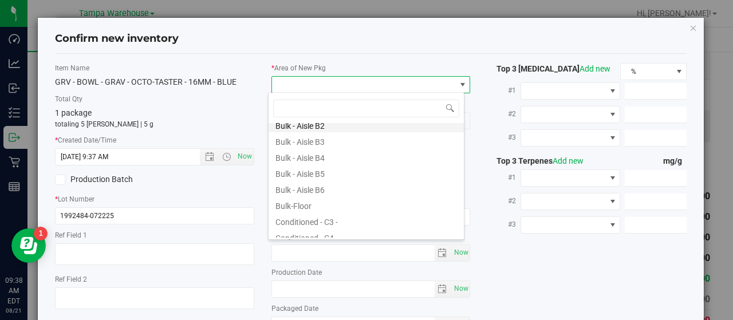
scroll to position [115, 0]
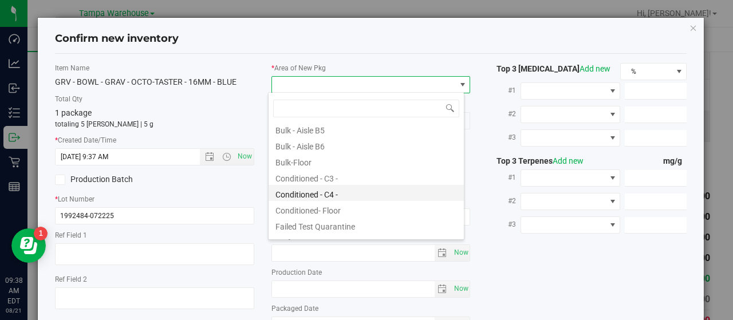
click at [372, 195] on li "Conditioned - C4 -" at bounding box center [366, 193] width 195 height 16
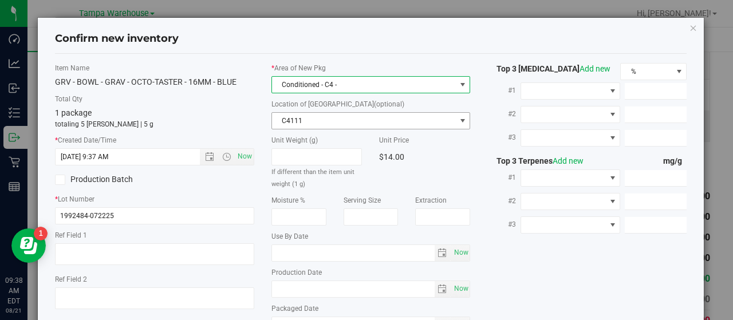
click at [411, 119] on span "C4111" at bounding box center [364, 121] width 184 height 16
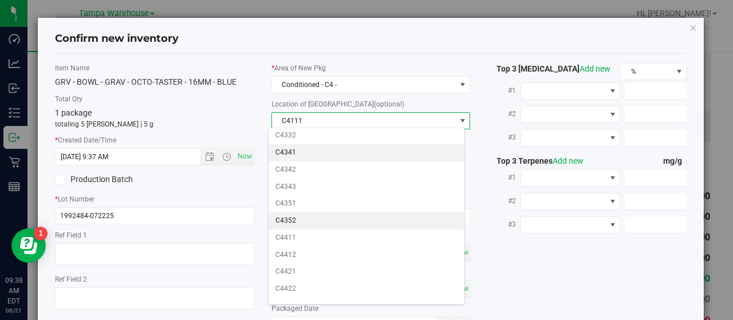
scroll to position [460, 0]
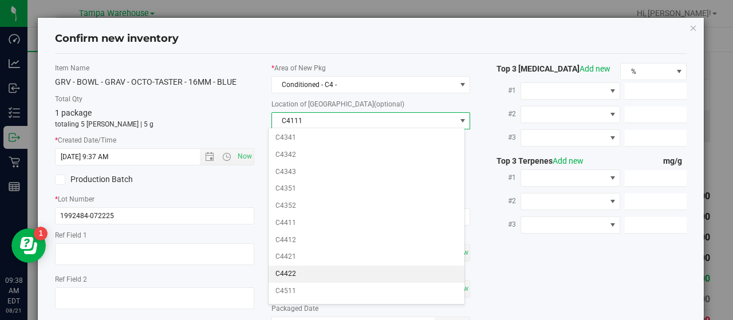
click at [341, 266] on li "C4422" at bounding box center [366, 274] width 195 height 17
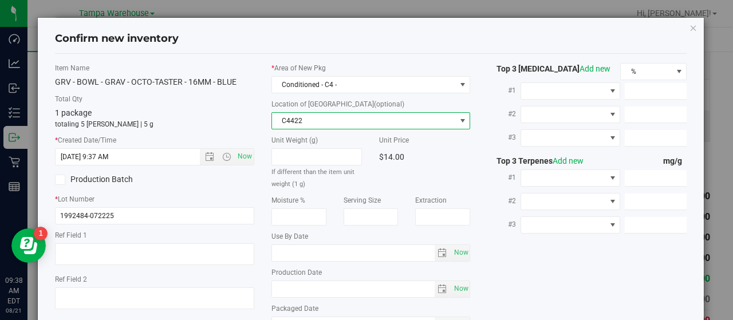
scroll to position [106, 0]
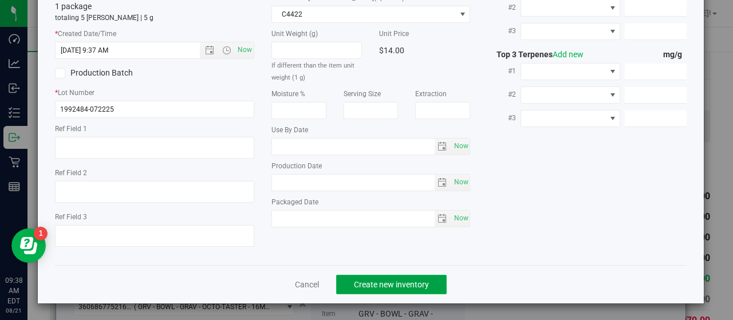
click at [398, 278] on button "Create new inventory" at bounding box center [391, 284] width 111 height 19
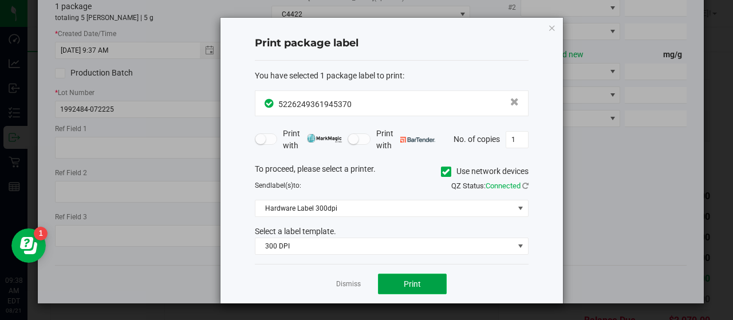
click at [427, 277] on button "Print" at bounding box center [412, 284] width 69 height 21
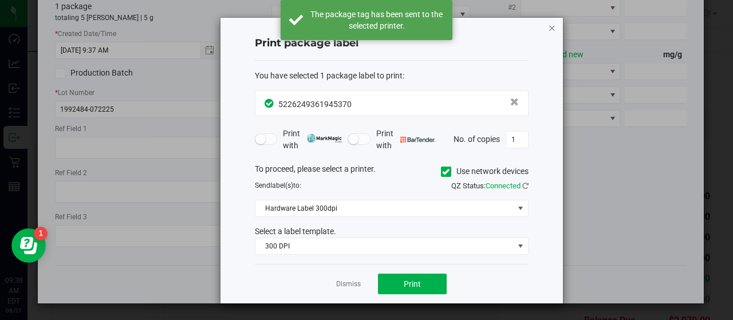
click at [551, 26] on icon "button" at bounding box center [552, 28] width 8 height 14
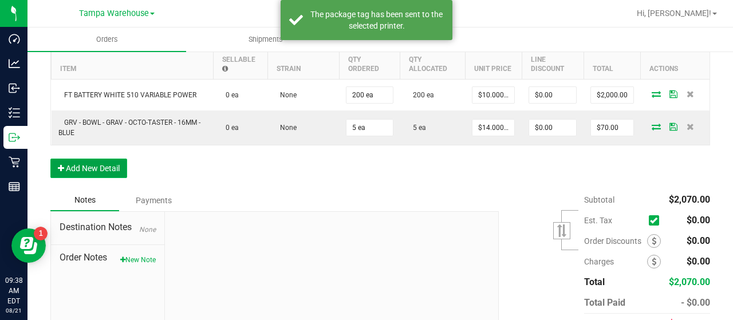
click at [111, 161] on button "Add New Detail" at bounding box center [88, 168] width 77 height 19
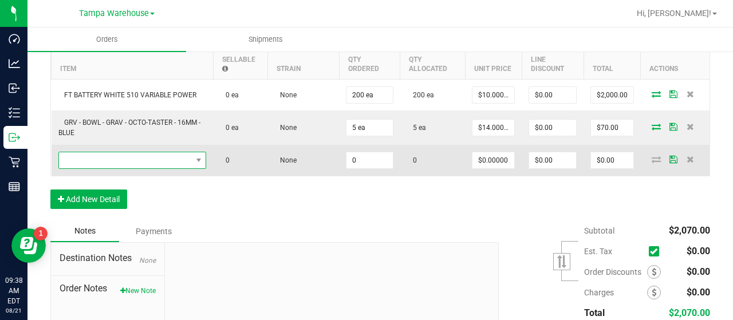
click at [131, 155] on span "NO DATA FOUND" at bounding box center [125, 160] width 133 height 16
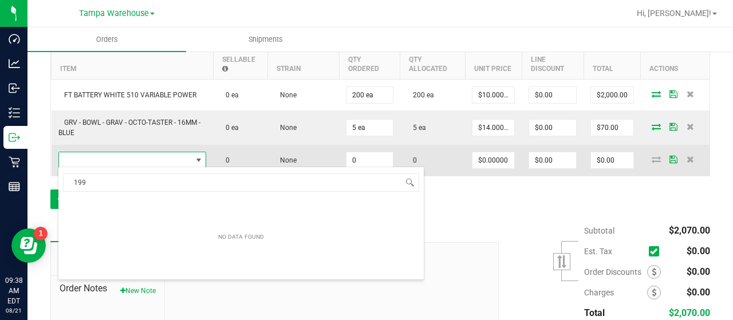
scroll to position [17, 145]
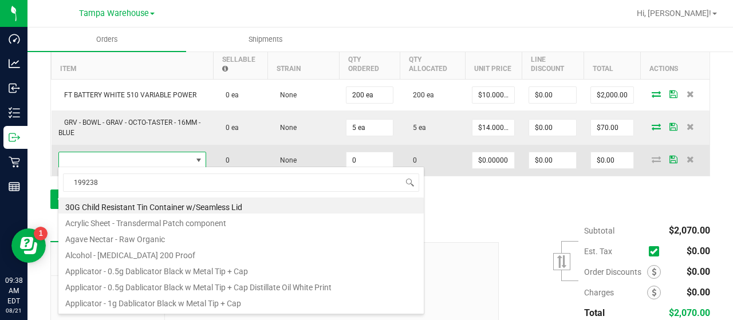
type input "1992384"
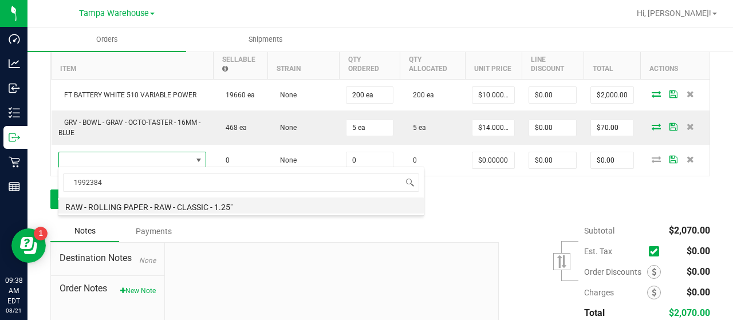
click at [196, 204] on li "RAW - ROLLING PAPER - RAW - CLASSIC - 1.25"" at bounding box center [240, 206] width 365 height 16
type input "0 ea"
type input "$2.00000"
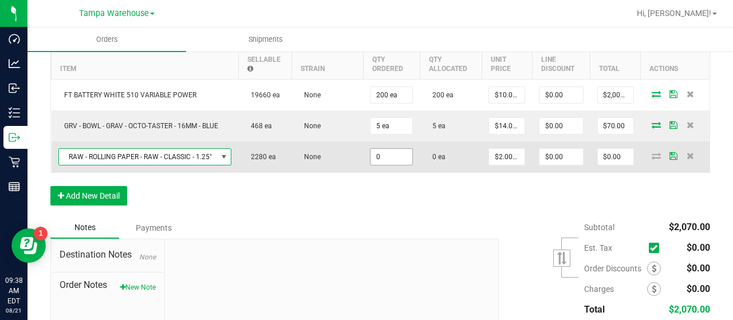
click at [397, 154] on input "0" at bounding box center [391, 157] width 42 height 16
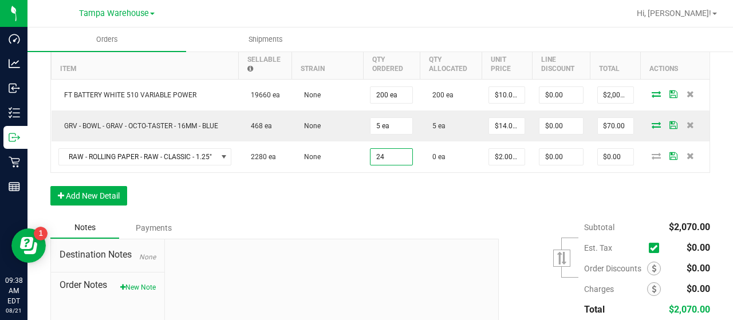
type input "24 ea"
type input "$48.00"
click at [415, 196] on div "Order Details Print All Labels Item Sellable Strain Qty Ordered Qty Allocated U…" at bounding box center [380, 118] width 660 height 198
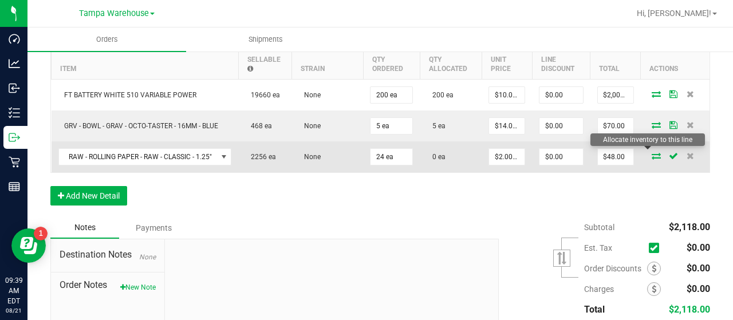
click at [652, 152] on icon at bounding box center [656, 155] width 9 height 7
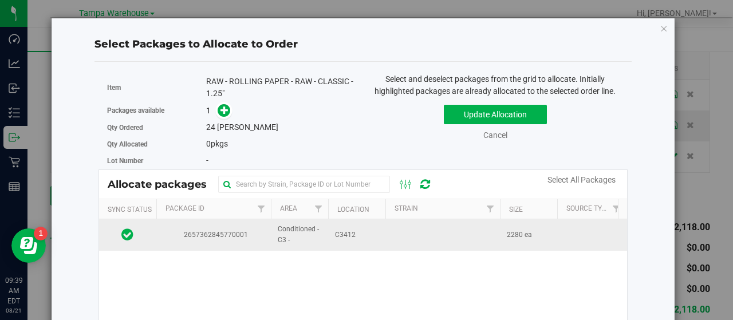
click at [385, 230] on td at bounding box center [442, 234] width 115 height 31
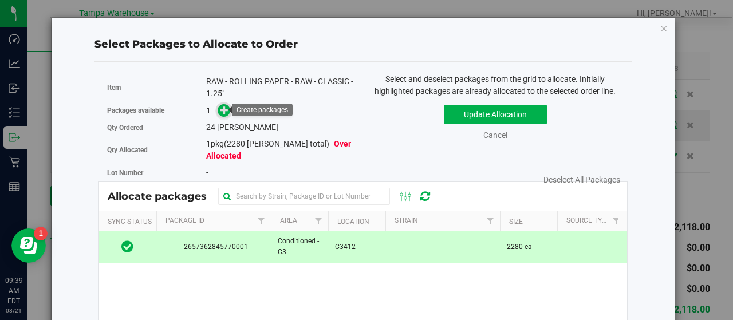
click at [222, 111] on icon at bounding box center [224, 110] width 8 height 8
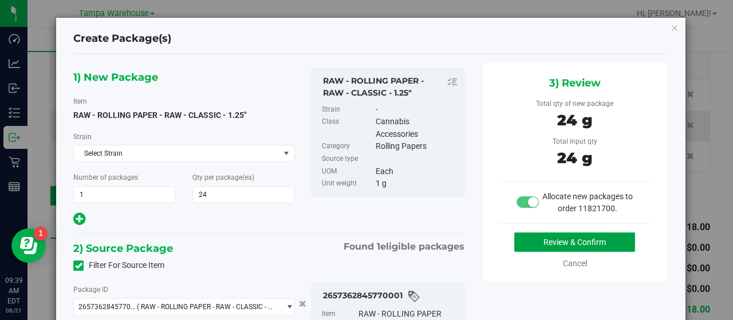
click at [520, 239] on button "Review & Confirm" at bounding box center [574, 241] width 121 height 19
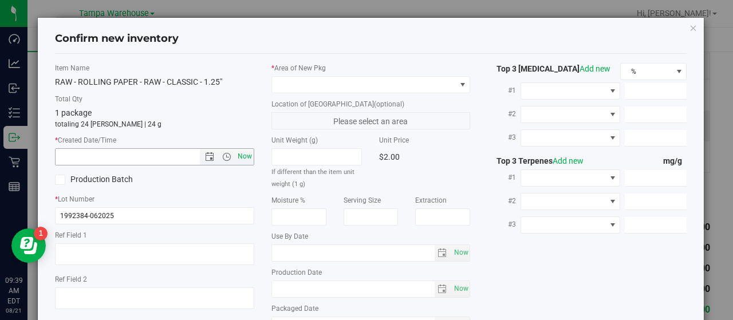
click at [245, 154] on span "Now" at bounding box center [244, 156] width 19 height 17
type input "8/21/2025 9:39 AM"
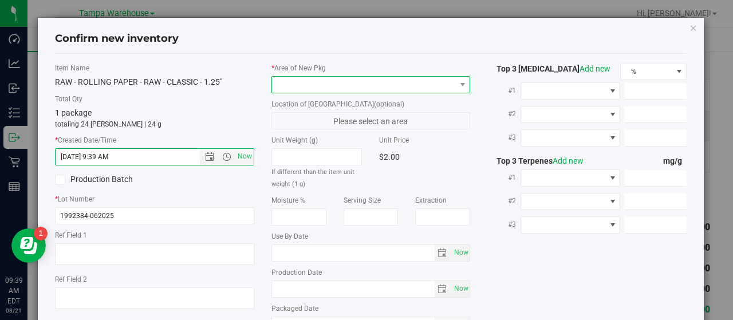
click at [449, 85] on span at bounding box center [364, 85] width 184 height 16
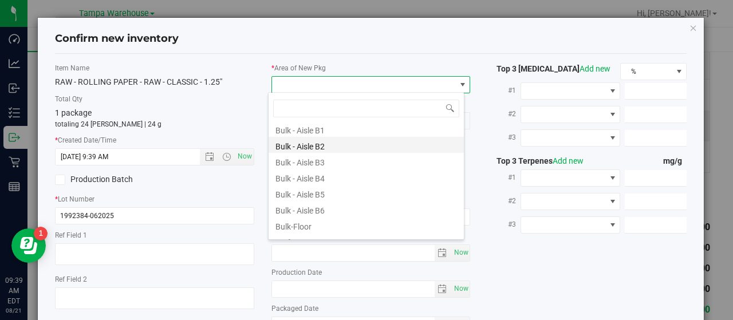
scroll to position [115, 0]
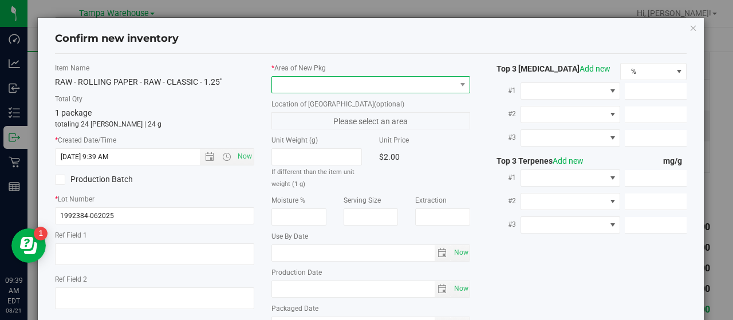
click at [455, 82] on span at bounding box center [462, 85] width 14 height 16
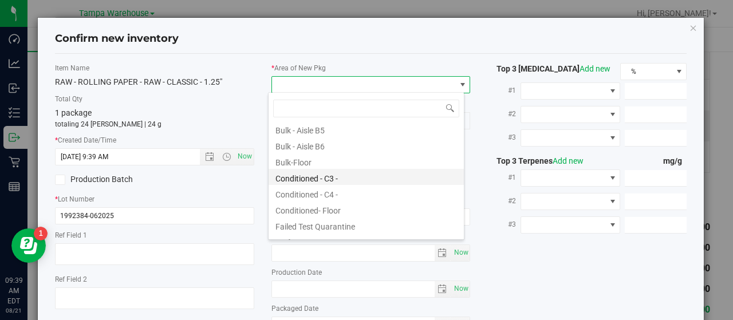
click at [357, 175] on li "Conditioned - C3 -" at bounding box center [366, 177] width 195 height 16
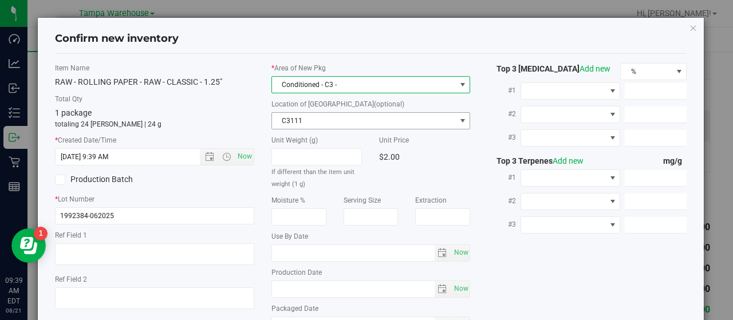
click at [439, 115] on span "C3111" at bounding box center [364, 121] width 184 height 16
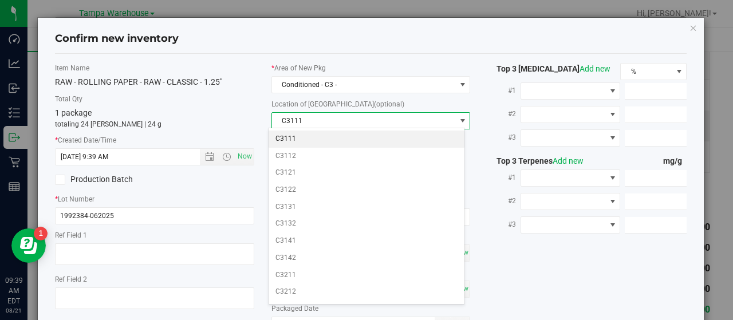
scroll to position [344, 0]
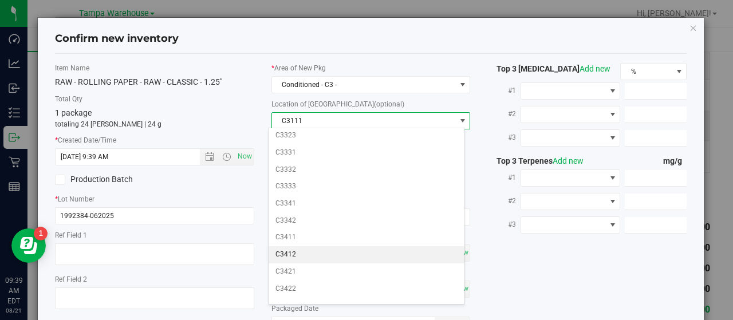
click at [342, 246] on li "C3412" at bounding box center [366, 254] width 195 height 17
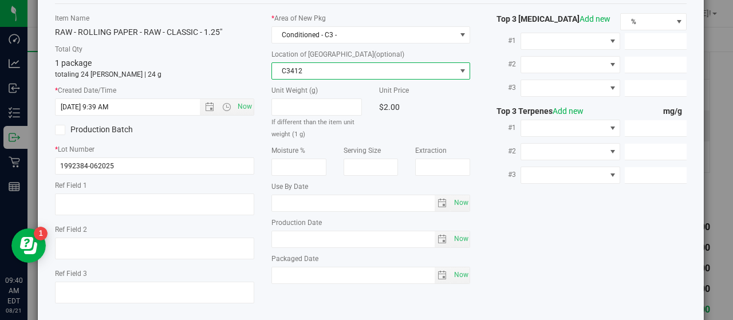
scroll to position [106, 0]
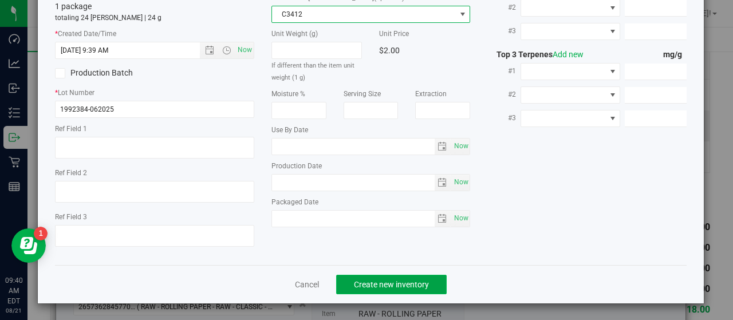
click at [413, 283] on span "Create new inventory" at bounding box center [391, 284] width 75 height 9
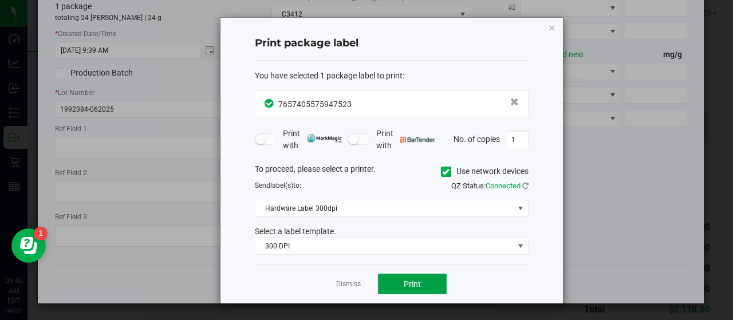
click at [432, 279] on button "Print" at bounding box center [412, 284] width 69 height 21
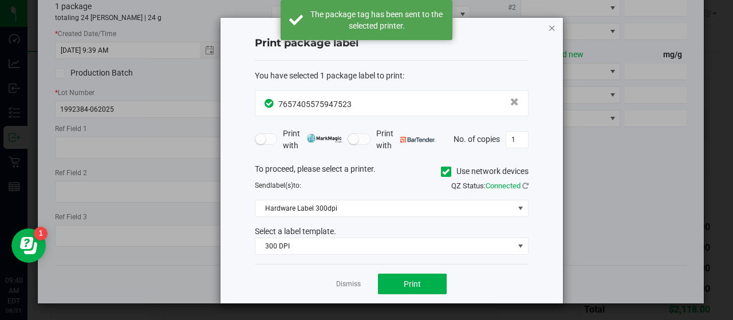
click at [553, 27] on icon "button" at bounding box center [552, 28] width 8 height 14
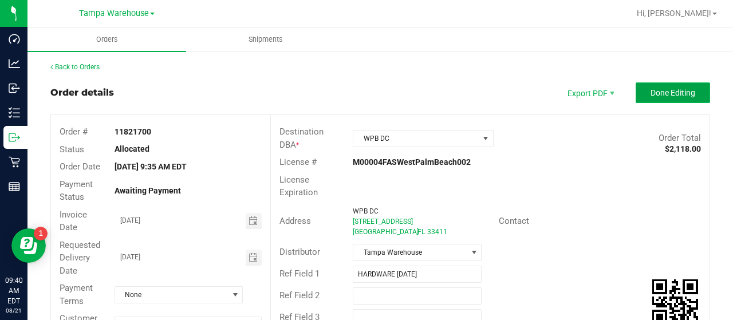
click at [636, 92] on button "Done Editing" at bounding box center [673, 92] width 74 height 21
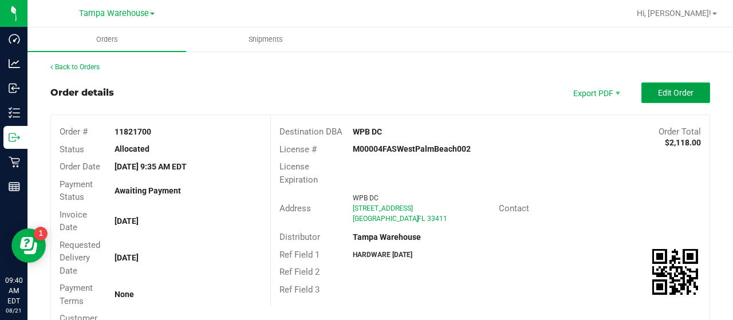
click at [641, 88] on button "Edit Order" at bounding box center [675, 92] width 69 height 21
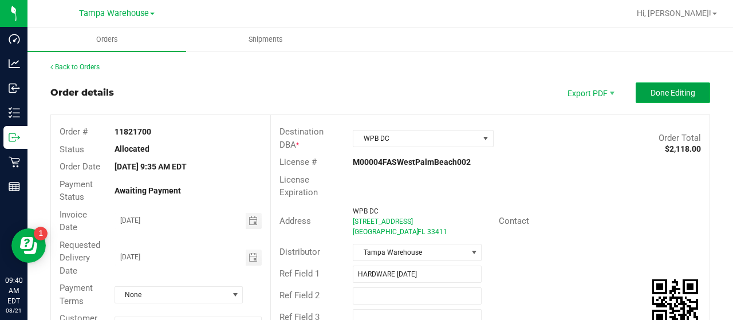
click at [636, 89] on button "Done Editing" at bounding box center [673, 92] width 74 height 21
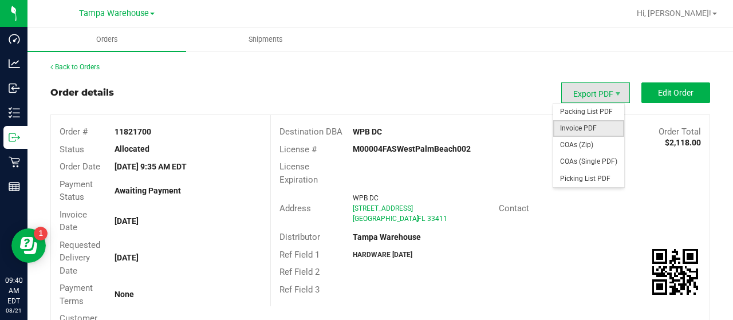
click at [572, 125] on span "Invoice PDF" at bounding box center [588, 128] width 71 height 17
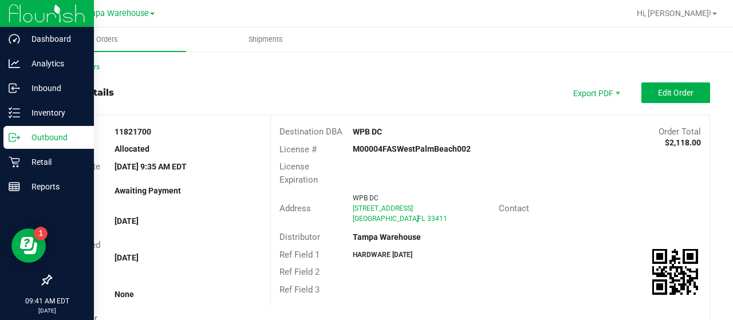
click at [52, 134] on p "Outbound" at bounding box center [54, 138] width 69 height 14
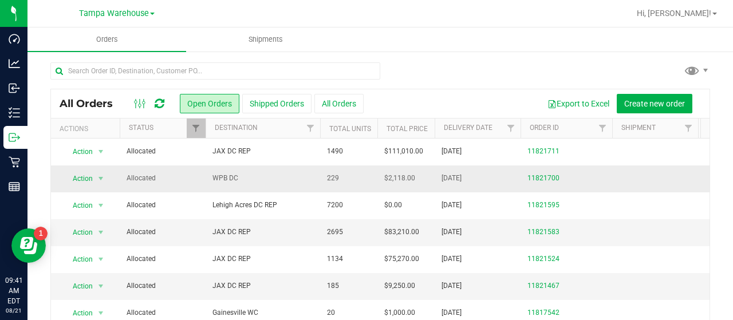
click at [273, 177] on span "WPB DC" at bounding box center [262, 178] width 101 height 11
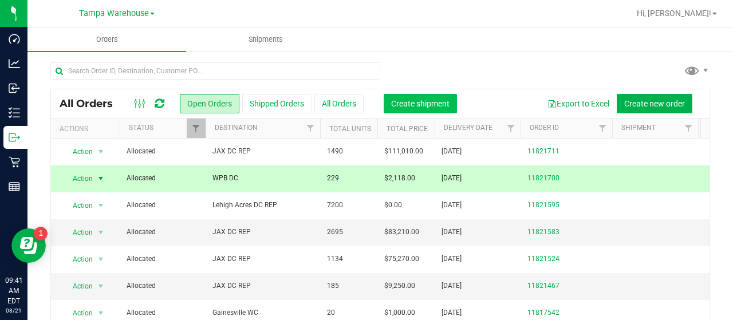
click at [421, 102] on span "Create shipment" at bounding box center [420, 103] width 58 height 9
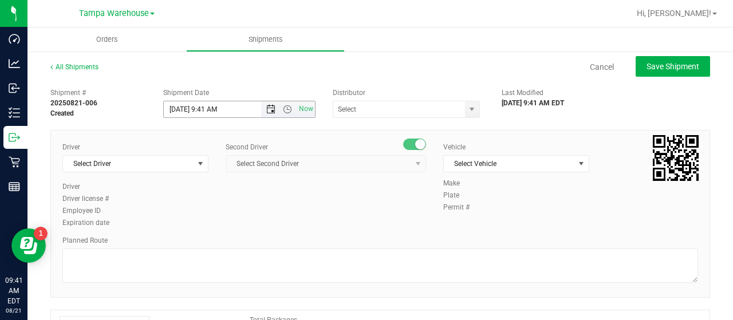
click at [268, 107] on span "Open the date view" at bounding box center [270, 109] width 9 height 9
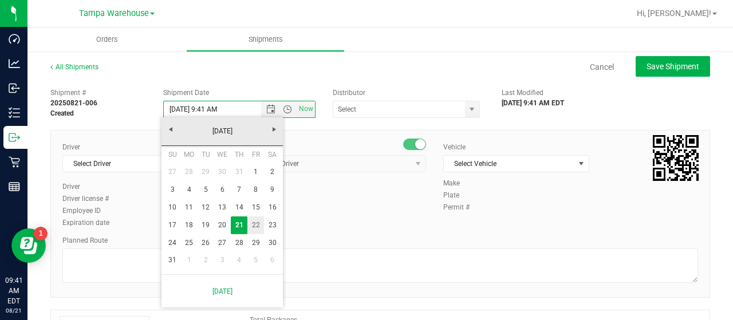
click at [258, 224] on link "22" at bounding box center [255, 225] width 17 height 18
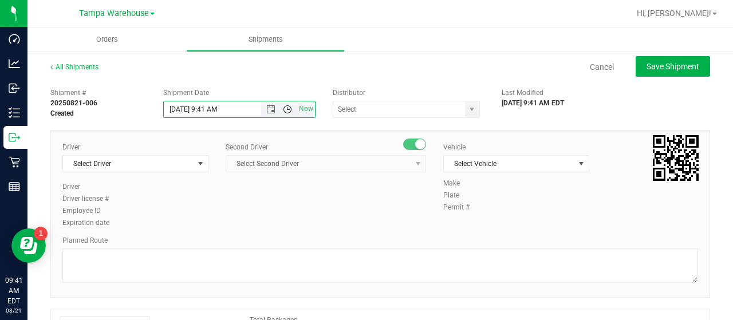
click at [285, 108] on span "Open the time view" at bounding box center [287, 109] width 9 height 9
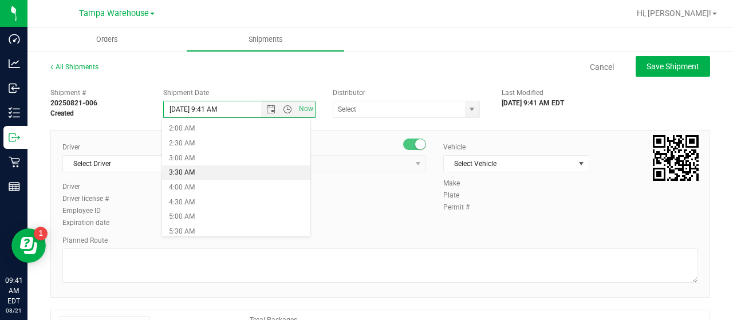
scroll to position [115, 0]
click at [216, 198] on li "6:30 AM" at bounding box center [236, 204] width 148 height 15
type input "8/22/2025 6:30 AM"
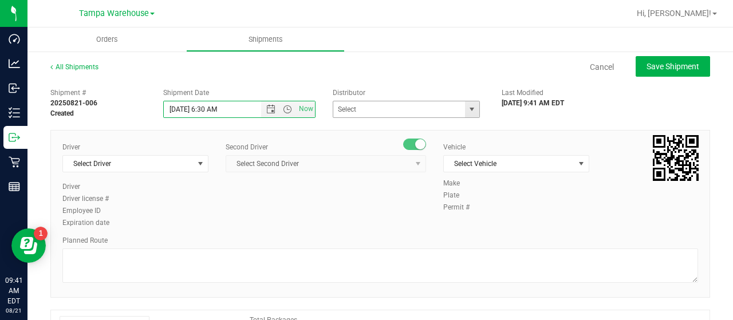
click at [467, 106] on span "select" at bounding box center [471, 109] width 9 height 9
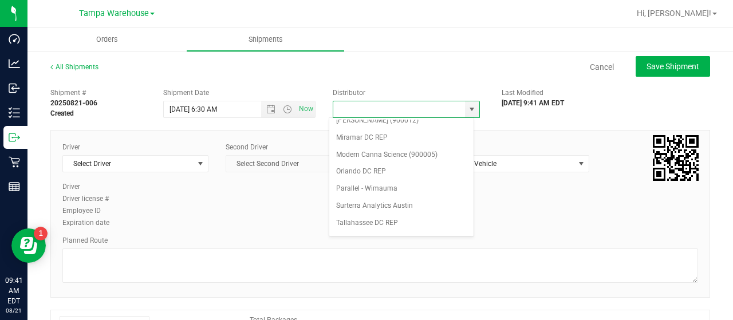
scroll to position [449, 0]
click at [380, 179] on li "Tampa Warehouse" at bounding box center [401, 187] width 144 height 17
type input "Tampa Warehouse"
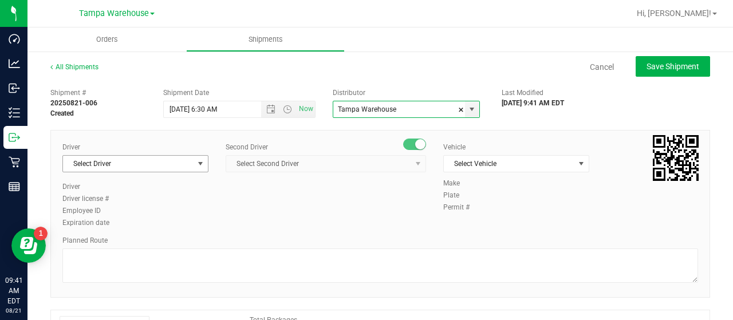
click at [130, 163] on span "Select Driver" at bounding box center [128, 164] width 131 height 16
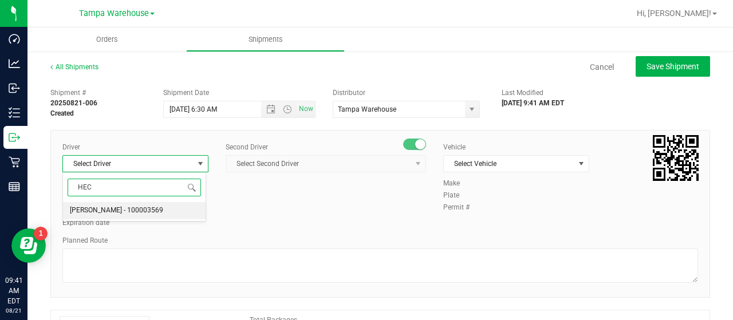
click at [120, 211] on span "Hector Ayala - 100003569" at bounding box center [116, 210] width 93 height 15
type input "HEC"
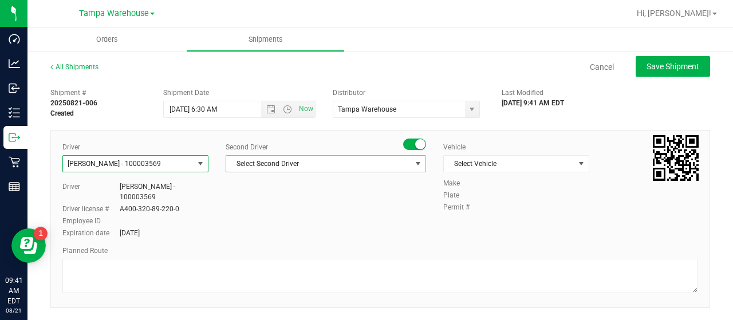
click at [331, 162] on span "Select Second Driver" at bounding box center [318, 164] width 185 height 16
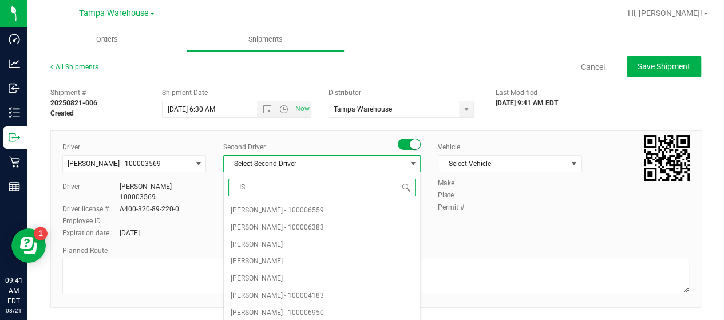
type input "ISA"
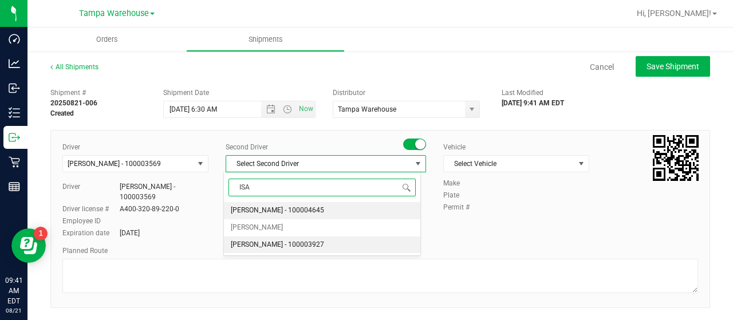
click at [290, 240] on span "Isaac Nunez Collado - 100003927" at bounding box center [277, 245] width 93 height 15
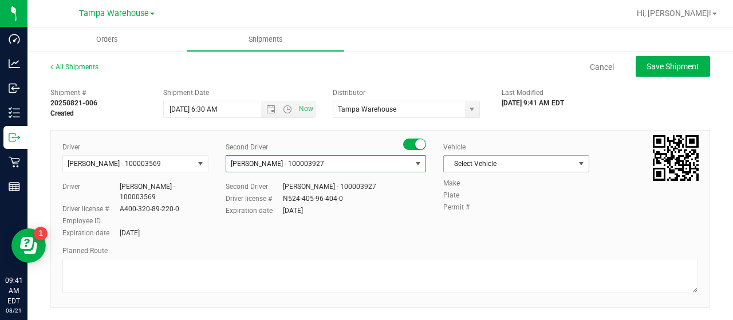
click at [526, 162] on span "Select Vehicle" at bounding box center [509, 164] width 131 height 16
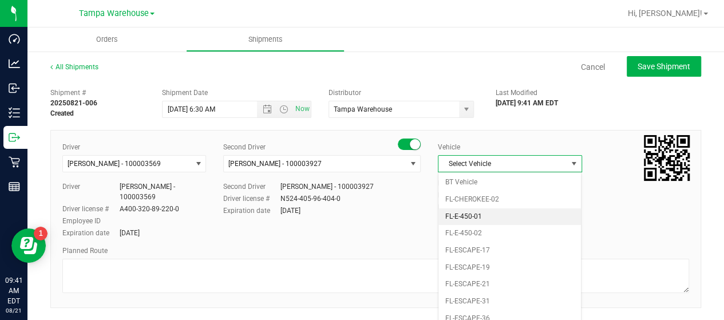
click at [508, 215] on li "FL-E-450-01" at bounding box center [510, 216] width 143 height 17
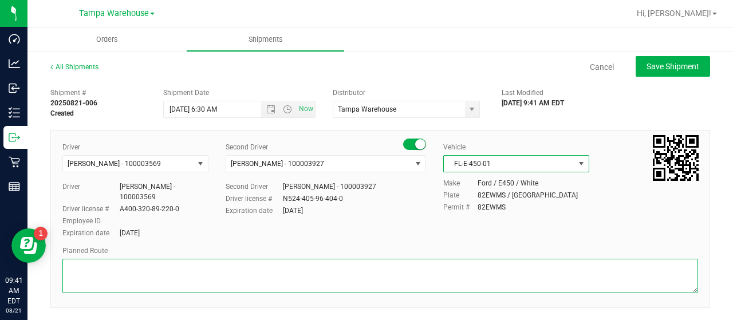
click at [136, 266] on textarea at bounding box center [380, 276] width 636 height 34
paste textarea "HARDWARE 08/21/25"
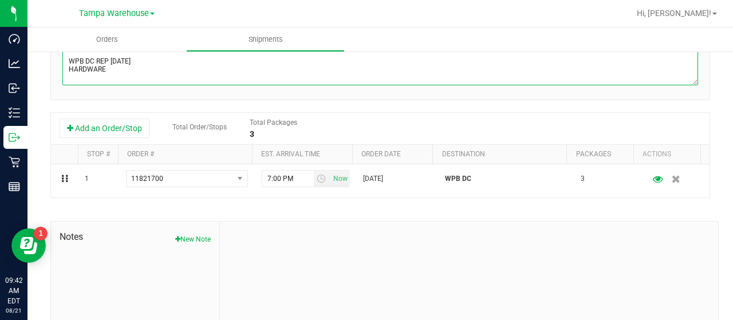
scroll to position [229, 0]
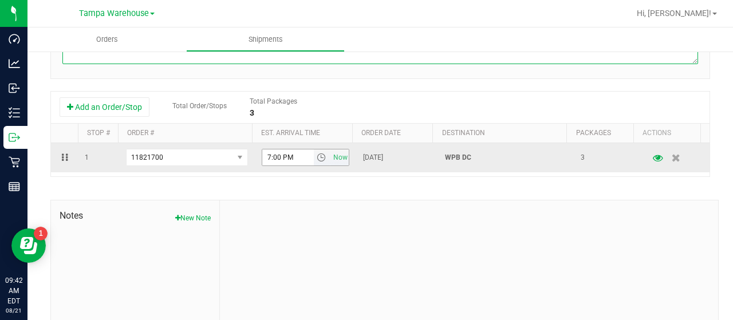
click at [317, 153] on span "select" at bounding box center [321, 157] width 9 height 9
type textarea "WPB DC REP 08/2/25 HARDWARE"
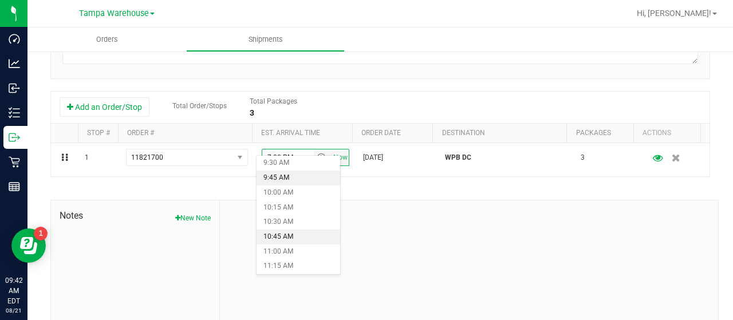
scroll to position [573, 0]
click at [292, 237] on li "11:00 AM" at bounding box center [299, 240] width 84 height 15
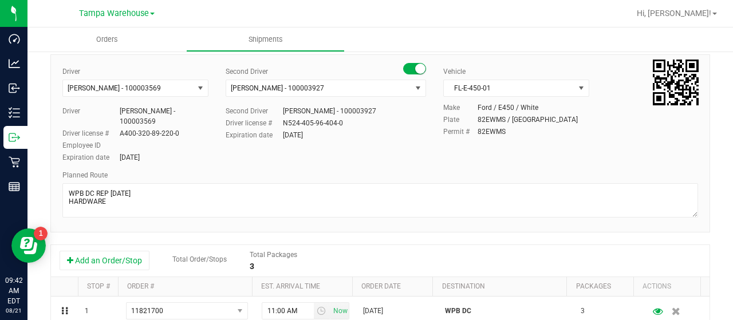
scroll to position [0, 0]
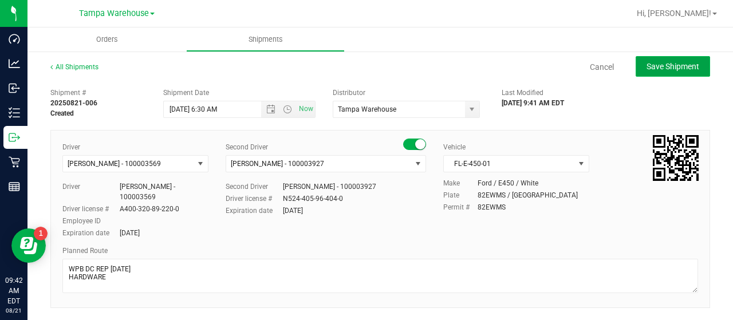
click at [652, 63] on span "Save Shipment" at bounding box center [672, 66] width 53 height 9
type input "8/22/2025 10:30 AM"
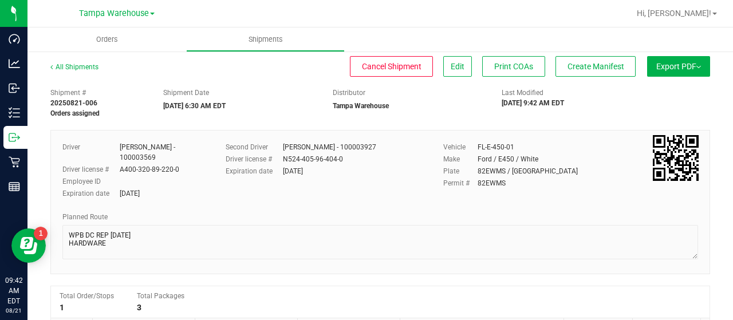
click at [661, 65] on button "Export PDF" at bounding box center [678, 66] width 63 height 21
click at [662, 108] on span "Manifest by Lot" at bounding box center [649, 109] width 48 height 8
click at [606, 64] on span "Create Manifest" at bounding box center [595, 66] width 57 height 9
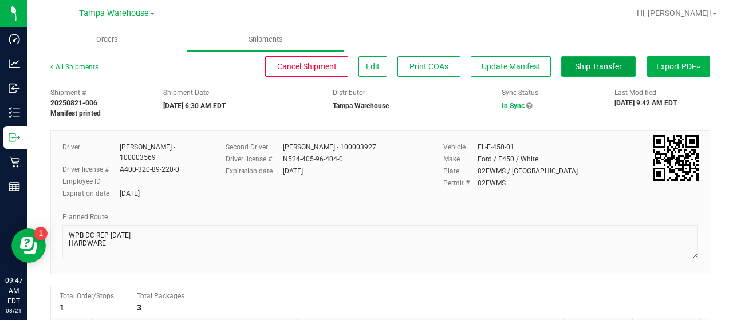
click at [584, 66] on span "Ship Transfer" at bounding box center [598, 66] width 47 height 9
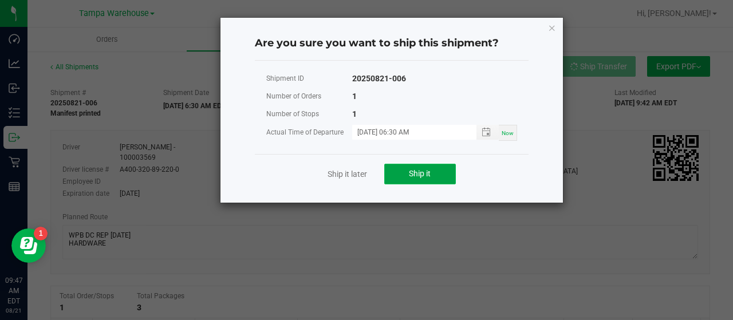
click at [428, 169] on span "Ship it" at bounding box center [420, 173] width 22 height 9
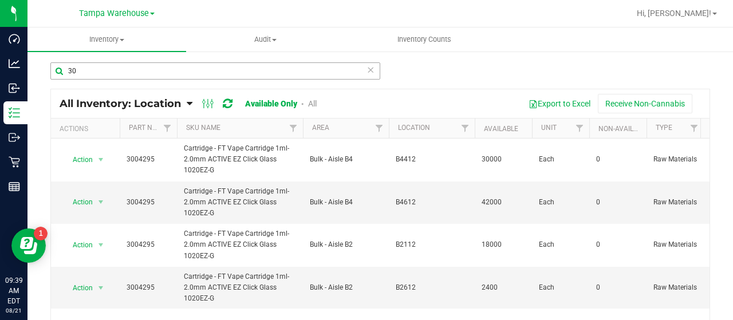
type input "3"
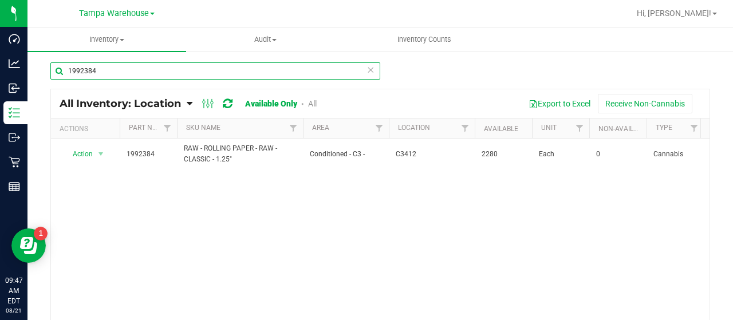
click at [120, 69] on input "1992384" at bounding box center [215, 70] width 330 height 17
type input "1"
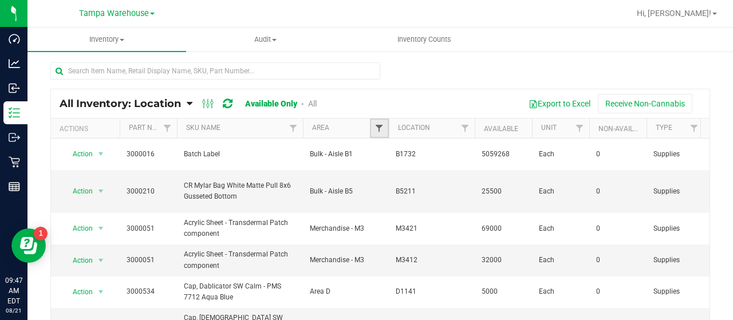
click at [379, 124] on span "Filter" at bounding box center [378, 128] width 9 height 9
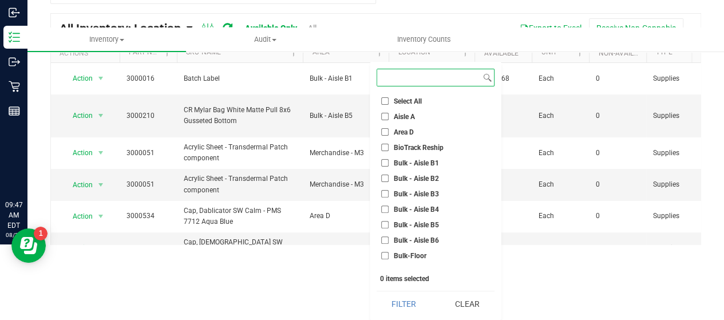
scroll to position [57, 0]
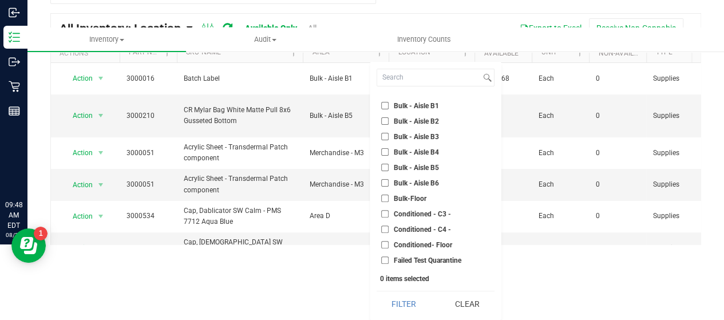
drag, startPoint x: 381, startPoint y: 212, endPoint x: 385, endPoint y: 220, distance: 9.0
click at [382, 212] on input "Conditioned - C3 -" at bounding box center [384, 213] width 7 height 7
checkbox input "true"
click at [385, 227] on input "Conditioned - C4 -" at bounding box center [384, 229] width 7 height 7
checkbox input "true"
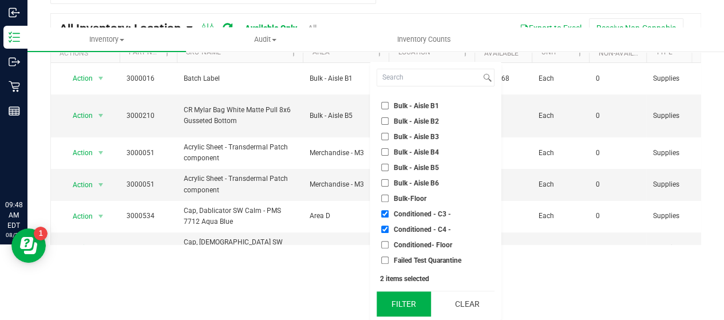
click at [407, 297] on button "Filter" at bounding box center [404, 303] width 55 height 25
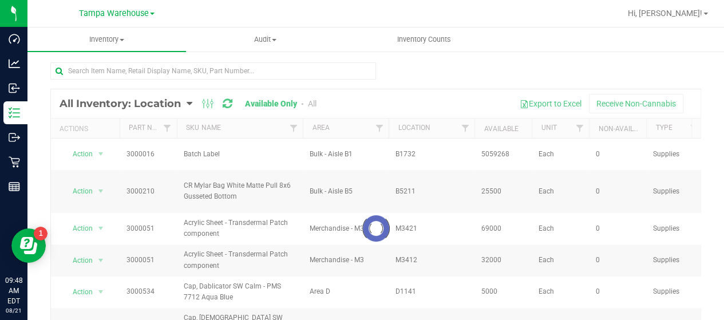
scroll to position [0, 0]
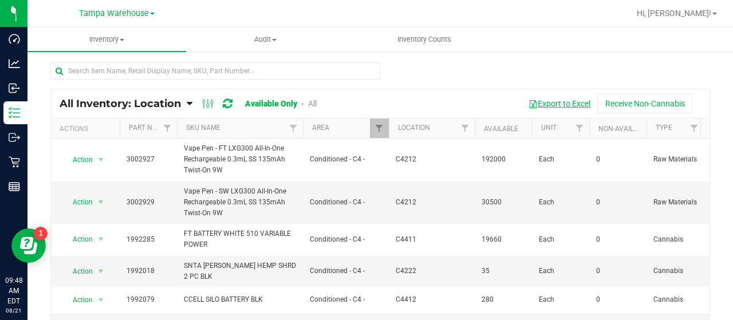
click at [557, 101] on button "Export to Excel" at bounding box center [559, 103] width 77 height 19
click at [379, 125] on span "Filter" at bounding box center [378, 128] width 9 height 9
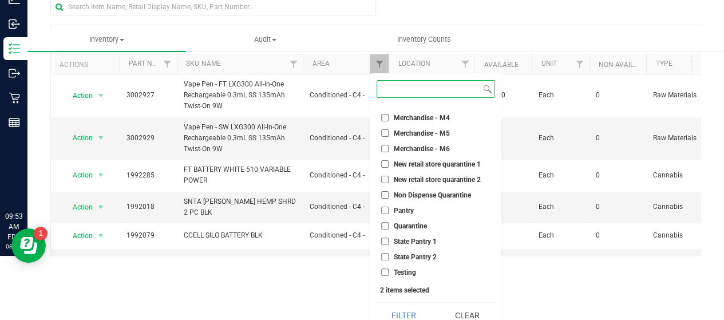
scroll to position [76, 0]
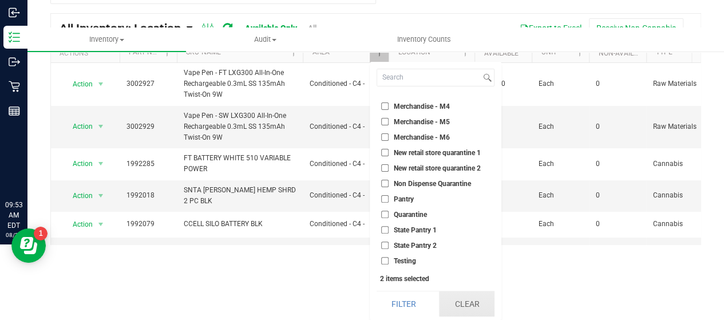
click at [465, 306] on button "Clear" at bounding box center [466, 303] width 55 height 25
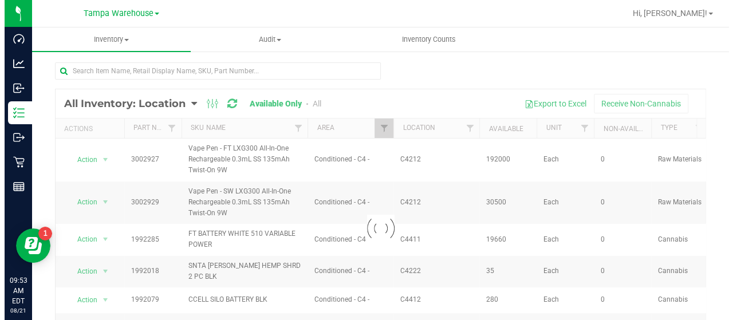
scroll to position [0, 0]
